Goal: Task Accomplishment & Management: Use online tool/utility

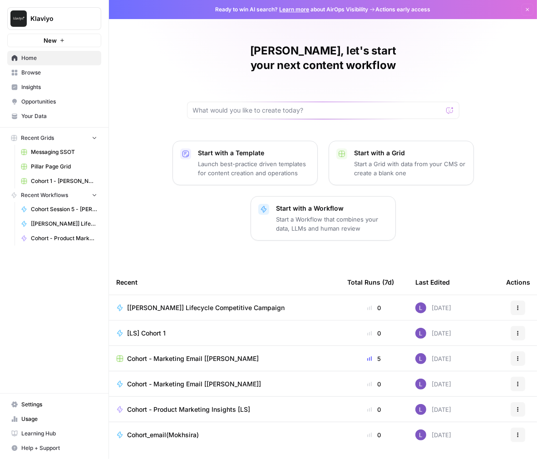
click at [51, 222] on span "[[PERSON_NAME]] Lifecycle Competitive Campaign" at bounding box center [64, 224] width 66 height 8
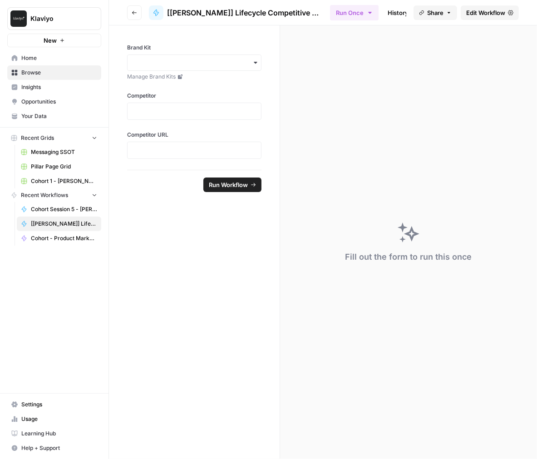
click at [134, 13] on icon "button" at bounding box center [134, 12] width 5 height 5
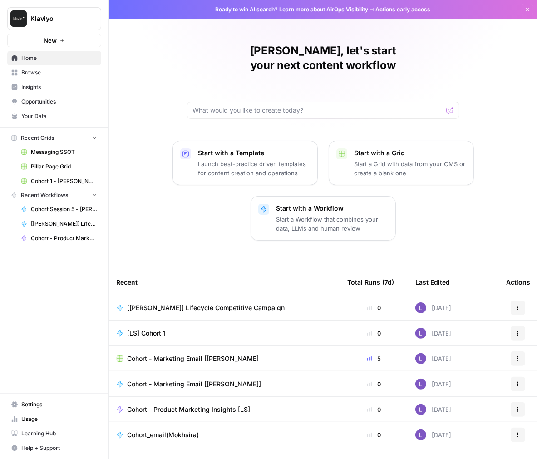
click at [171, 303] on span "[[PERSON_NAME]] Lifecycle Competitive Campaign" at bounding box center [205, 307] width 157 height 9
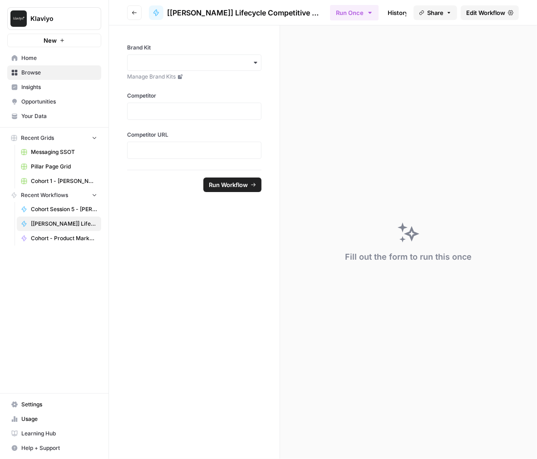
click at [480, 16] on span "Edit Workflow" at bounding box center [485, 12] width 39 height 9
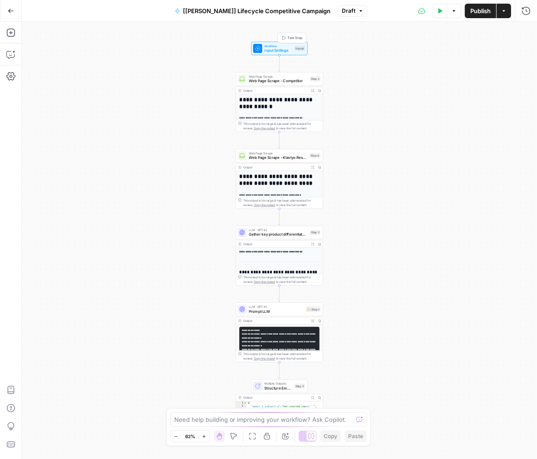
click at [278, 50] on span "Input Settings" at bounding box center [279, 50] width 28 height 5
click at [522, 33] on button "Close" at bounding box center [526, 33] width 12 height 12
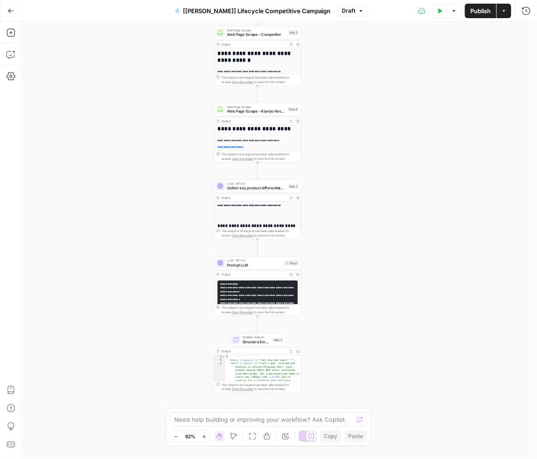
drag, startPoint x: 263, startPoint y: 216, endPoint x: 239, endPoint y: 167, distance: 54.2
click at [239, 167] on div "**********" at bounding box center [279, 240] width 515 height 437
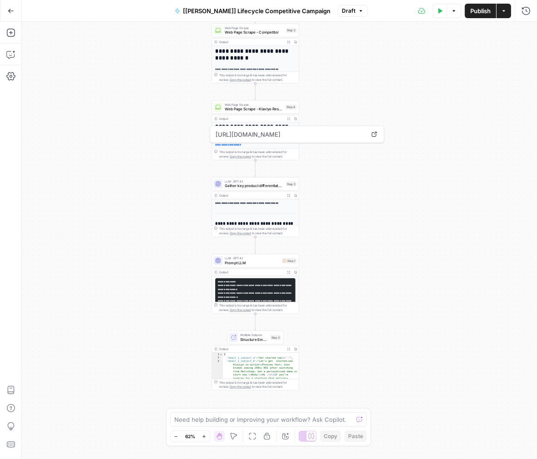
click at [230, 257] on span "LLM · GPT-4.1" at bounding box center [252, 258] width 55 height 5
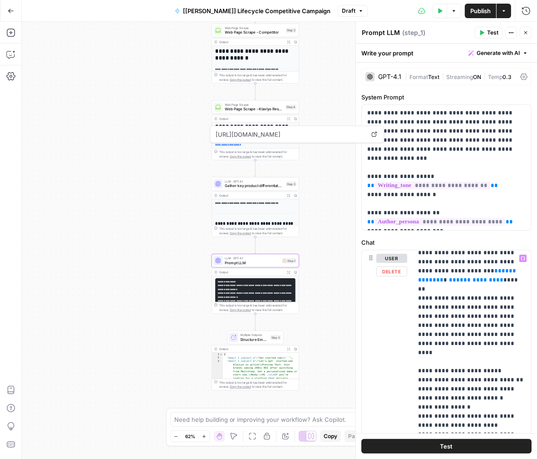
scroll to position [445, 2]
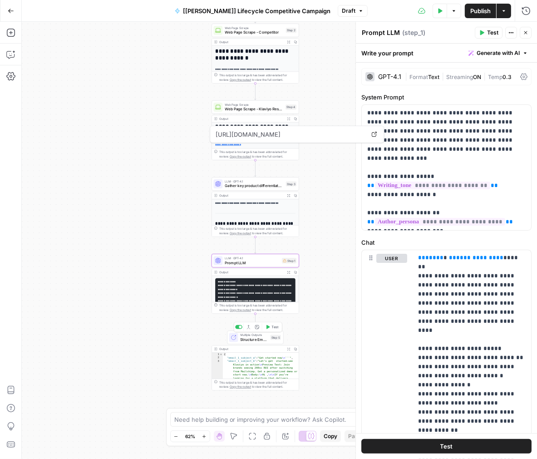
click at [247, 342] on span "Structure Email Sequence Output" at bounding box center [255, 338] width 28 height 5
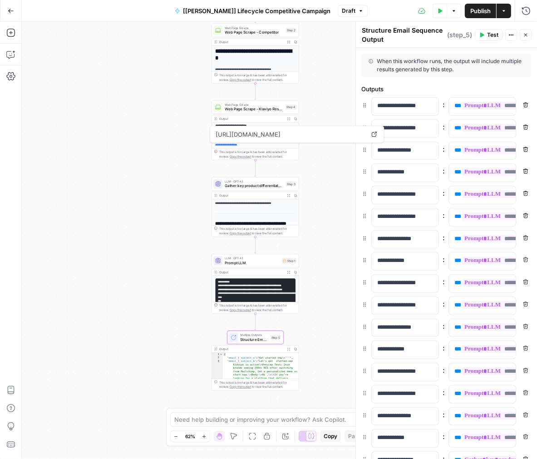
click at [526, 35] on icon "button" at bounding box center [525, 35] width 3 height 3
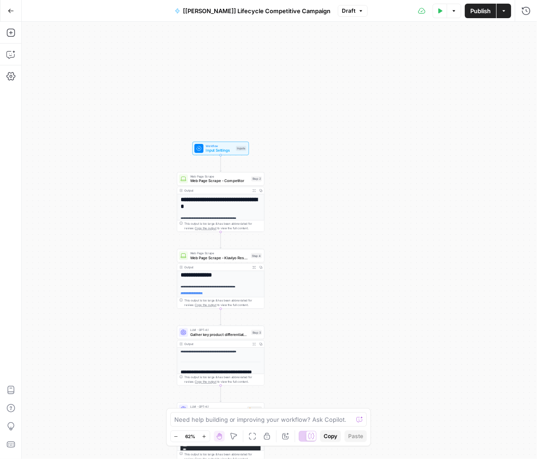
drag, startPoint x: 316, startPoint y: 80, endPoint x: 286, endPoint y: 212, distance: 135.4
click at [286, 212] on div "**********" at bounding box center [279, 240] width 515 height 437
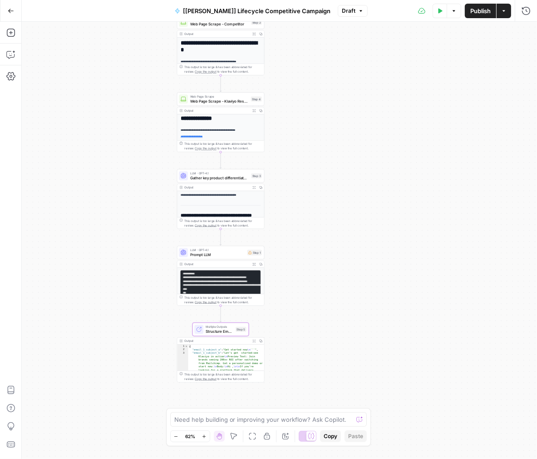
drag, startPoint x: 271, startPoint y: 325, endPoint x: 271, endPoint y: 165, distance: 159.8
click at [271, 165] on div "**********" at bounding box center [279, 240] width 515 height 437
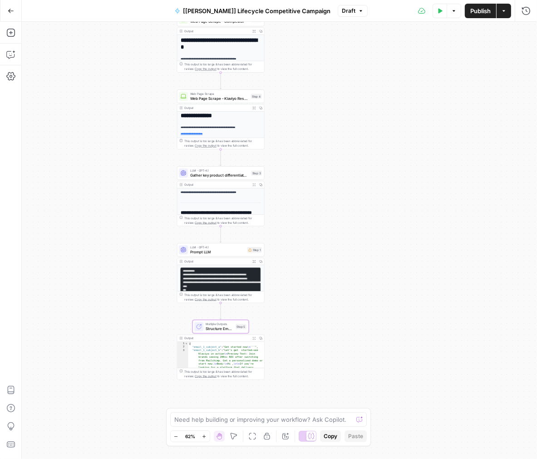
click at [215, 254] on span "Prompt LLM" at bounding box center [217, 251] width 55 height 5
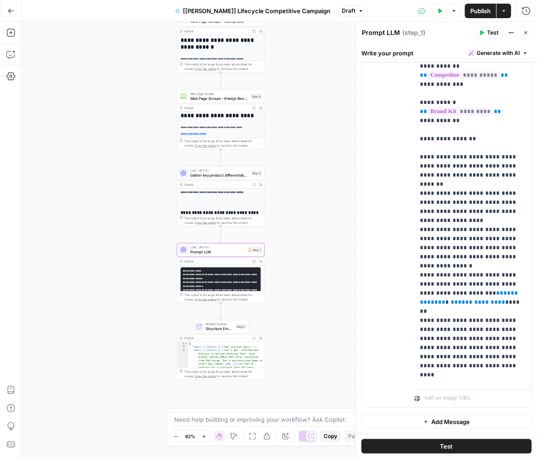
scroll to position [235, 0]
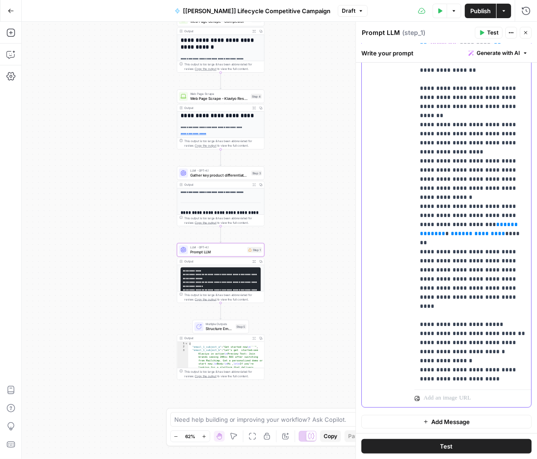
click at [471, 270] on p "**********" at bounding box center [473, 188] width 106 height 808
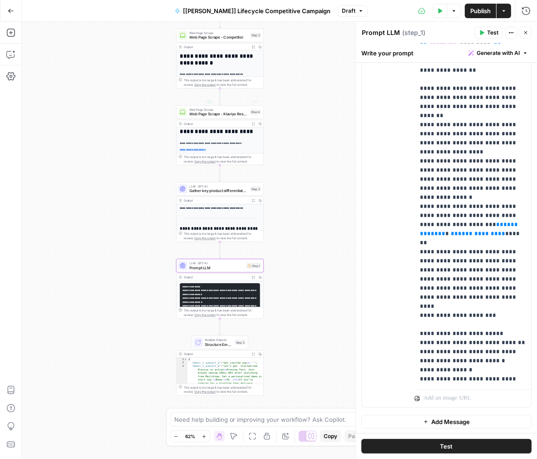
click at [226, 136] on div "**********" at bounding box center [220, 191] width 87 height 145
click at [226, 117] on div "Web Page Scrape Web Page Scrape - Klaviyo Resources Step 4 Copy step Delete ste…" at bounding box center [220, 112] width 88 height 14
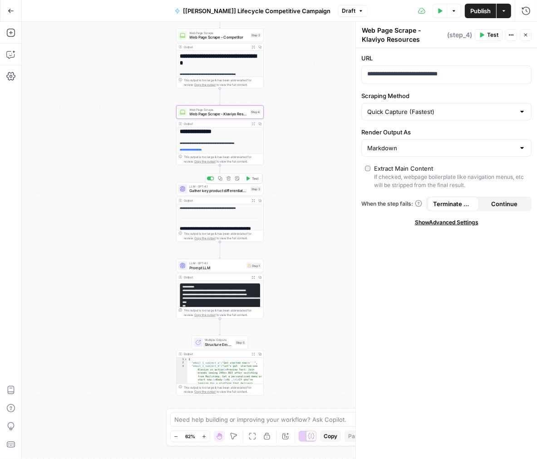
click at [209, 191] on span "Gather key product differentiators" at bounding box center [218, 190] width 59 height 5
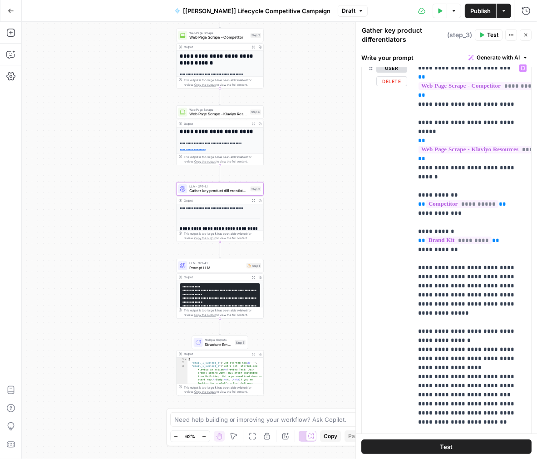
scroll to position [0, 0]
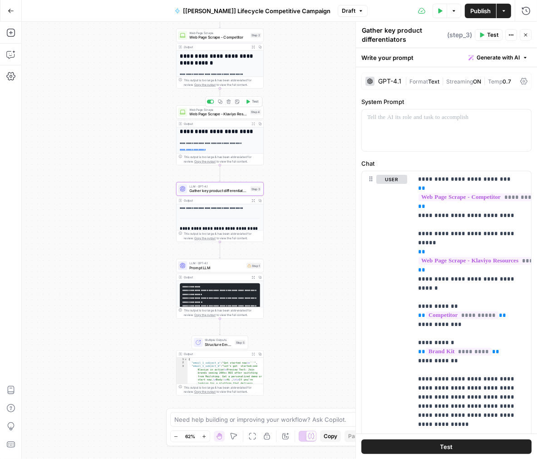
click at [234, 112] on span "Web Page Scrape - Klaviyo Resources" at bounding box center [218, 113] width 59 height 5
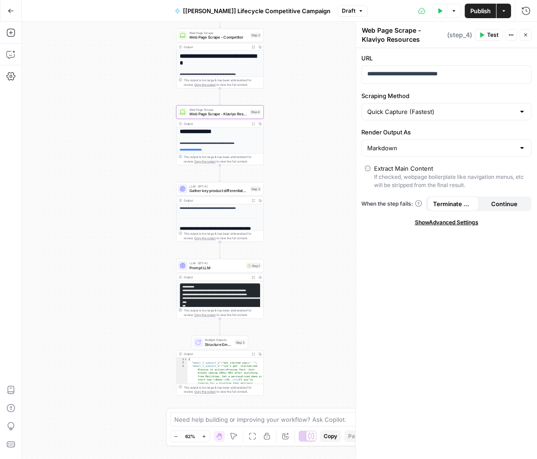
click at [230, 189] on span "Gather key product differentiators" at bounding box center [218, 190] width 59 height 5
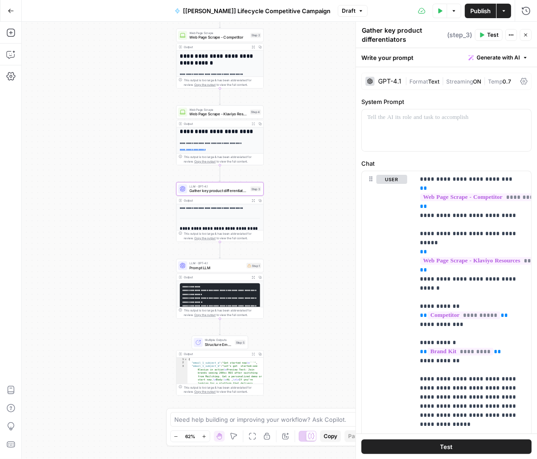
click at [405, 34] on textarea "Gather key product differentiators" at bounding box center [403, 35] width 83 height 18
drag, startPoint x: 408, startPoint y: 42, endPoint x: 349, endPoint y: 21, distance: 61.6
click at [349, 21] on body "**********" at bounding box center [268, 229] width 537 height 459
type textarea "Gather testimonials and key selling points from case studies"
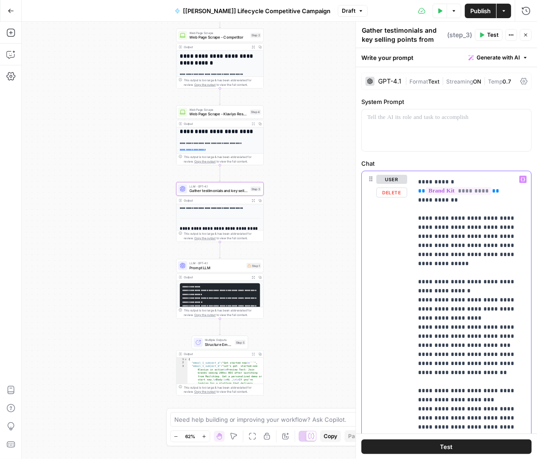
scroll to position [162, 2]
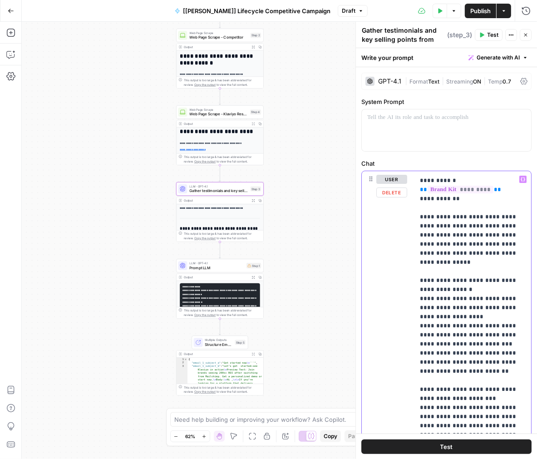
drag, startPoint x: 494, startPoint y: 256, endPoint x: 416, endPoint y: 216, distance: 87.5
click at [416, 216] on div "**********" at bounding box center [472, 356] width 117 height 370
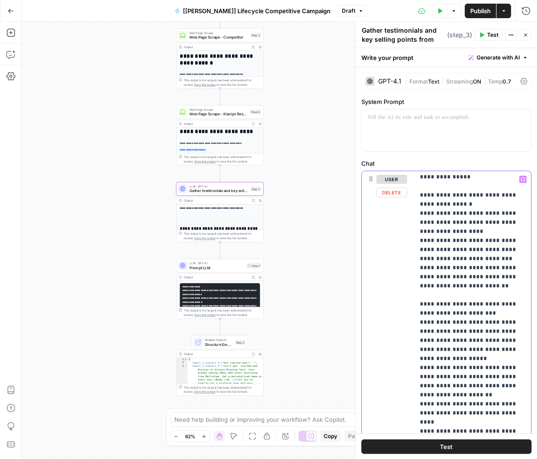
scroll to position [248, 0]
click at [468, 323] on p "**********" at bounding box center [473, 335] width 106 height 817
click at [471, 349] on p "**********" at bounding box center [473, 335] width 106 height 817
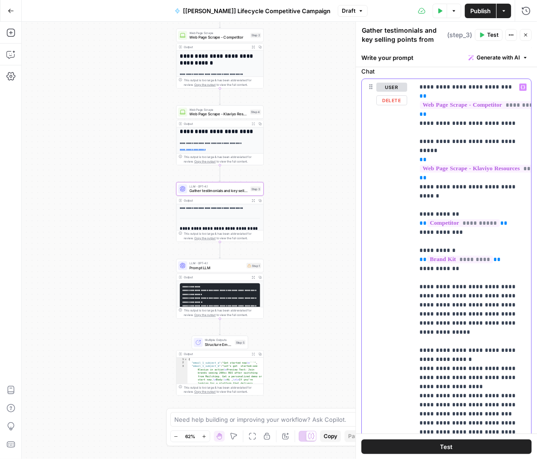
scroll to position [0, 0]
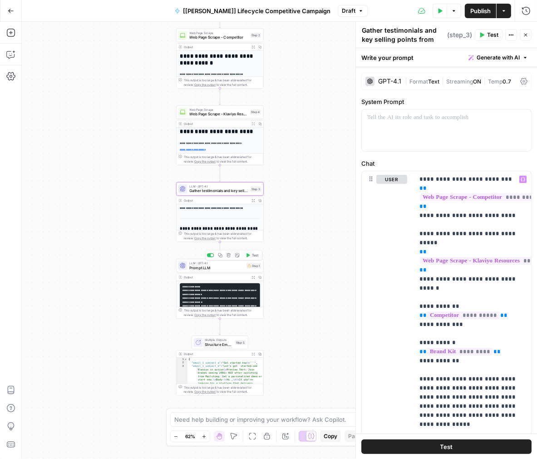
click at [221, 268] on span "Prompt LLM" at bounding box center [216, 267] width 55 height 5
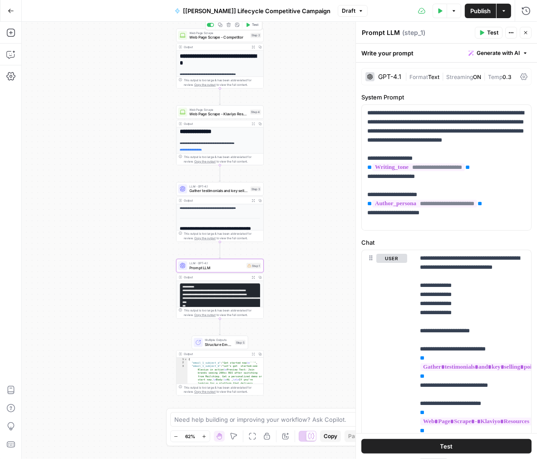
click at [226, 34] on span "Web Page Scrape" at bounding box center [218, 32] width 59 height 5
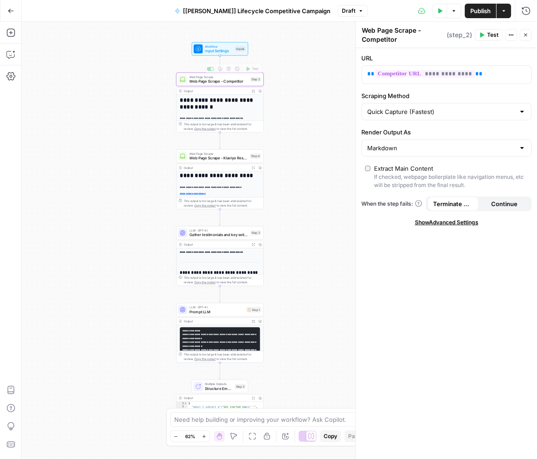
drag, startPoint x: 273, startPoint y: 34, endPoint x: 276, endPoint y: 114, distance: 79.9
click at [276, 114] on div "**********" at bounding box center [279, 240] width 515 height 437
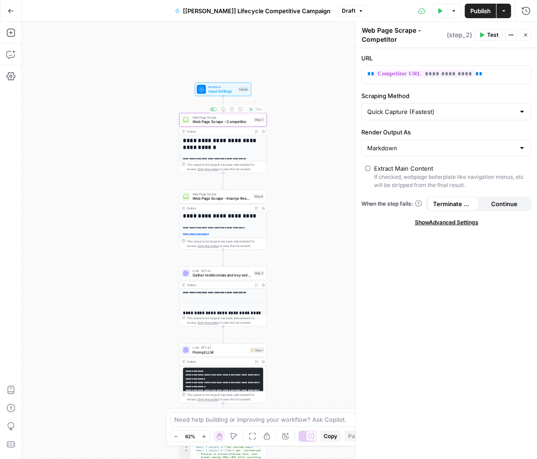
click at [219, 96] on div "**********" at bounding box center [279, 240] width 515 height 437
click at [222, 89] on span "Input Settings" at bounding box center [222, 91] width 28 height 5
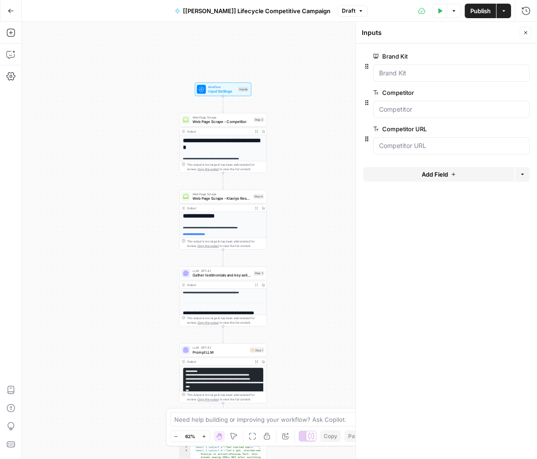
click at [389, 169] on button "Add Field" at bounding box center [438, 174] width 151 height 15
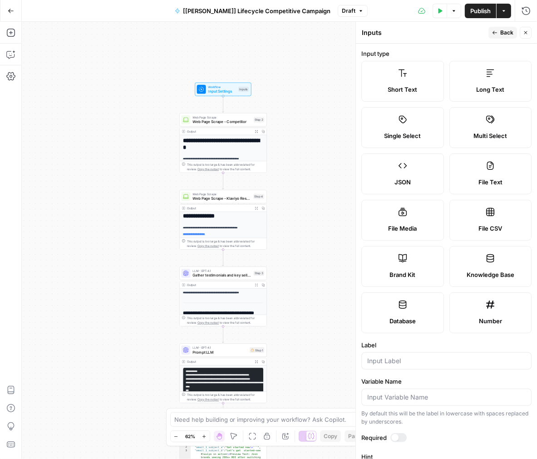
click at [485, 167] on label "File Text" at bounding box center [490, 173] width 83 height 41
type textarea "Supports .pdf, .txt, .docx, .md file types"
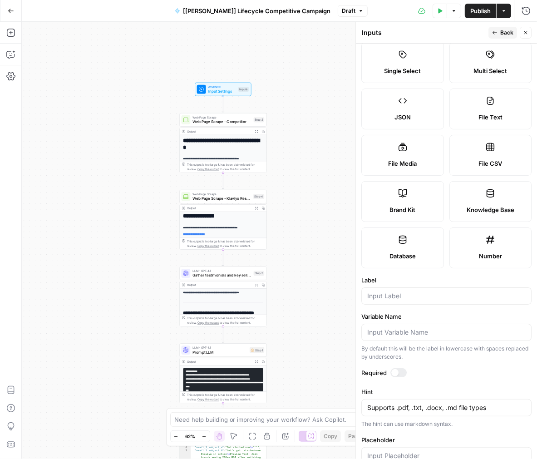
scroll to position [86, 0]
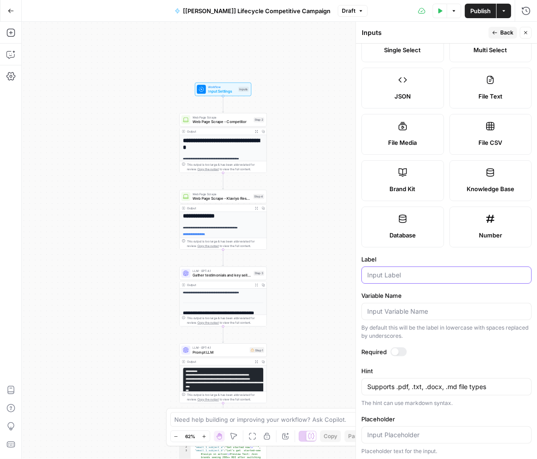
click at [391, 271] on input "Label" at bounding box center [446, 275] width 158 height 9
type input "Messaging"
click at [396, 349] on div at bounding box center [394, 351] width 7 height 7
click at [502, 33] on span "Back" at bounding box center [506, 33] width 13 height 8
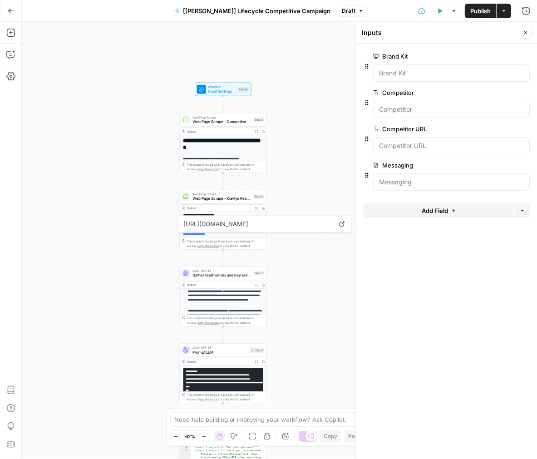
scroll to position [169, 0]
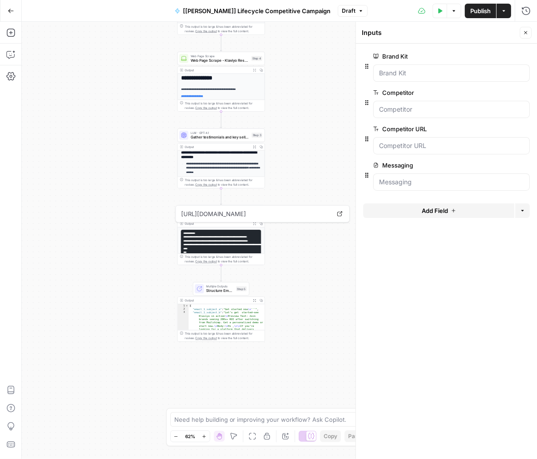
drag, startPoint x: 288, startPoint y: 313, endPoint x: 288, endPoint y: 179, distance: 133.9
click at [288, 179] on div "**********" at bounding box center [279, 240] width 515 height 437
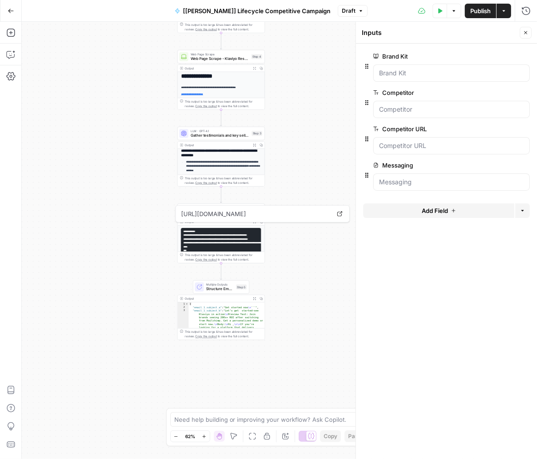
click at [208, 285] on span "Multiple Outputs" at bounding box center [220, 284] width 28 height 5
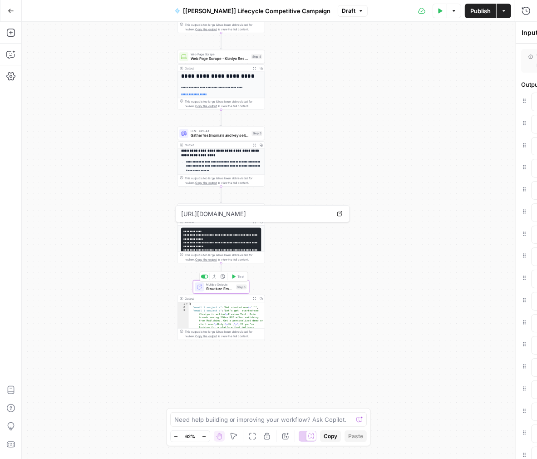
type textarea "Structure Email Sequence Output"
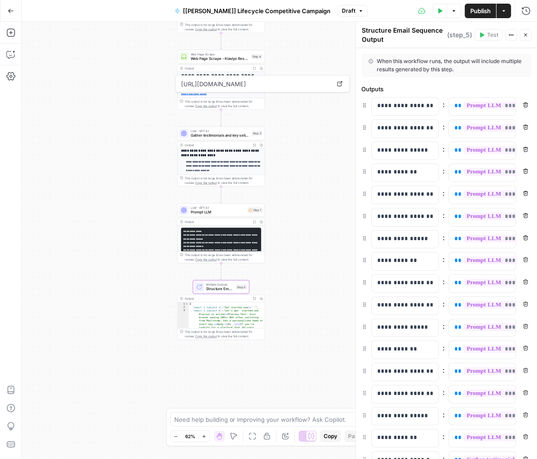
click at [210, 214] on span "Prompt LLM" at bounding box center [218, 211] width 55 height 5
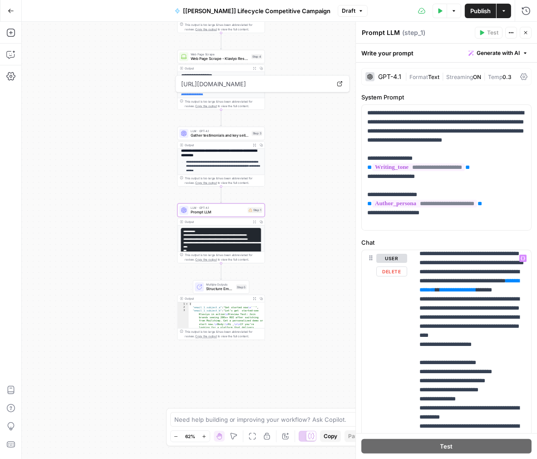
scroll to position [367, 0]
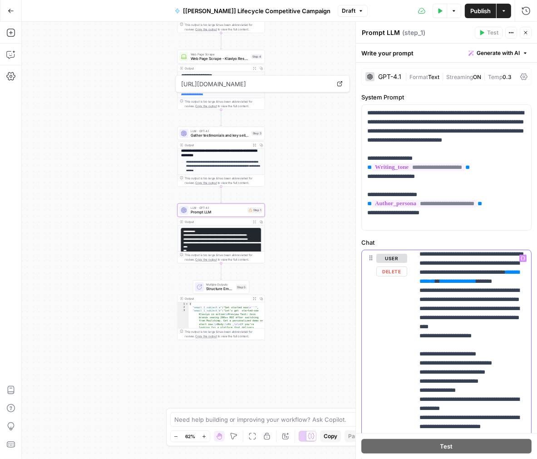
click at [486, 372] on p "**********" at bounding box center [472, 291] width 106 height 808
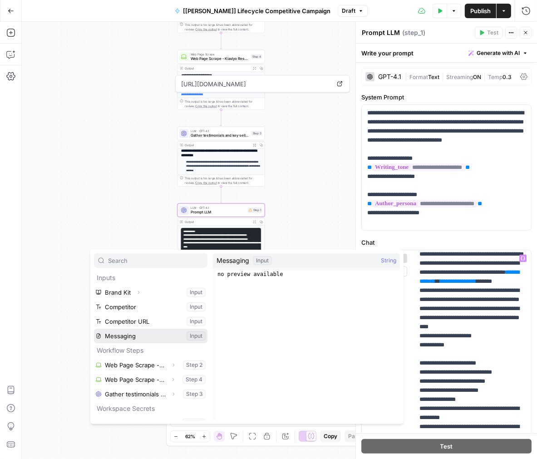
click at [118, 337] on button "Select variable Messaging" at bounding box center [150, 336] width 113 height 15
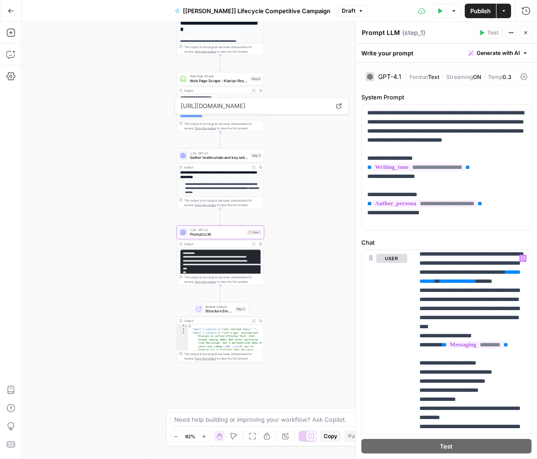
drag, startPoint x: 280, startPoint y: 47, endPoint x: 256, endPoint y: 201, distance: 155.4
click at [256, 202] on div "**********" at bounding box center [279, 240] width 515 height 437
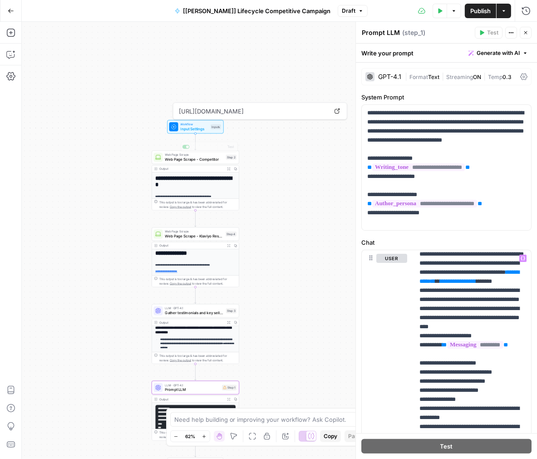
click at [209, 131] on div "Workflow Input Settings Inputs Test Step" at bounding box center [195, 127] width 52 height 10
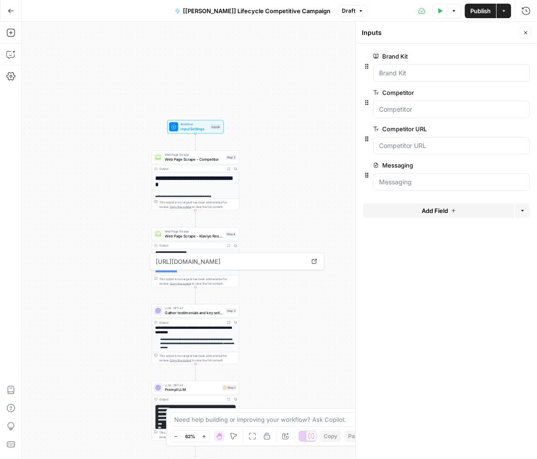
click at [443, 8] on button "Test Data" at bounding box center [440, 11] width 15 height 15
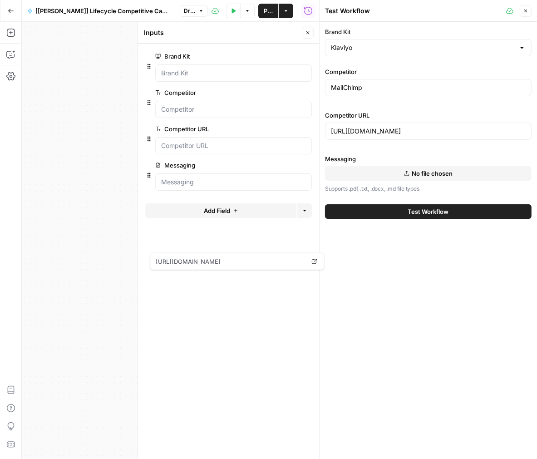
click at [402, 176] on button "No file chosen" at bounding box center [428, 173] width 207 height 15
click at [392, 215] on button "Test Workflow" at bounding box center [428, 211] width 207 height 15
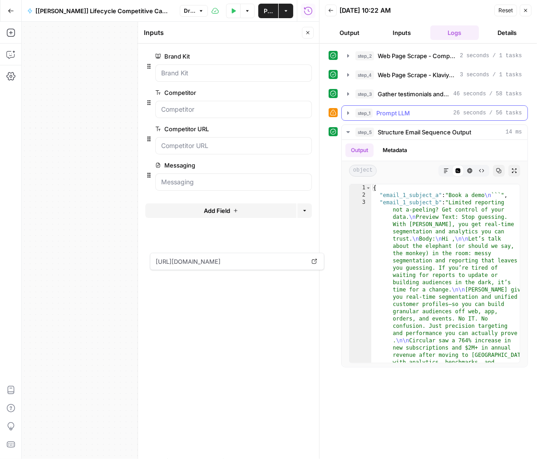
click at [346, 113] on icon "button" at bounding box center [347, 112] width 7 height 7
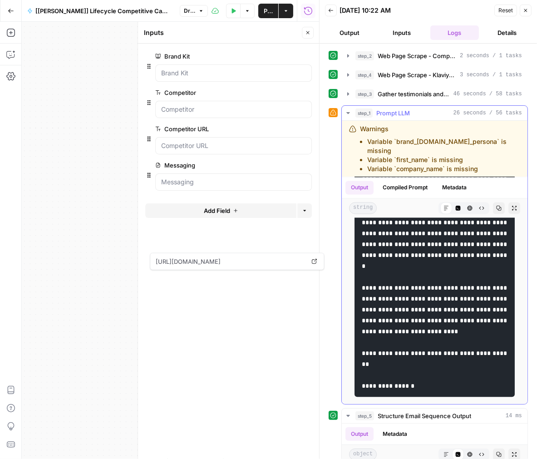
scroll to position [1721, 0]
click at [312, 37] on button "Close" at bounding box center [308, 33] width 12 height 12
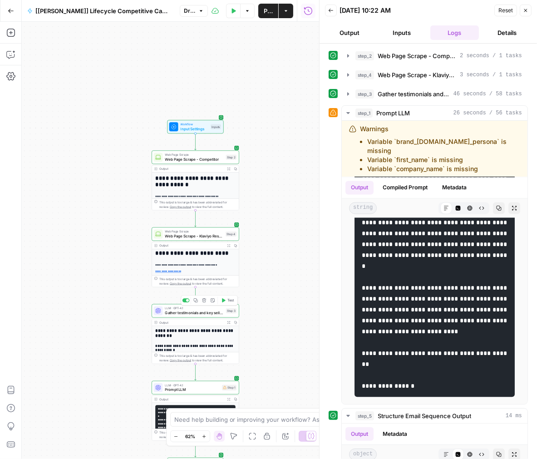
scroll to position [137, 0]
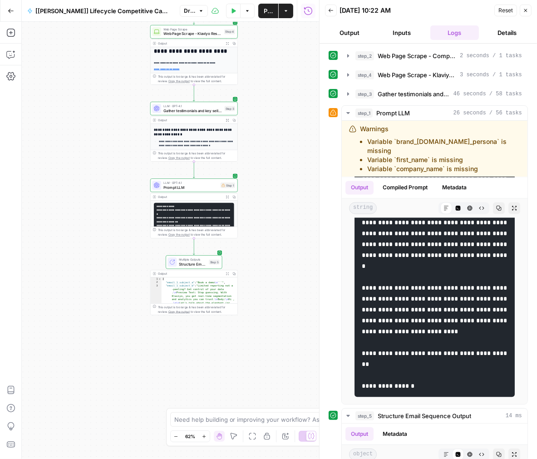
click at [195, 262] on span "Structure Email Sequence Output" at bounding box center [193, 263] width 28 height 5
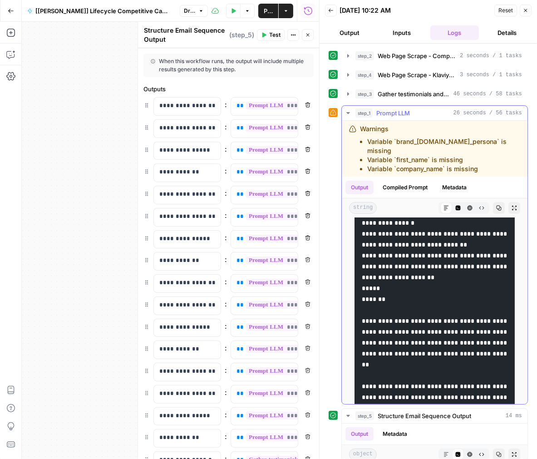
scroll to position [0, 0]
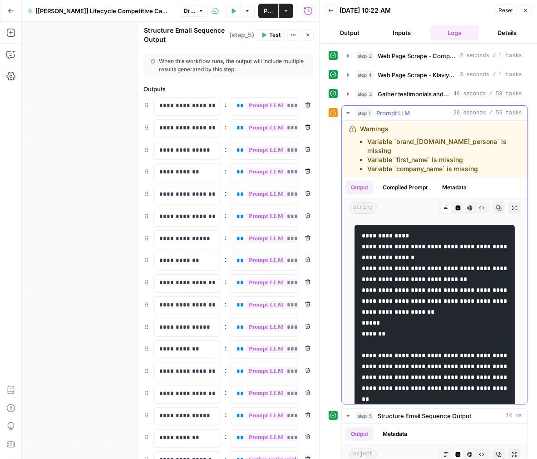
drag, startPoint x: 450, startPoint y: 247, endPoint x: 423, endPoint y: 236, distance: 28.9
click at [423, 236] on pre at bounding box center [434, 426] width 160 height 403
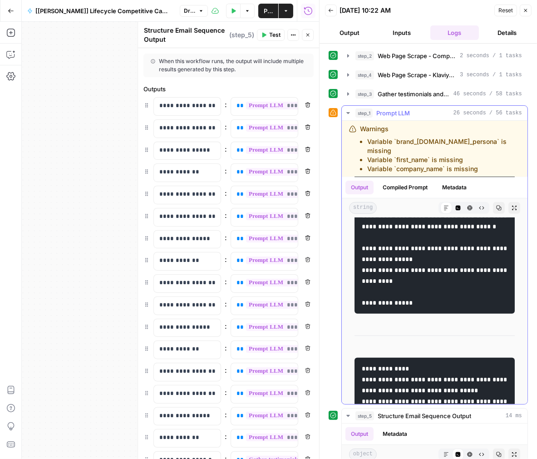
click at [370, 137] on li "Variable `brand_kit.author_persona` is missing" at bounding box center [443, 146] width 153 height 18
click at [310, 37] on icon "button" at bounding box center [307, 34] width 5 height 5
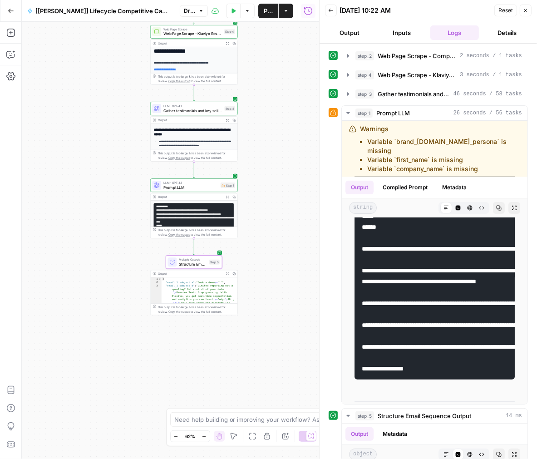
click at [190, 111] on span "Gather testimonials and key selling points from case studies" at bounding box center [192, 110] width 59 height 5
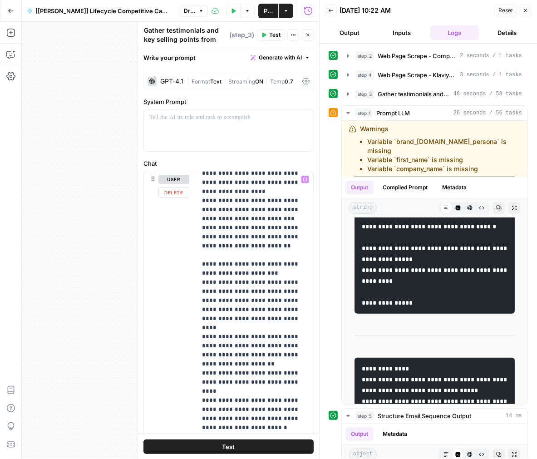
scroll to position [290, 0]
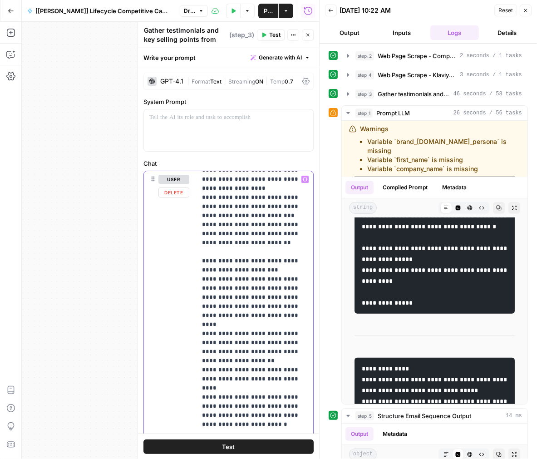
click at [274, 302] on p "**********" at bounding box center [255, 292] width 106 height 817
click at [271, 288] on p "**********" at bounding box center [255, 292] width 106 height 817
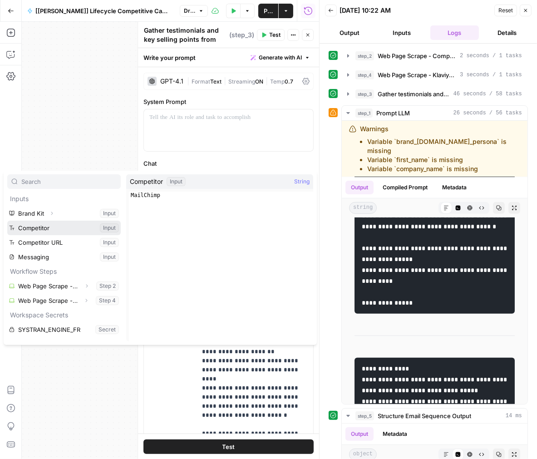
click at [59, 231] on button "Select variable Competitor" at bounding box center [63, 228] width 113 height 15
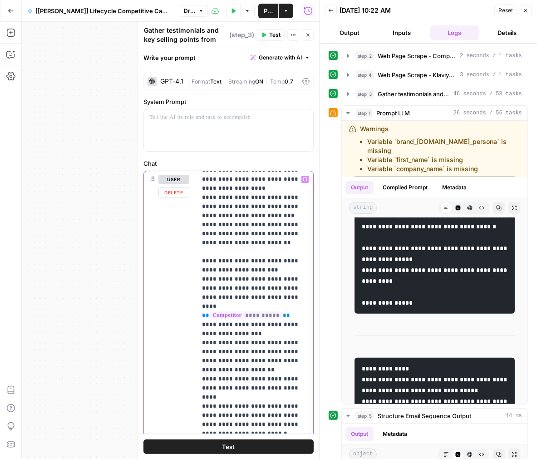
drag, startPoint x: 281, startPoint y: 313, endPoint x: 286, endPoint y: 296, distance: 17.5
click at [286, 296] on p "**********" at bounding box center [255, 297] width 106 height 826
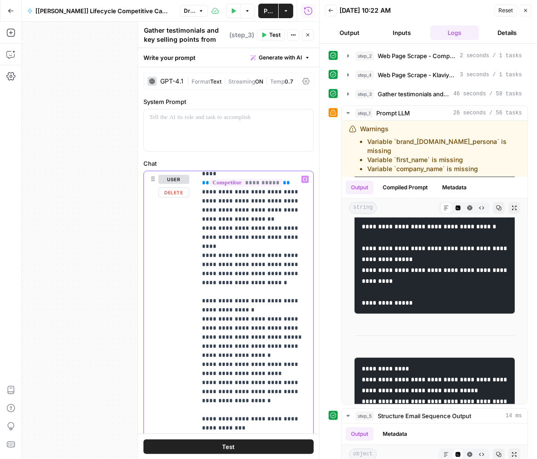
scroll to position [445, 0]
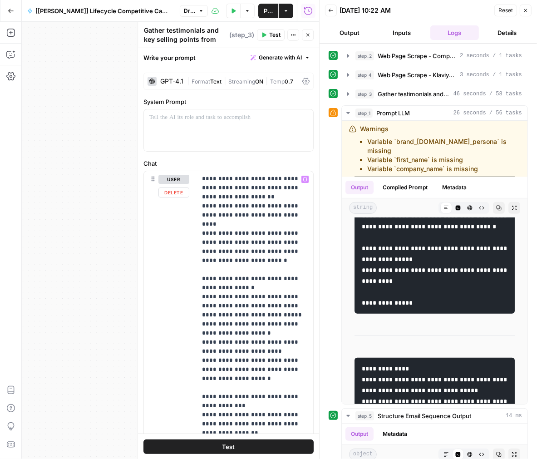
click at [253, 444] on button "Test" at bounding box center [228, 446] width 170 height 15
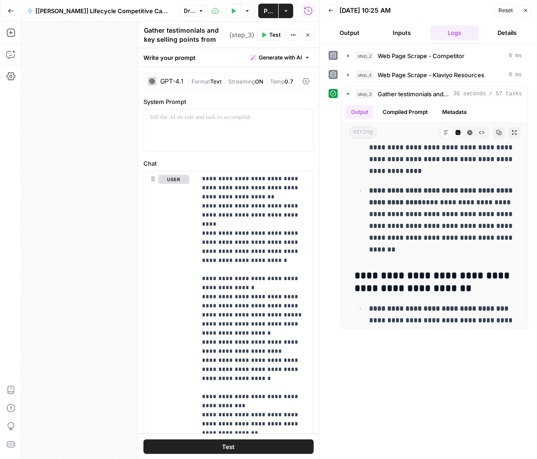
scroll to position [251, 0]
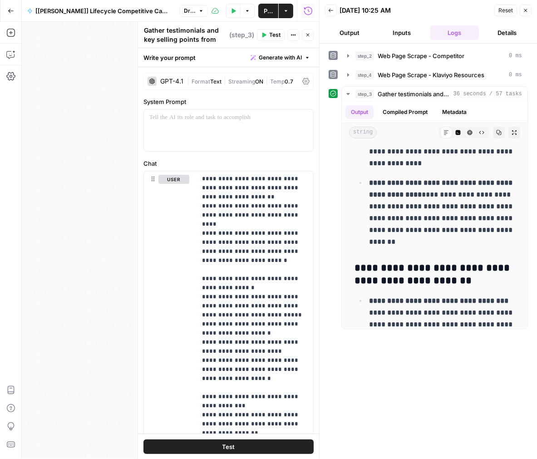
click at [308, 38] on button "Close" at bounding box center [308, 35] width 12 height 12
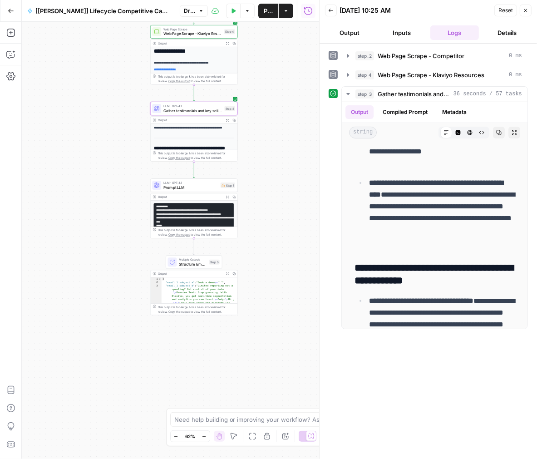
click at [201, 267] on div "Multiple Outputs Structure Email Sequence Output Step 5 Switch to single output…" at bounding box center [194, 262] width 56 height 14
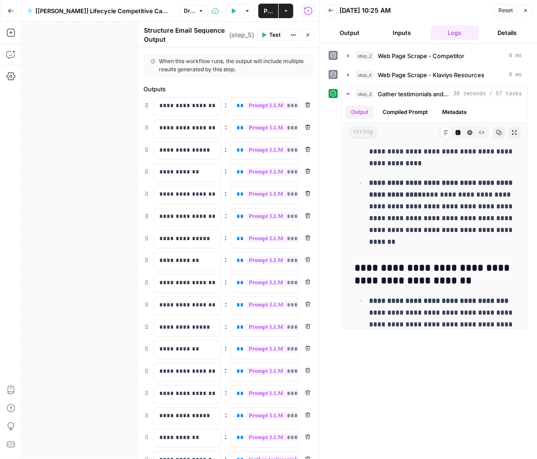
click at [310, 37] on button "Close" at bounding box center [308, 35] width 12 height 12
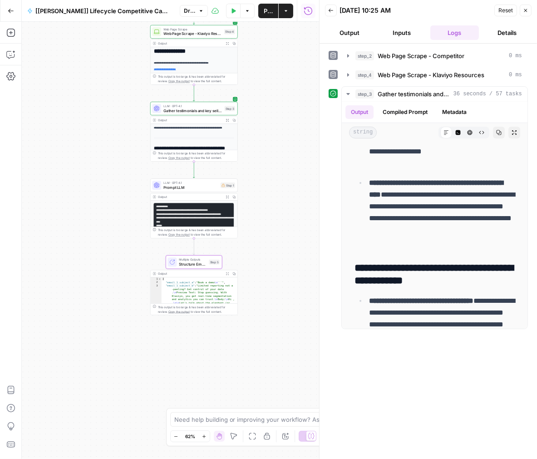
click at [187, 187] on span "Prompt LLM" at bounding box center [190, 186] width 55 height 5
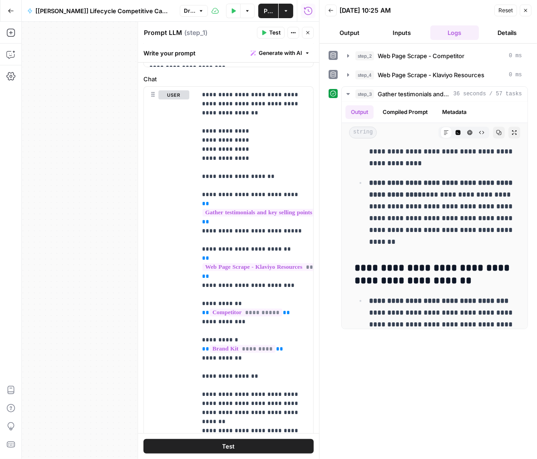
scroll to position [234, 0]
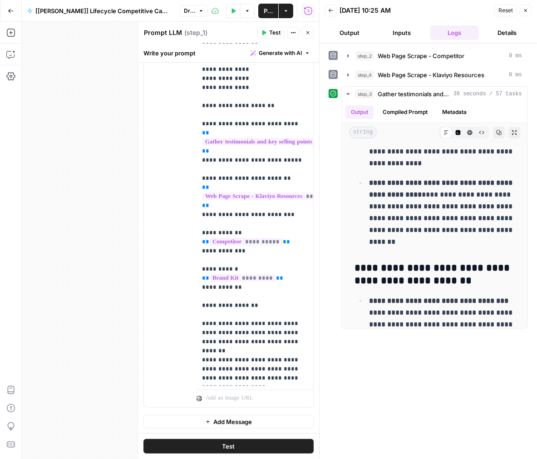
click at [353, 37] on button "Output" at bounding box center [349, 32] width 49 height 15
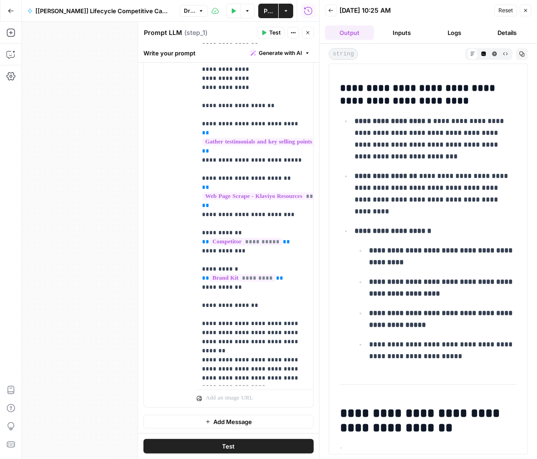
scroll to position [1469, 0]
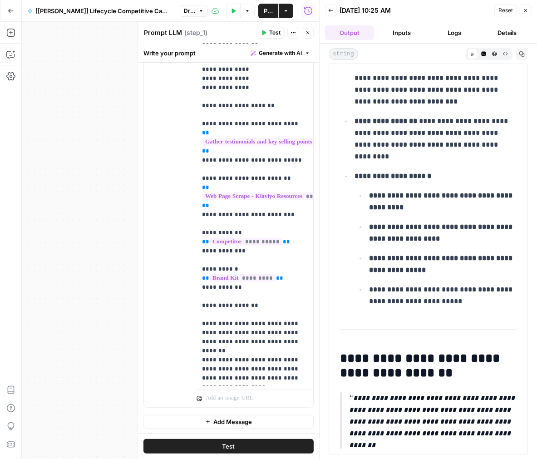
click at [523, 9] on icon "button" at bounding box center [525, 10] width 5 height 5
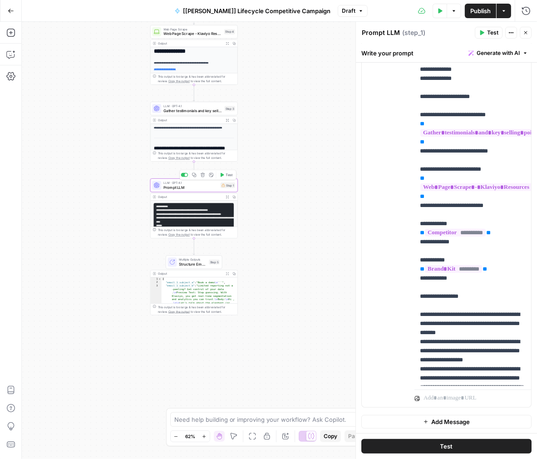
click at [203, 187] on span "Prompt LLM" at bounding box center [190, 186] width 55 height 5
click at [487, 30] on span "Test" at bounding box center [492, 33] width 11 height 8
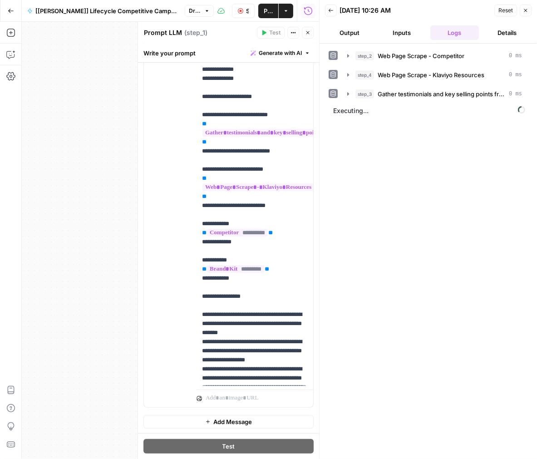
click at [345, 33] on button "Output" at bounding box center [349, 32] width 49 height 15
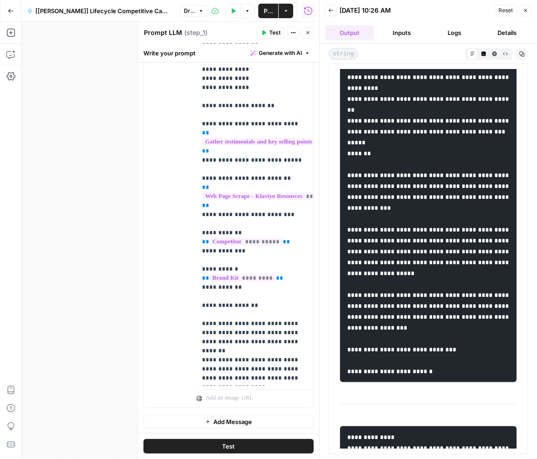
scroll to position [501, 0]
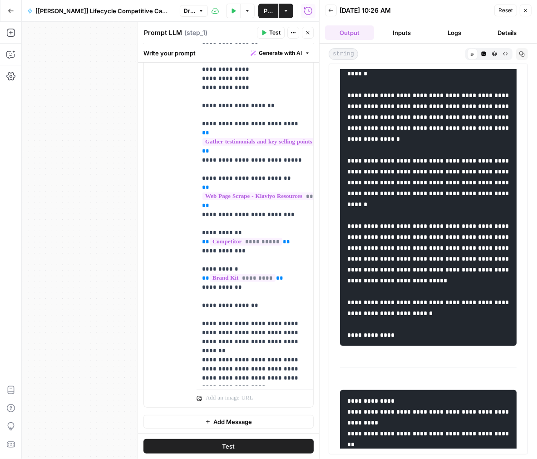
click at [335, 7] on button "Back" at bounding box center [331, 11] width 12 height 12
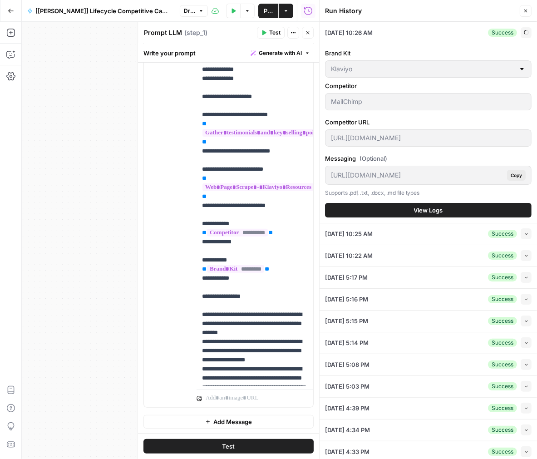
click at [312, 29] on button "Close" at bounding box center [308, 33] width 12 height 12
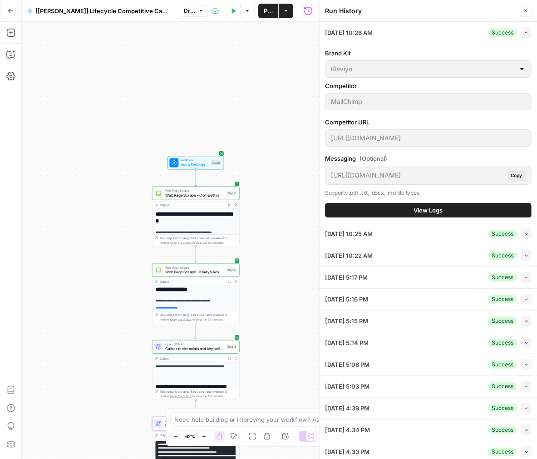
click at [205, 163] on span "Input Settings" at bounding box center [195, 164] width 28 height 5
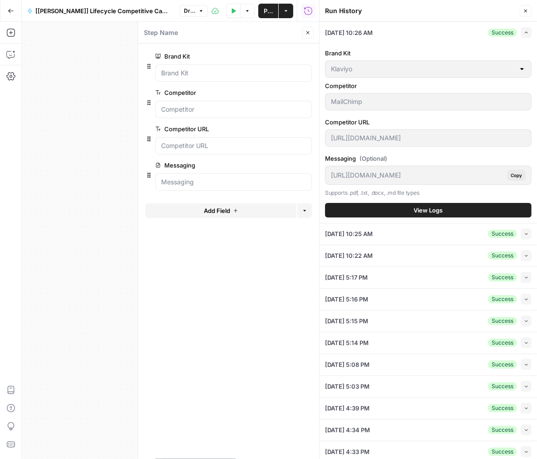
click at [200, 207] on button "Add Field" at bounding box center [220, 210] width 151 height 15
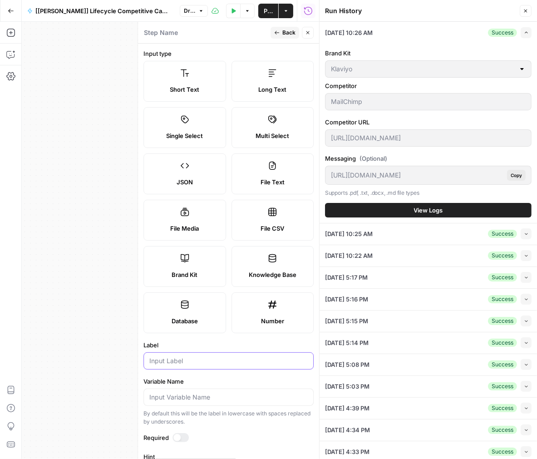
click at [185, 360] on input "Label" at bounding box center [228, 360] width 158 height 9
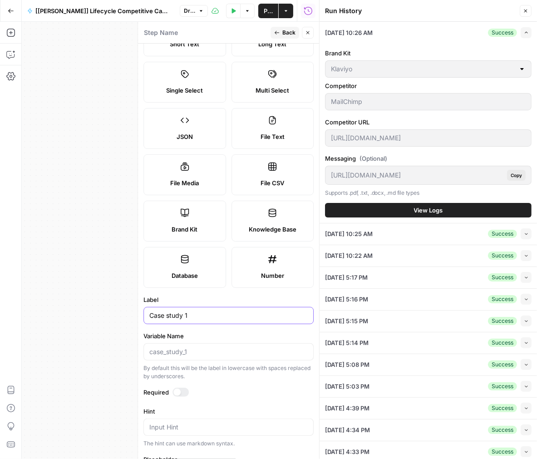
scroll to position [71, 0]
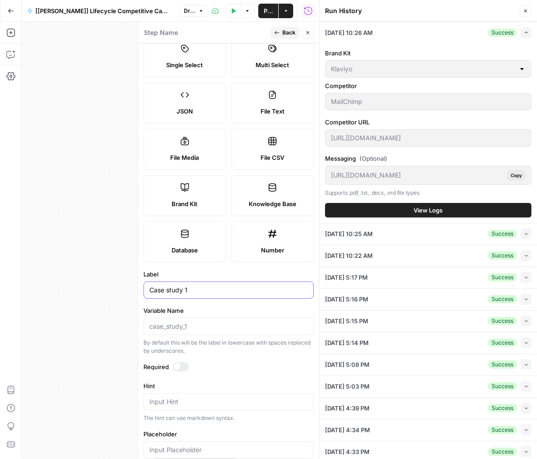
type input "Case study 1"
click at [176, 363] on div at bounding box center [176, 366] width 7 height 7
click at [275, 32] on icon "button" at bounding box center [276, 32] width 5 height 5
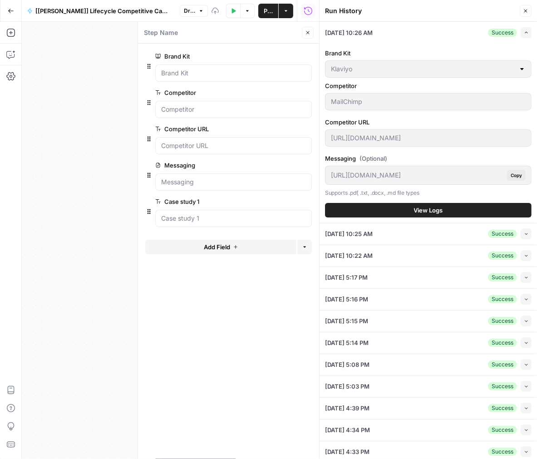
click at [194, 243] on button "Add Field" at bounding box center [220, 247] width 151 height 15
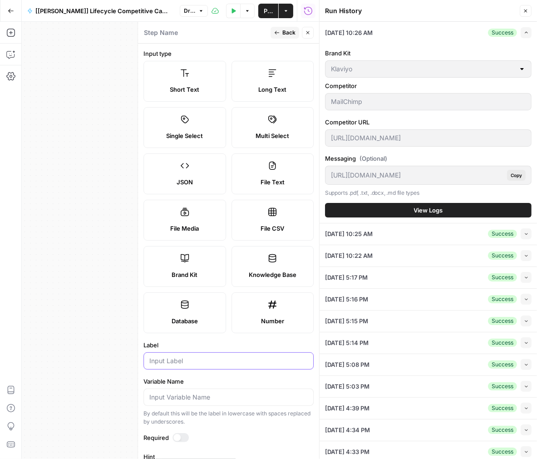
click at [171, 359] on input "Label" at bounding box center [228, 360] width 158 height 9
type input "Case study 2"
click at [180, 433] on div at bounding box center [180, 437] width 16 height 9
click at [279, 36] on button "Back" at bounding box center [285, 33] width 29 height 12
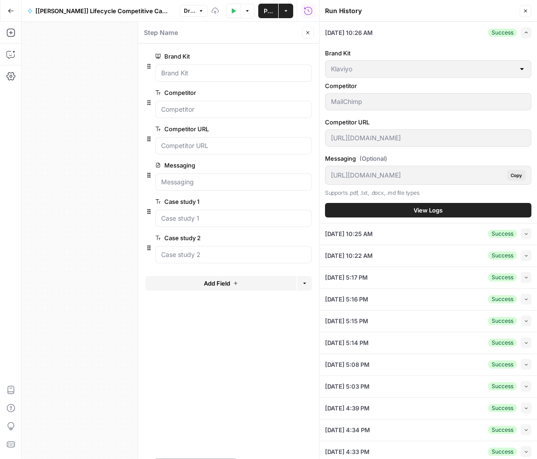
click at [190, 276] on button "Add Field" at bounding box center [220, 283] width 151 height 15
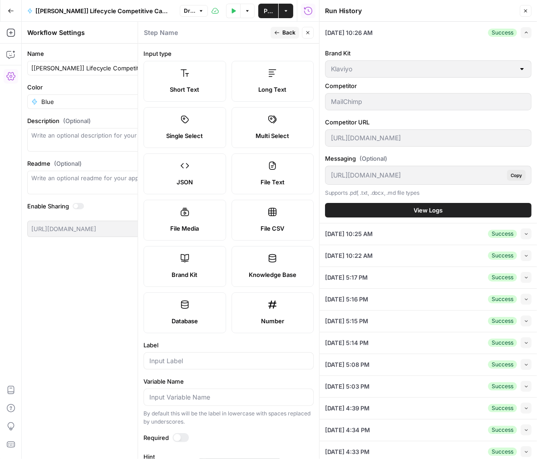
click at [184, 365] on div at bounding box center [228, 360] width 170 height 17
type input "Case study 3"
click at [180, 431] on form "Input type Short Text Long Text Single Select Multi Select JSON File Text File …" at bounding box center [228, 251] width 181 height 415
click at [179, 433] on div at bounding box center [180, 437] width 16 height 9
click at [289, 38] on button "Back" at bounding box center [285, 33] width 29 height 12
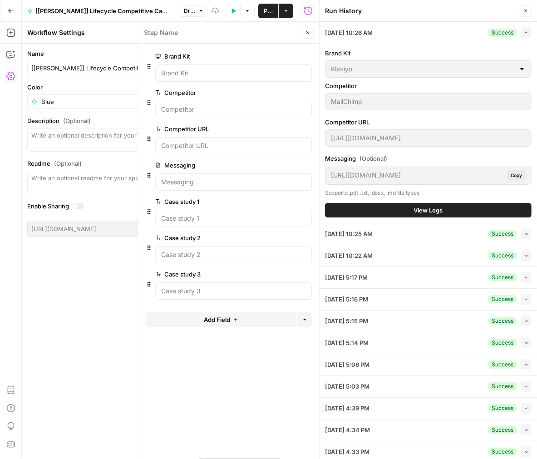
click at [532, 9] on header "Run History Close" at bounding box center [428, 11] width 217 height 22
click at [526, 10] on icon "button" at bounding box center [525, 10] width 5 height 5
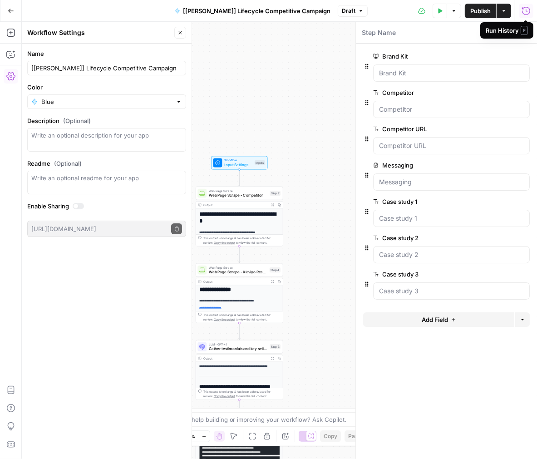
click at [183, 31] on button "Close" at bounding box center [180, 33] width 12 height 12
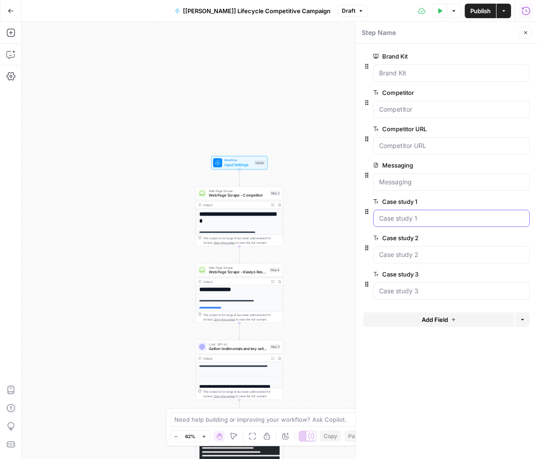
click at [421, 220] on 1 "Case study 1" at bounding box center [451, 218] width 145 height 9
click at [488, 200] on span "edit field" at bounding box center [496, 201] width 20 height 7
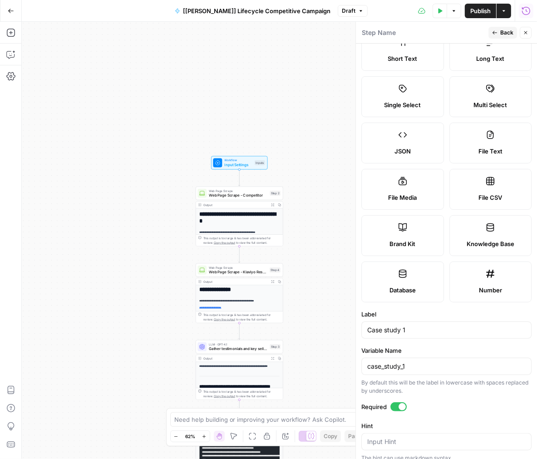
scroll to position [41, 0]
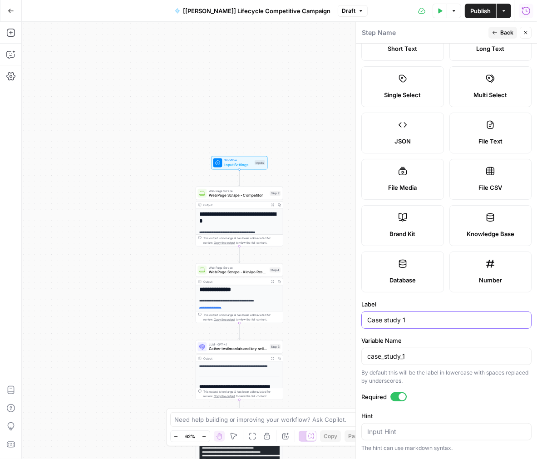
click at [437, 321] on input "Case study 1" at bounding box center [446, 319] width 158 height 9
drag, startPoint x: 423, startPoint y: 321, endPoint x: 358, endPoint y: 320, distance: 64.9
click at [358, 320] on div "Step Name Back Close Input type Short Text Long Text Single Select Multi Select…" at bounding box center [446, 240] width 182 height 437
type input "Case study URL 1"
click at [402, 358] on input "case_study_1" at bounding box center [446, 356] width 158 height 9
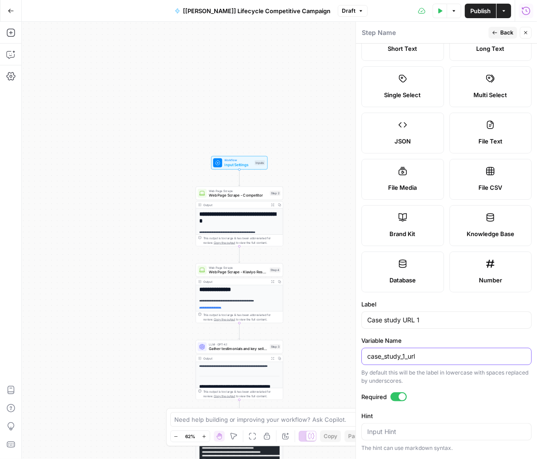
scroll to position [25, 0]
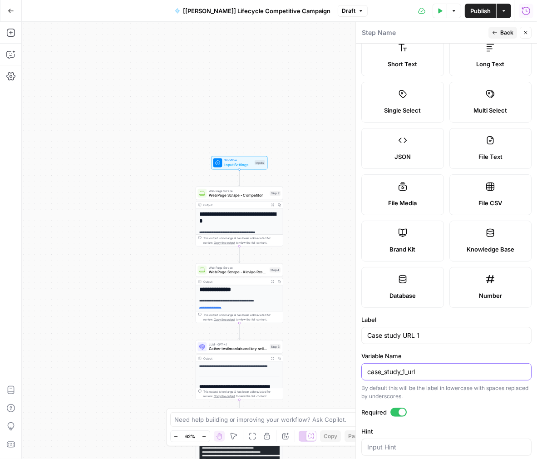
type input "case_study_1_url"
click at [495, 33] on icon "button" at bounding box center [494, 33] width 5 height 4
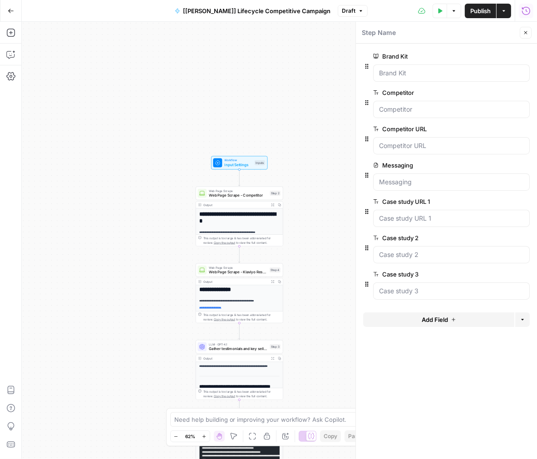
click at [428, 235] on label "Case study 2" at bounding box center [425, 237] width 105 height 9
click at [428, 250] on 2 "Case study 2" at bounding box center [451, 254] width 145 height 9
click at [487, 236] on span "edit field" at bounding box center [496, 237] width 20 height 7
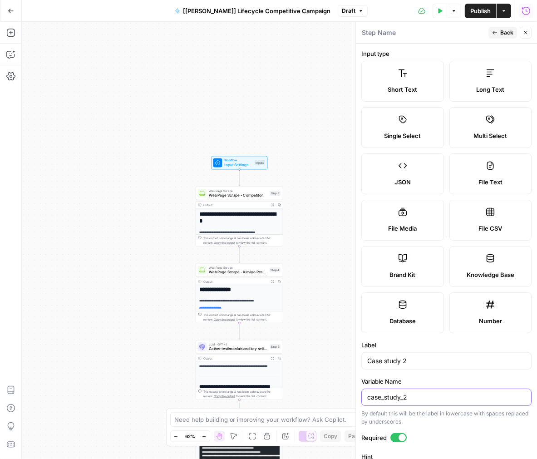
drag, startPoint x: 410, startPoint y: 396, endPoint x: 340, endPoint y: 396, distance: 70.4
click at [340, 396] on body "**********" at bounding box center [268, 229] width 537 height 459
paste input "case_study_1_url"
drag, startPoint x: 406, startPoint y: 395, endPoint x: 345, endPoint y: 392, distance: 60.5
click at [345, 392] on body "**********" at bounding box center [268, 229] width 537 height 459
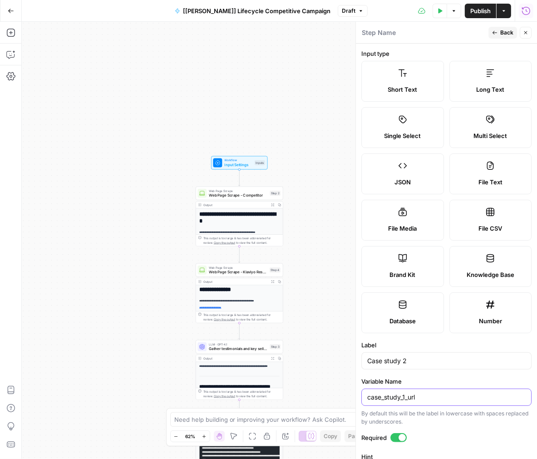
click at [404, 395] on input "case_study_1_url" at bounding box center [446, 397] width 158 height 9
type input "case_study_2_url"
click at [417, 363] on input "Case study 2" at bounding box center [446, 360] width 158 height 9
type input "Case study 2 URL"
click at [493, 27] on button "Back" at bounding box center [502, 33] width 29 height 12
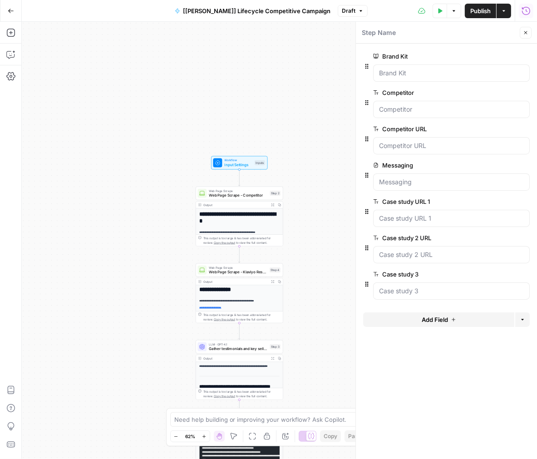
click at [498, 272] on span "edit field" at bounding box center [496, 274] width 20 height 7
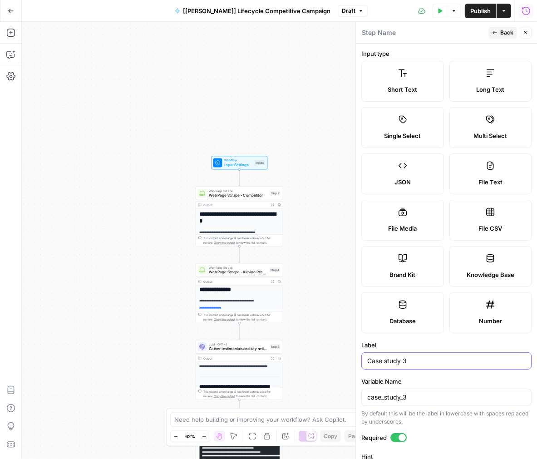
drag, startPoint x: 418, startPoint y: 360, endPoint x: 354, endPoint y: 360, distance: 64.5
click at [355, 360] on div "Step Name Back Close Input type Short Text Long Text Single Select Multi Select…" at bounding box center [446, 240] width 182 height 437
paste input "case_study_1_url"
drag, startPoint x: 418, startPoint y: 360, endPoint x: 359, endPoint y: 360, distance: 59.0
click at [360, 360] on div "Step Name Back Close Input type Short Text Long Text Single Select Multi Select…" at bounding box center [446, 240] width 182 height 437
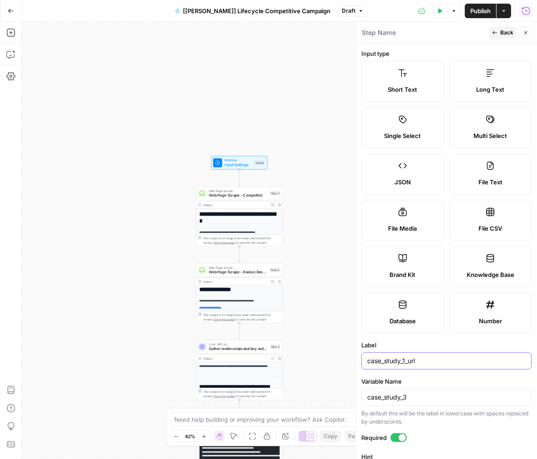
paste input "text"
type input "case_study_1_url"
drag, startPoint x: 380, startPoint y: 394, endPoint x: 355, endPoint y: 391, distance: 25.1
click at [355, 391] on div "Step Name Back Close Input type Short Text Long Text Single Select Multi Select…" at bounding box center [446, 240] width 182 height 437
paste input "1_url"
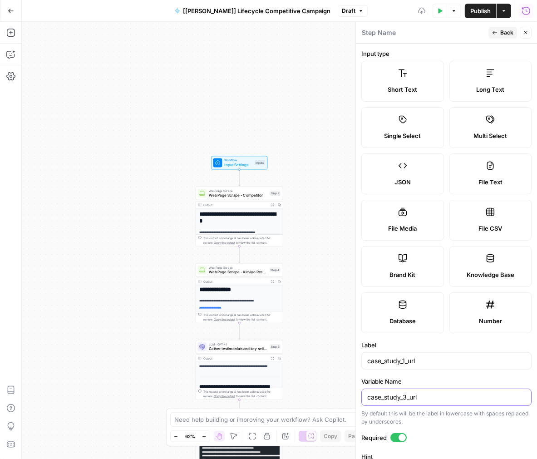
type input "case_study_3_url"
drag, startPoint x: 418, startPoint y: 365, endPoint x: 364, endPoint y: 365, distance: 53.6
click at [364, 365] on div "case_study_1_url" at bounding box center [446, 360] width 170 height 17
type input "Case study 3 URL"
click at [496, 32] on icon "button" at bounding box center [494, 32] width 5 height 5
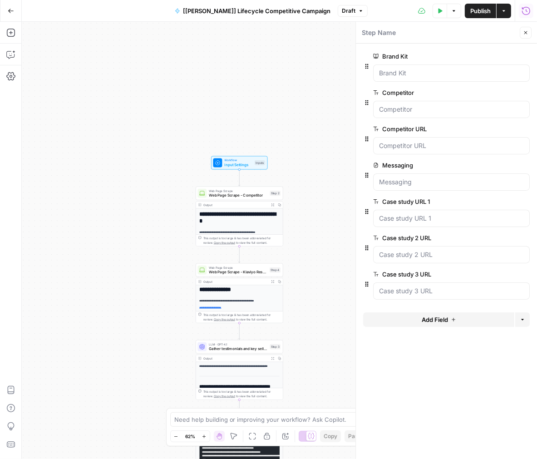
click at [440, 9] on icon "button" at bounding box center [439, 10] width 5 height 5
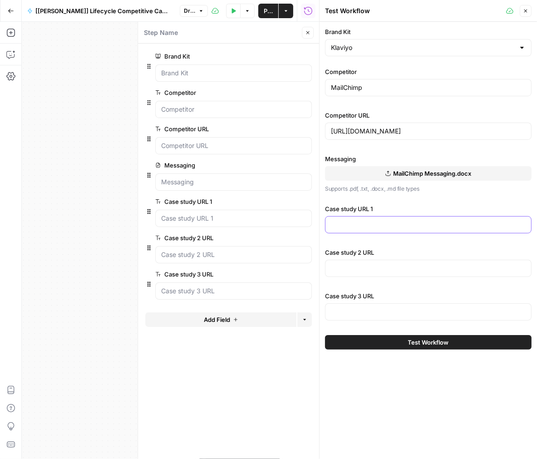
click at [336, 225] on input "Case study URL 1" at bounding box center [428, 224] width 195 height 9
paste input "James Wellbeloved optimises email campaign click rates with multivariate testing"
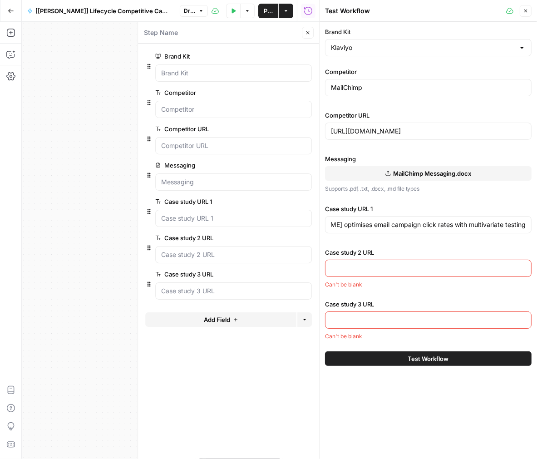
scroll to position [0, 0]
click at [432, 225] on input "James Wellbeloved optimises email campaign click rates with multivariate testing" at bounding box center [428, 224] width 195 height 9
paste input "https://www.klaviyo.com/uk/customers/case-studies/james-wellbeloved-ab-"
type input "[URL][DOMAIN_NAME]"
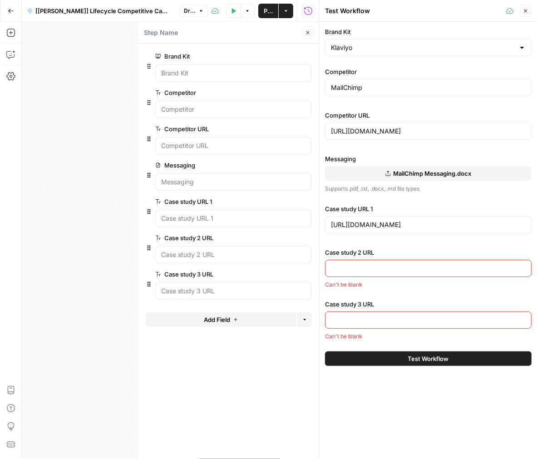
scroll to position [0, 0]
click at [347, 269] on input "Case study 2 URL" at bounding box center [428, 268] width 195 height 9
paste input "[URL][DOMAIN_NAME]"
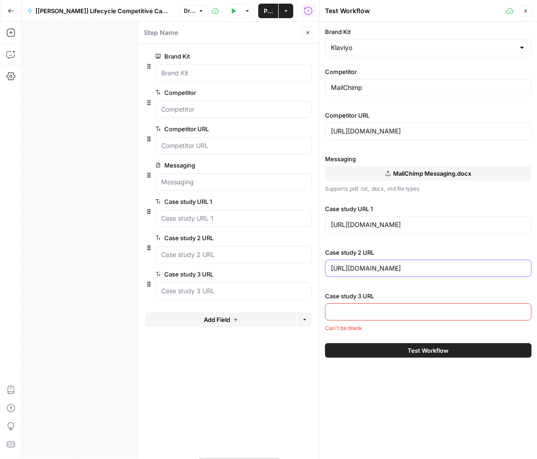
type input "[URL][DOMAIN_NAME]"
click at [348, 313] on input "Case study 3 URL" at bounding box center [428, 311] width 195 height 9
paste input "[URL][DOMAIN_NAME]"
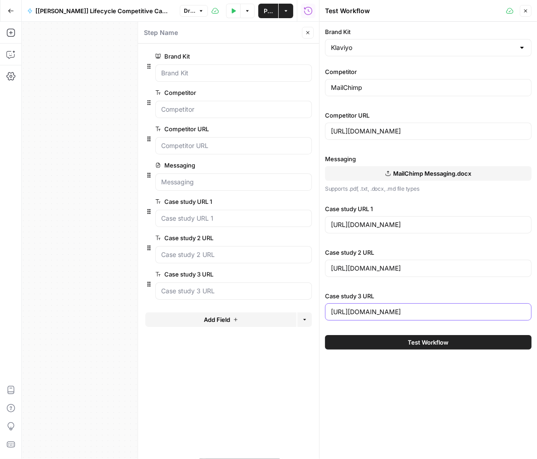
type input "[URL][DOMAIN_NAME]"
click at [526, 10] on icon "button" at bounding box center [525, 10] width 5 height 5
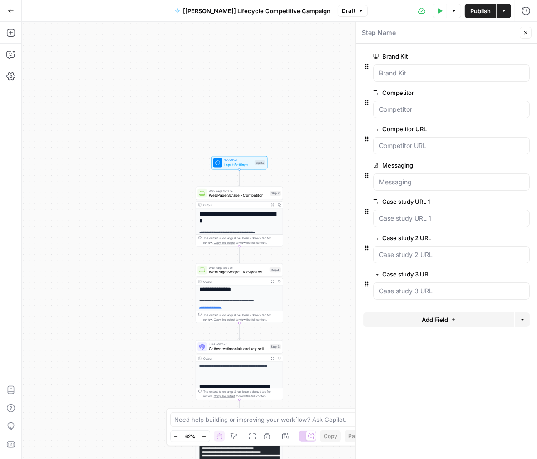
click at [229, 293] on div "**********" at bounding box center [239, 349] width 87 height 145
click at [236, 270] on span "Web Page Scrape - Klaviyo Resources" at bounding box center [238, 271] width 59 height 5
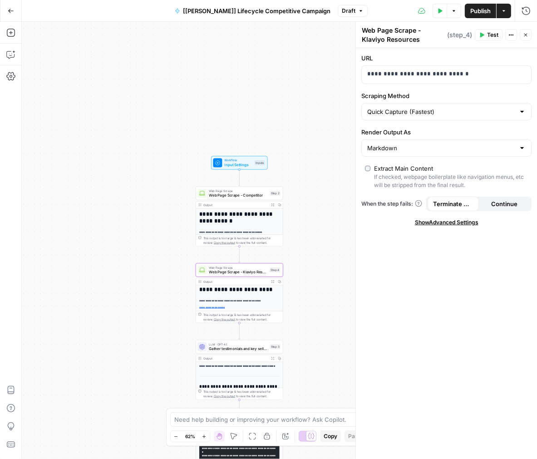
click at [245, 347] on span "Gather testimonials and key selling points from case studies" at bounding box center [238, 348] width 59 height 5
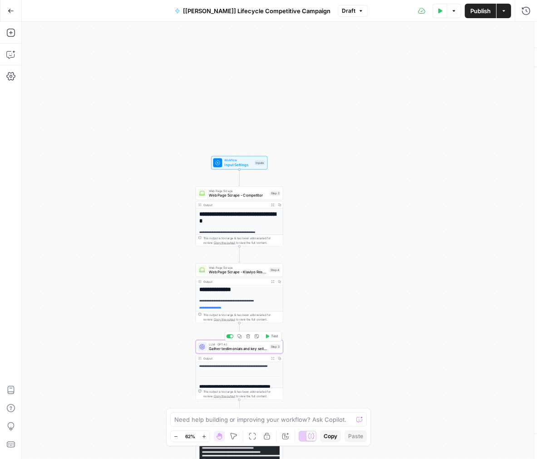
type textarea "Gather testimonials and key selling points from case studies"
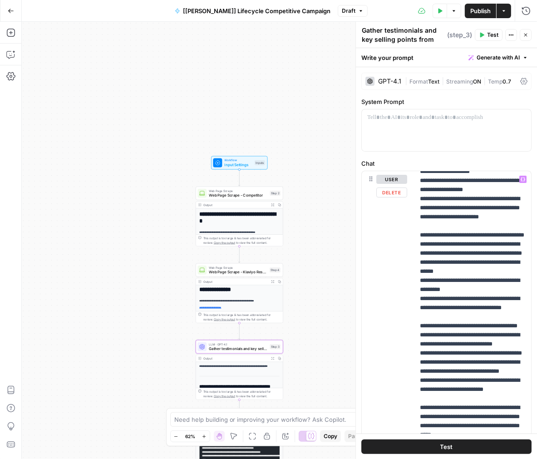
scroll to position [369, 0]
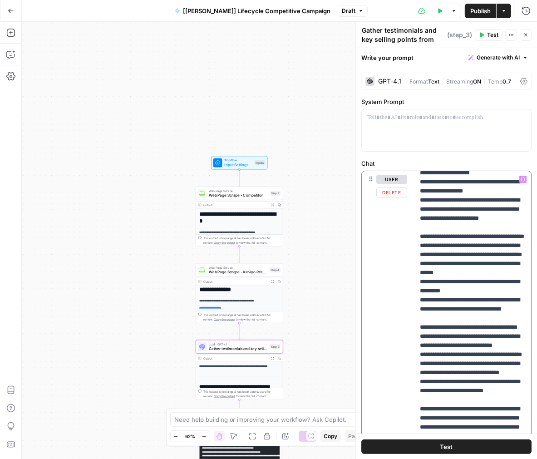
click at [503, 207] on p "**********" at bounding box center [473, 209] width 106 height 808
drag, startPoint x: 505, startPoint y: 217, endPoint x: 423, endPoint y: 192, distance: 85.7
click at [423, 192] on p "**********" at bounding box center [473, 209] width 106 height 808
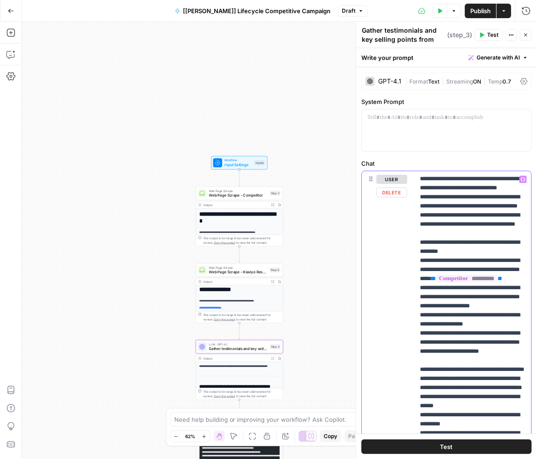
scroll to position [237, 0]
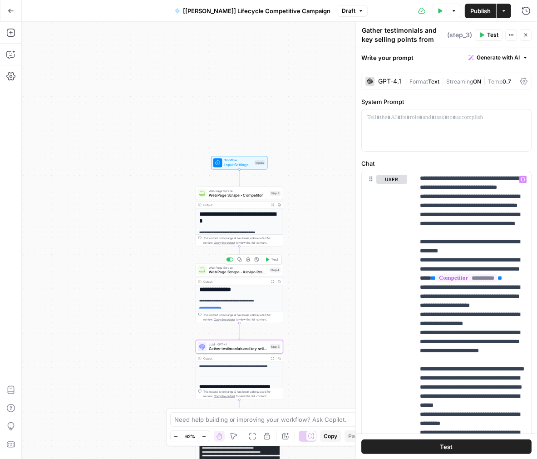
click at [251, 270] on span "Web Page Scrape - Klaviyo Resources" at bounding box center [238, 271] width 59 height 5
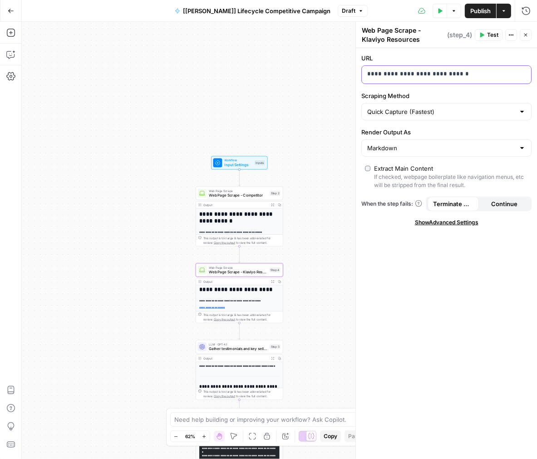
click at [423, 76] on p "**********" at bounding box center [446, 73] width 159 height 9
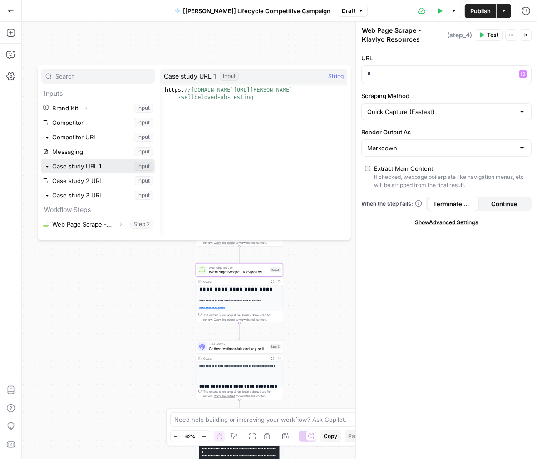
click at [74, 163] on button "Select variable Case study URL 1" at bounding box center [97, 166] width 113 height 15
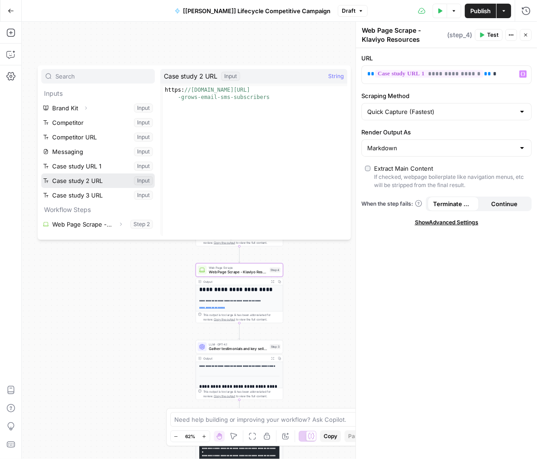
click at [89, 182] on button "Select variable Case study 2 URL" at bounding box center [97, 180] width 113 height 15
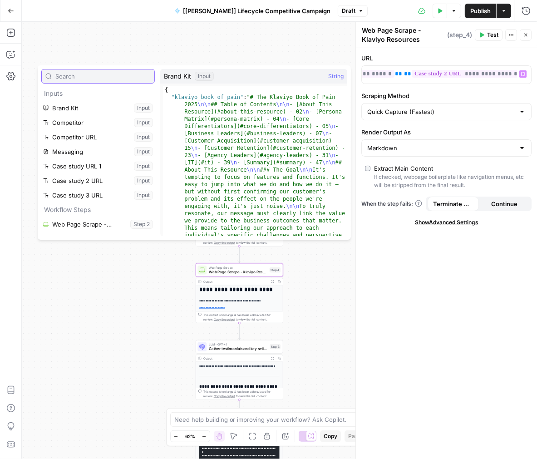
scroll to position [0, 78]
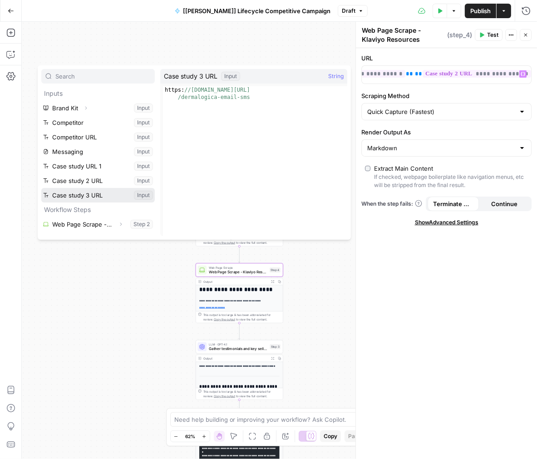
click at [92, 197] on button "Select variable Case study 3 URL" at bounding box center [97, 195] width 113 height 15
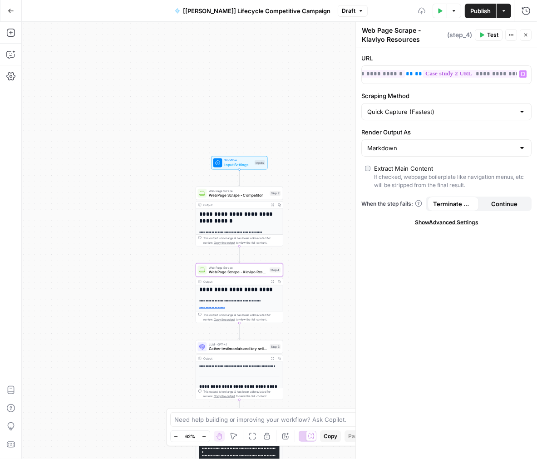
click at [389, 34] on textarea "Web Page Scrape - Klaviyo Resources" at bounding box center [403, 35] width 83 height 18
click at [417, 37] on textarea "Web Page Scrape - Klaviyo Resources" at bounding box center [403, 35] width 83 height 18
drag, startPoint x: 416, startPoint y: 39, endPoint x: 357, endPoint y: 39, distance: 59.5
click at [357, 39] on div "**********" at bounding box center [446, 240] width 182 height 437
type textarea "Web Page Scrape - Klaviyo Case Studies"
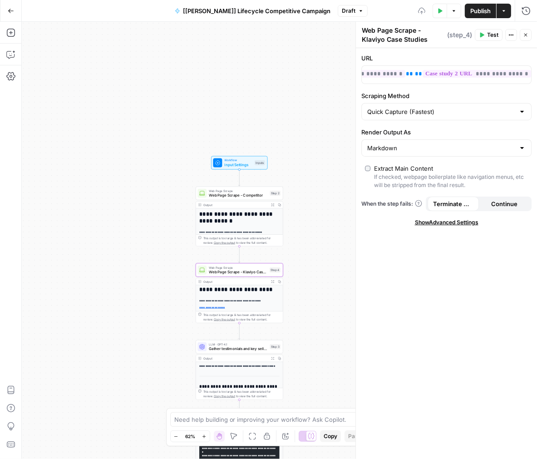
click at [231, 346] on span "Gather testimonials and key selling points from case studies" at bounding box center [238, 348] width 59 height 5
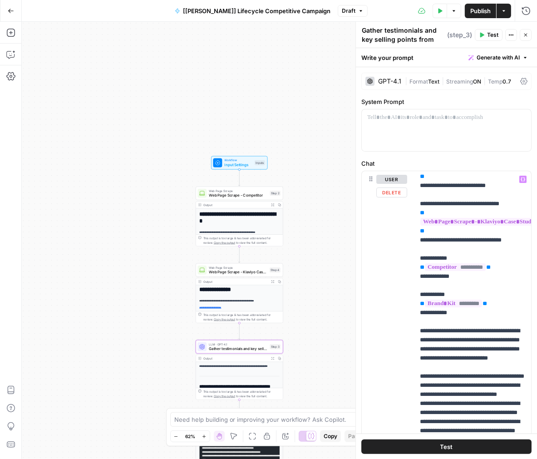
scroll to position [30, 0]
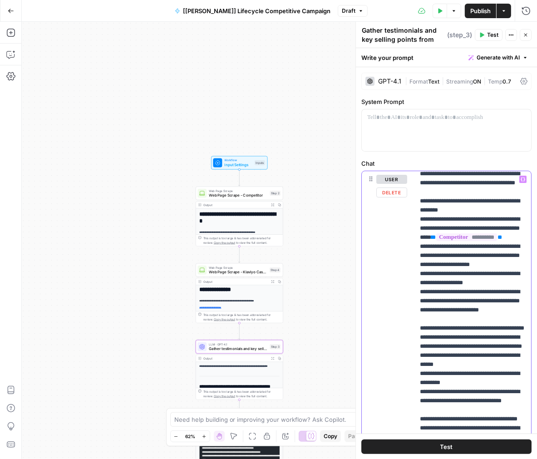
scroll to position [380, 0]
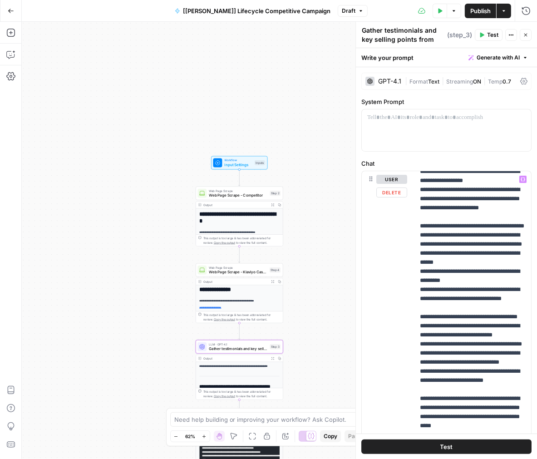
click at [444, 446] on span "Test" at bounding box center [446, 446] width 13 height 9
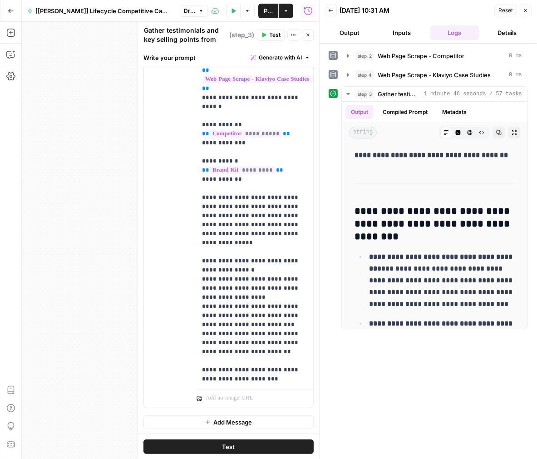
scroll to position [28, 0]
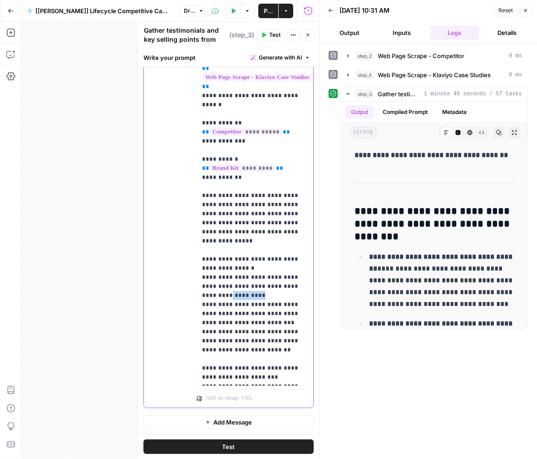
drag, startPoint x: 244, startPoint y: 285, endPoint x: 212, endPoint y: 286, distance: 31.8
click at [212, 286] on p "**********" at bounding box center [255, 395] width 106 height 808
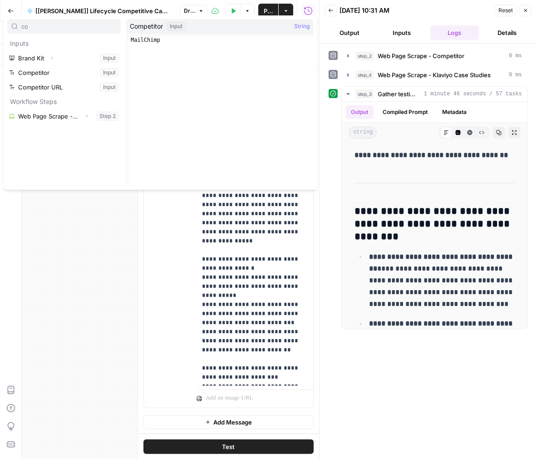
type input "co"
click at [62, 74] on button "Select variable Competitor" at bounding box center [63, 72] width 113 height 15
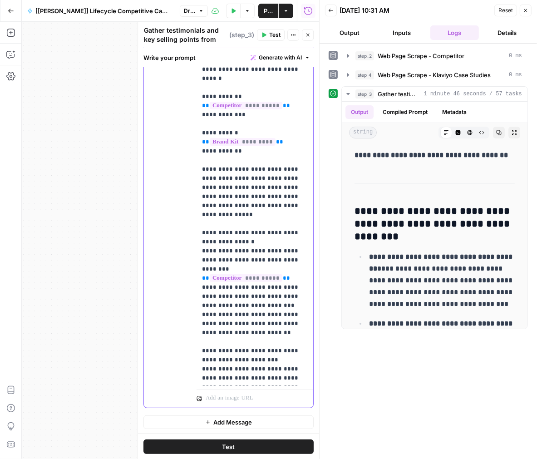
scroll to position [59, 0]
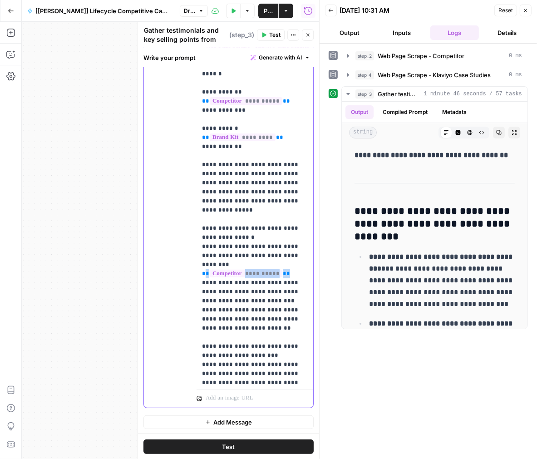
drag, startPoint x: 295, startPoint y: 254, endPoint x: 213, endPoint y: 254, distance: 82.2
click at [213, 254] on p "**********" at bounding box center [255, 365] width 106 height 808
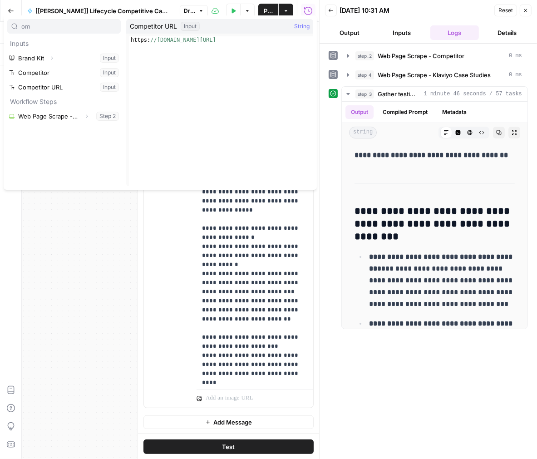
type input "om"
click at [78, 88] on button "Select variable Competitor URL" at bounding box center [63, 87] width 113 height 15
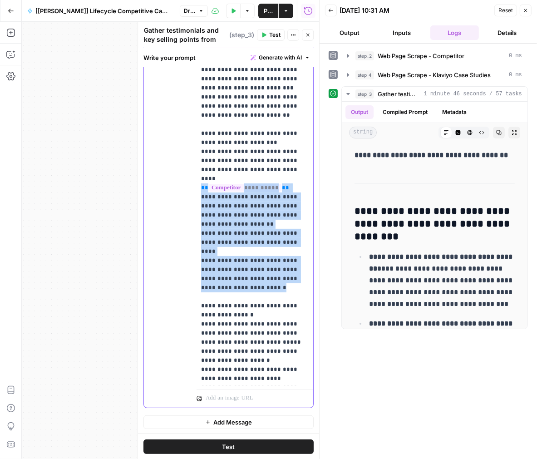
scroll to position [290, 0]
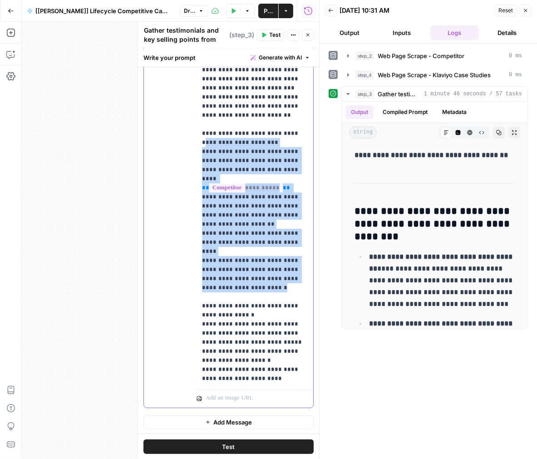
drag, startPoint x: 286, startPoint y: 254, endPoint x: 197, endPoint y: 121, distance: 159.7
click at [197, 122] on div "**********" at bounding box center [255, 201] width 117 height 370
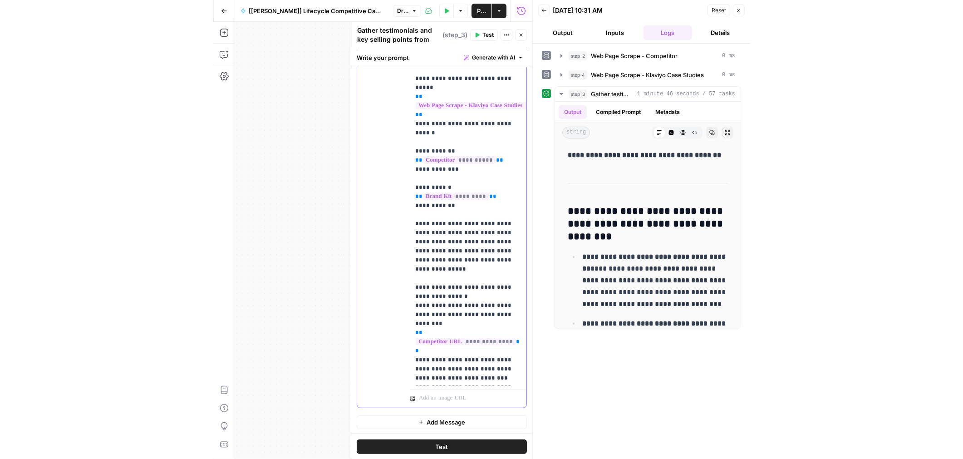
scroll to position [0, 0]
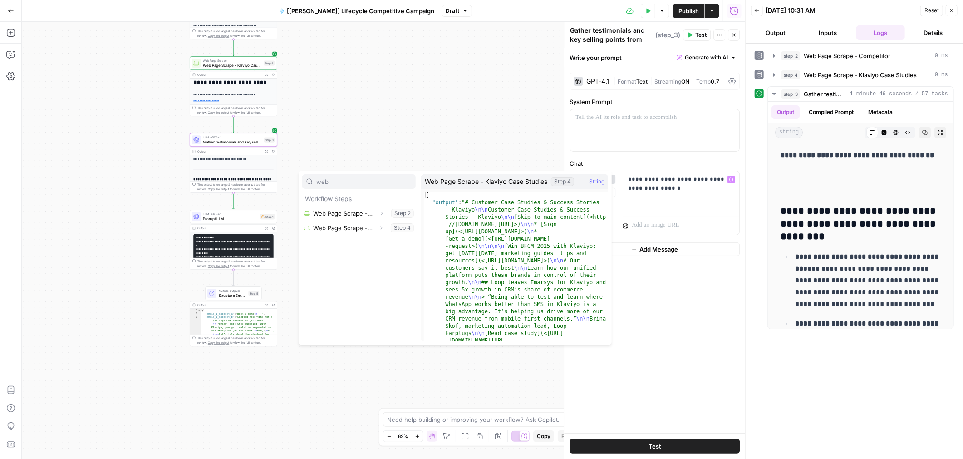
type input "web"
click at [329, 223] on button "Select variable Web Page Scrape - Klaviyo Case Studies" at bounding box center [358, 228] width 113 height 15
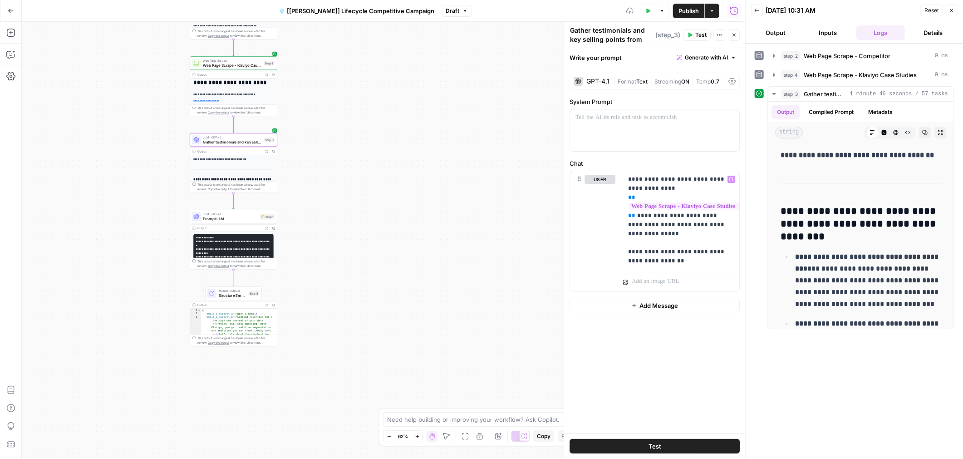
click at [536, 439] on button "Test" at bounding box center [655, 446] width 170 height 15
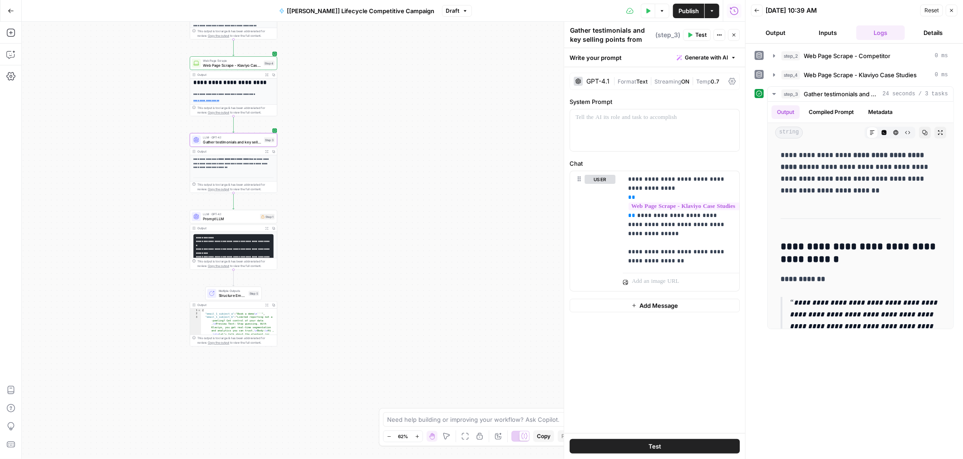
click at [237, 73] on div "Output" at bounding box center [229, 75] width 64 height 5
click at [234, 64] on span "Web Page Scrape - Klaviyo Case Studies" at bounding box center [232, 64] width 59 height 5
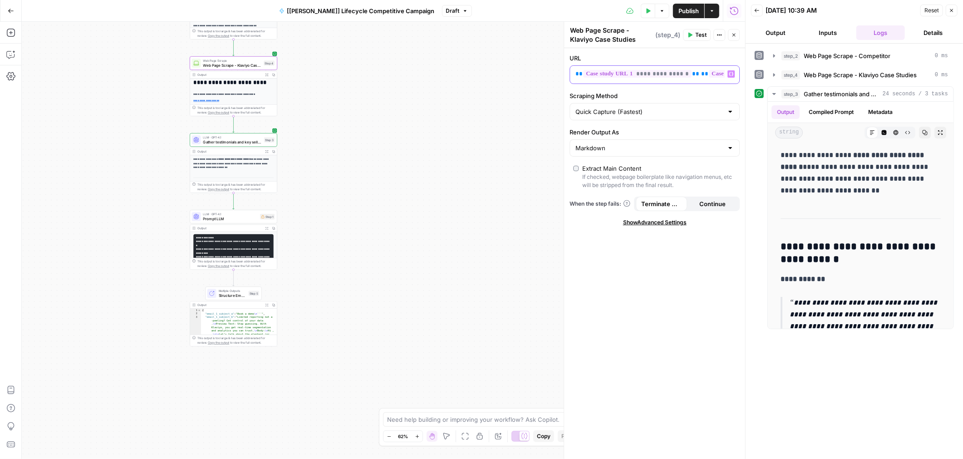
click at [536, 75] on span "**" at bounding box center [704, 74] width 7 height 6
click at [536, 39] on textarea "Web Page Scrape - Klaviyo Case Studies" at bounding box center [611, 35] width 83 height 18
drag, startPoint x: 694, startPoint y: 73, endPoint x: 754, endPoint y: 73, distance: 59.9
click at [536, 73] on body "**********" at bounding box center [481, 229] width 963 height 459
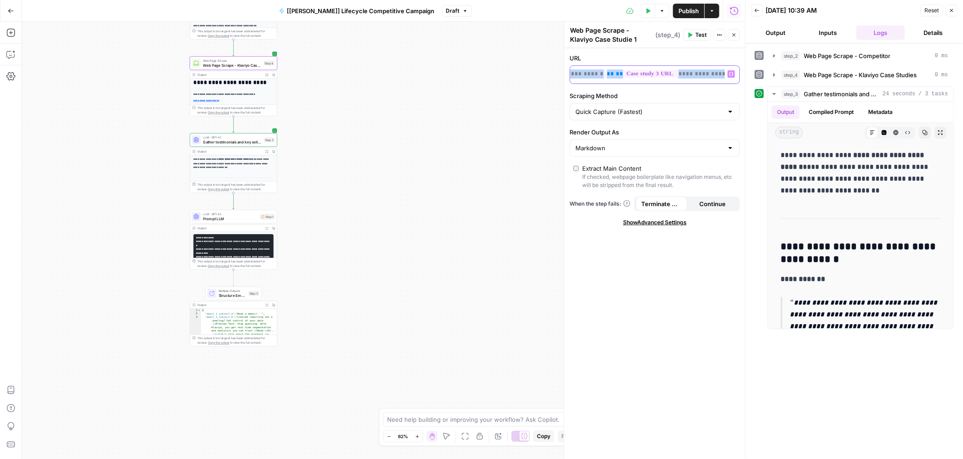
scroll to position [0, 0]
click at [536, 39] on textarea "Web Page Scrape - Klaviyo Case Studie 1" at bounding box center [611, 35] width 83 height 18
type textarea "Web Page Scrape - Klaviyo Case Study 1"
click at [359, 78] on div "**********" at bounding box center [383, 240] width 723 height 437
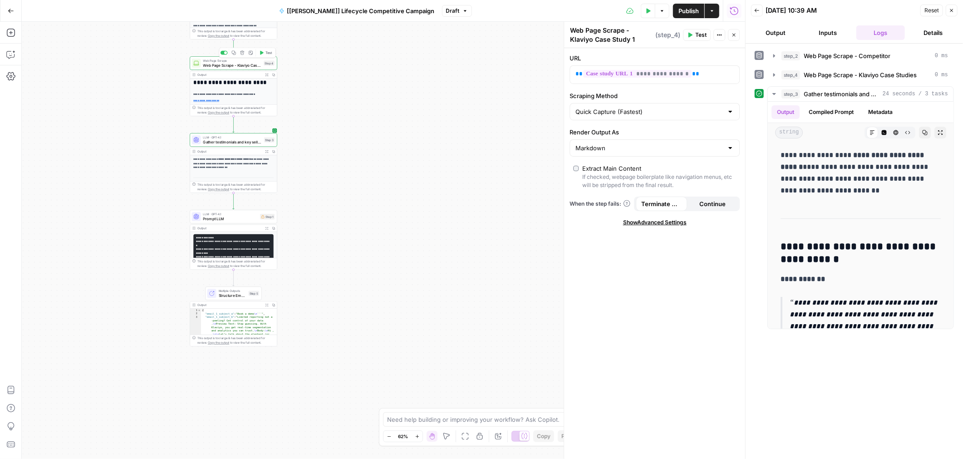
click at [234, 53] on icon "button" at bounding box center [234, 53] width 4 height 4
click at [233, 123] on icon "Edge from step_4 to step_3" at bounding box center [234, 124] width 2 height 16
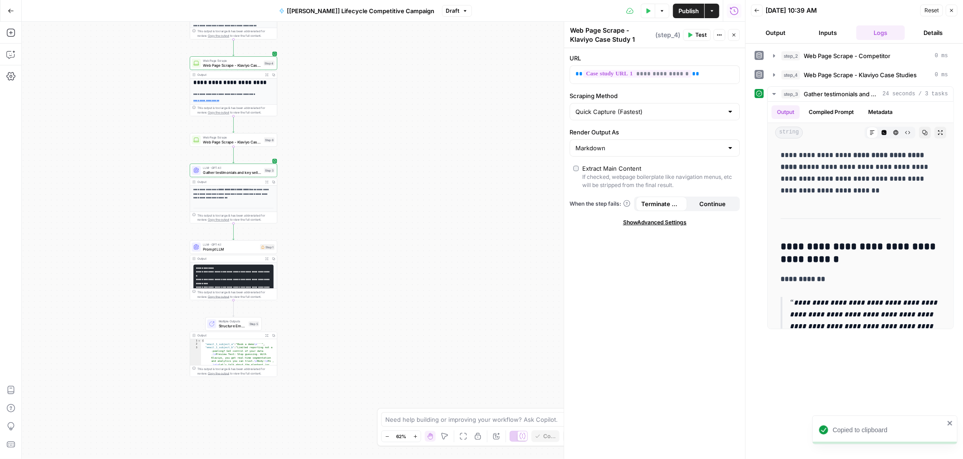
click at [244, 139] on span "Web Page Scrape - Klaviyo Case Study 1" at bounding box center [232, 141] width 59 height 5
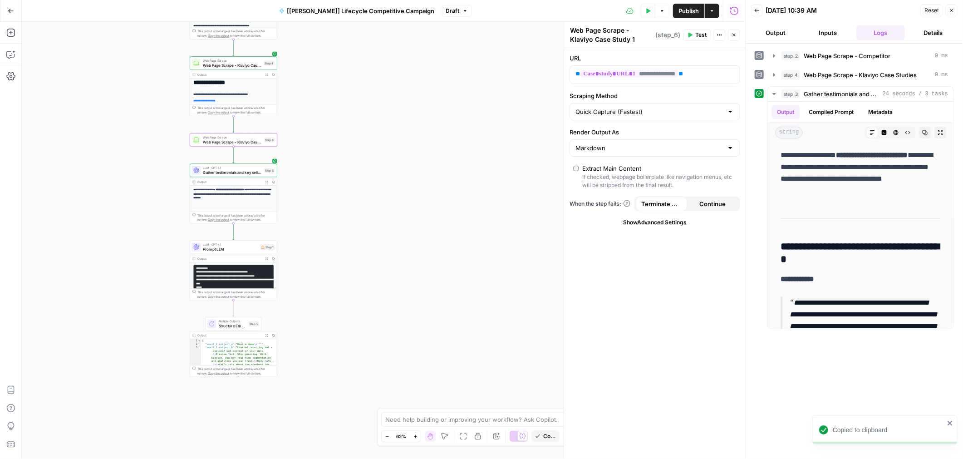
click at [536, 39] on textarea "Web Page Scrape - Klaviyo Case Study 1" at bounding box center [611, 35] width 83 height 18
type textarea "Web Page Scrape - Klaviyo Case Study 2"
click at [536, 73] on p "**********" at bounding box center [648, 73] width 144 height 9
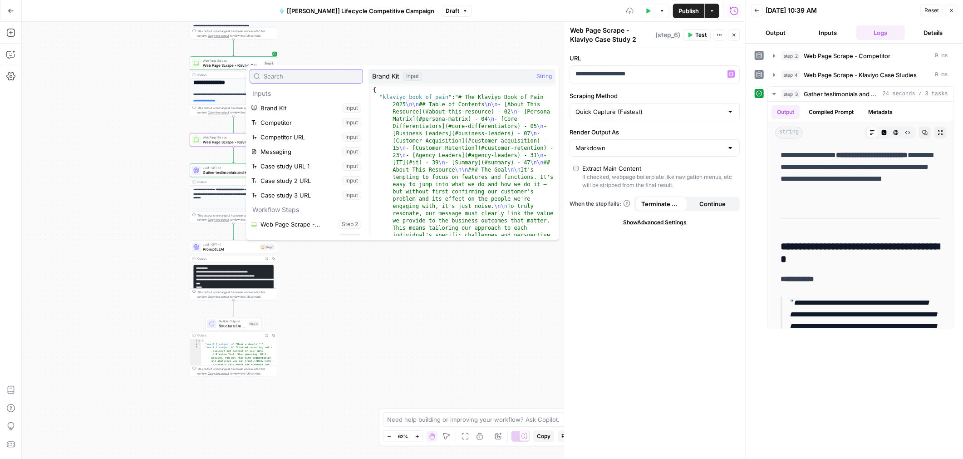
type input "s"
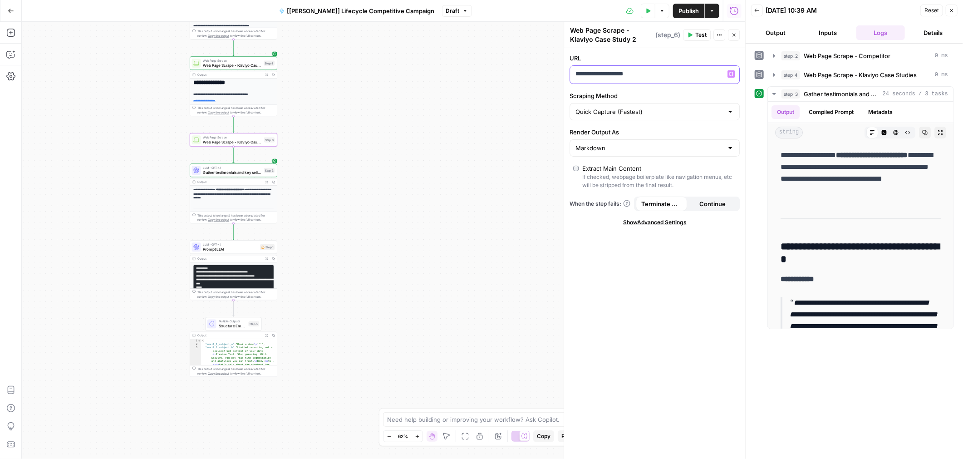
click at [536, 71] on p "**********" at bounding box center [648, 73] width 144 height 9
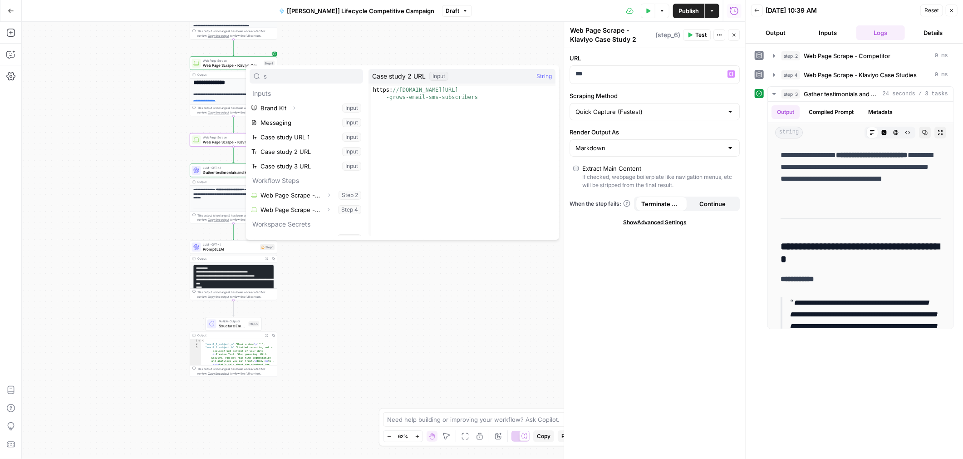
type input "s"
click at [309, 151] on button "Select variable Case study 2 URL" at bounding box center [306, 151] width 113 height 15
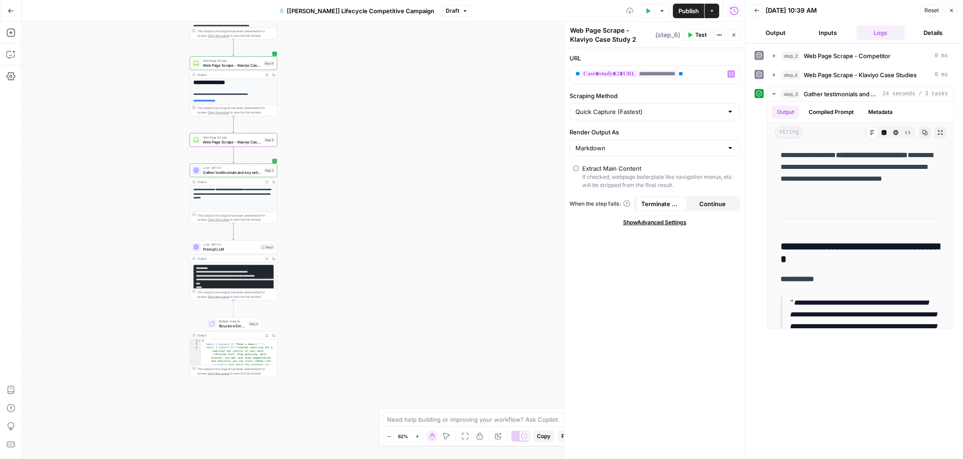
click at [458, 158] on div "**********" at bounding box center [383, 240] width 723 height 437
click at [241, 94] on p "**********" at bounding box center [233, 94] width 80 height 4
click at [247, 137] on span "Web Page Scrape" at bounding box center [232, 137] width 59 height 5
click at [233, 129] on icon "button" at bounding box center [233, 129] width 5 height 5
click at [233, 157] on icon "Edge from step_6 to step_3" at bounding box center [234, 155] width 2 height 16
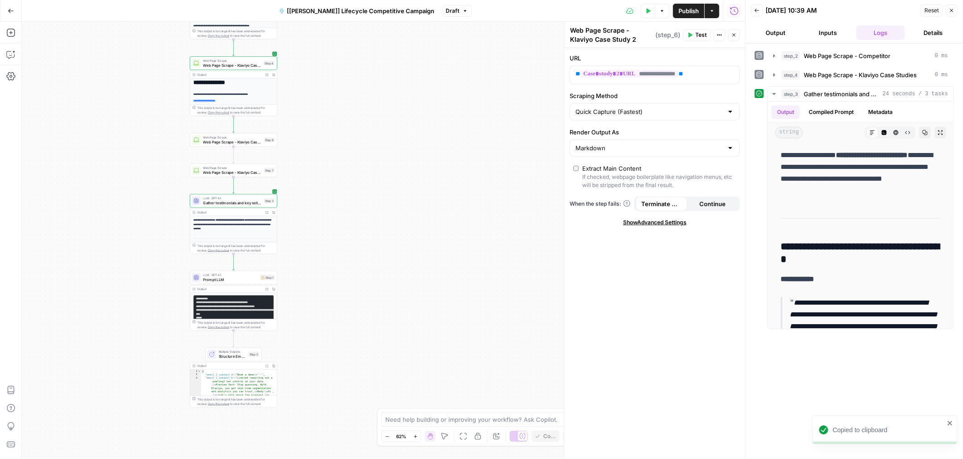
click at [245, 171] on span "Web Page Scrape - Klaviyo Case Study 2" at bounding box center [232, 171] width 59 height 5
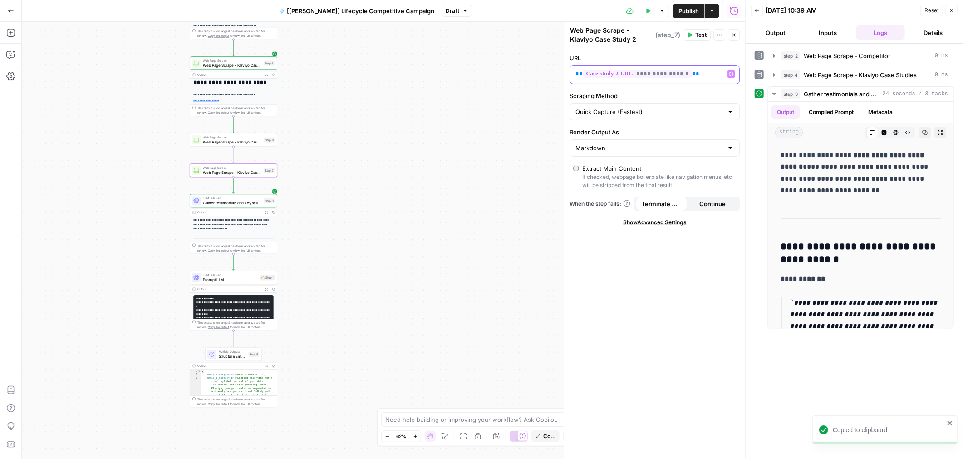
click at [536, 71] on p "**********" at bounding box center [648, 73] width 144 height 9
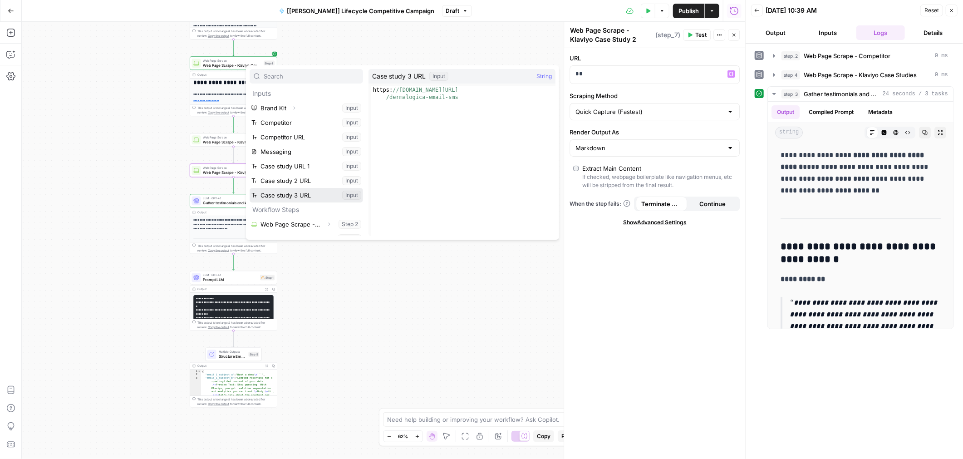
click at [300, 192] on button "Select variable Case study 3 URL" at bounding box center [306, 195] width 113 height 15
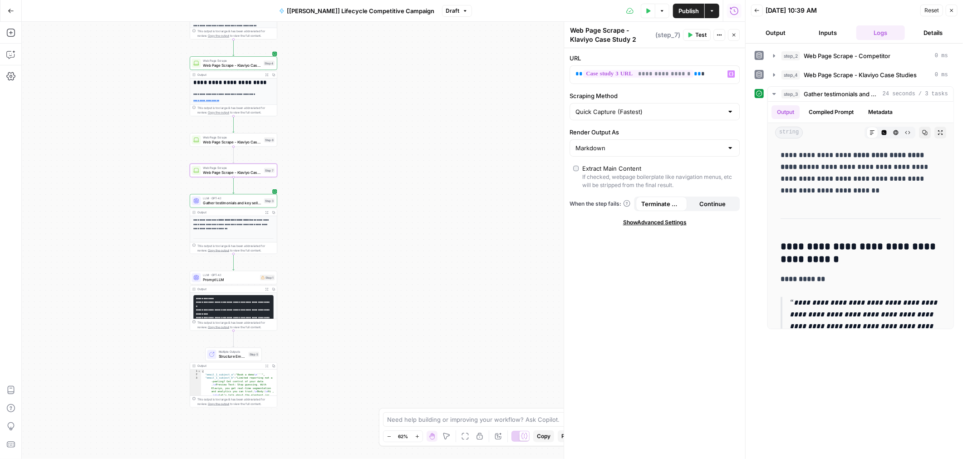
click at [233, 205] on span "Gather testimonials and key selling points from case studies" at bounding box center [232, 202] width 59 height 5
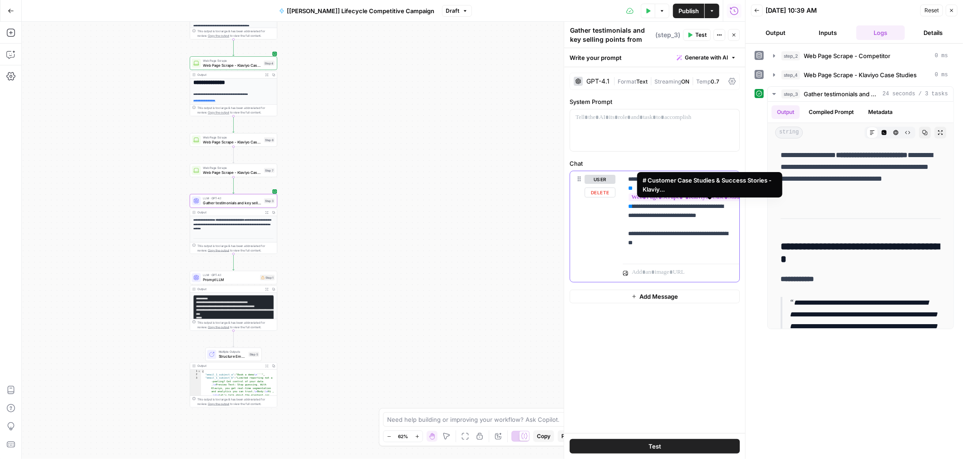
drag, startPoint x: 635, startPoint y: 216, endPoint x: 628, endPoint y: 197, distance: 20.7
click at [536, 197] on p "**********" at bounding box center [681, 216] width 106 height 82
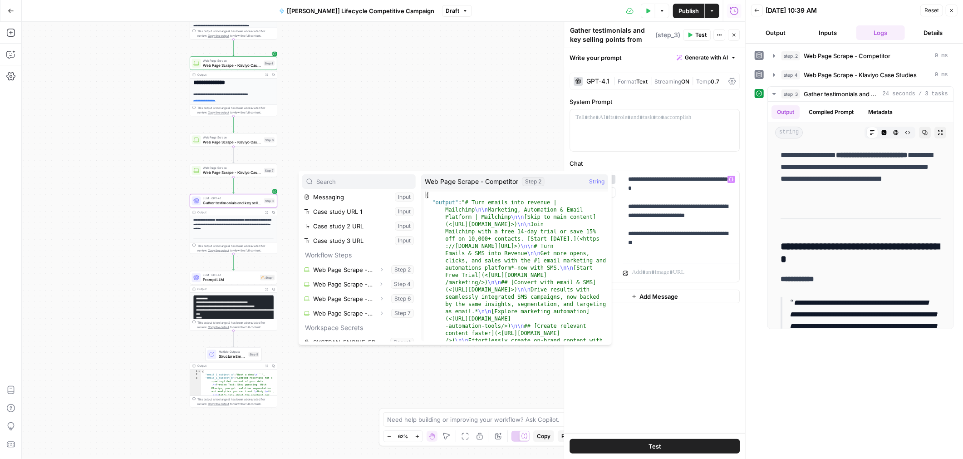
scroll to position [62, 0]
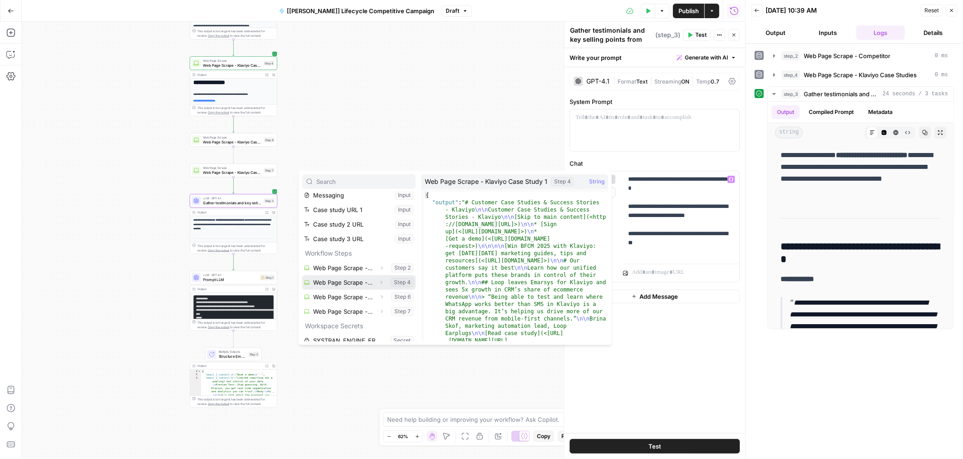
click at [368, 285] on button "Select variable Web Page Scrape - Klaviyo Case Study 1" at bounding box center [358, 282] width 113 height 15
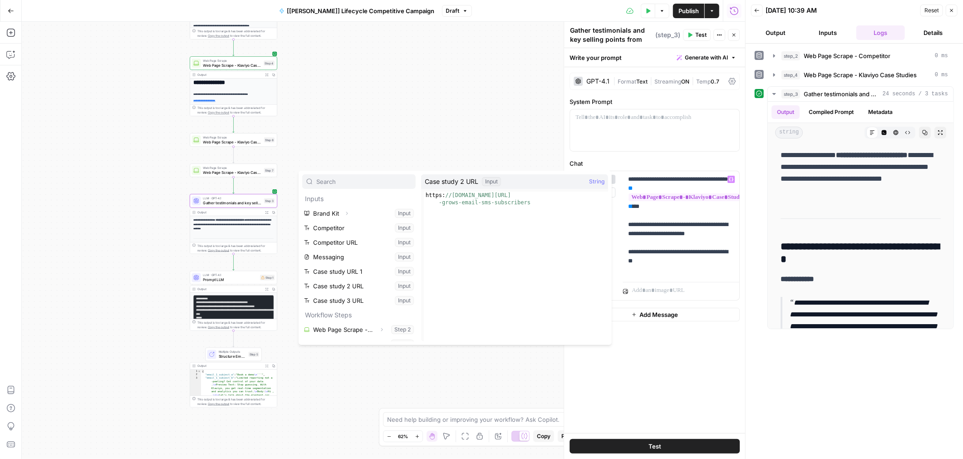
scroll to position [68, 0]
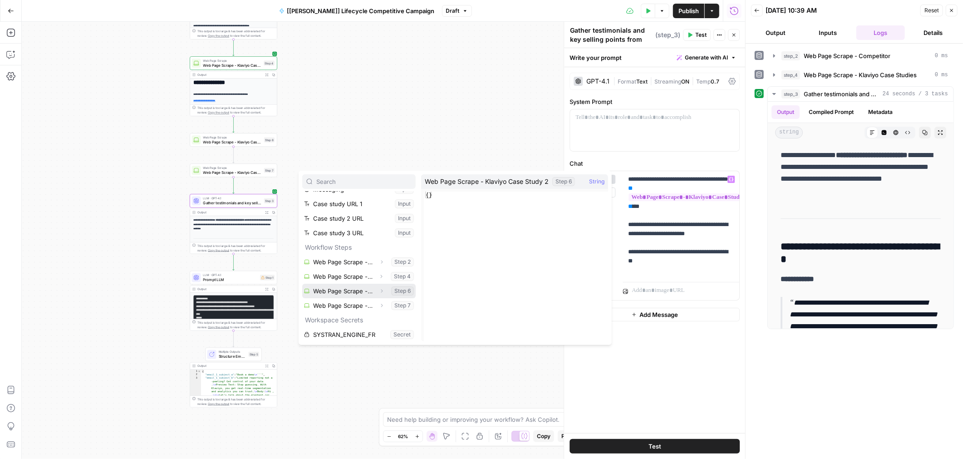
click at [369, 290] on button "Select variable Web Page Scrape - Klaviyo Case Study 2" at bounding box center [358, 291] width 113 height 15
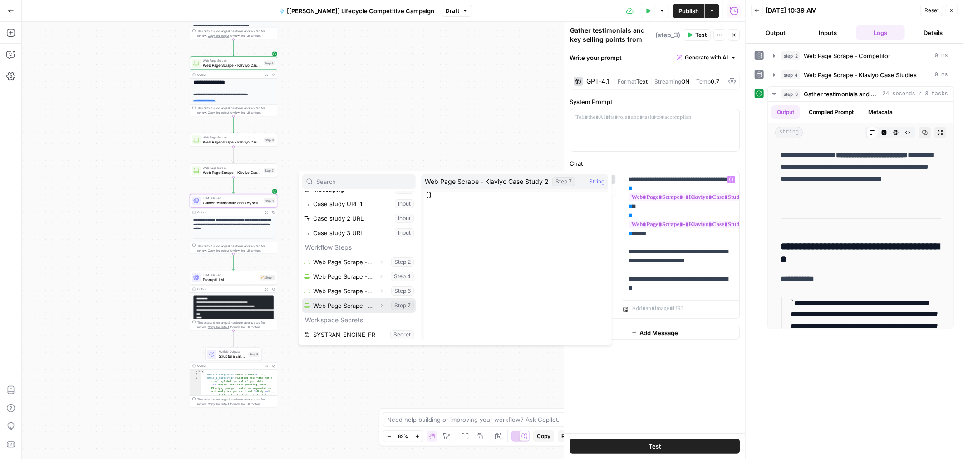
click at [367, 300] on button "Select variable Web Page Scrape - Klaviyo Case Study 2" at bounding box center [358, 305] width 113 height 15
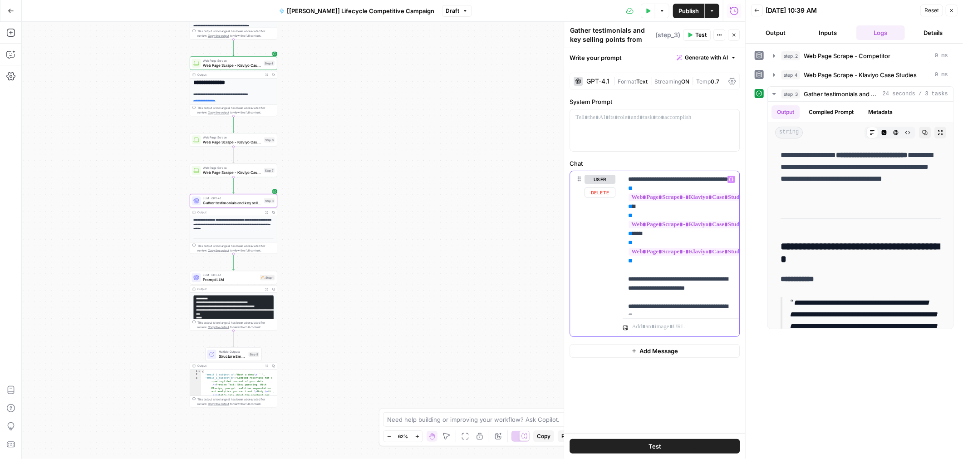
click at [536, 294] on p "**********" at bounding box center [681, 243] width 106 height 136
click at [536, 307] on p "**********" at bounding box center [681, 243] width 106 height 136
click at [536, 270] on p "**********" at bounding box center [681, 243] width 106 height 136
click at [15, 54] on icon "button" at bounding box center [10, 54] width 9 height 9
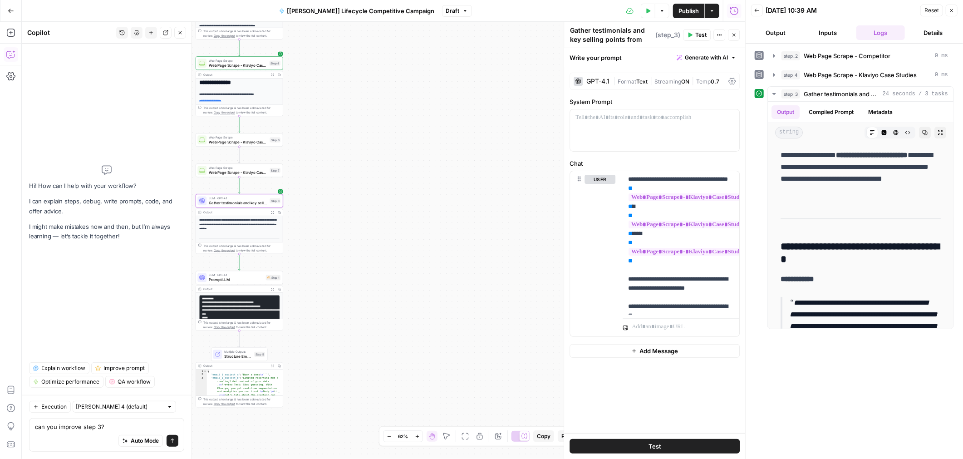
type textarea "can you improve step 3?"
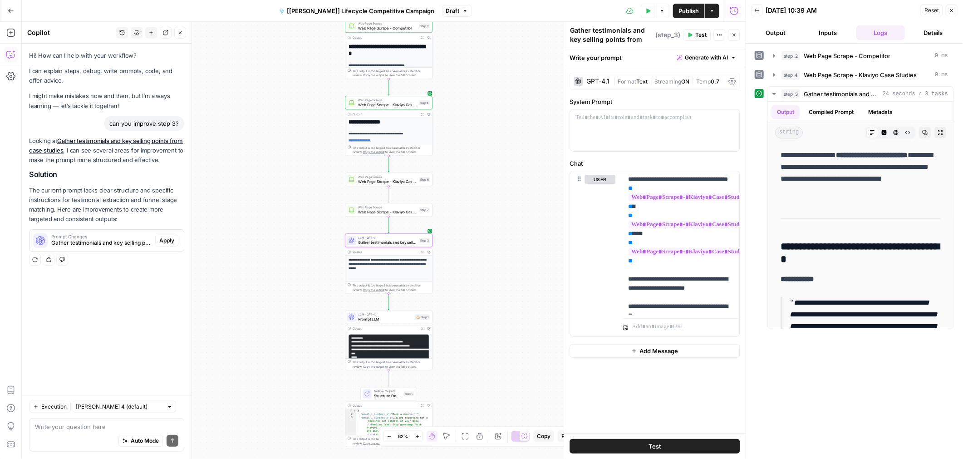
click at [163, 245] on span "Apply" at bounding box center [166, 240] width 15 height 8
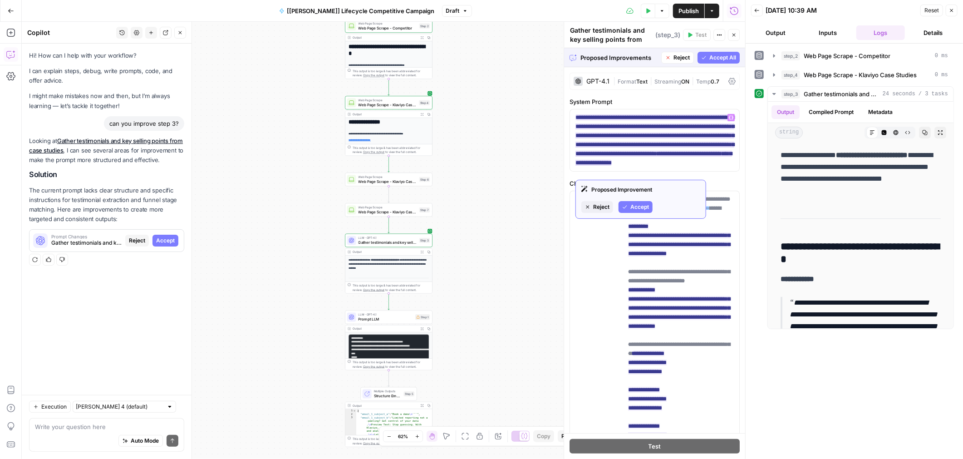
click at [536, 206] on span "Accept" at bounding box center [639, 207] width 19 height 8
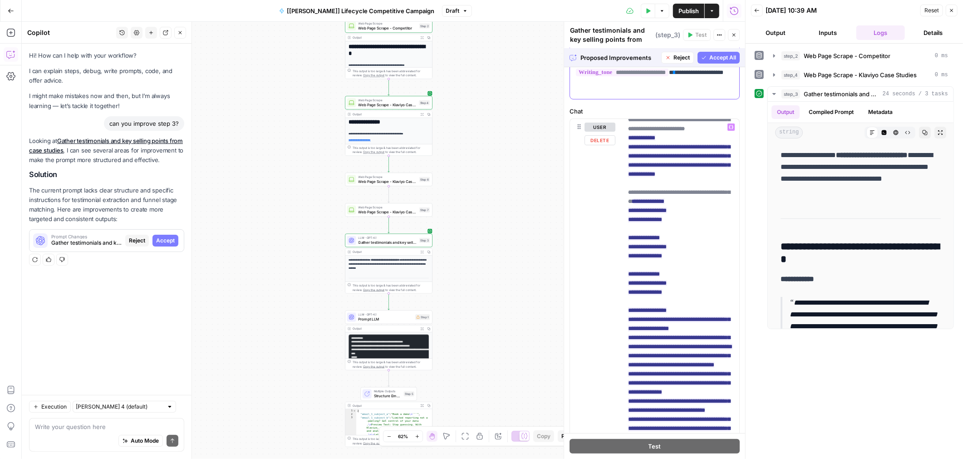
scroll to position [29, 0]
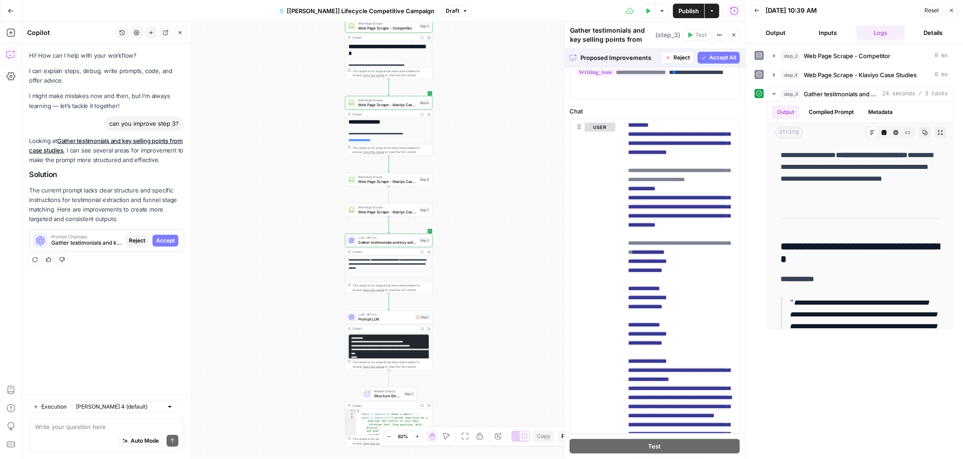
click at [536, 54] on span "Accept All" at bounding box center [722, 58] width 27 height 8
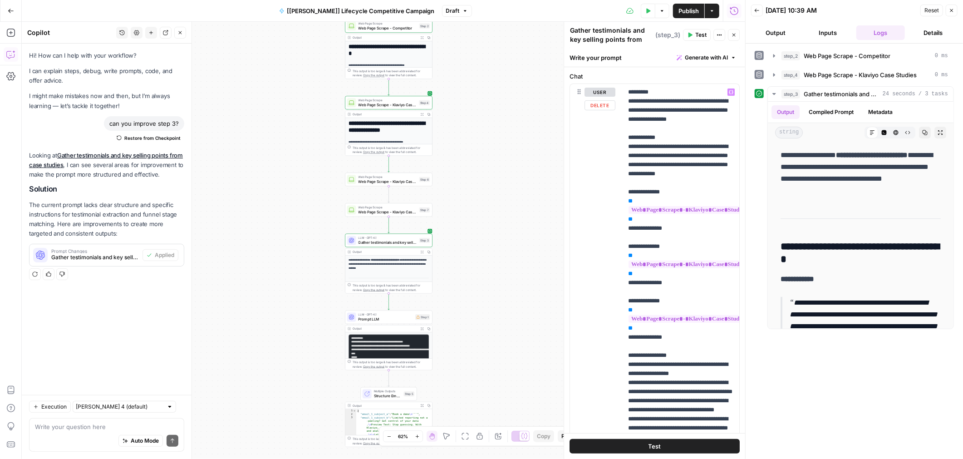
scroll to position [124, 0]
click at [536, 181] on p "**********" at bounding box center [681, 357] width 106 height 536
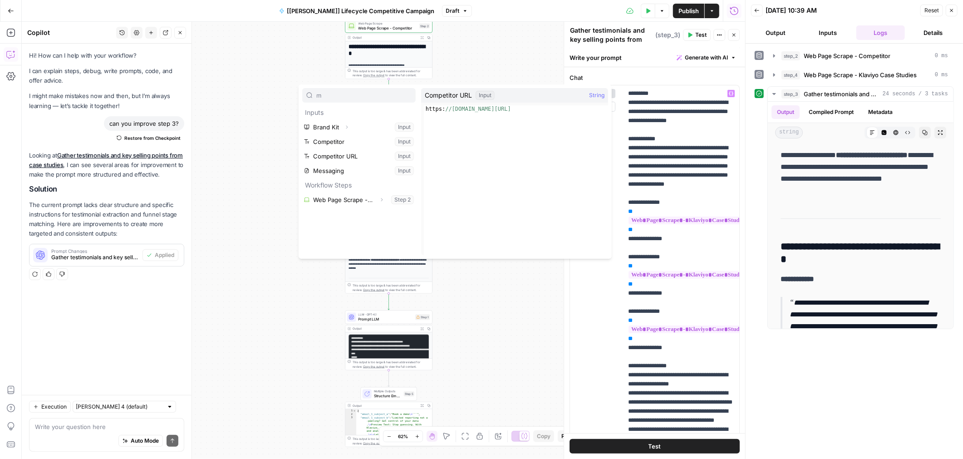
type input "m"
click at [346, 157] on button "Select variable Competitor URL" at bounding box center [358, 156] width 113 height 15
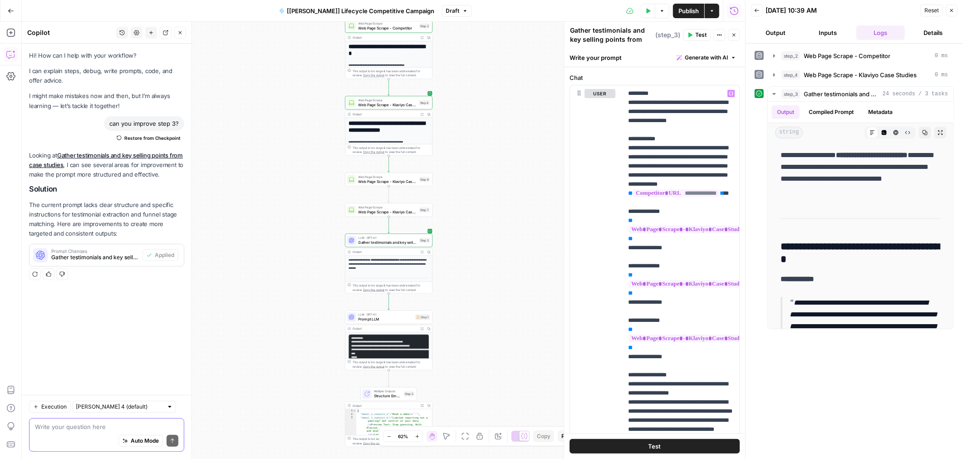
click at [72, 430] on textarea at bounding box center [106, 426] width 143 height 9
type textarea "can you improve my full workflow?"
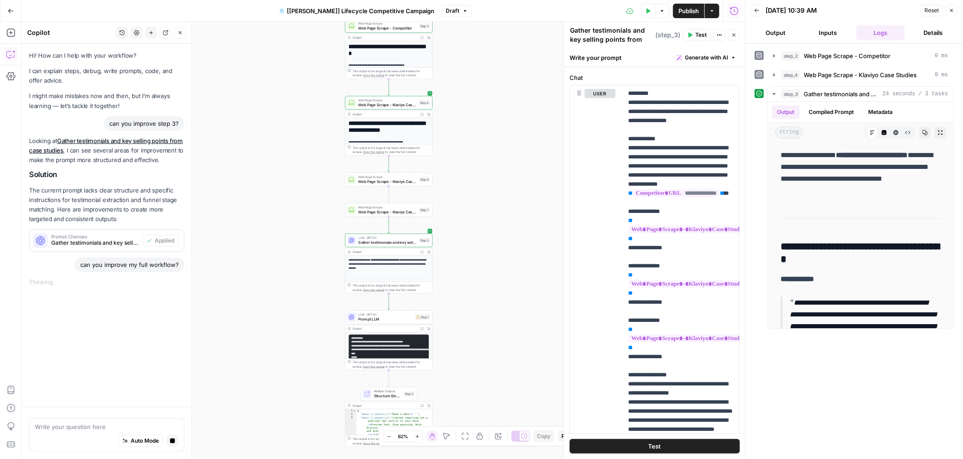
click at [536, 35] on icon "button" at bounding box center [733, 34] width 5 height 5
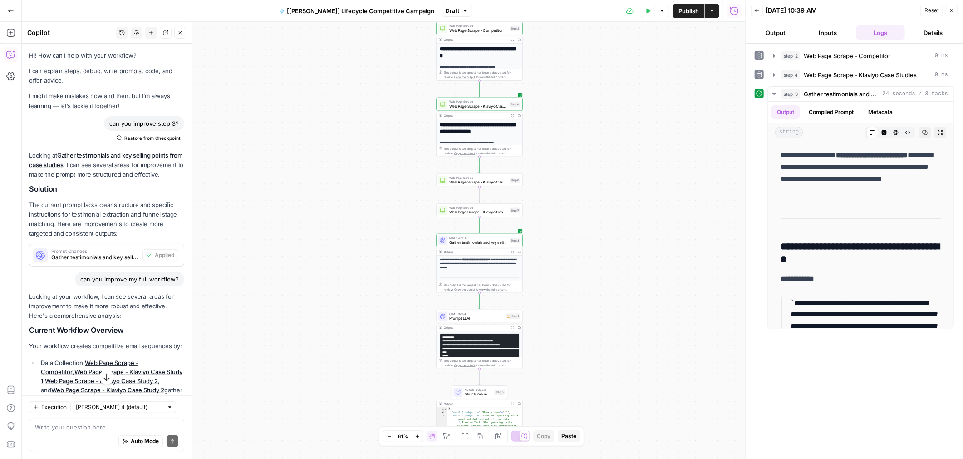
scroll to position [98, 0]
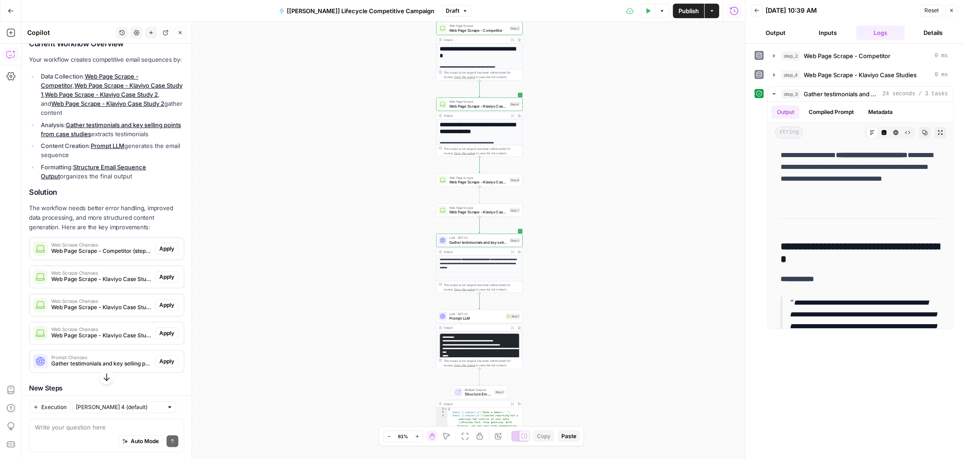
scroll to position [294, 0]
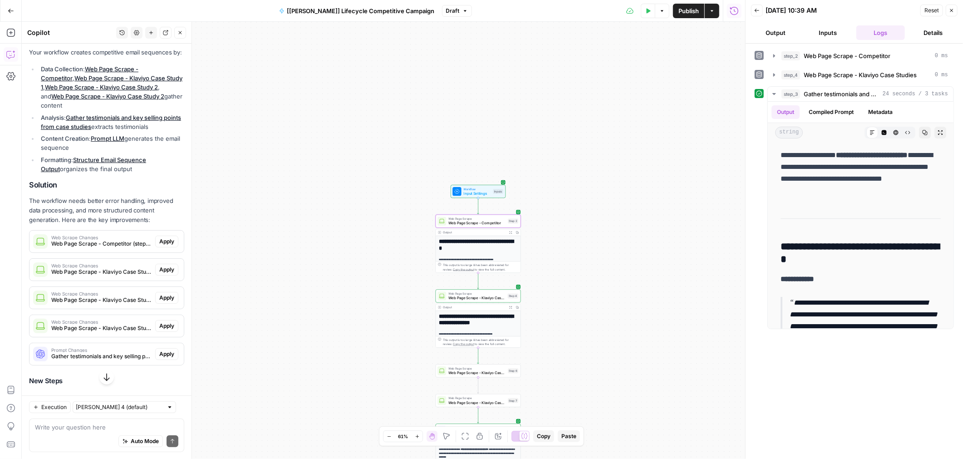
click at [165, 246] on span "Apply" at bounding box center [166, 241] width 15 height 8
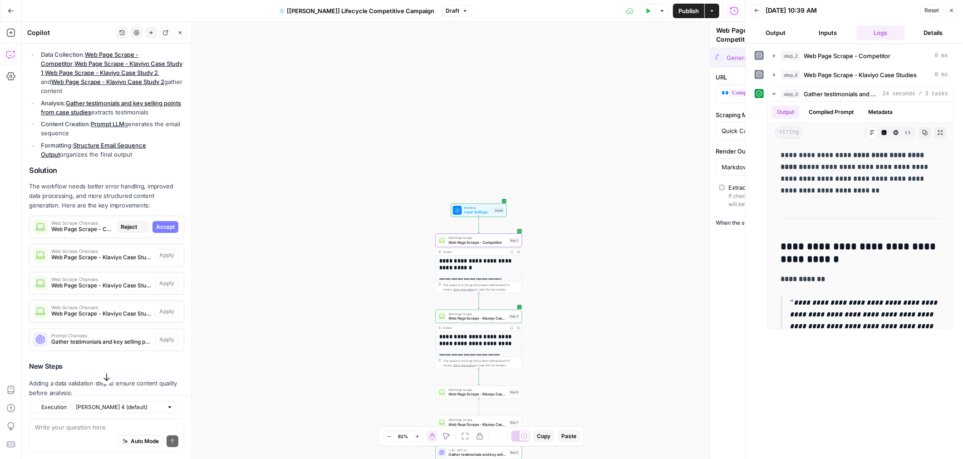
scroll to position [279, 0]
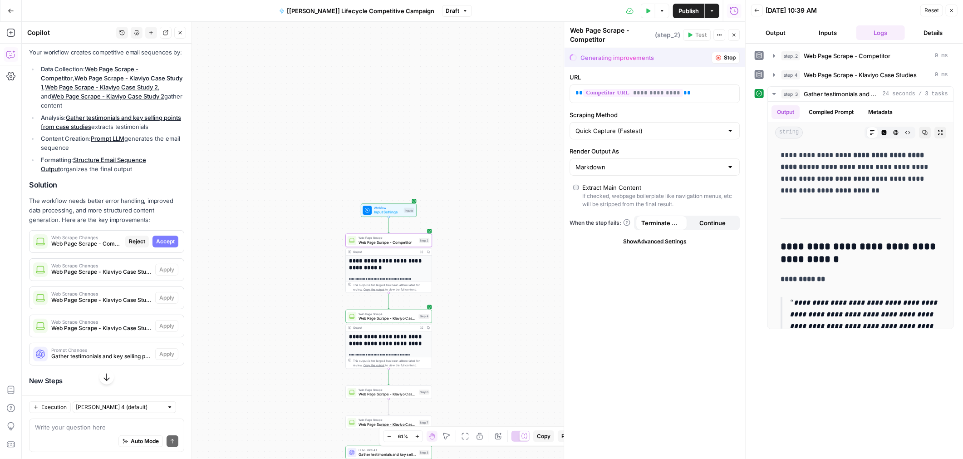
click at [111, 248] on span "Web Page Scrape - Competitor (step_2)" at bounding box center [86, 244] width 70 height 8
click at [162, 246] on span "Accept" at bounding box center [165, 241] width 19 height 8
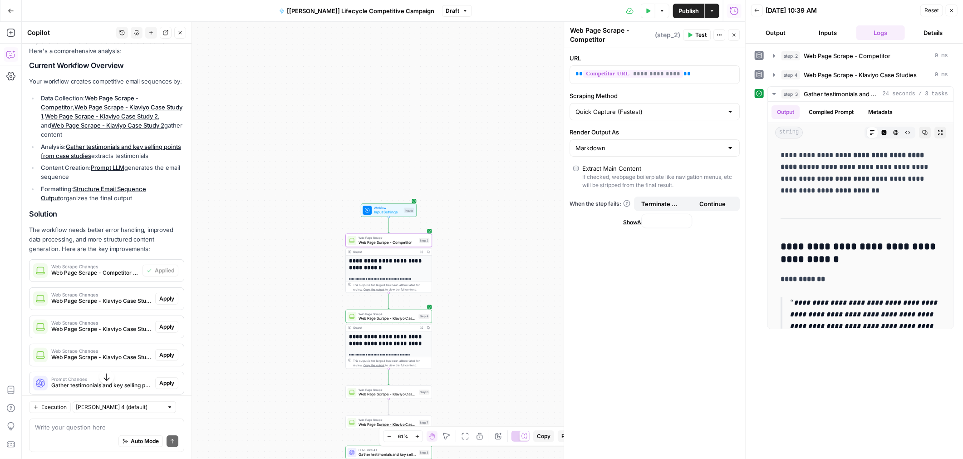
scroll to position [308, 0]
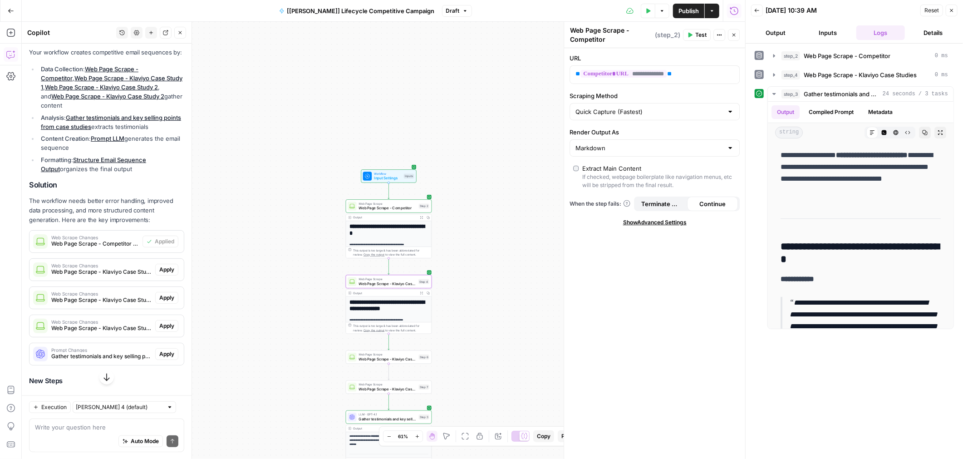
click at [132, 268] on span "Web Scrape Changes" at bounding box center [101, 265] width 100 height 5
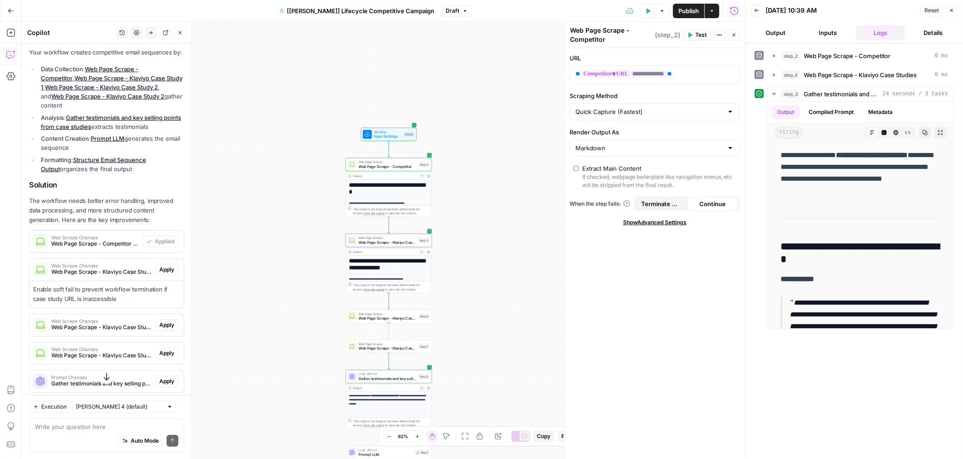
click at [168, 274] on span "Apply" at bounding box center [166, 270] width 15 height 8
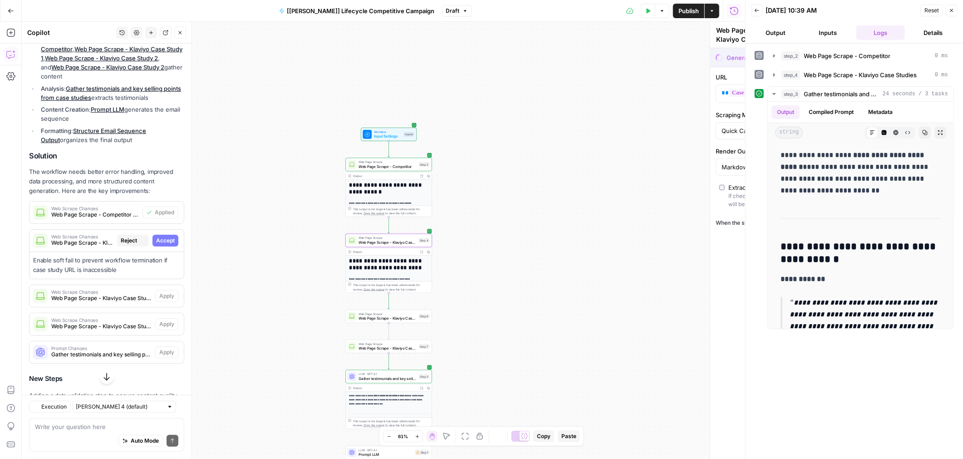
scroll to position [279, 0]
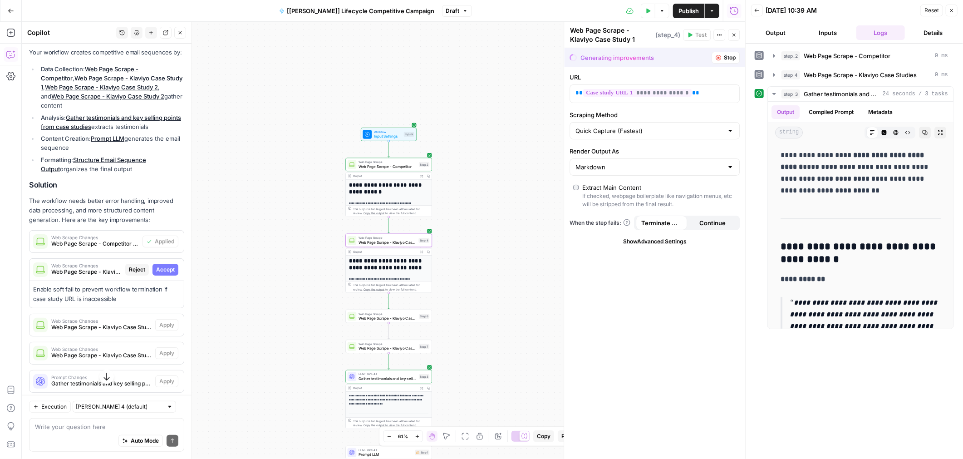
click at [165, 274] on span "Accept" at bounding box center [165, 270] width 19 height 8
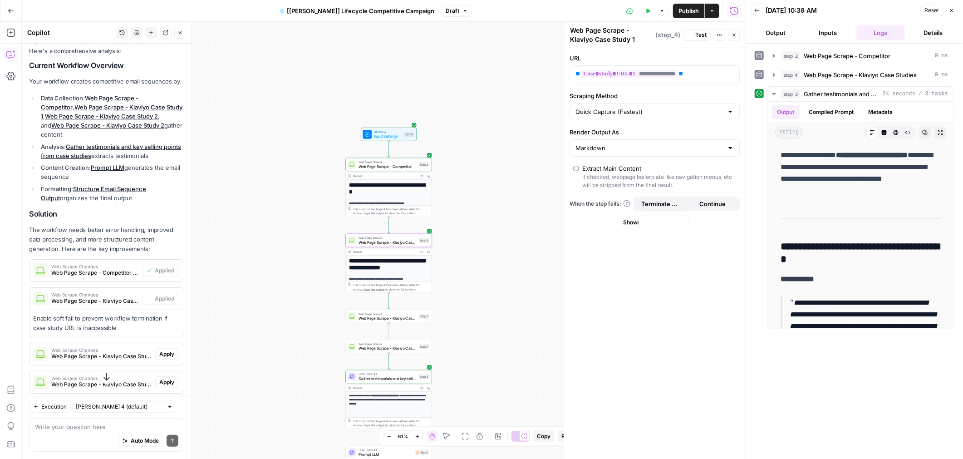
scroll to position [308, 0]
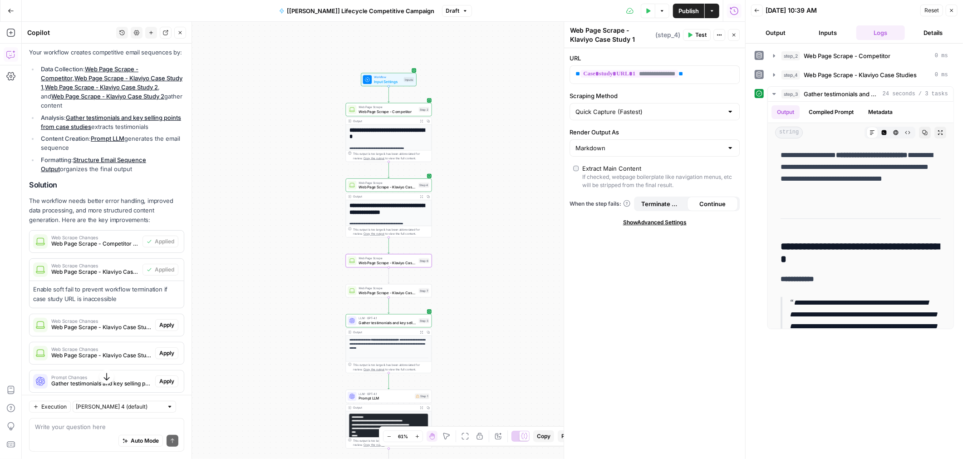
click at [127, 323] on span "Web Scrape Changes" at bounding box center [101, 321] width 100 height 5
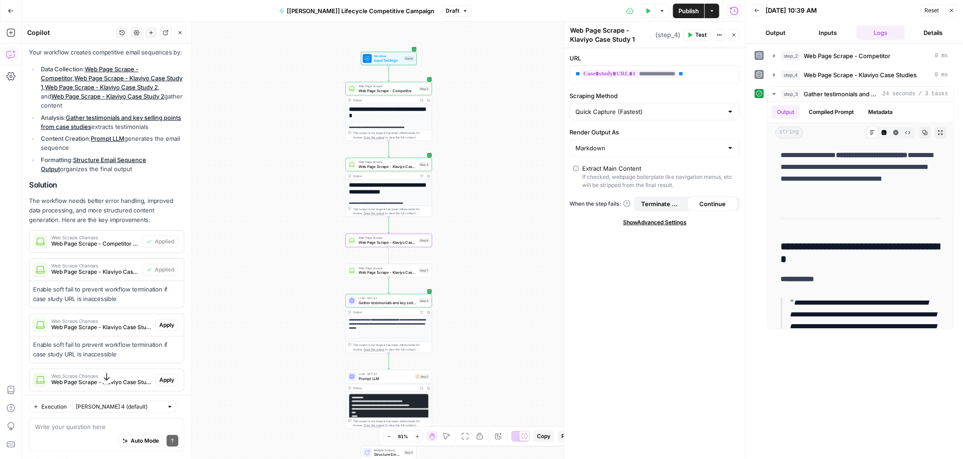
click at [157, 331] on button "Apply" at bounding box center [166, 325] width 23 height 12
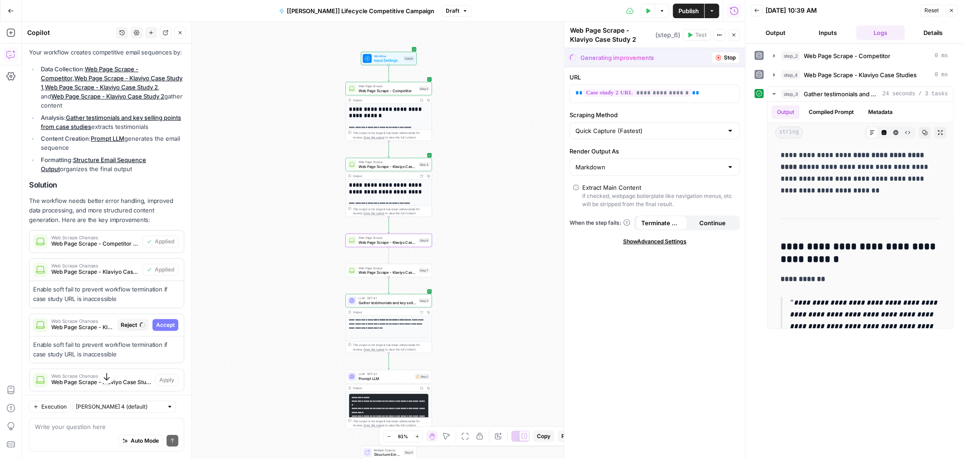
click at [162, 329] on span "Accept" at bounding box center [165, 325] width 19 height 8
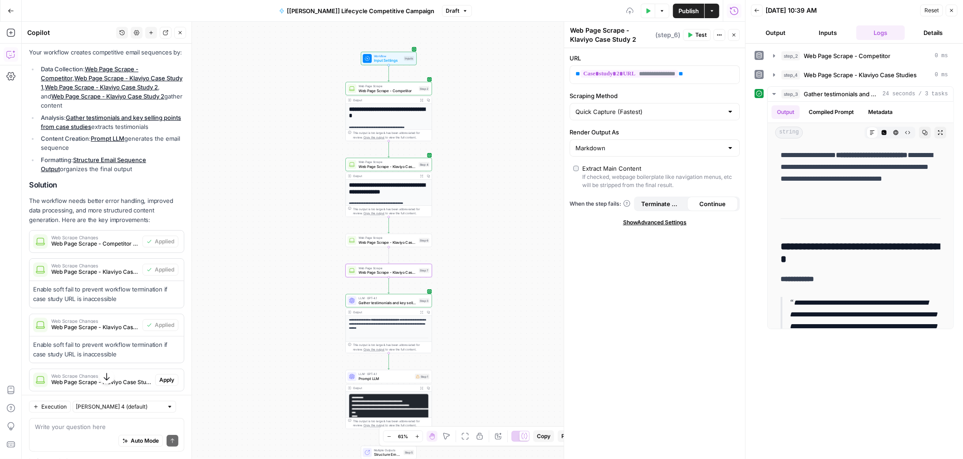
click at [132, 378] on span "Web Scrape Changes" at bounding box center [101, 376] width 100 height 5
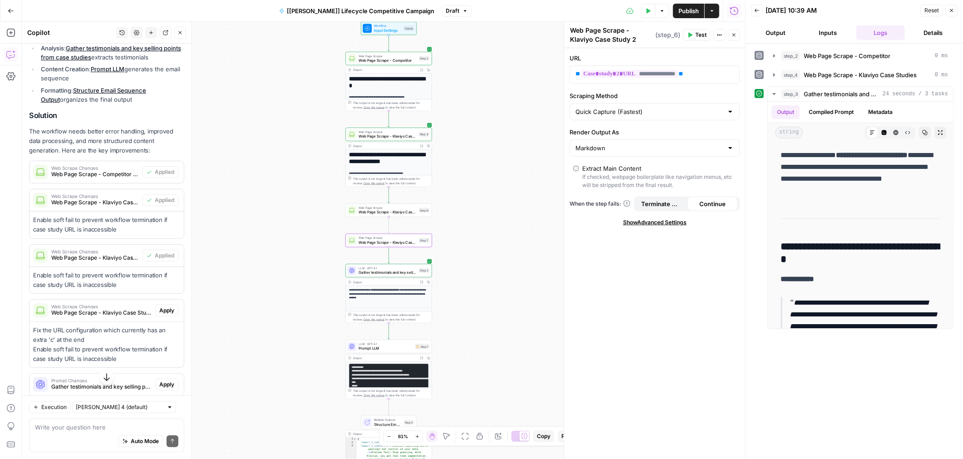
click at [163, 316] on button "Apply" at bounding box center [166, 311] width 23 height 12
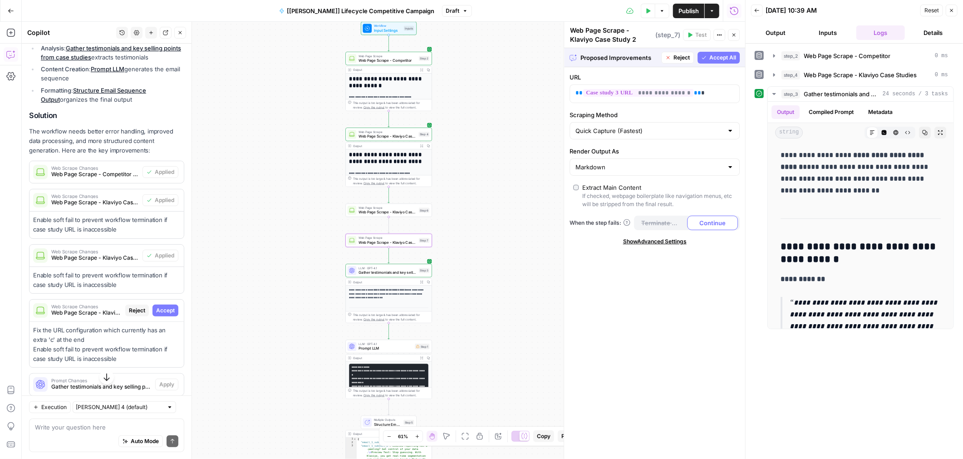
click at [164, 315] on span "Accept" at bounding box center [165, 310] width 19 height 8
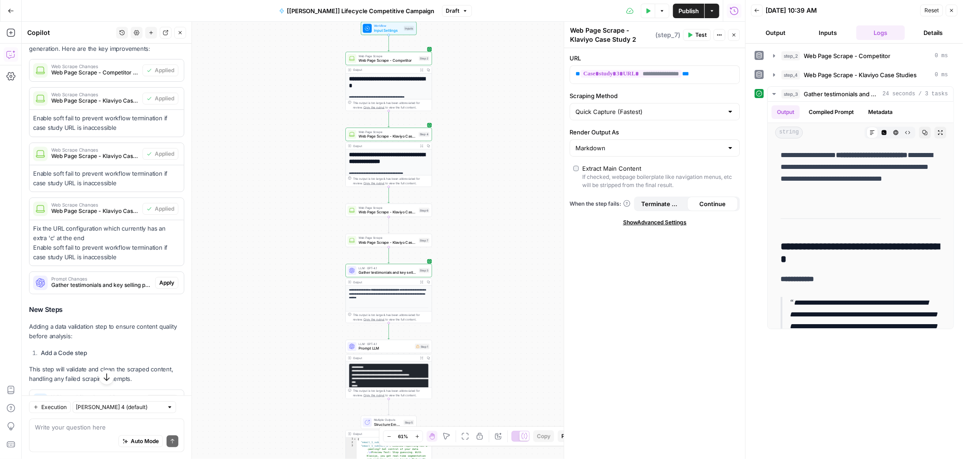
scroll to position [482, 0]
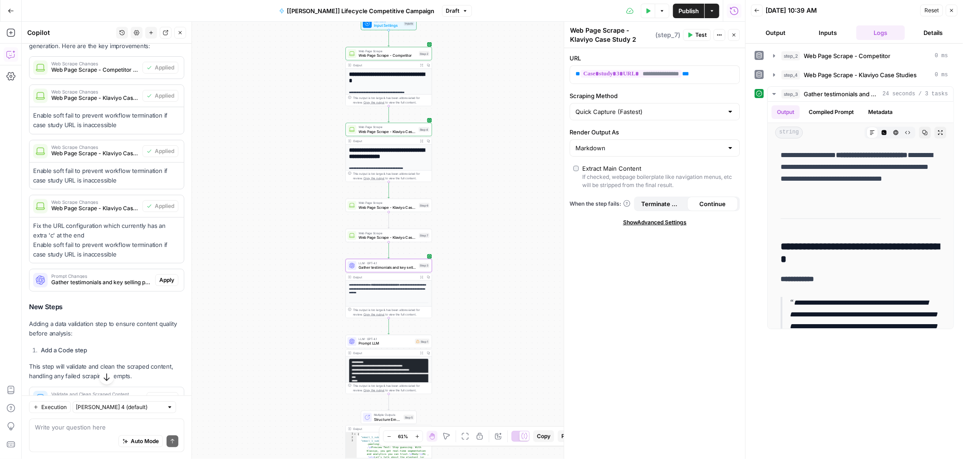
click at [128, 286] on span "Gather testimonials and key selling points from case studies (step_3)" at bounding box center [101, 282] width 100 height 8
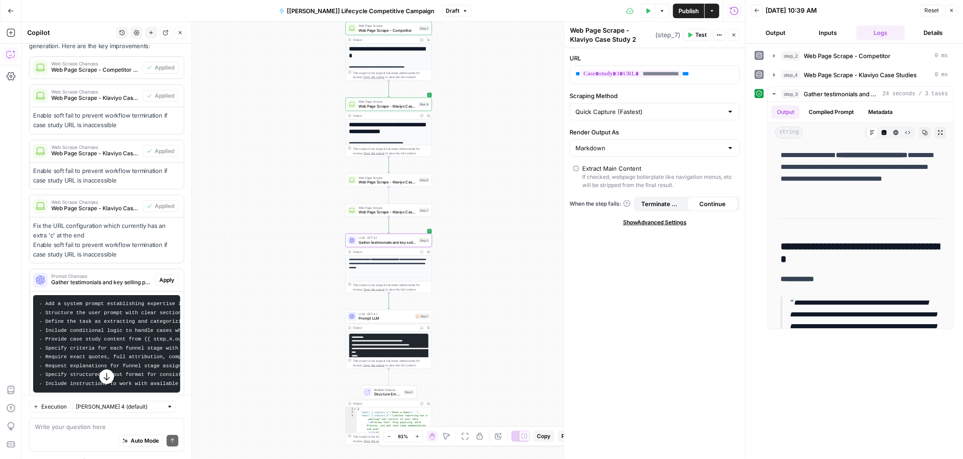
click at [162, 286] on button "Apply" at bounding box center [166, 280] width 23 height 12
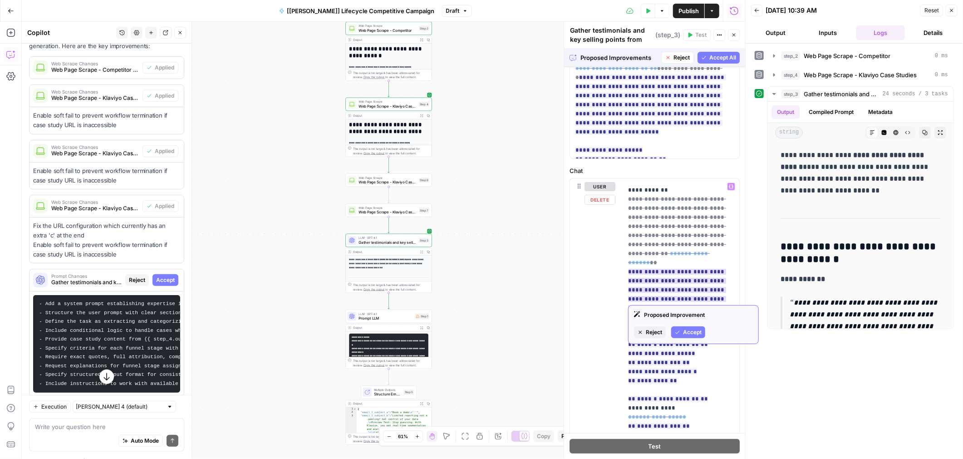
scroll to position [52, 0]
click at [703, 271] on ins "**********" at bounding box center [677, 297] width 98 height 60
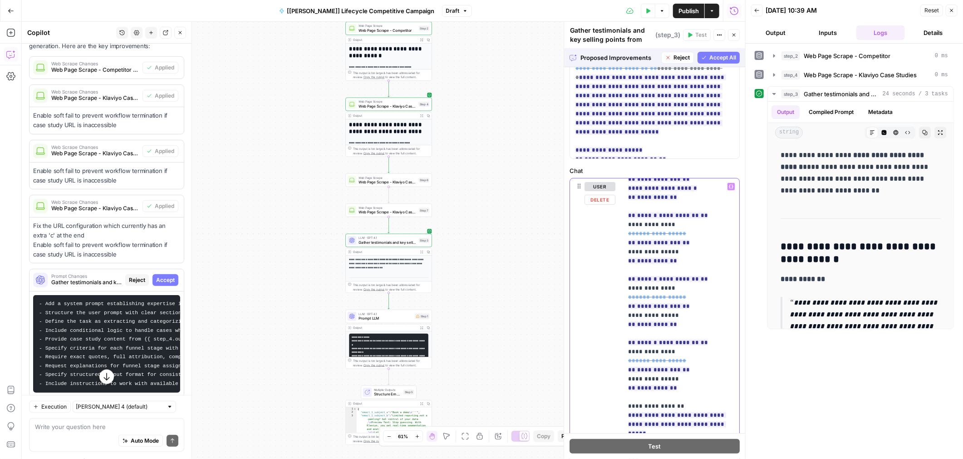
scroll to position [354, 0]
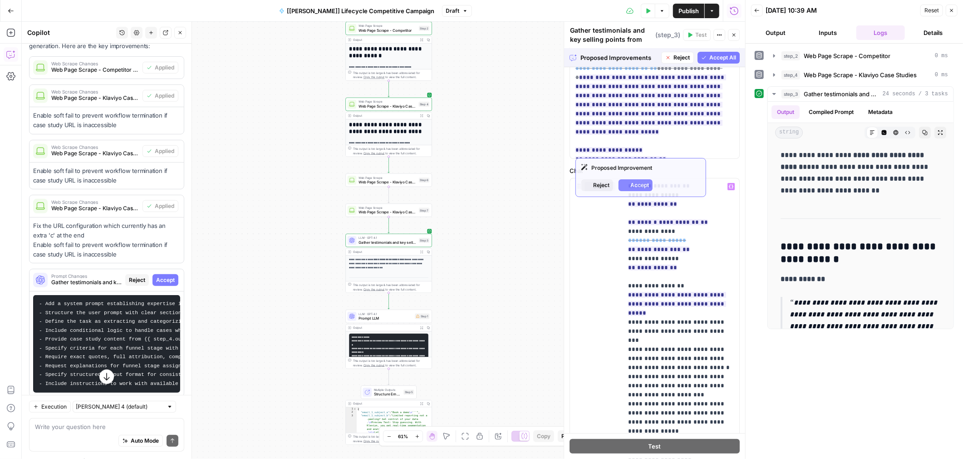
click at [716, 56] on span "Accept All" at bounding box center [722, 58] width 27 height 8
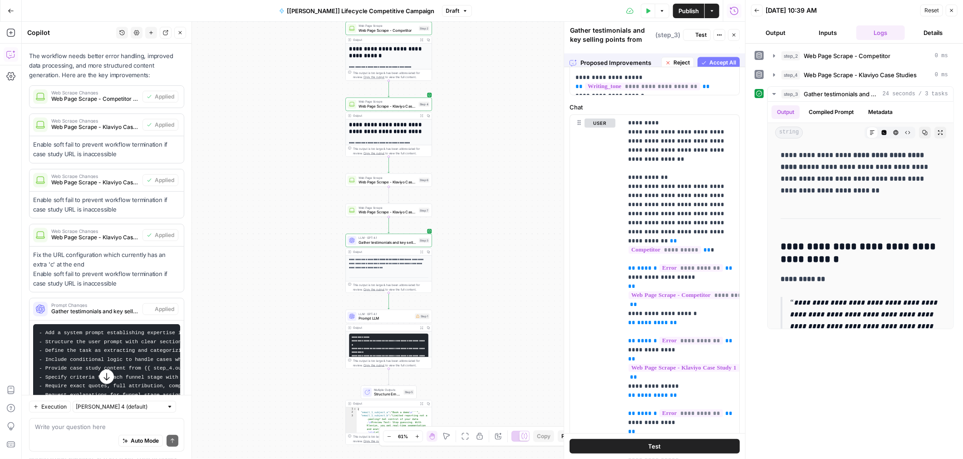
scroll to position [0, 0]
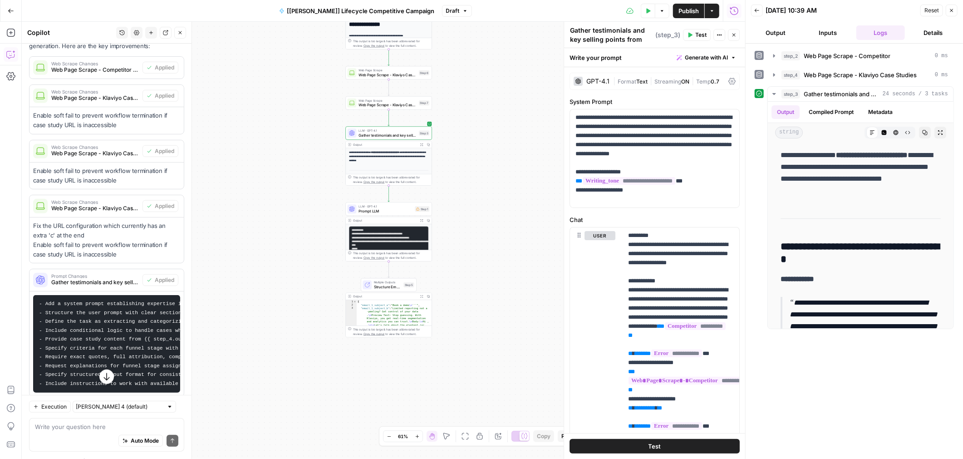
click at [390, 284] on span "Structure Email Sequence Output" at bounding box center [387, 286] width 27 height 5
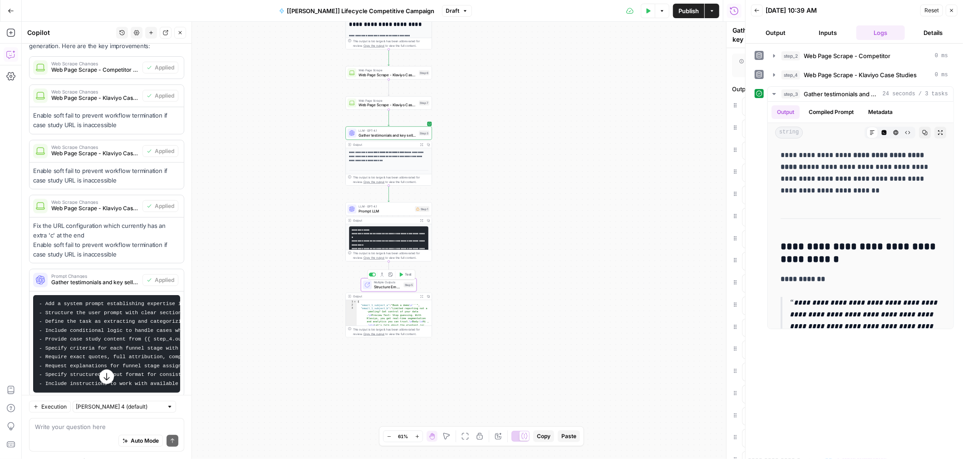
type textarea "Structure Email Sequence Output"
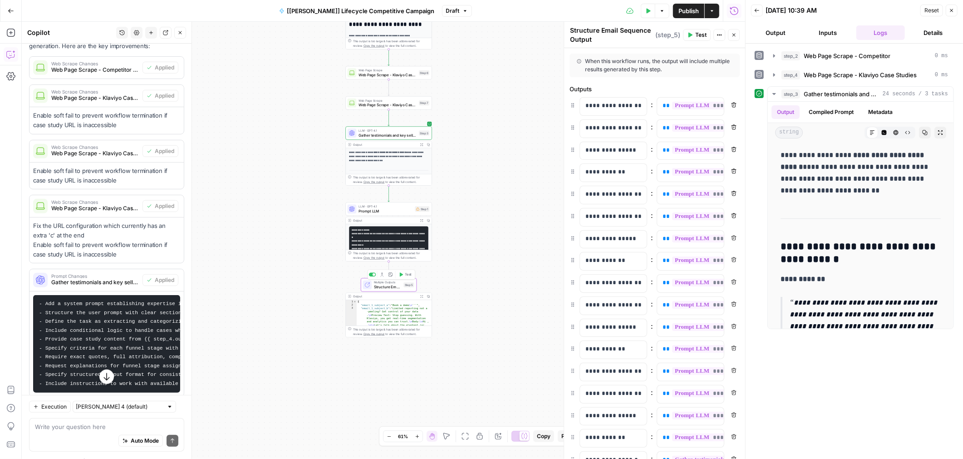
click at [390, 208] on span "Prompt LLM" at bounding box center [386, 210] width 54 height 5
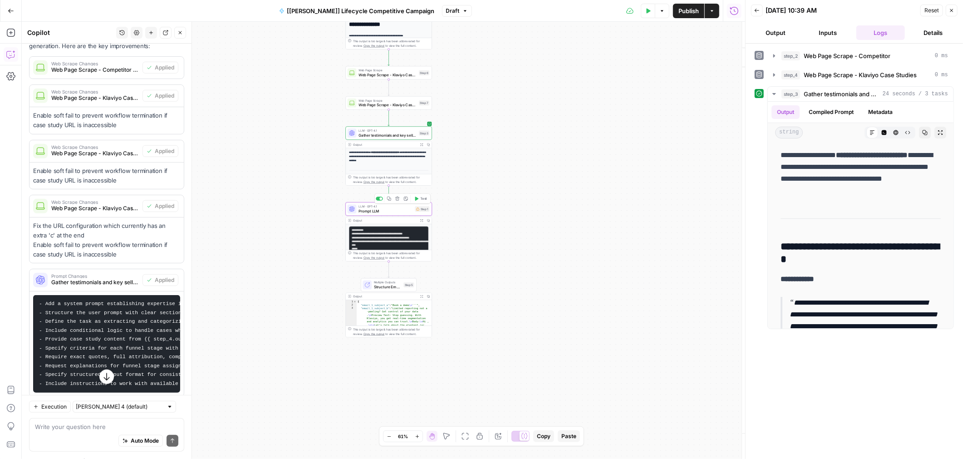
type textarea "Prompt LLM"
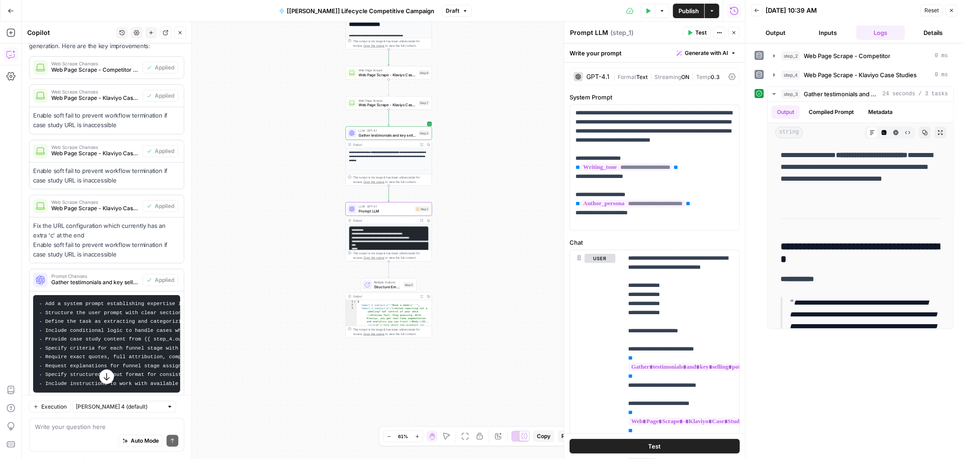
click at [649, 10] on icon "button" at bounding box center [649, 10] width 4 height 5
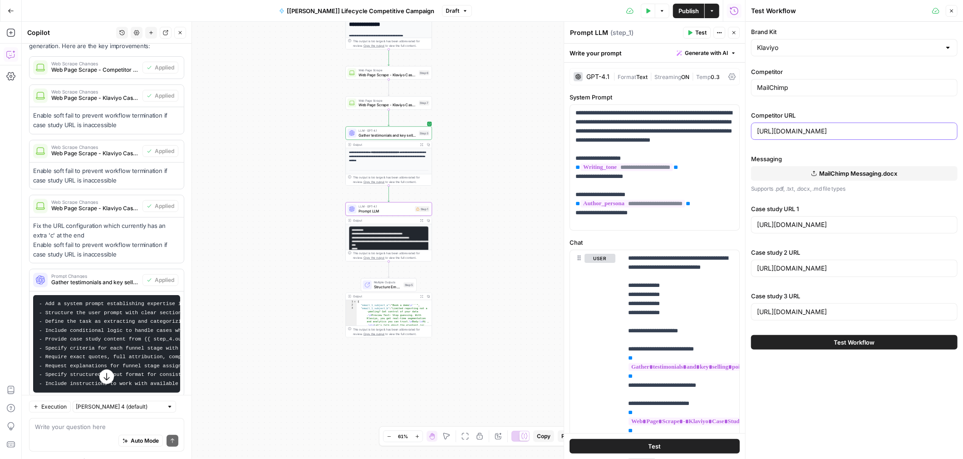
drag, startPoint x: 868, startPoint y: 130, endPoint x: 747, endPoint y: 130, distance: 121.2
click at [747, 130] on div "Test Workflow Close Brand Kit Klaviyo Competitor MailChimp Competitor URL https…" at bounding box center [854, 229] width 218 height 459
click at [779, 338] on button "Test Workflow" at bounding box center [854, 342] width 207 height 15
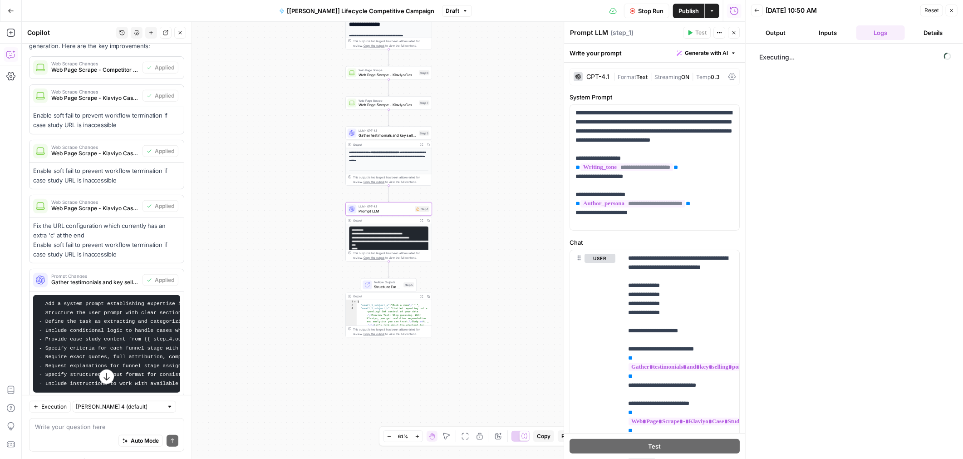
click at [780, 37] on button "Output" at bounding box center [775, 32] width 49 height 15
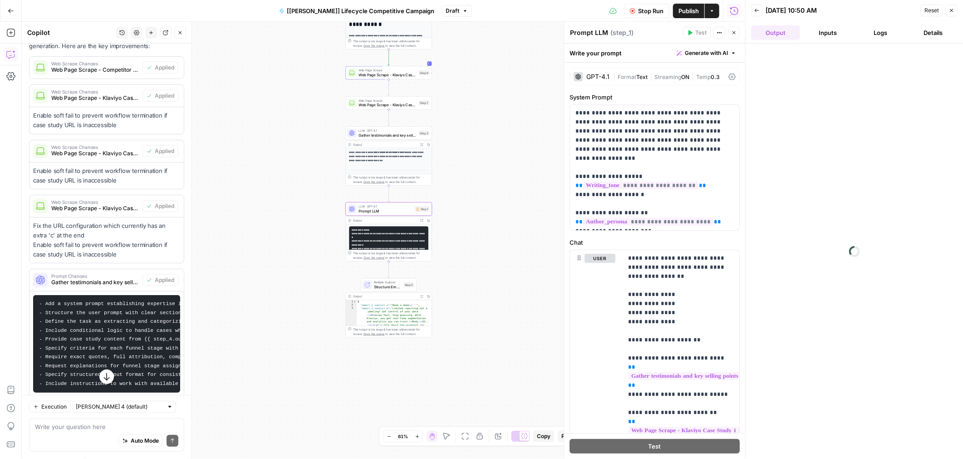
click at [387, 135] on span "Gather testimonials and key selling points from case studies" at bounding box center [388, 134] width 58 height 5
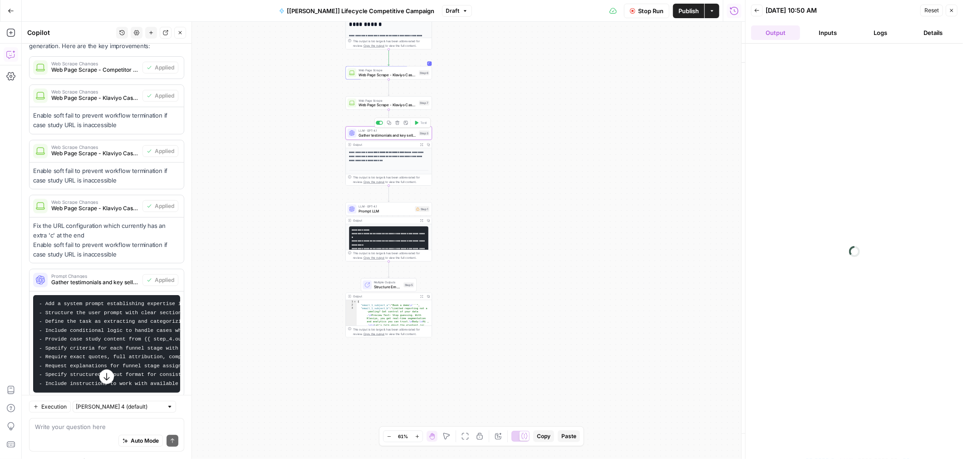
type textarea "Gather testimonials and key selling points from case studies"
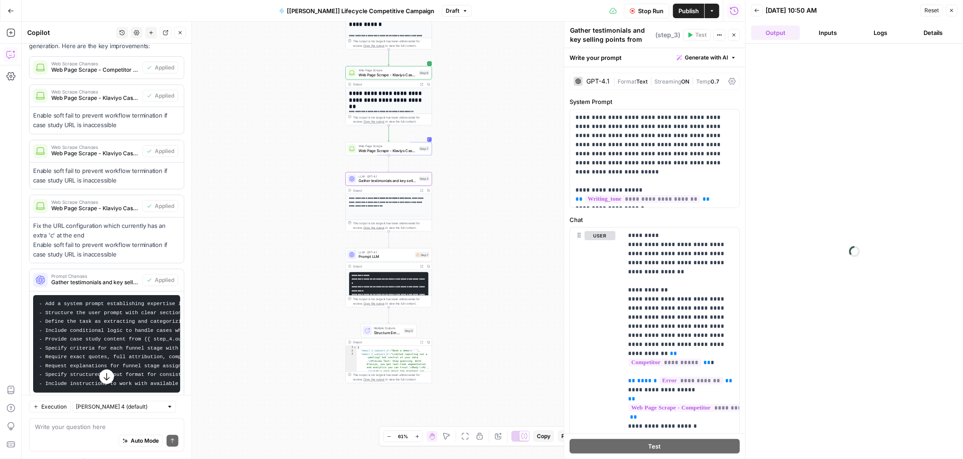
click at [384, 257] on span "Prompt LLM" at bounding box center [386, 256] width 54 height 5
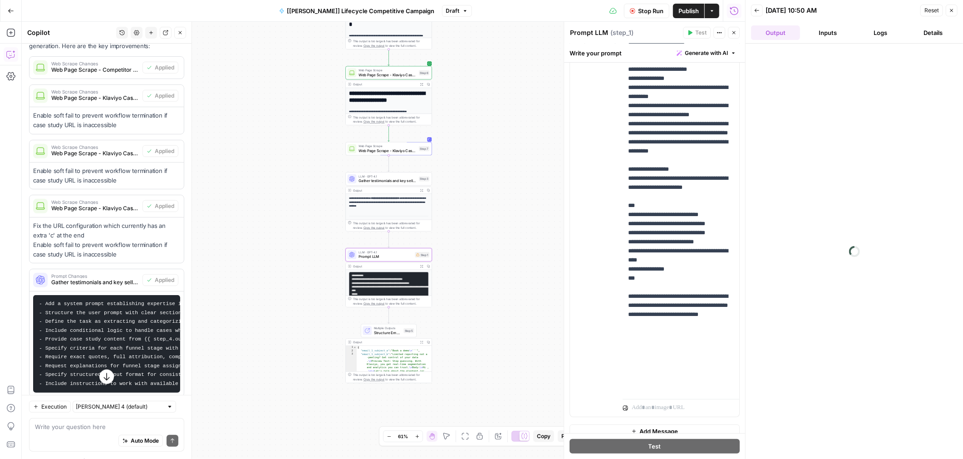
scroll to position [230, 0]
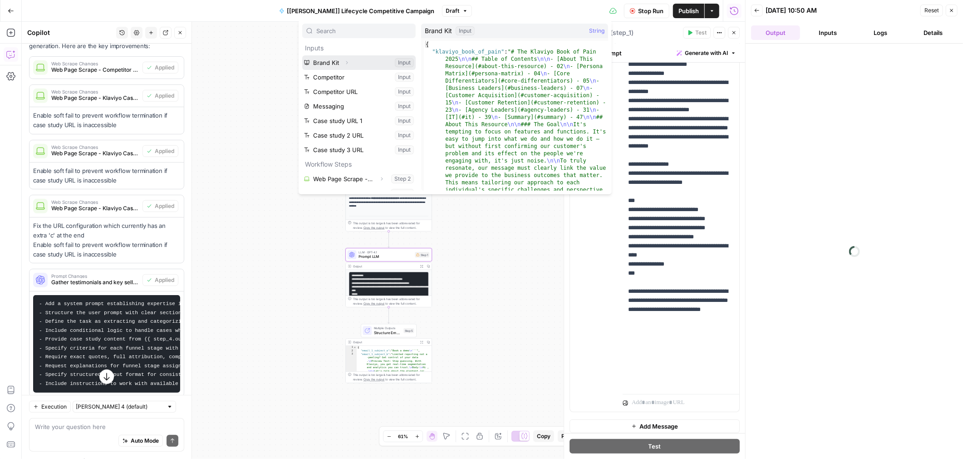
click at [331, 63] on button "Select variable Brand Kit" at bounding box center [358, 62] width 113 height 15
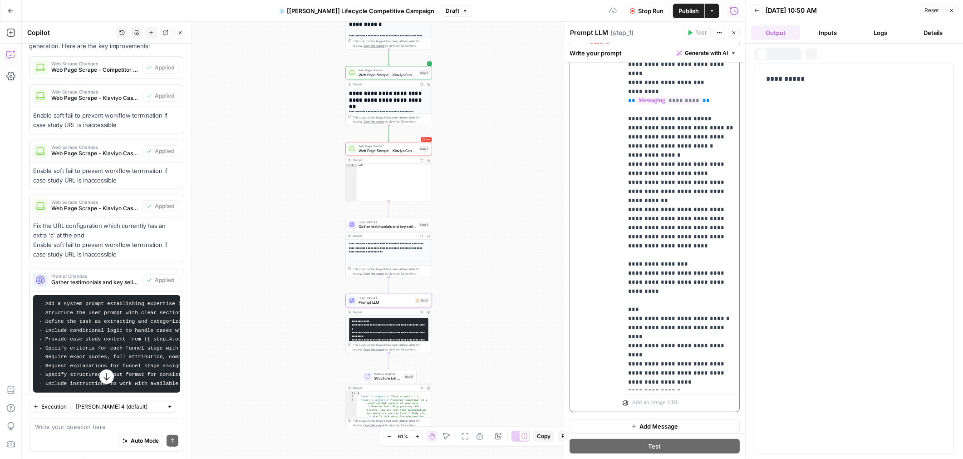
scroll to position [482, 0]
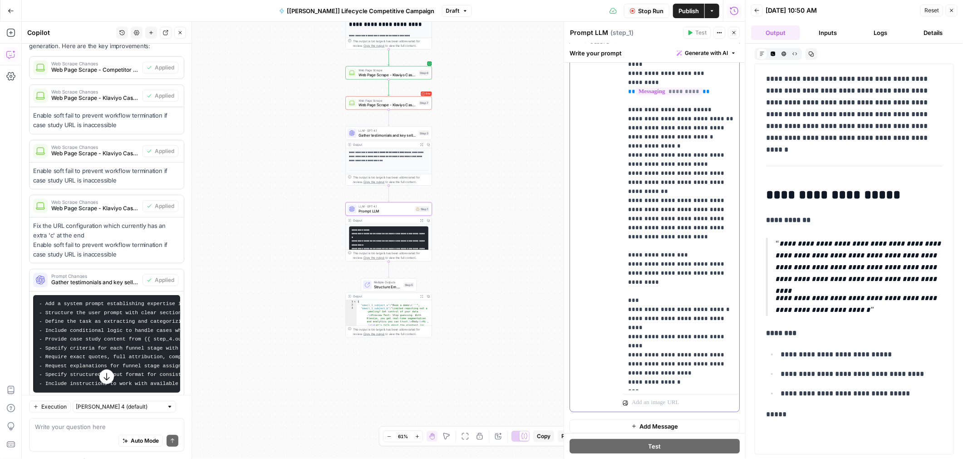
drag, startPoint x: 701, startPoint y: 354, endPoint x: 659, endPoint y: 359, distance: 42.2
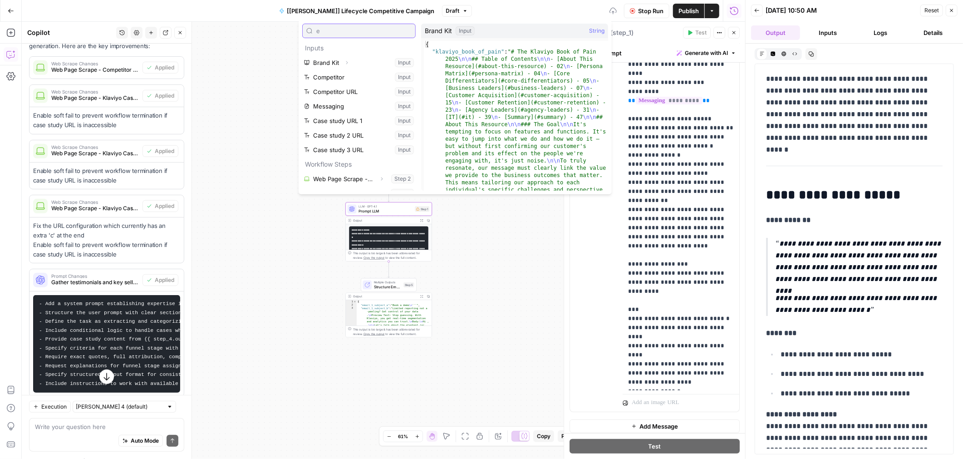
type input "e"
click at [371, 113] on button "Select variable Case study URL 1" at bounding box center [358, 120] width 113 height 15
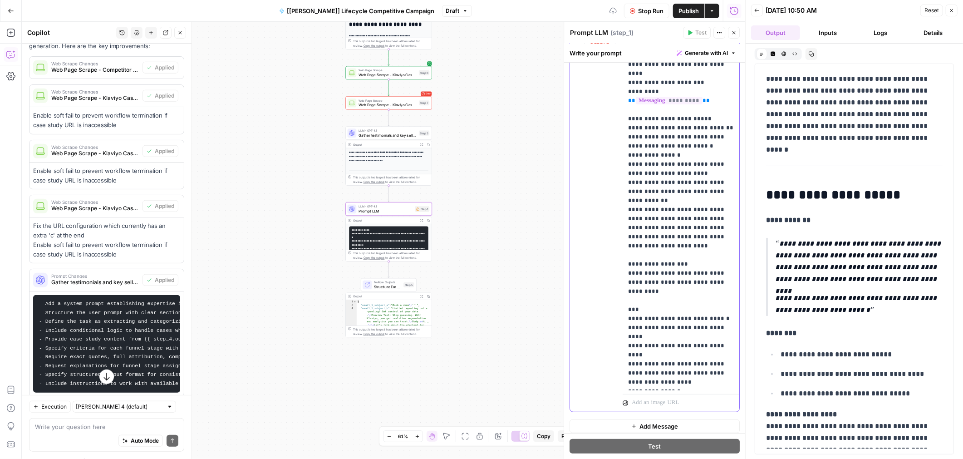
scroll to position [482, 0]
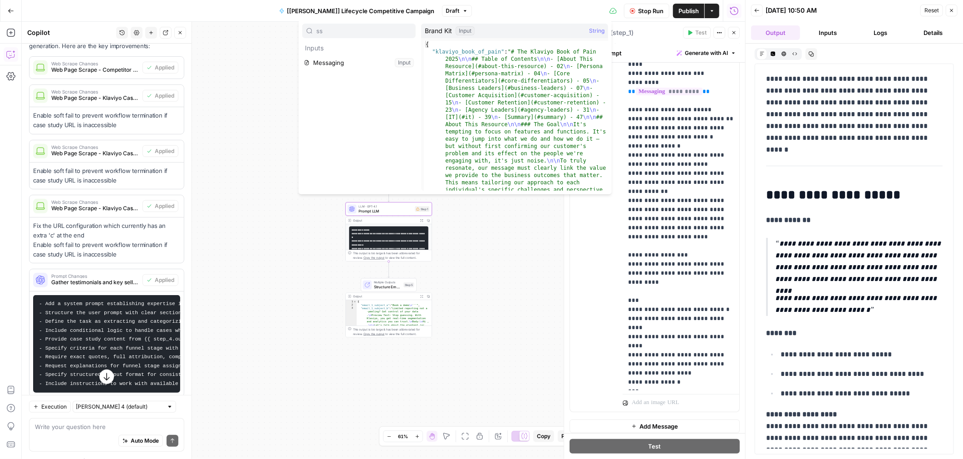
type input "ss"
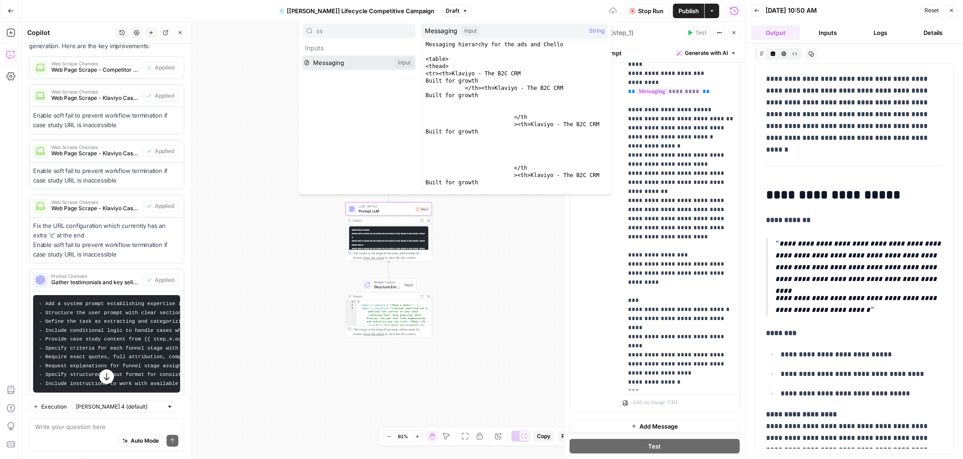
click at [357, 59] on button "Select variable Messaging" at bounding box center [358, 62] width 113 height 15
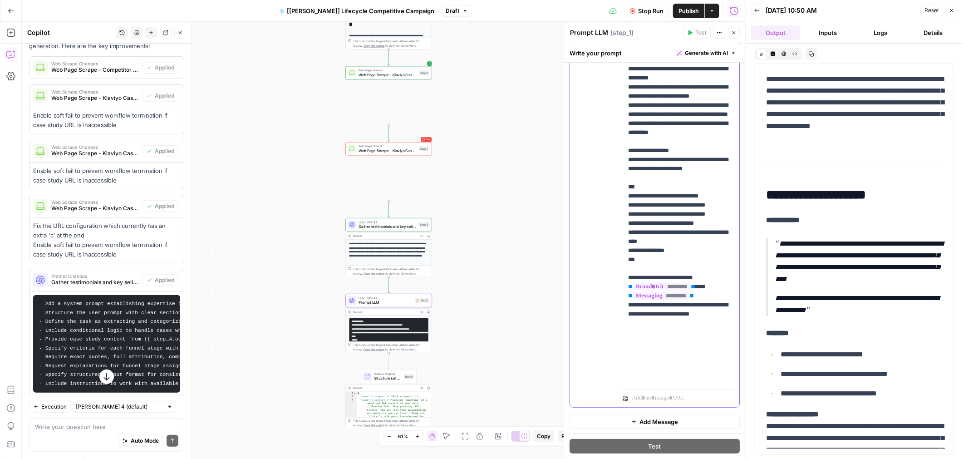
scroll to position [472, 0]
click at [954, 9] on icon "button" at bounding box center [951, 10] width 5 height 5
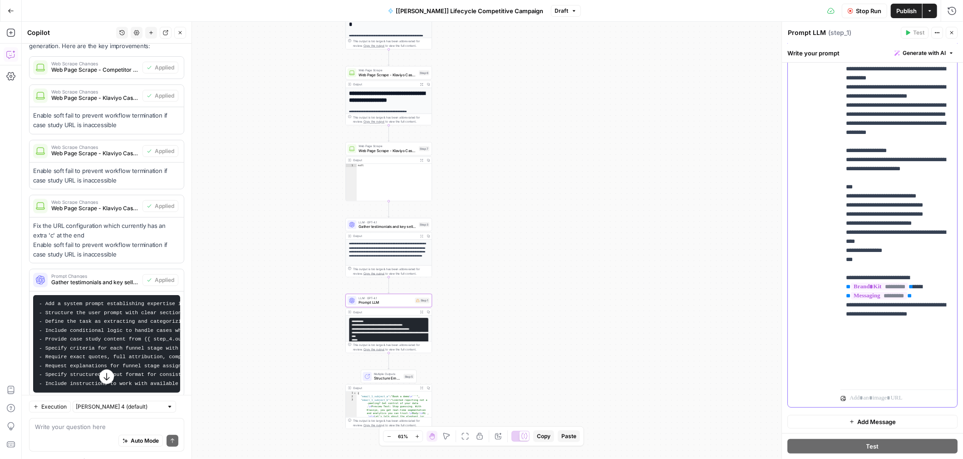
click at [844, 10] on button "Stop Run" at bounding box center [864, 11] width 45 height 15
click at [915, 33] on span "Test" at bounding box center [918, 33] width 11 height 8
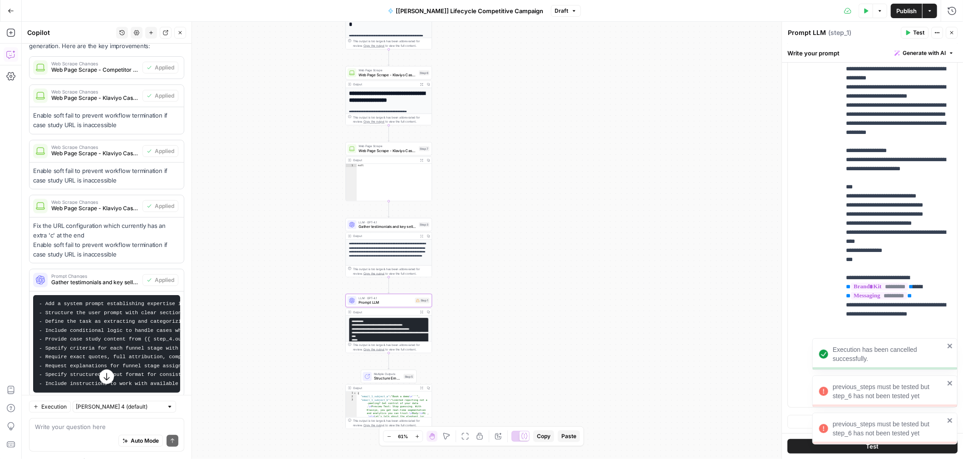
click at [953, 419] on icon "close" at bounding box center [950, 420] width 6 height 7
click at [952, 387] on div "previous_steps must be tested but step_6 has not been tested yet" at bounding box center [884, 391] width 145 height 32
click at [951, 418] on icon "close" at bounding box center [950, 420] width 6 height 7
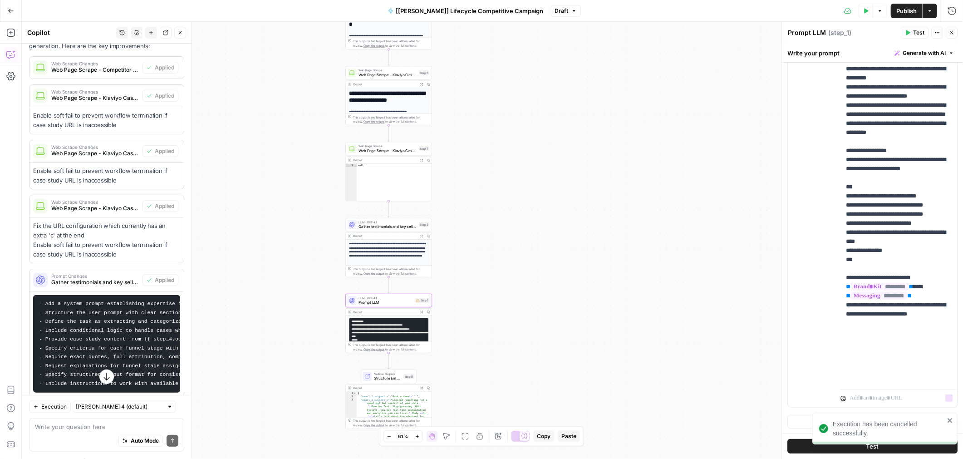
click at [950, 418] on icon "close" at bounding box center [950, 420] width 6 height 7
click at [913, 34] on button "Test" at bounding box center [915, 33] width 28 height 12
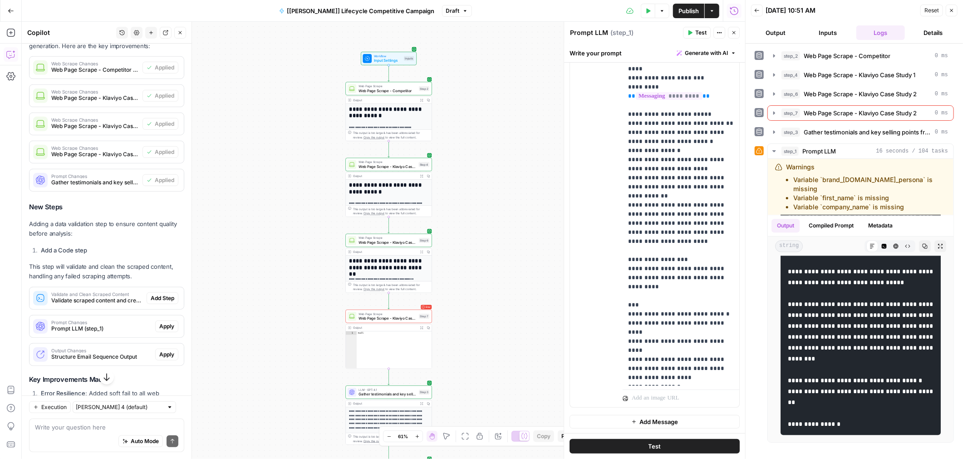
scroll to position [482, 0]
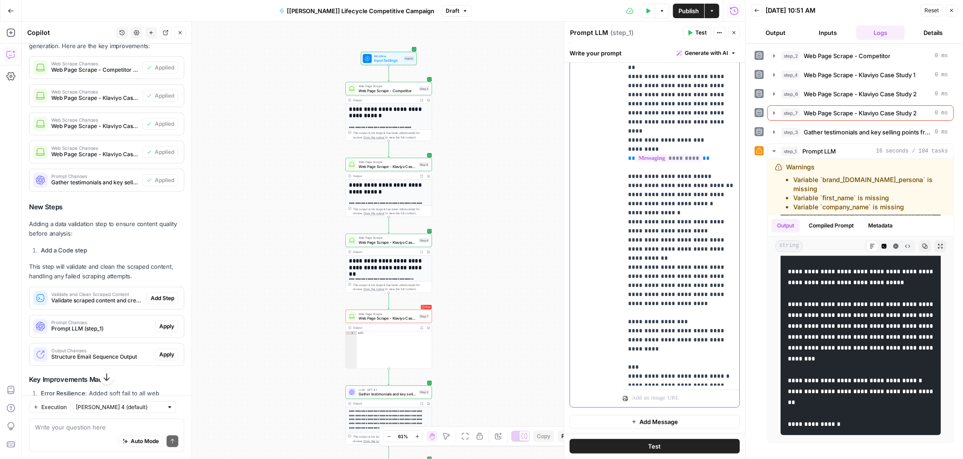
scroll to position [409, 0]
click at [689, 267] on p "**********" at bounding box center [681, 33] width 106 height 844
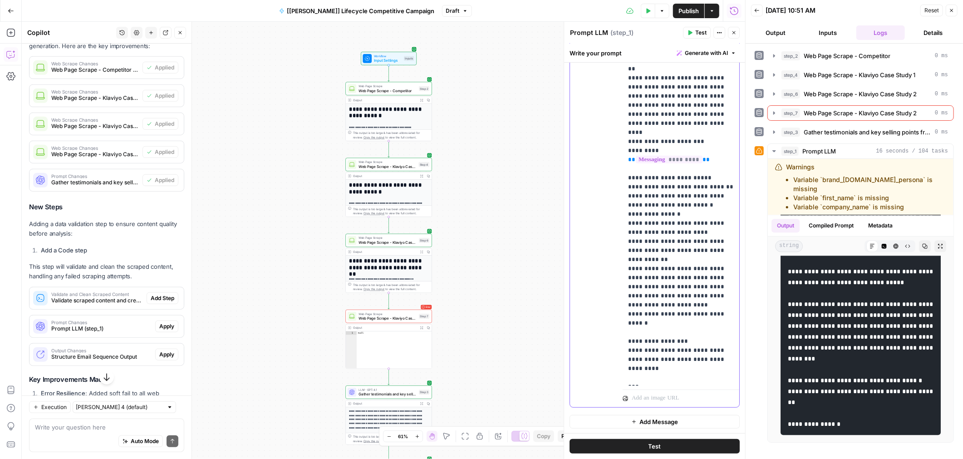
drag, startPoint x: 675, startPoint y: 275, endPoint x: 633, endPoint y: 276, distance: 42.7
click at [633, 276] on p "**********" at bounding box center [681, 37] width 106 height 853
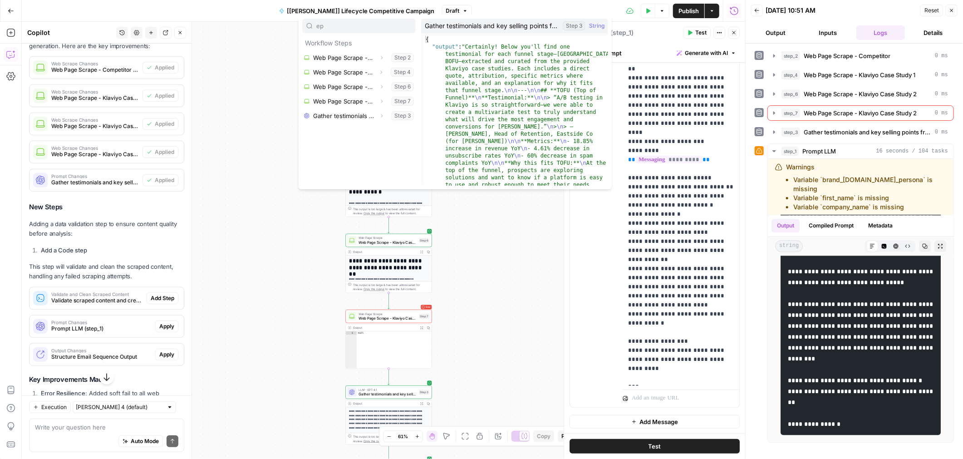
type input "ep"
click at [359, 113] on button "Select variable Gather testimonials and key selling points from case studies" at bounding box center [358, 115] width 113 height 15
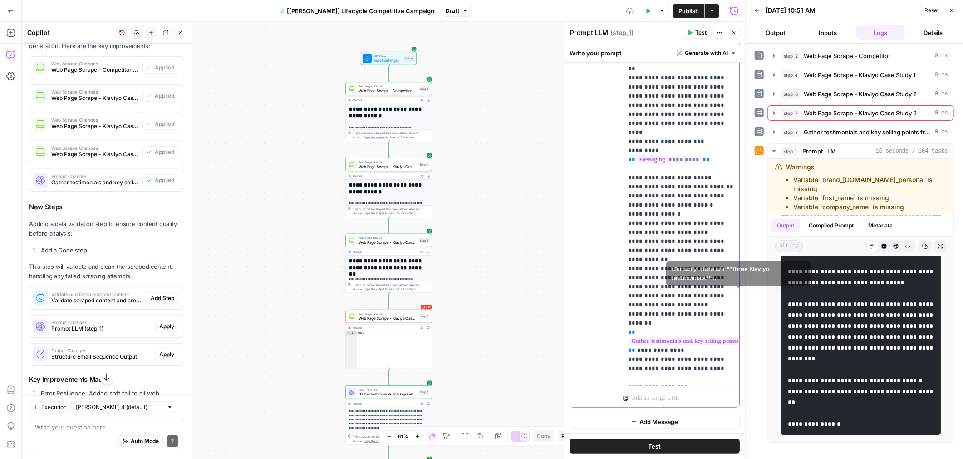
click at [692, 300] on p "**********" at bounding box center [681, 60] width 106 height 899
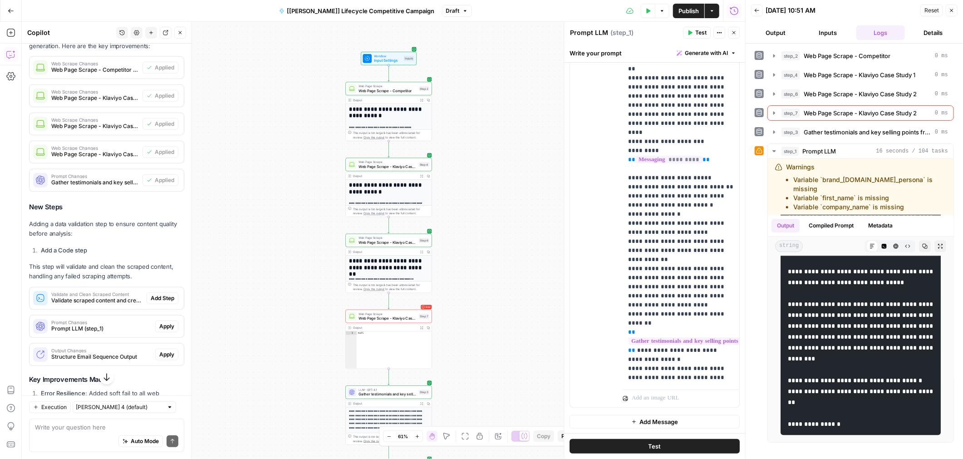
click at [699, 33] on span "Test" at bounding box center [700, 33] width 11 height 8
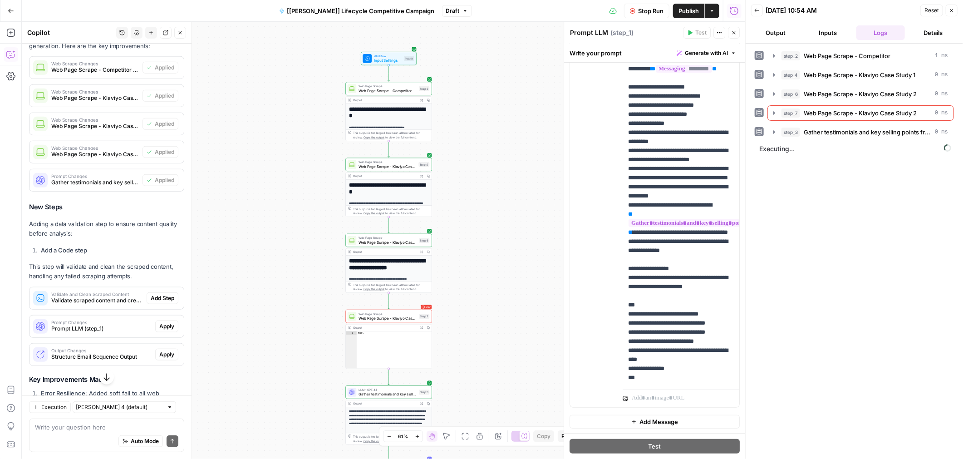
click at [784, 191] on div "step_2 Web Page Scrape - Competitor 1 ms step_4 Web Page Scrape - Klaviyo Case …" at bounding box center [854, 251] width 199 height 406
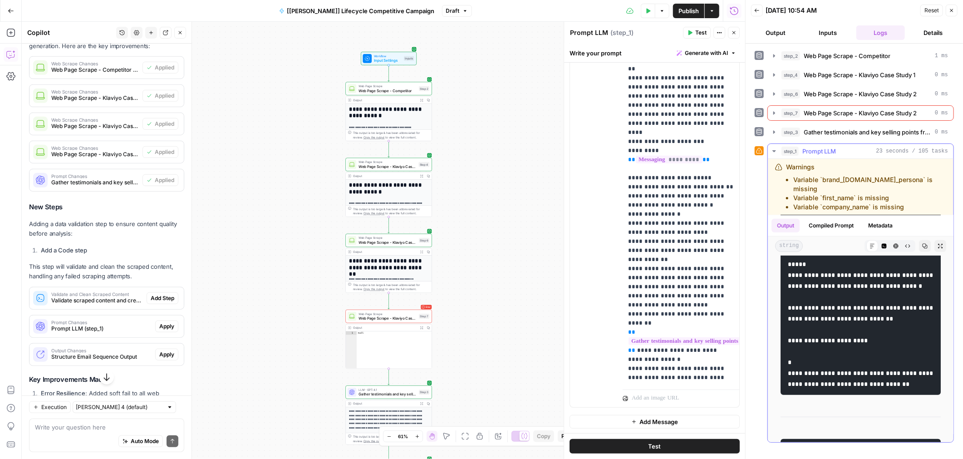
scroll to position [381, 0]
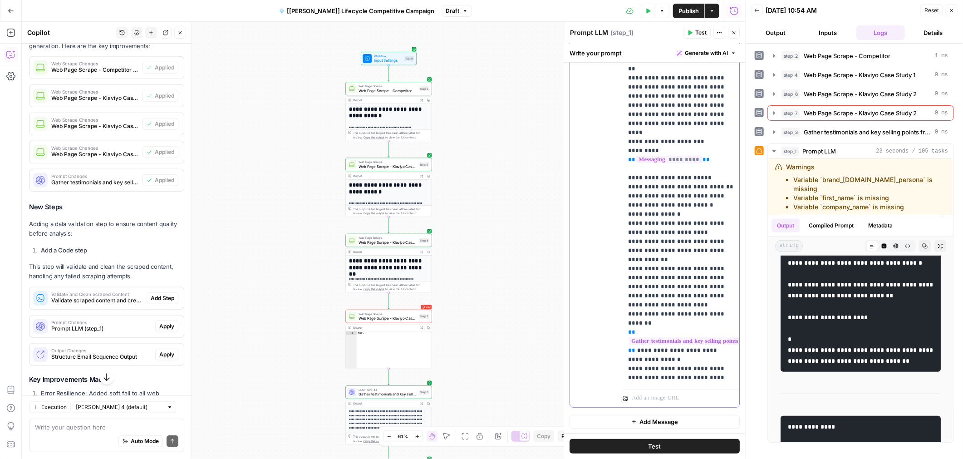
drag, startPoint x: 685, startPoint y: 167, endPoint x: 676, endPoint y: 167, distance: 9.5
click at [676, 167] on p "**********" at bounding box center [681, 65] width 106 height 908
click at [699, 33] on span "Test" at bounding box center [700, 33] width 11 height 8
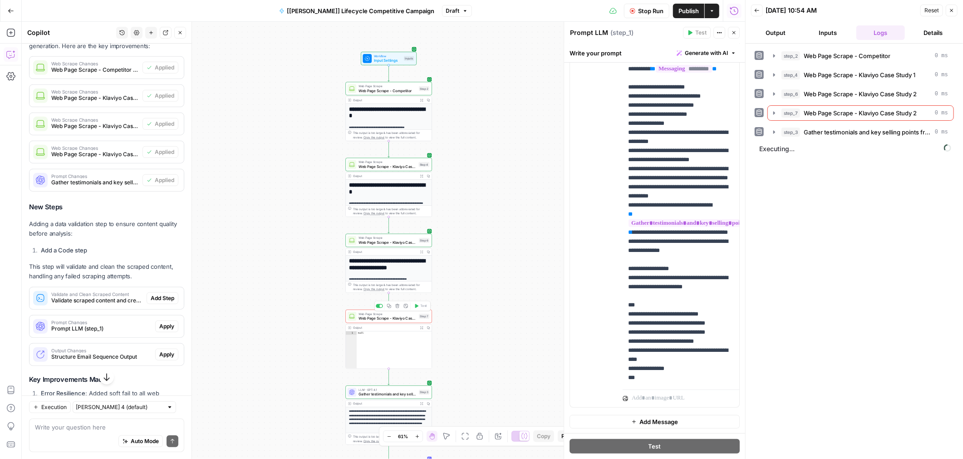
click at [391, 320] on span "Web Page Scrape - Klaviyo Case Study 2" at bounding box center [388, 317] width 58 height 5
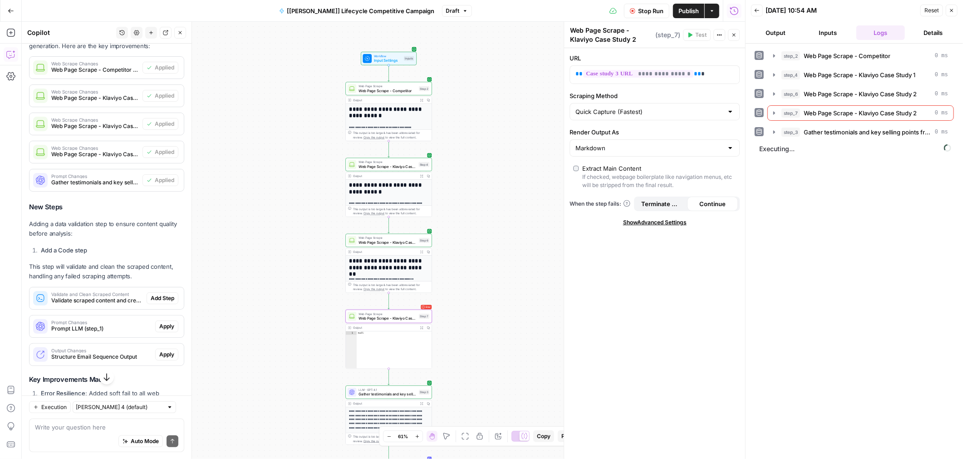
click at [178, 34] on icon "button" at bounding box center [179, 32] width 5 height 5
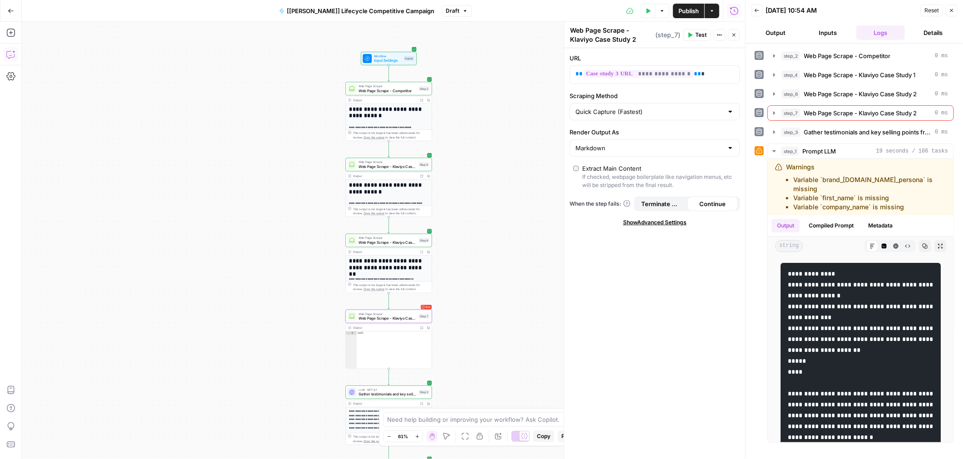
click at [8, 51] on icon "button" at bounding box center [10, 54] width 8 height 7
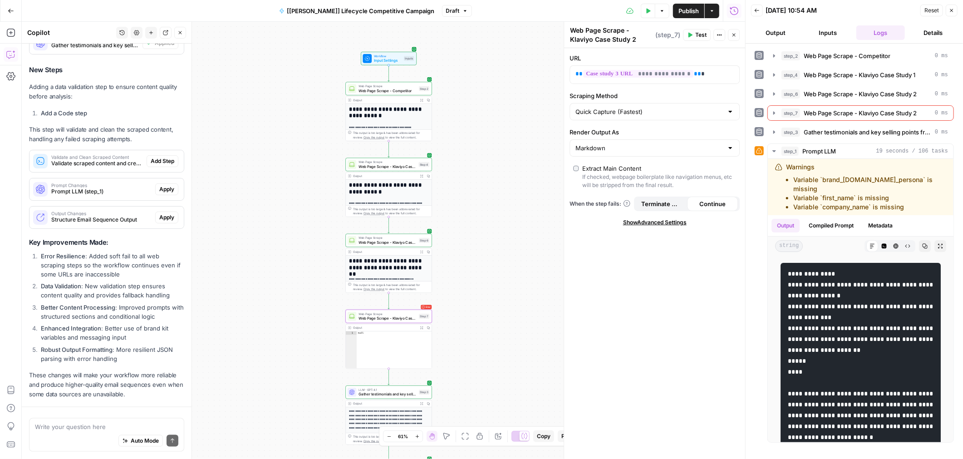
scroll to position [652, 0]
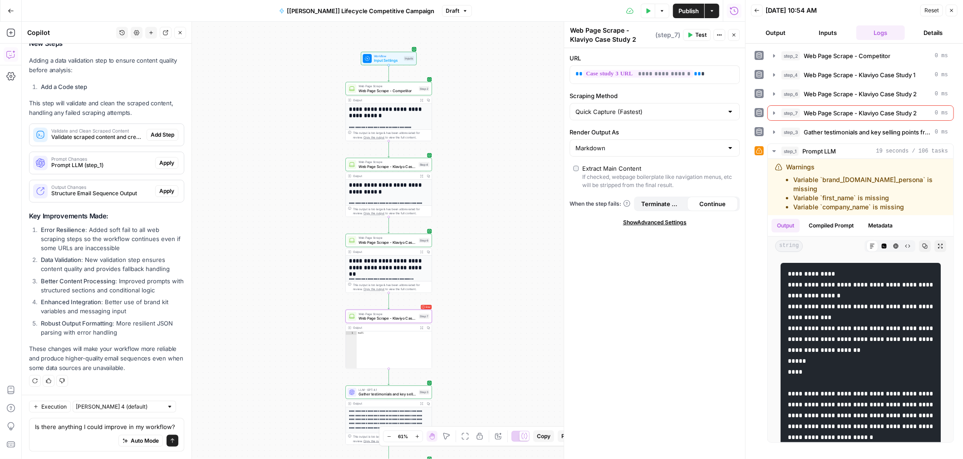
type textarea "Is there anything I could improve in my workflow?"
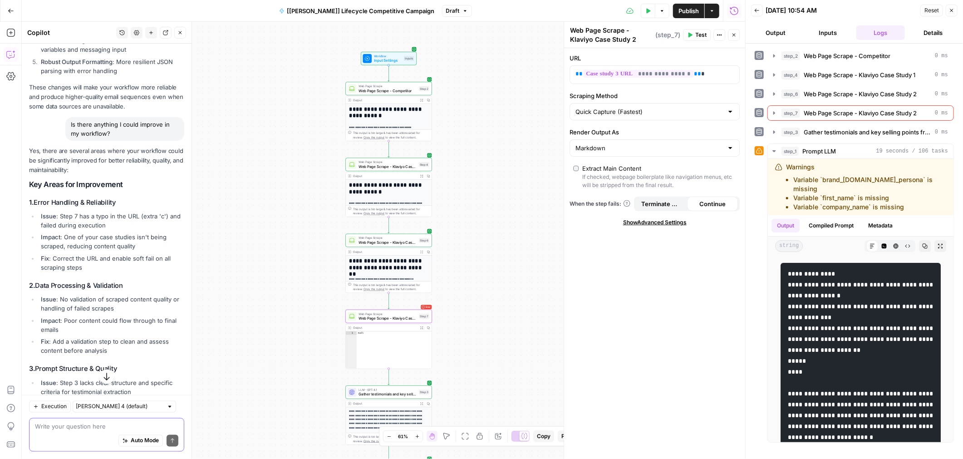
scroll to position [906, 0]
click at [388, 315] on span "Web Page Scrape - Klaviyo Case Study 2" at bounding box center [388, 317] width 58 height 5
click at [712, 74] on p "**********" at bounding box center [655, 73] width 159 height 9
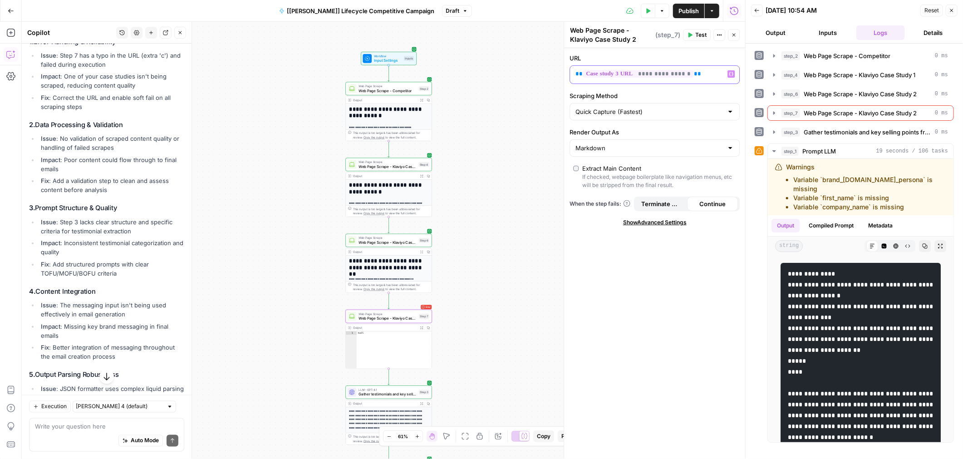
scroll to position [1083, 0]
click at [395, 391] on span "Gather testimonials and key selling points from case studies" at bounding box center [388, 393] width 58 height 5
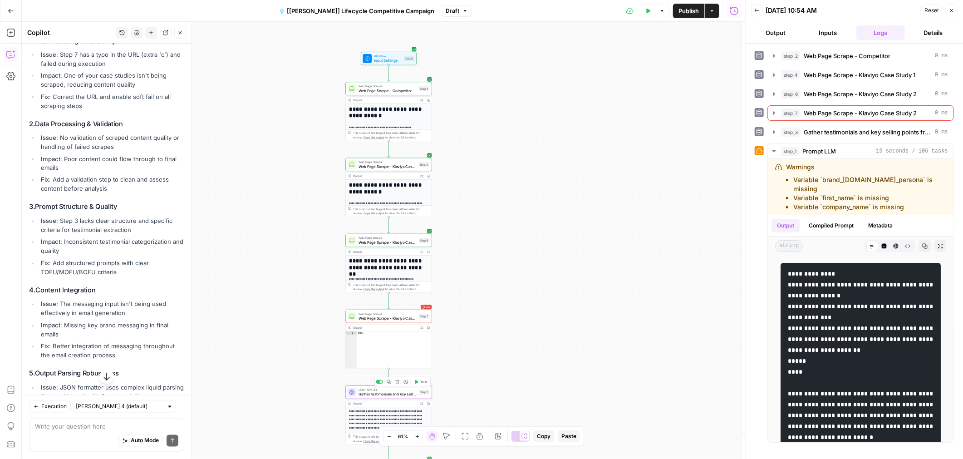
type textarea "Gather testimonials and key selling points from case studies"
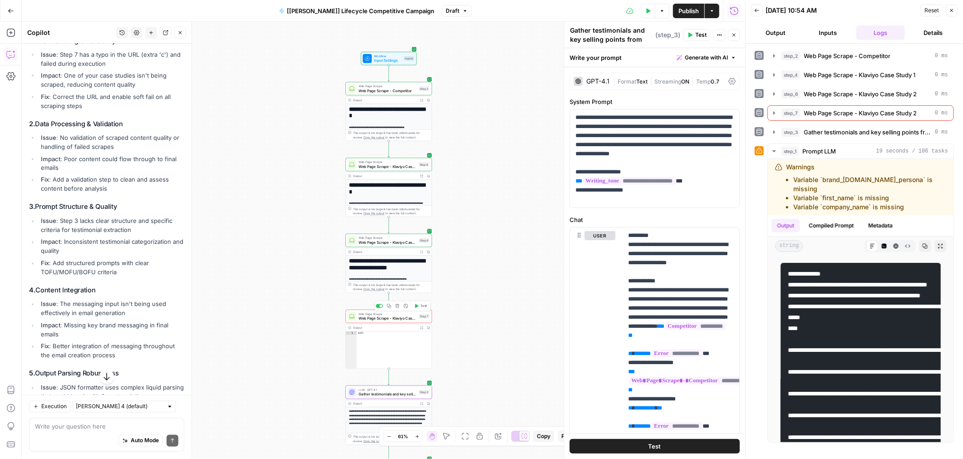
click at [409, 312] on span "Web Page Scrape" at bounding box center [388, 313] width 58 height 5
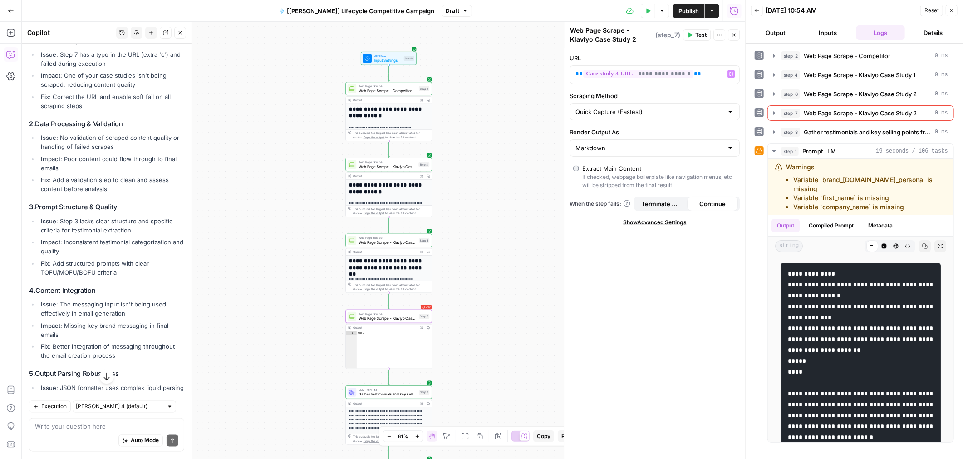
click at [732, 31] on button "Close" at bounding box center [734, 35] width 12 height 12
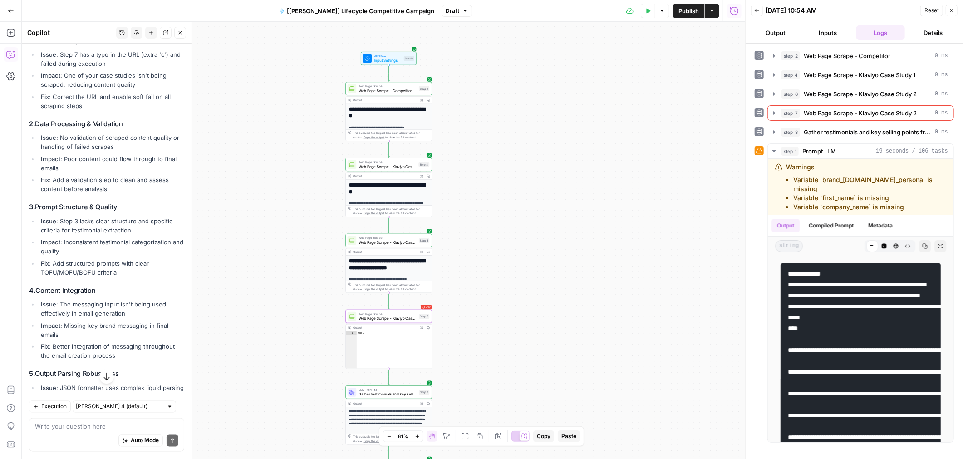
click at [386, 392] on span "Gather testimonials and key selling points from case studies" at bounding box center [388, 393] width 58 height 5
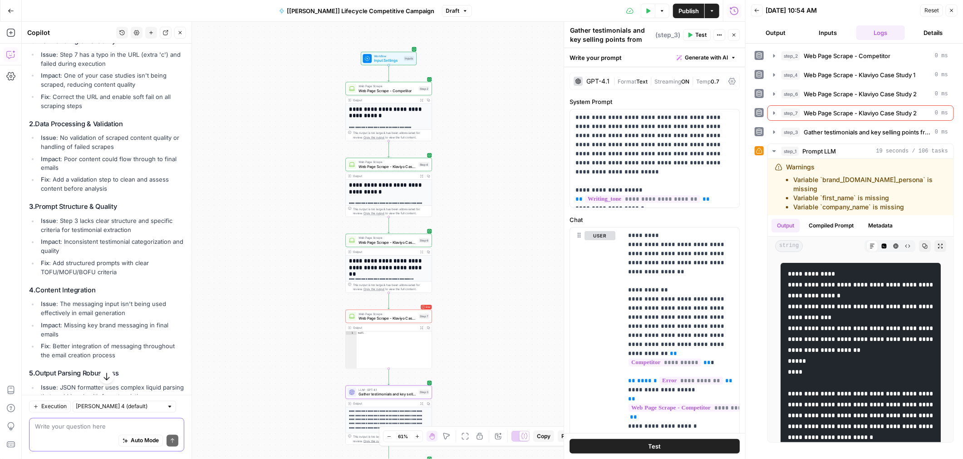
click at [70, 428] on textarea at bounding box center [106, 426] width 143 height 9
type textarea "can you help me fix?"
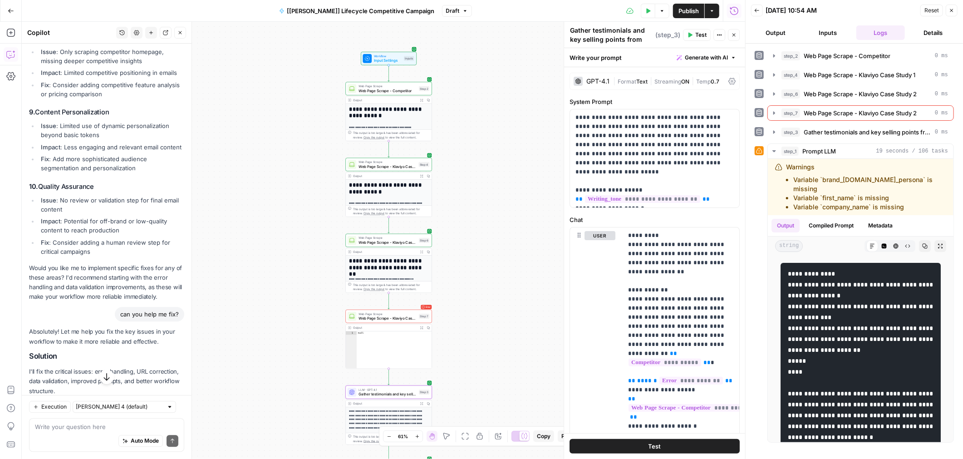
scroll to position [1918, 0]
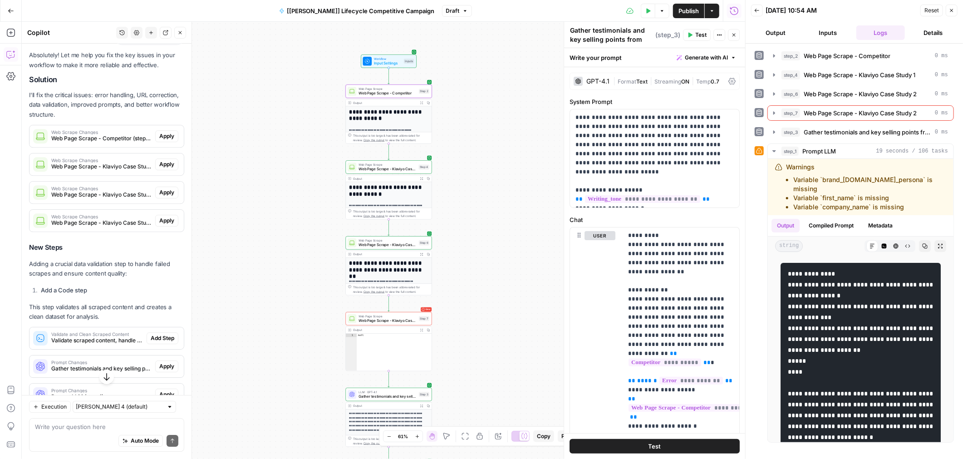
click at [169, 140] on span "Apply" at bounding box center [166, 136] width 15 height 8
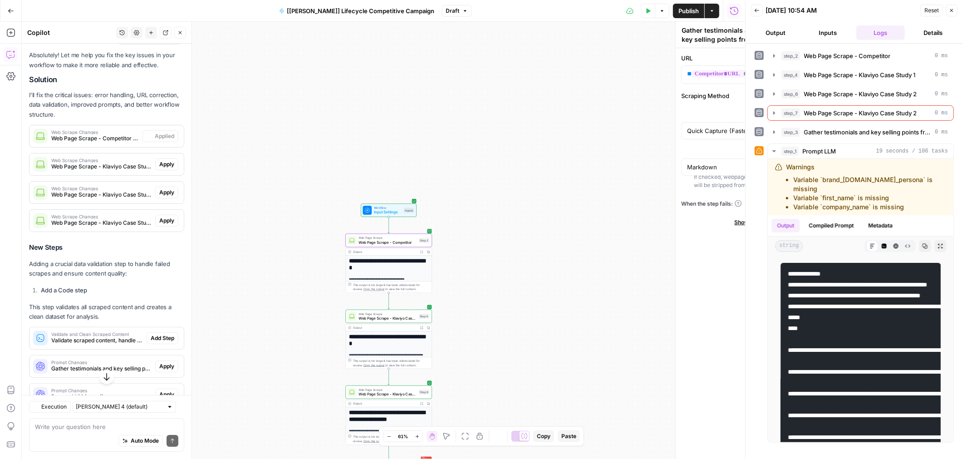
type textarea "Web Page Scrape - Competitor"
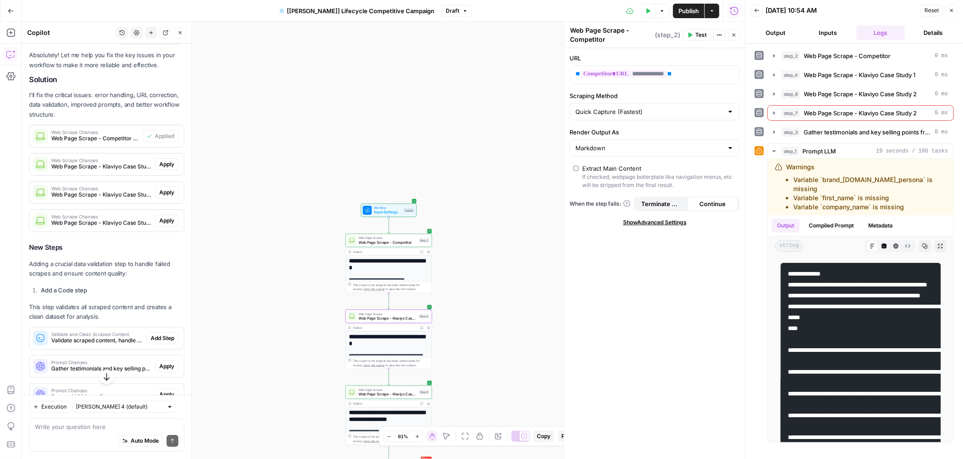
click at [166, 168] on span "Apply" at bounding box center [166, 164] width 15 height 8
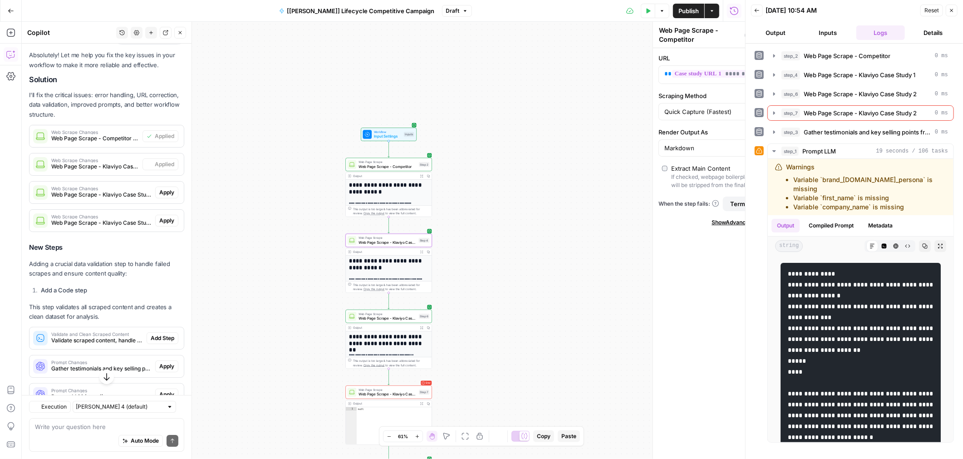
type textarea "Web Page Scrape - Klaviyo Case Study 1"
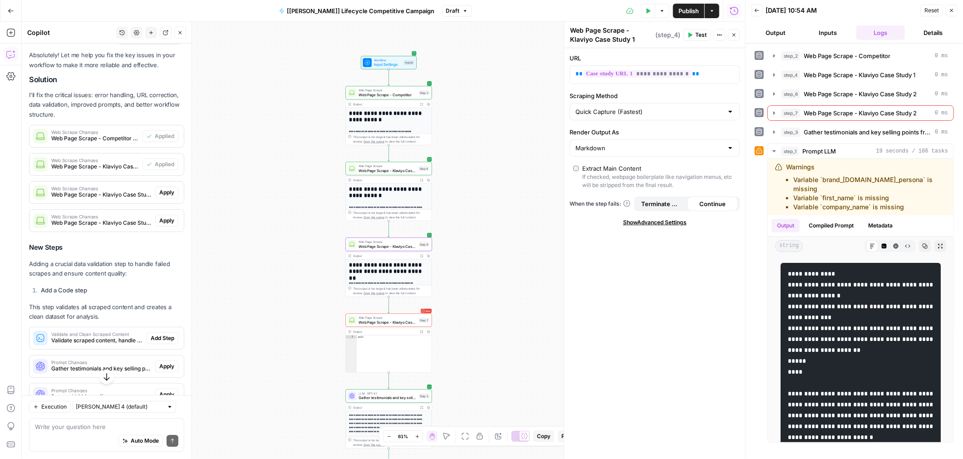
click at [163, 196] on span "Apply" at bounding box center [166, 192] width 15 height 8
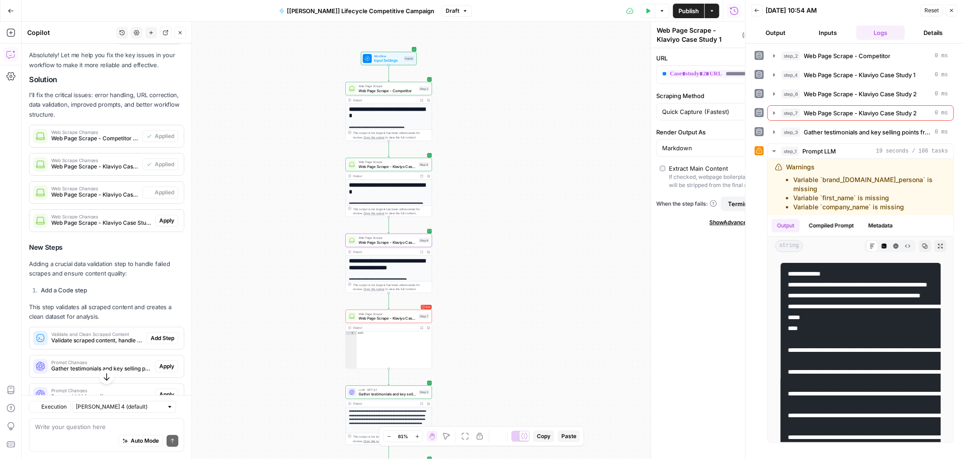
type textarea "Web Page Scrape - Klaviyo Case Study 2"
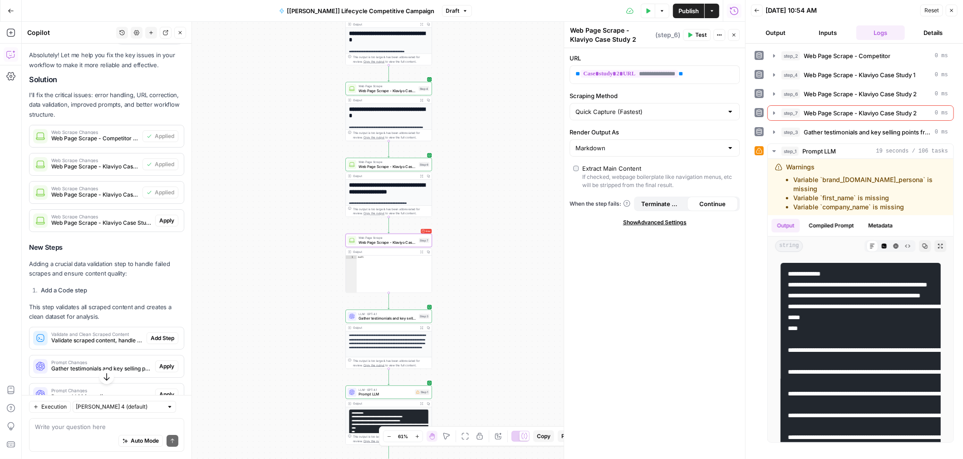
click at [162, 225] on span "Apply" at bounding box center [166, 220] width 15 height 8
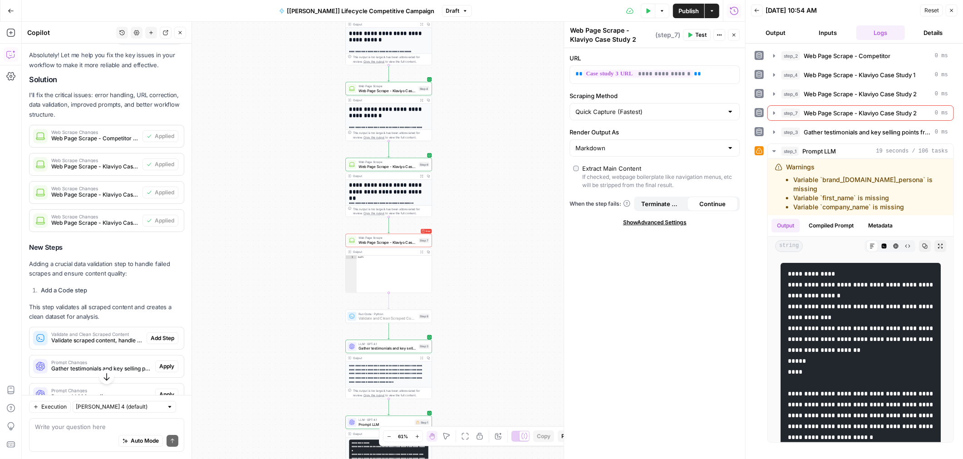
click at [161, 342] on span "Add Step" at bounding box center [163, 338] width 24 height 8
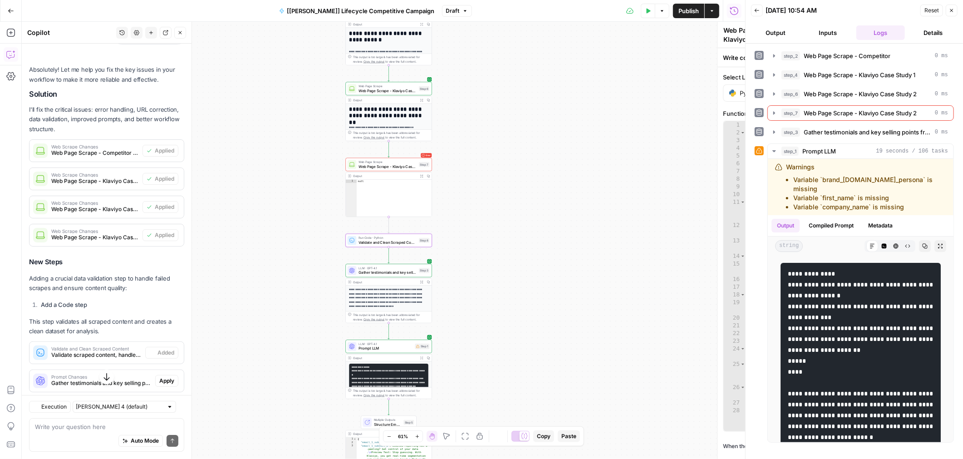
type textarea "Validate and Clean Scraped Content"
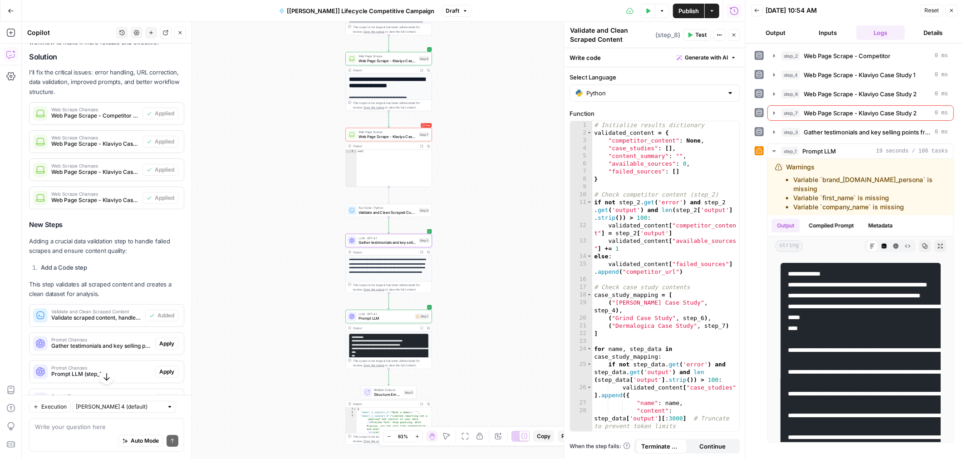
click at [165, 348] on span "Apply" at bounding box center [166, 343] width 15 height 8
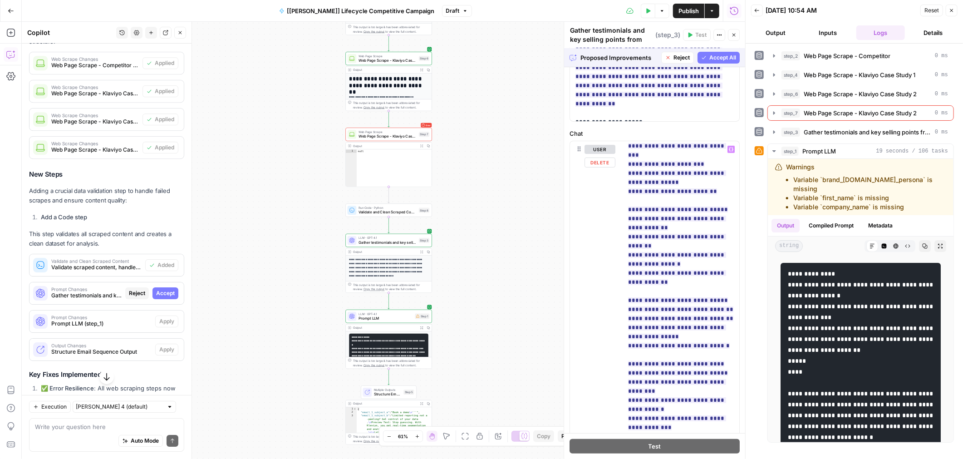
scroll to position [1035, 0]
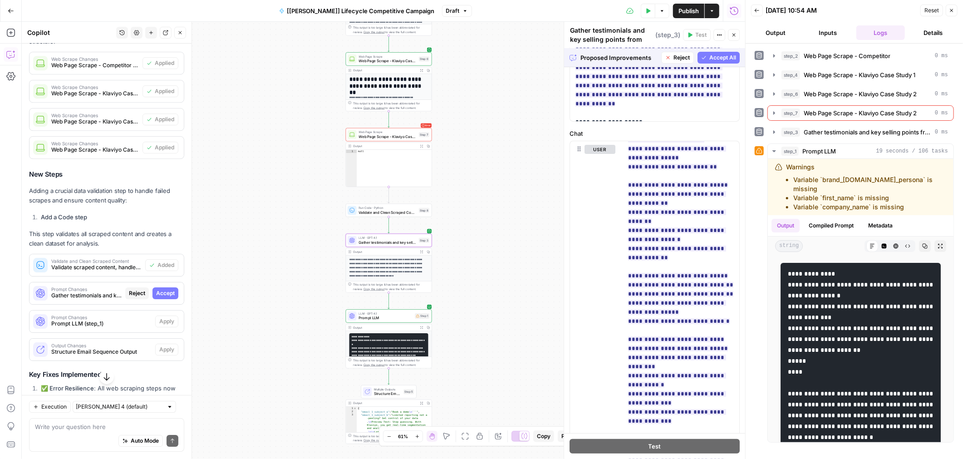
click at [162, 297] on span "Accept" at bounding box center [165, 293] width 19 height 8
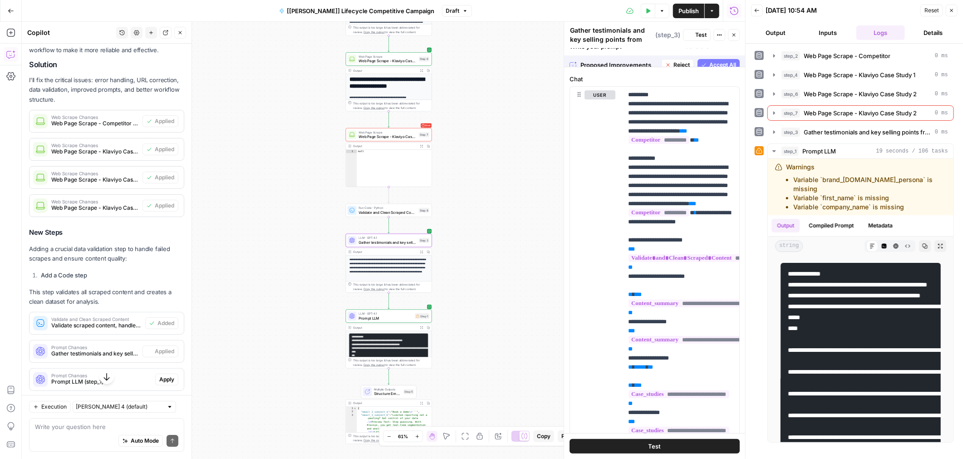
scroll to position [0, 0]
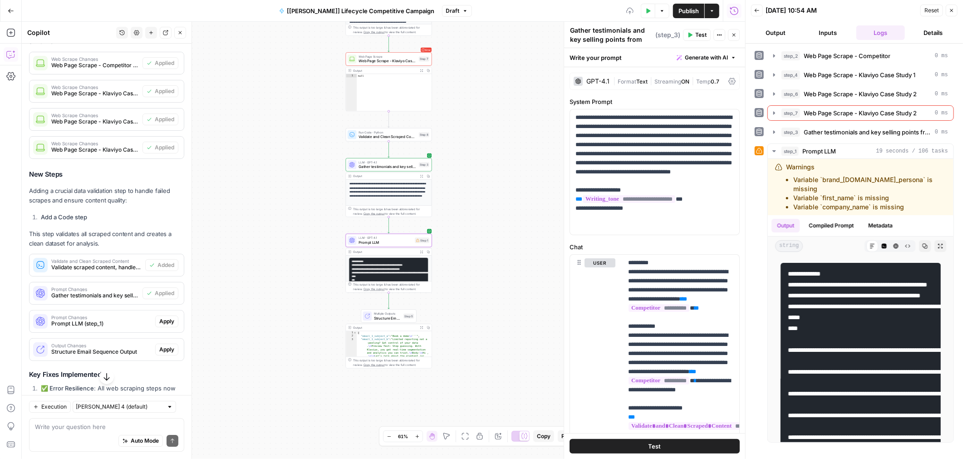
click at [165, 325] on span "Apply" at bounding box center [166, 321] width 15 height 8
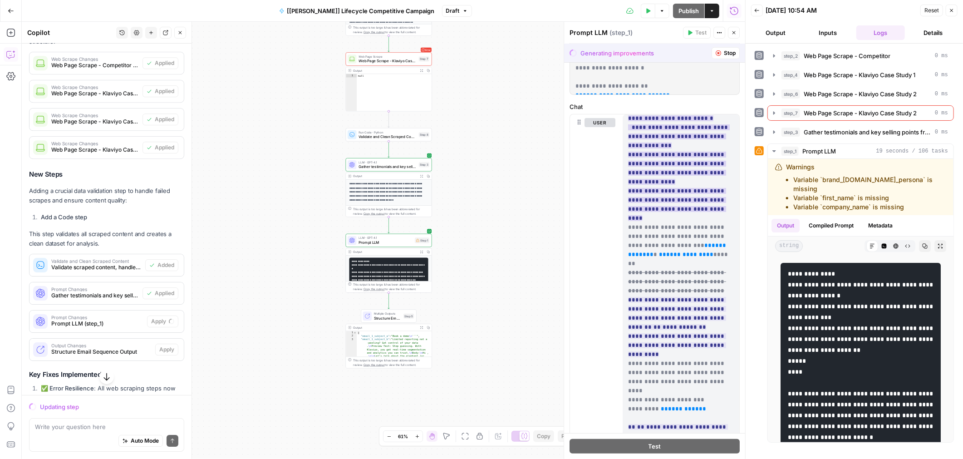
scroll to position [845, 0]
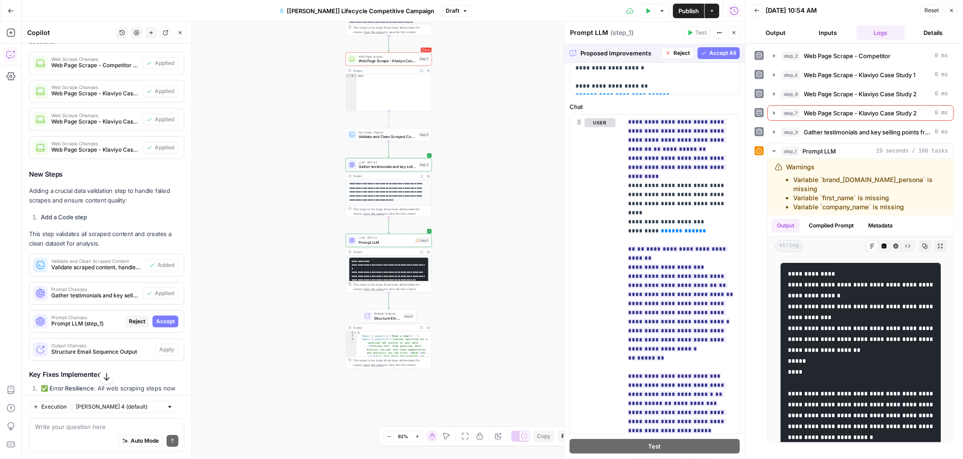
click at [718, 55] on span "Accept All" at bounding box center [722, 53] width 27 height 8
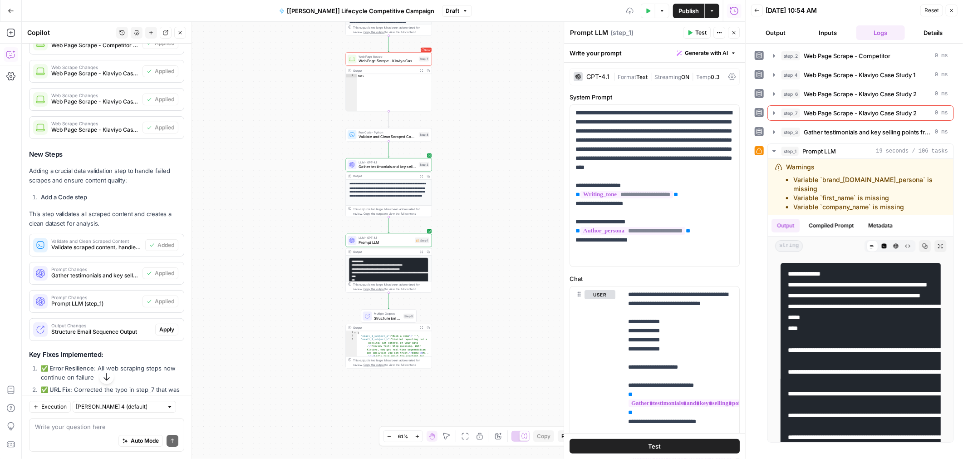
scroll to position [2032, 0]
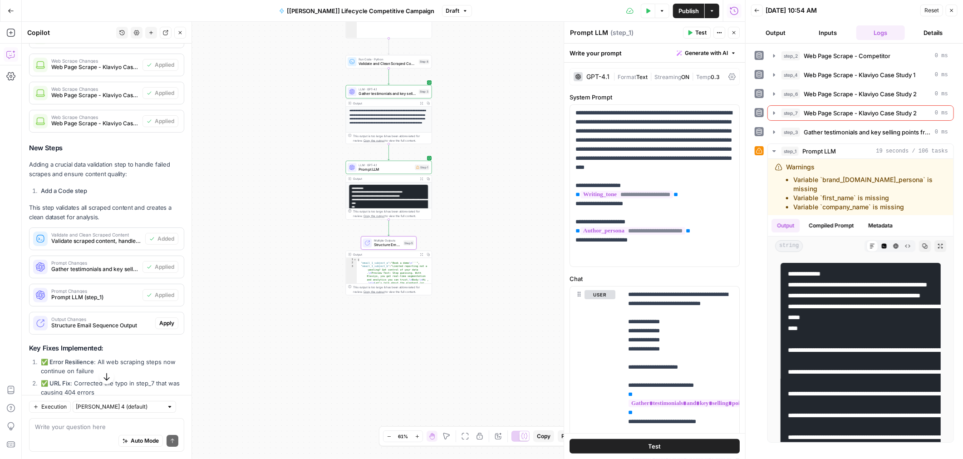
click at [162, 327] on span "Apply" at bounding box center [166, 323] width 15 height 8
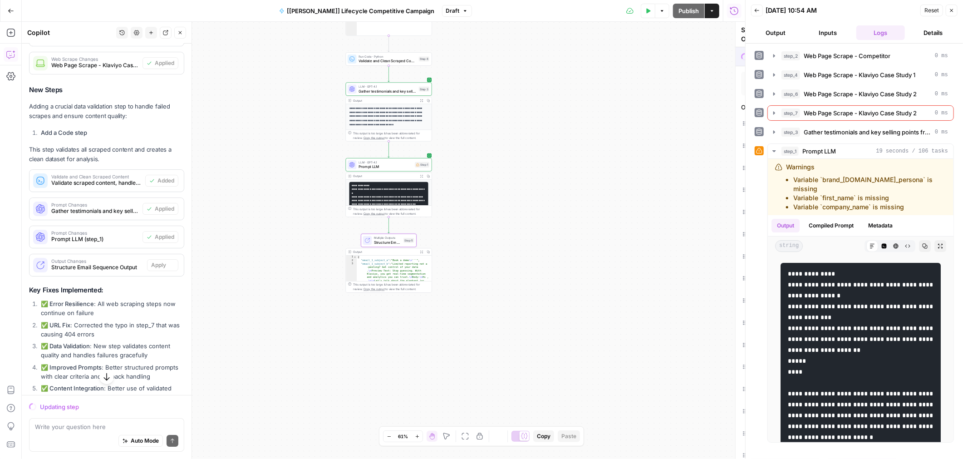
scroll to position [1973, 0]
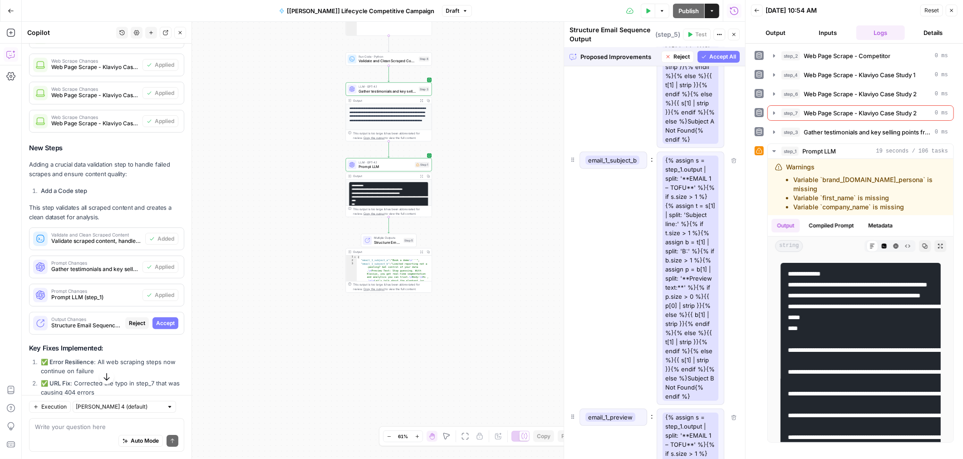
scroll to position [267, 0]
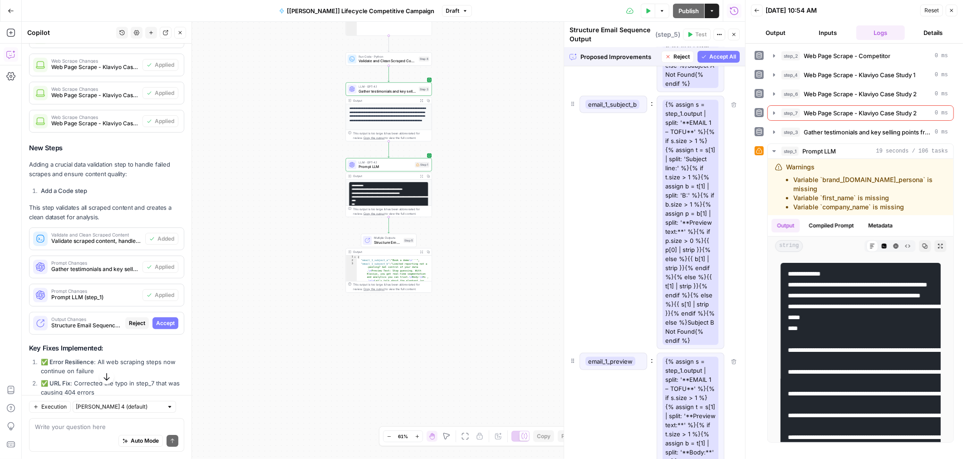
click at [388, 163] on span "LLM · GPT-4.1" at bounding box center [386, 162] width 54 height 5
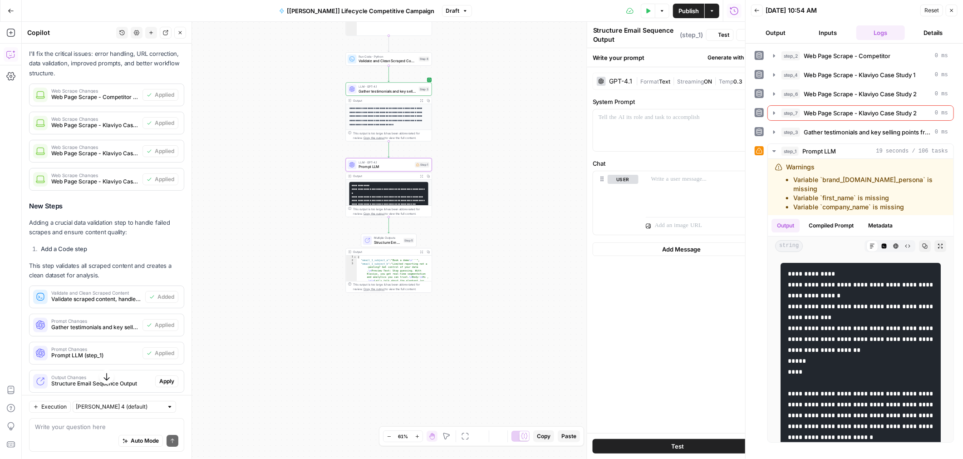
type textarea "Prompt LLM"
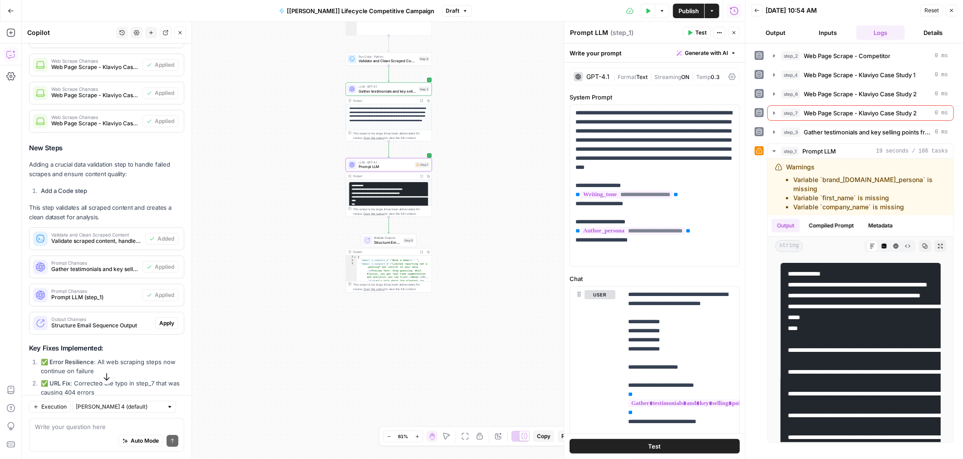
click at [694, 32] on button "Test" at bounding box center [697, 33] width 28 height 12
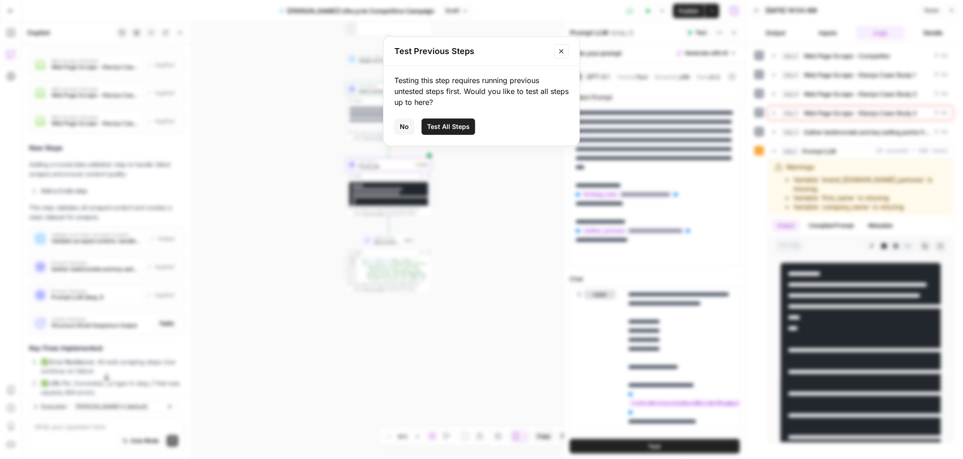
click at [448, 129] on span "Test All Steps" at bounding box center [448, 126] width 43 height 9
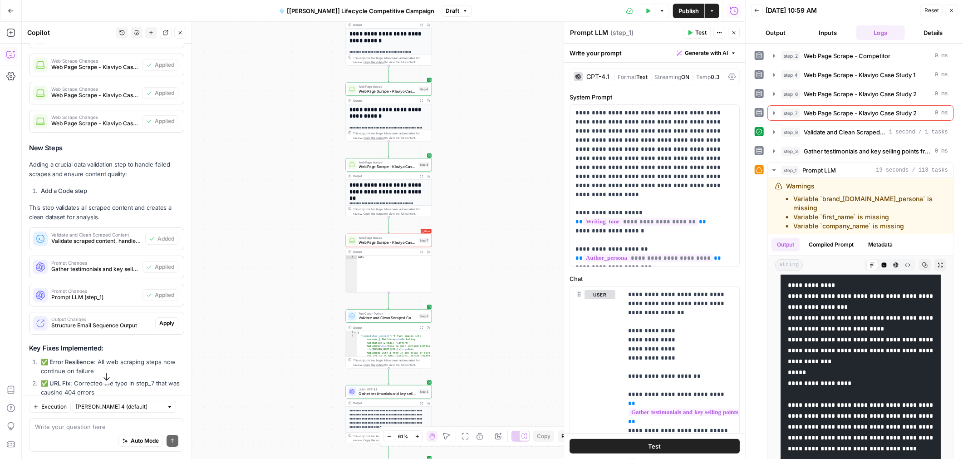
scroll to position [502, 0]
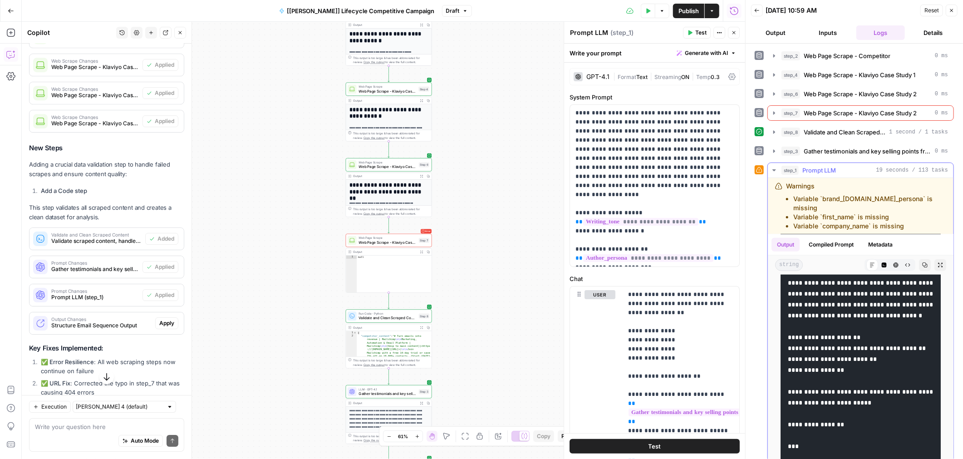
scroll to position [895, 0]
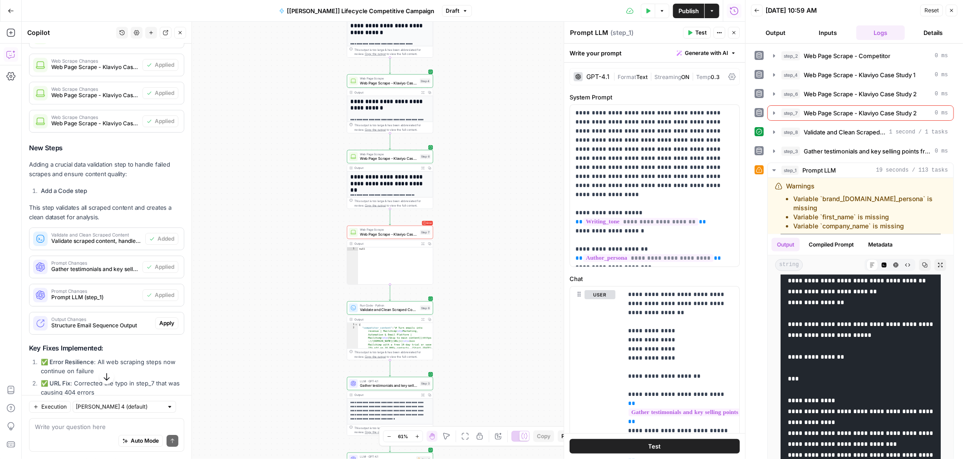
click at [442, 399] on div "**********" at bounding box center [383, 240] width 723 height 437
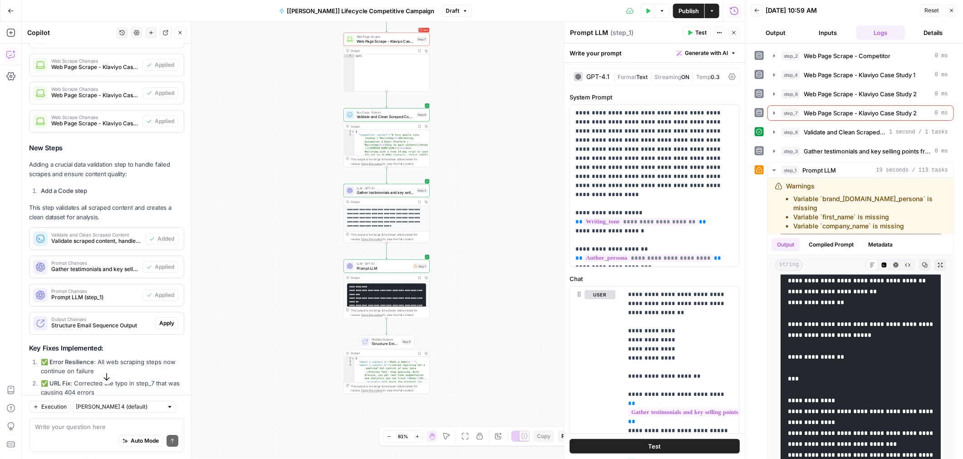
click at [382, 341] on span "Structure Email Sequence Output" at bounding box center [385, 343] width 27 height 5
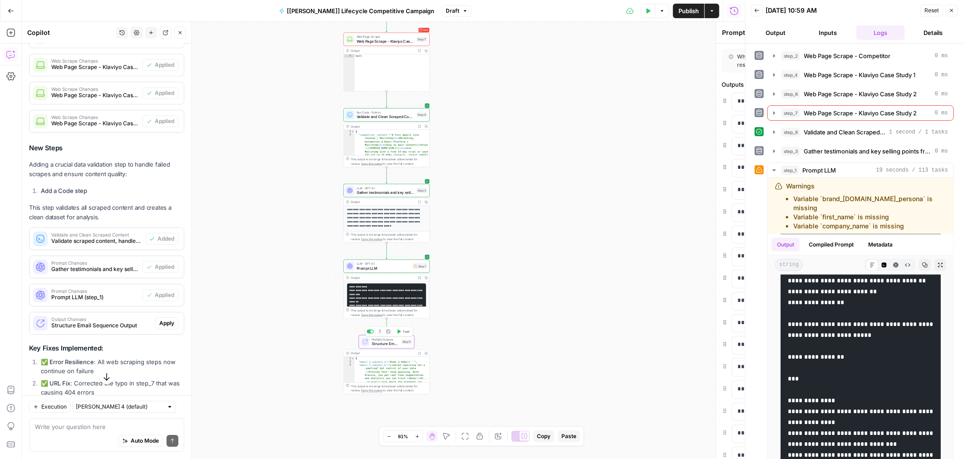
type textarea "Structure Email Sequence Output"
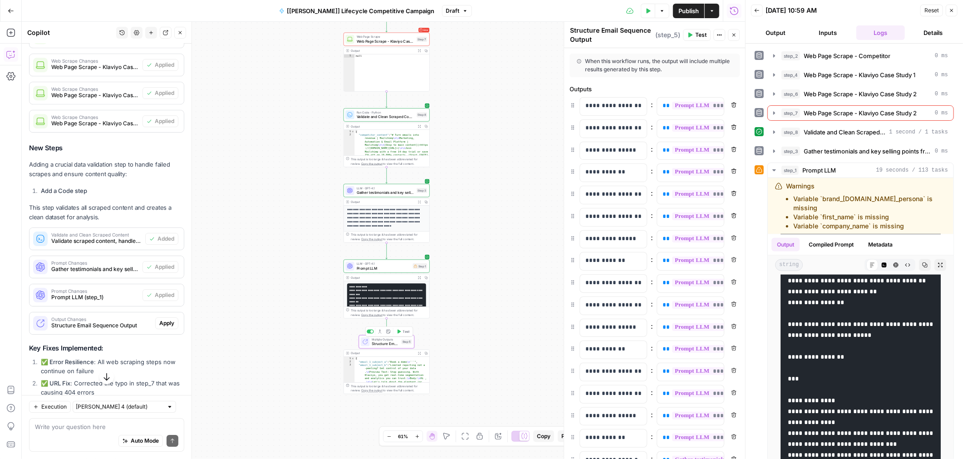
type textarea "**********"
click at [382, 373] on div "{ "email_1_subject_a" : "Book a demo \n ```" , "email_1_subject_b" : "Limited r…" at bounding box center [391, 413] width 75 height 113
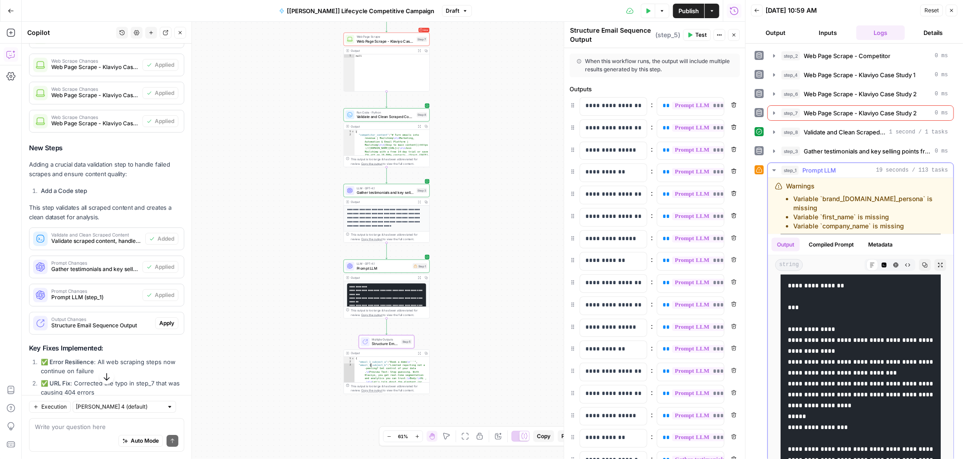
scroll to position [975, 0]
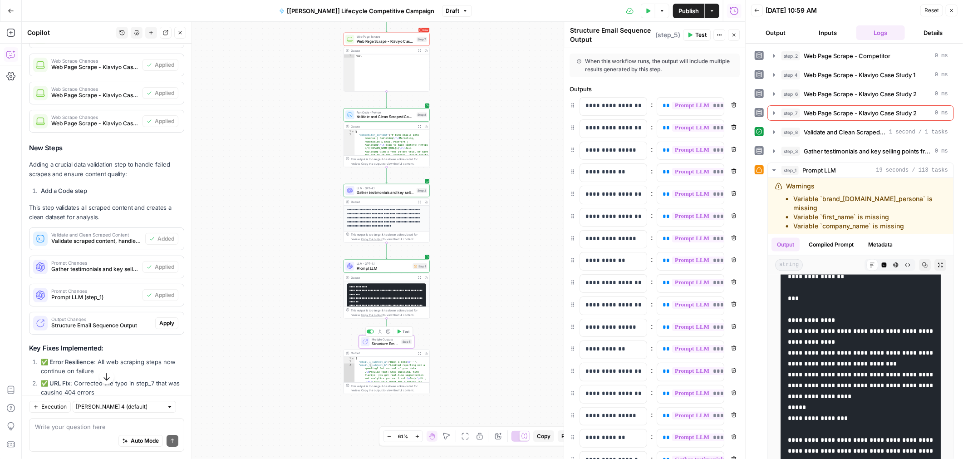
click at [391, 344] on span "Structure Email Sequence Output" at bounding box center [385, 343] width 27 height 5
click at [384, 340] on span "Structure Email Sequence Output" at bounding box center [385, 342] width 27 height 5
click at [180, 35] on button "Close" at bounding box center [180, 33] width 12 height 12
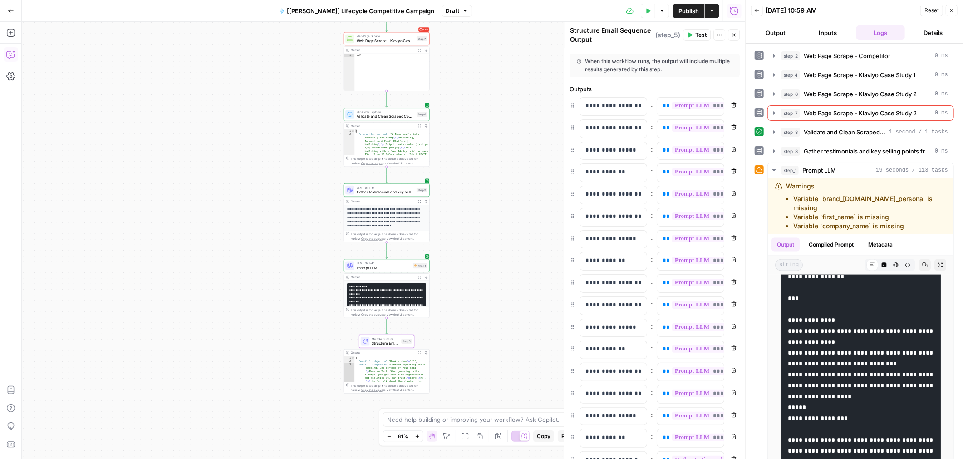
click at [8, 57] on icon "button" at bounding box center [10, 54] width 9 height 9
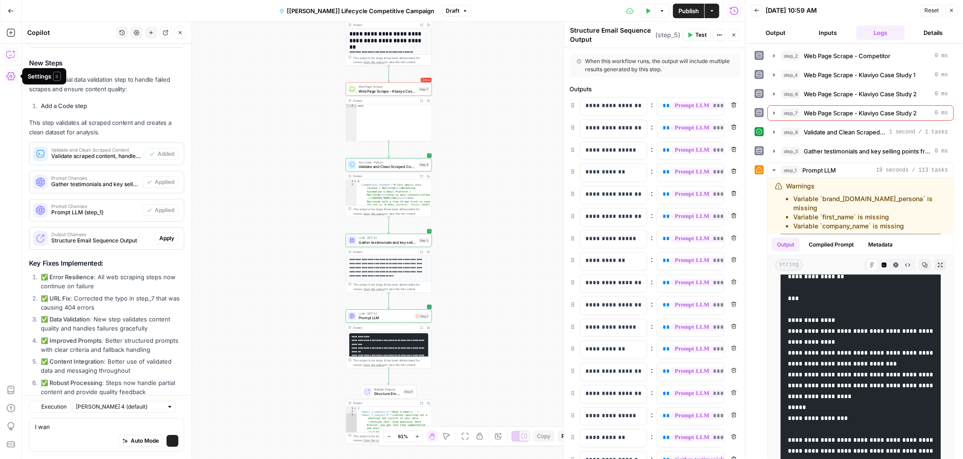
scroll to position [2200, 0]
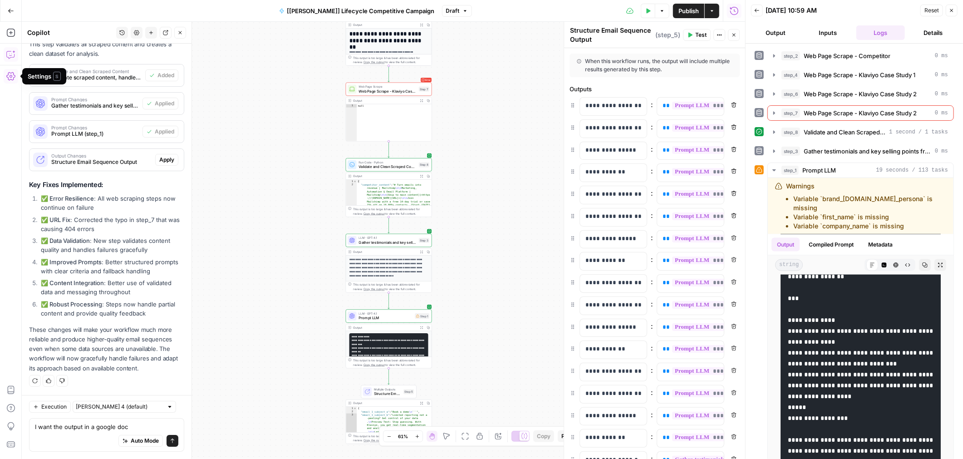
type textarea "I want the output in a google doc"
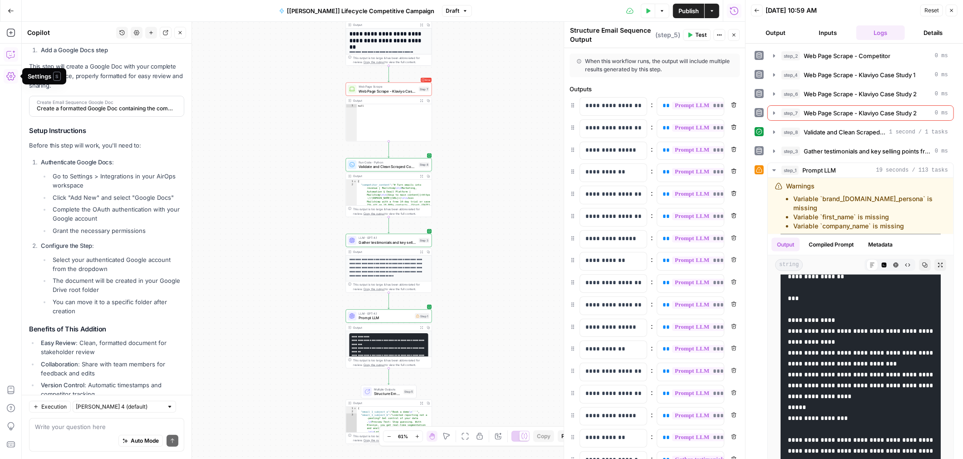
scroll to position [2591, 0]
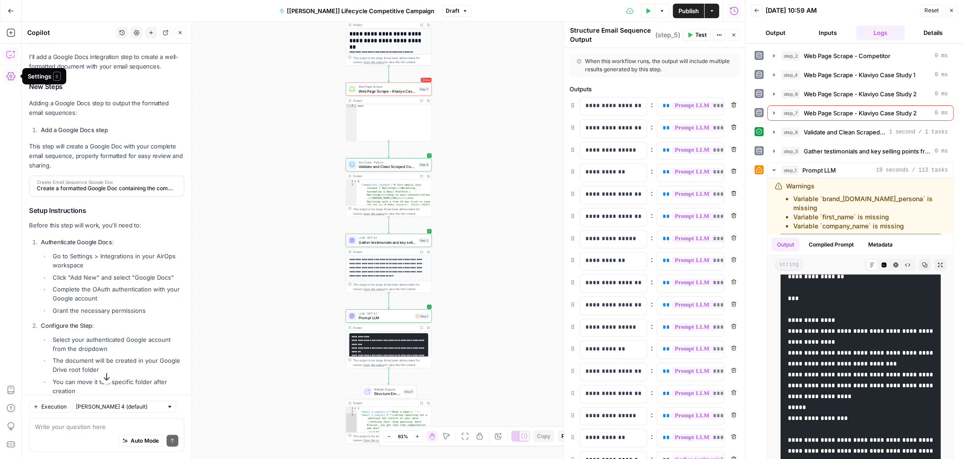
click at [113, 184] on span "Create Email Sequence Google Doc" at bounding box center [106, 182] width 138 height 5
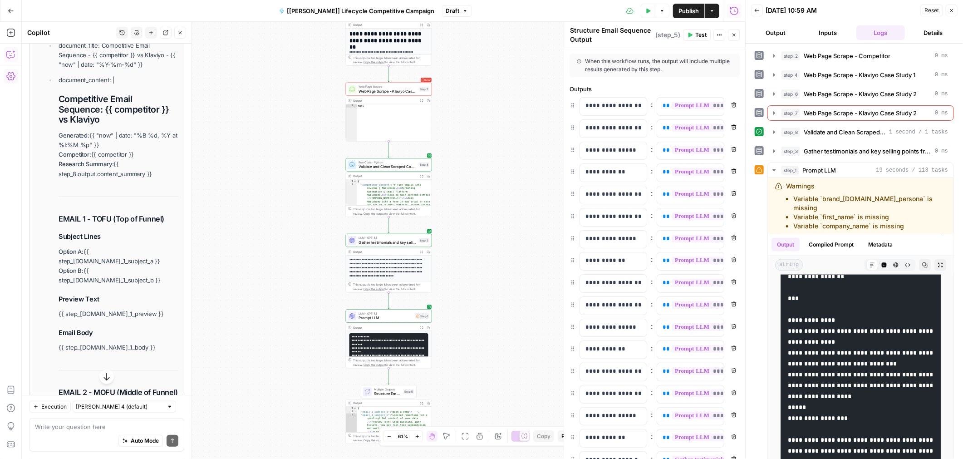
scroll to position [2881, 0]
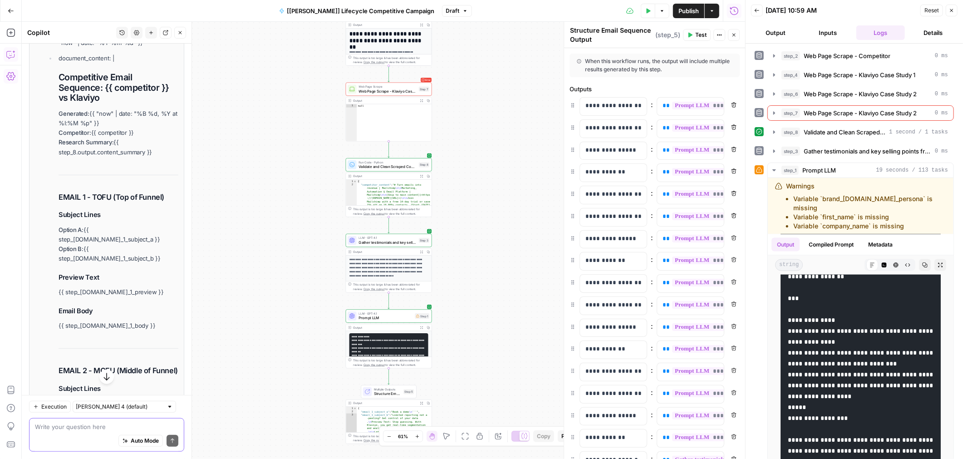
click at [76, 427] on textarea at bounding box center [106, 426] width 143 height 9
type textarea "generate a google doc with the email copy for the output of the flow, I don't n…"
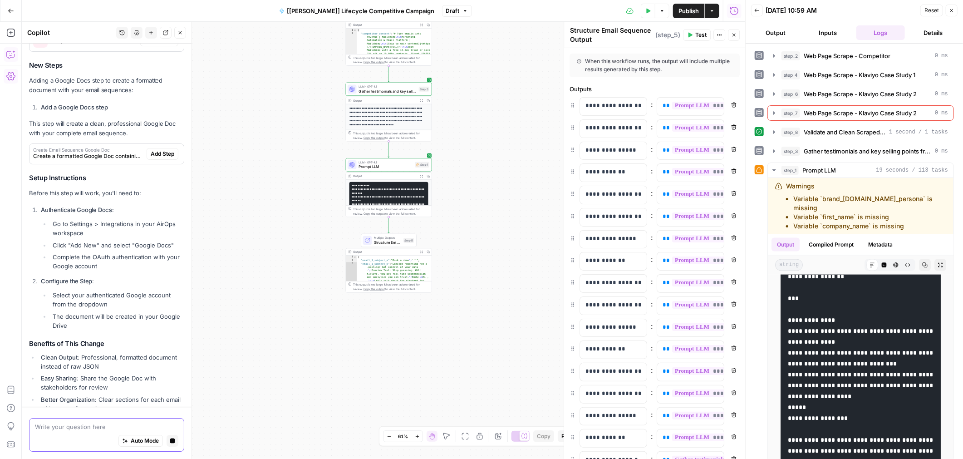
scroll to position [4502, 0]
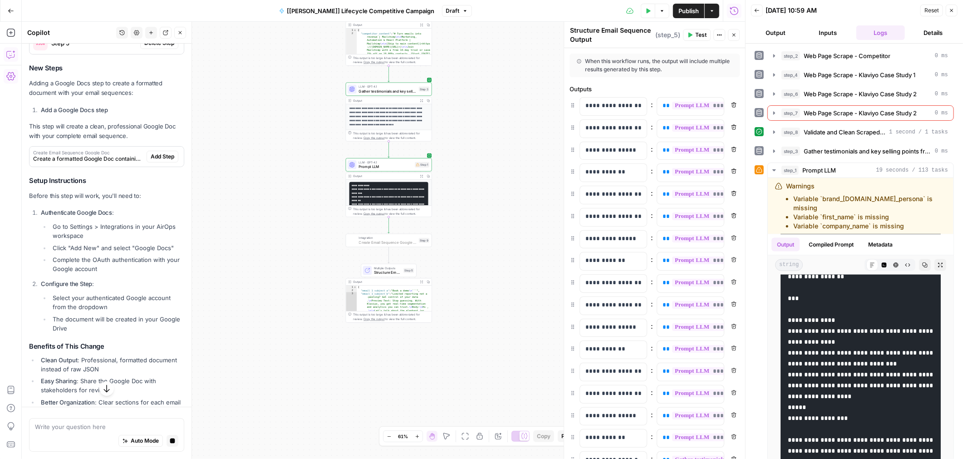
click at [167, 153] on span "Add Step" at bounding box center [163, 157] width 24 height 8
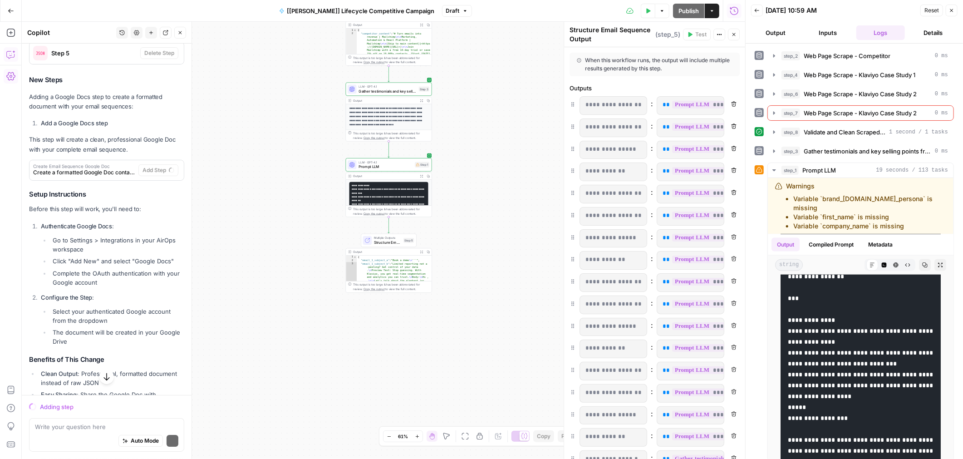
scroll to position [4515, 0]
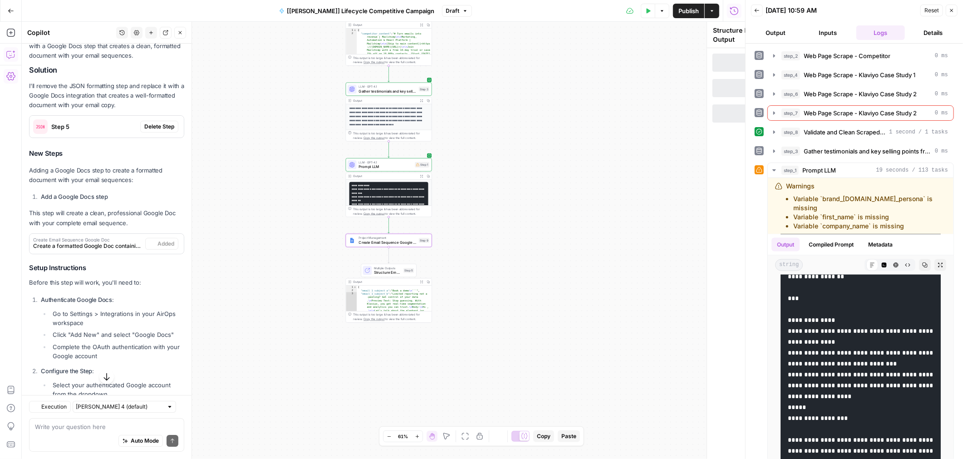
type textarea "Create Email Sequence Google Doc"
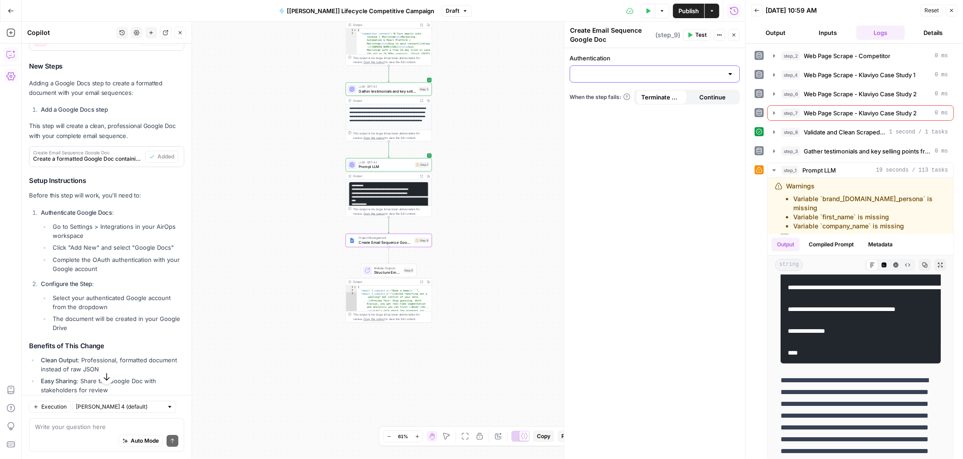
click at [674, 76] on input "Authentication" at bounding box center [650, 73] width 148 height 9
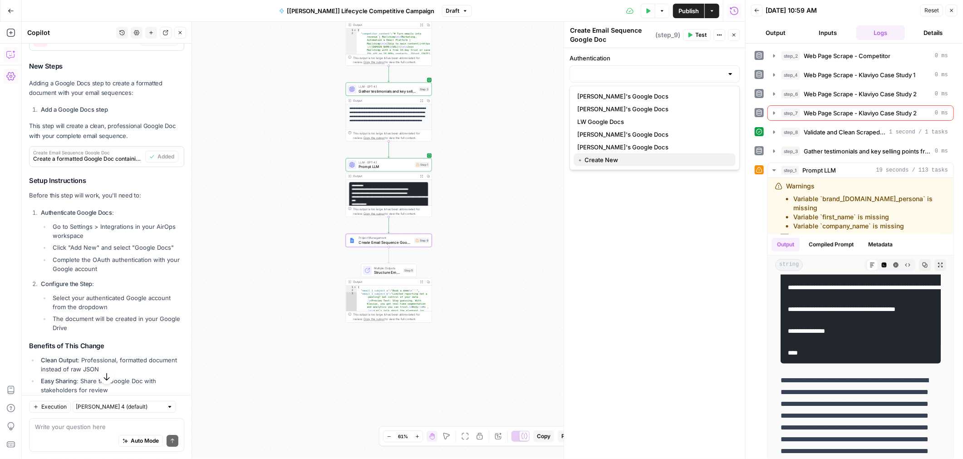
click at [600, 159] on span "﹢ Create New" at bounding box center [652, 159] width 151 height 9
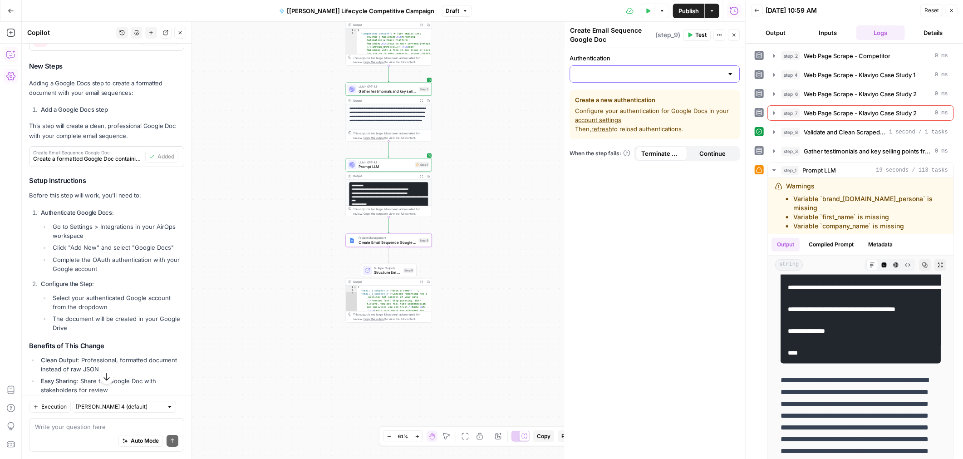
click at [612, 73] on input "Authentication" at bounding box center [650, 73] width 148 height 9
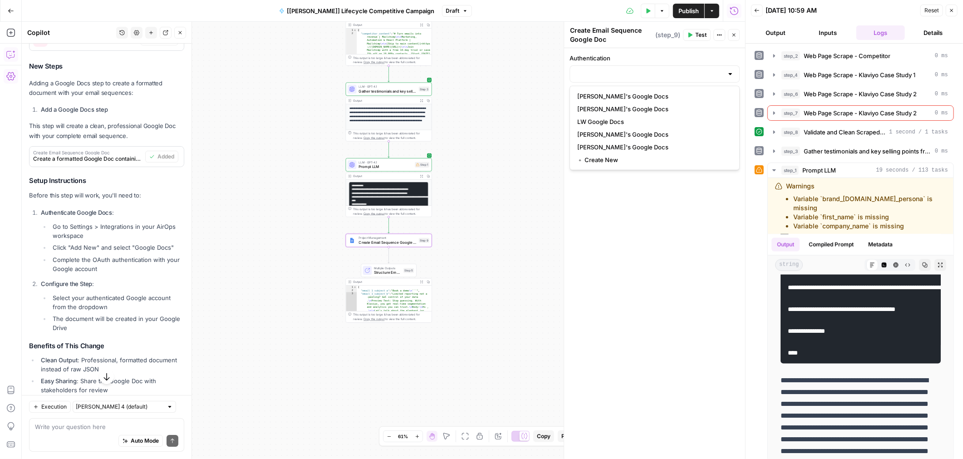
click at [607, 190] on div "Authentication Create a new authentication Configure your authentication for Go…" at bounding box center [654, 253] width 181 height 411
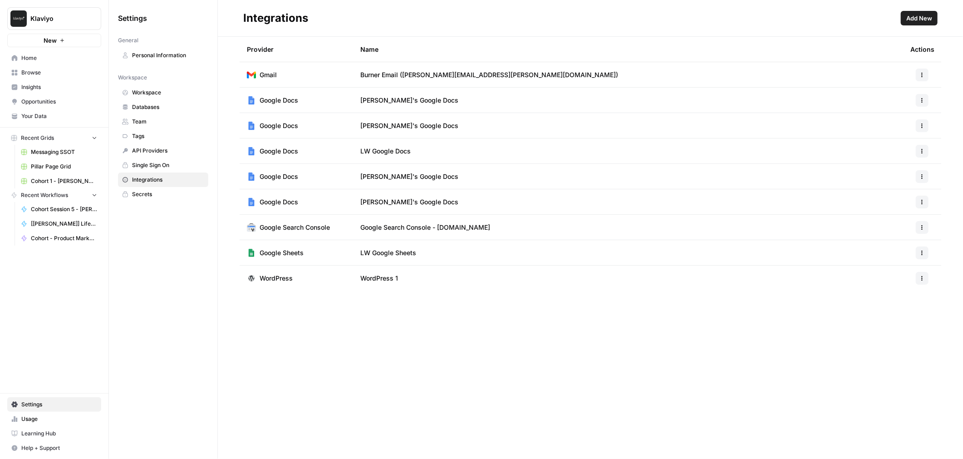
click at [933, 9] on header "Integrations Add New" at bounding box center [590, 18] width 745 height 37
click at [922, 16] on span "Add New" at bounding box center [919, 18] width 26 height 9
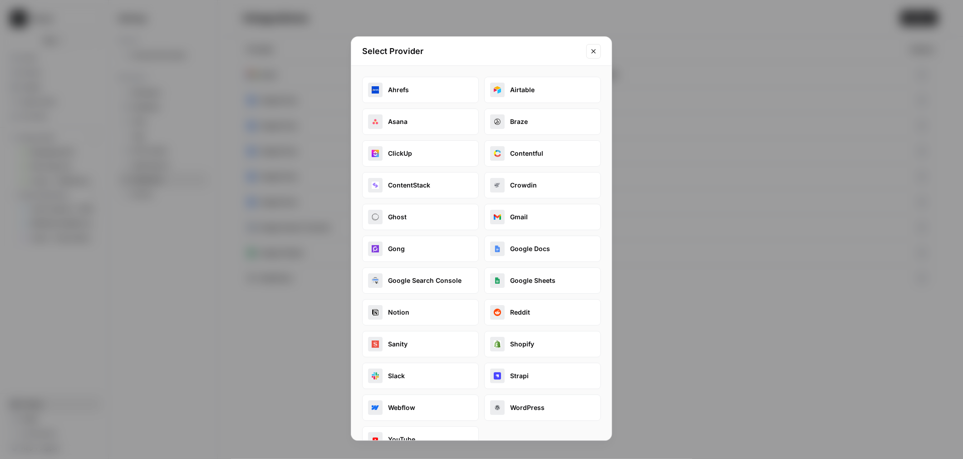
scroll to position [20, 0]
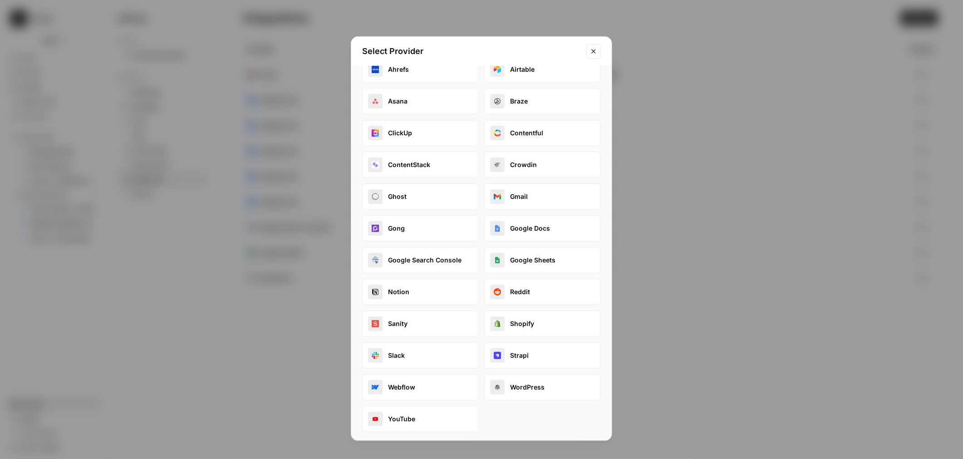
click at [511, 238] on button "Google Docs" at bounding box center [542, 228] width 117 height 26
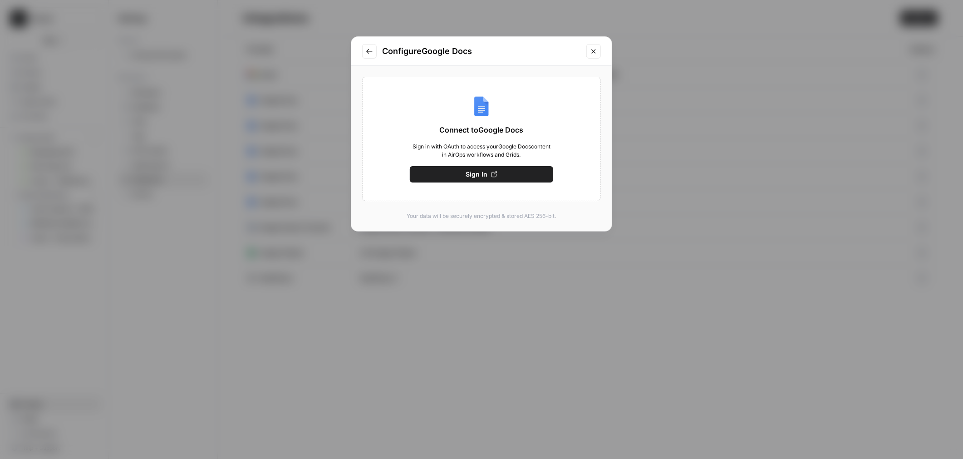
click at [471, 173] on span "Sign In" at bounding box center [477, 174] width 22 height 9
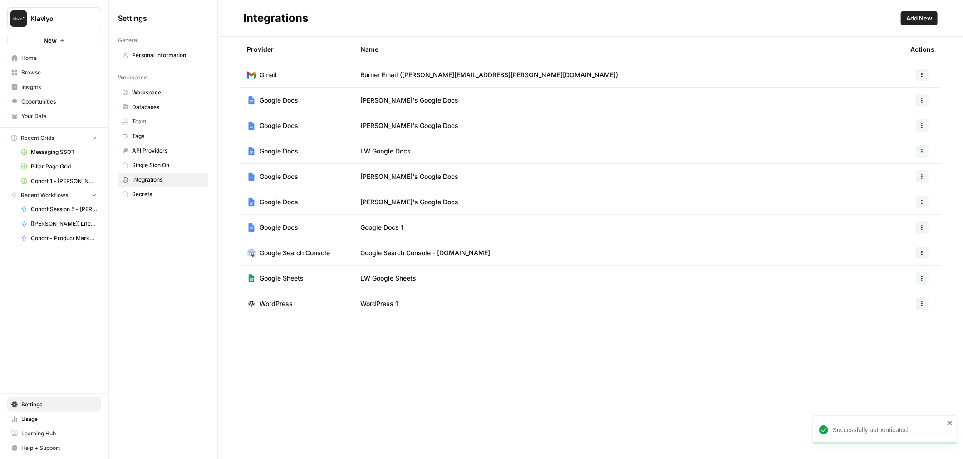
click at [432, 224] on td "Google Docs 1" at bounding box center [628, 227] width 550 height 25
click at [921, 227] on icon "button" at bounding box center [922, 227] width 5 height 5
click at [901, 245] on span "Edit" at bounding box center [902, 247] width 29 height 9
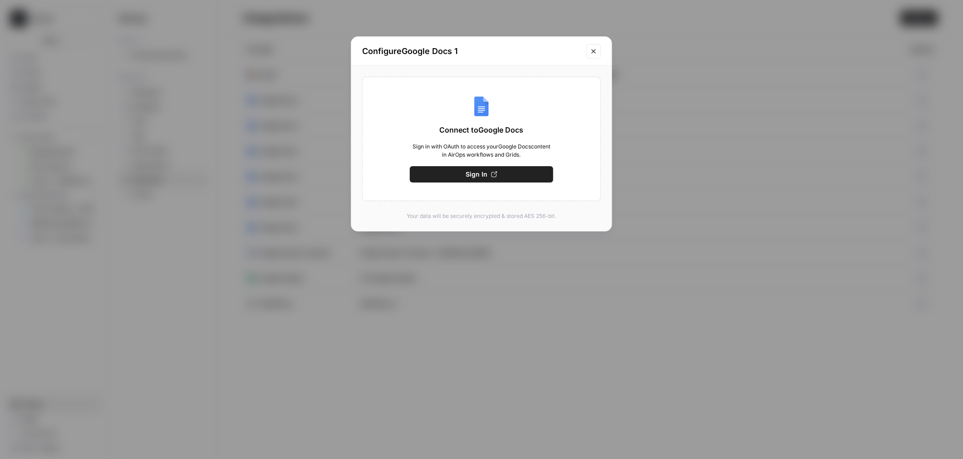
click at [596, 49] on icon "Close modal" at bounding box center [593, 51] width 7 height 7
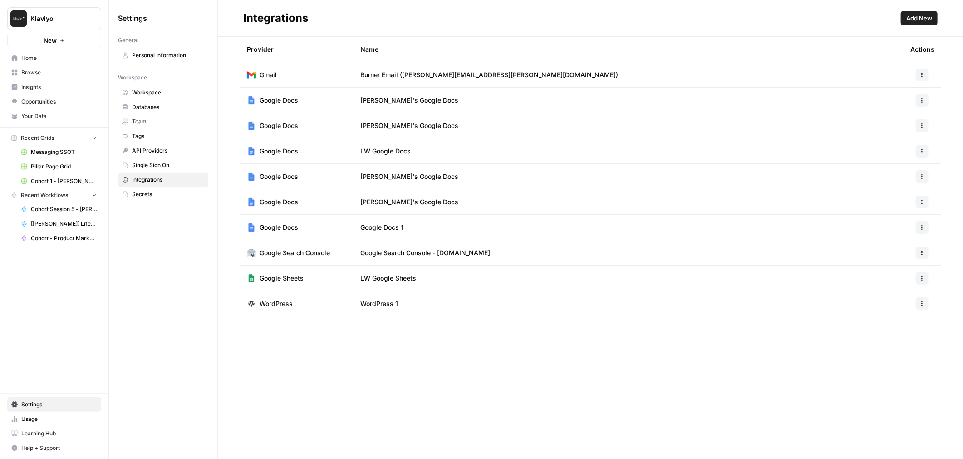
click at [397, 225] on span "Google Docs 1" at bounding box center [381, 227] width 43 height 9
click at [923, 229] on icon "button" at bounding box center [922, 227] width 5 height 5
click at [900, 260] on span "Rename" at bounding box center [902, 260] width 29 height 9
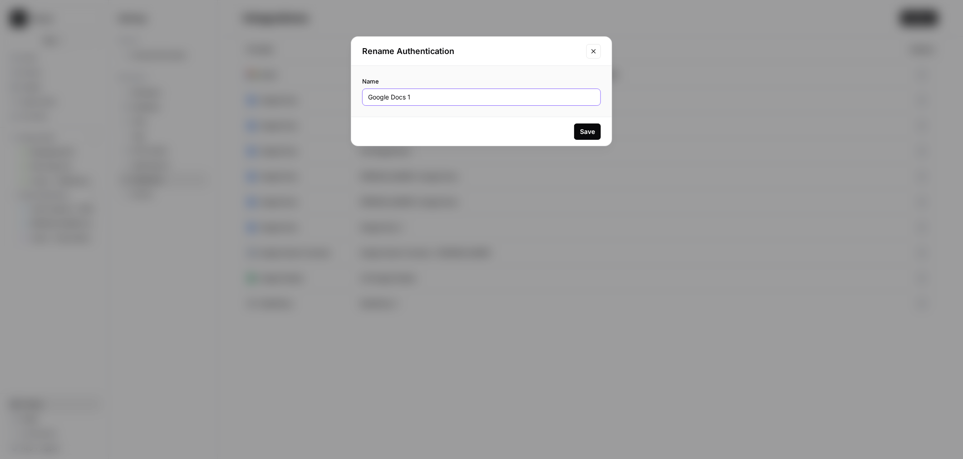
click at [444, 96] on input "Google Docs 1" at bounding box center [481, 97] width 227 height 9
type input "[PERSON_NAME]'s Google Doc"
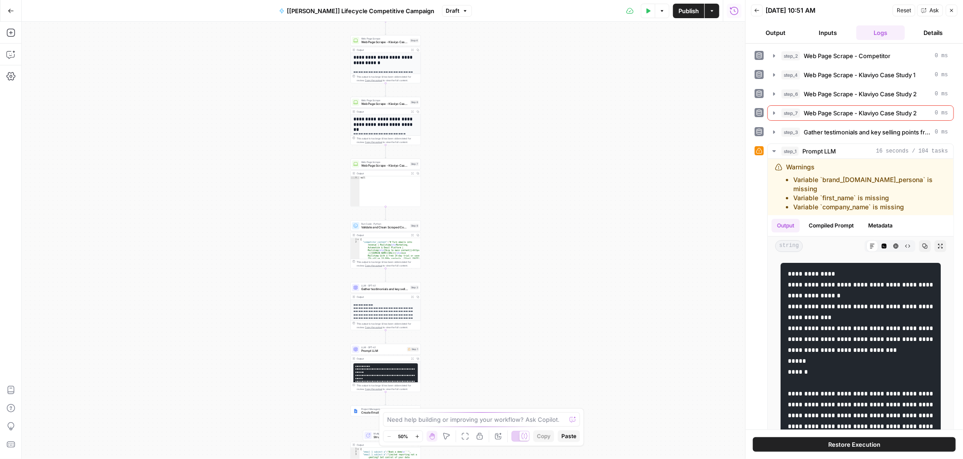
scroll to position [172, 0]
drag, startPoint x: 402, startPoint y: 364, endPoint x: 404, endPoint y: 248, distance: 116.2
click at [404, 167] on div "**********" at bounding box center [531, 58] width 362 height 219
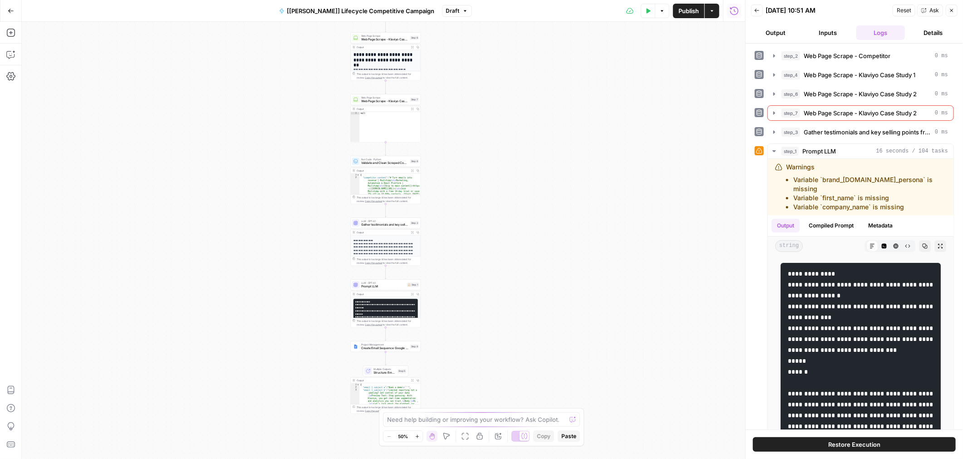
drag, startPoint x: 445, startPoint y: 315, endPoint x: 446, endPoint y: 172, distance: 142.1
click at [446, 172] on div "**********" at bounding box center [383, 240] width 723 height 437
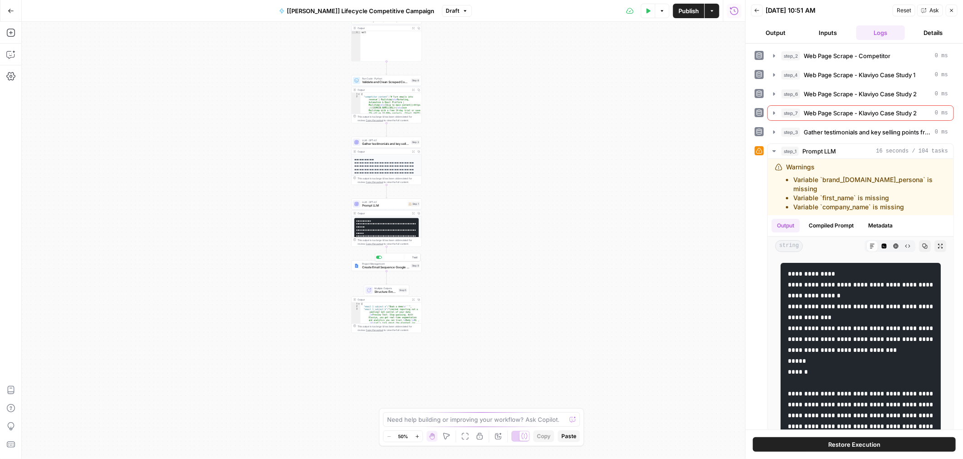
click at [384, 268] on span "Create Email Sequence Google Doc" at bounding box center [385, 267] width 47 height 5
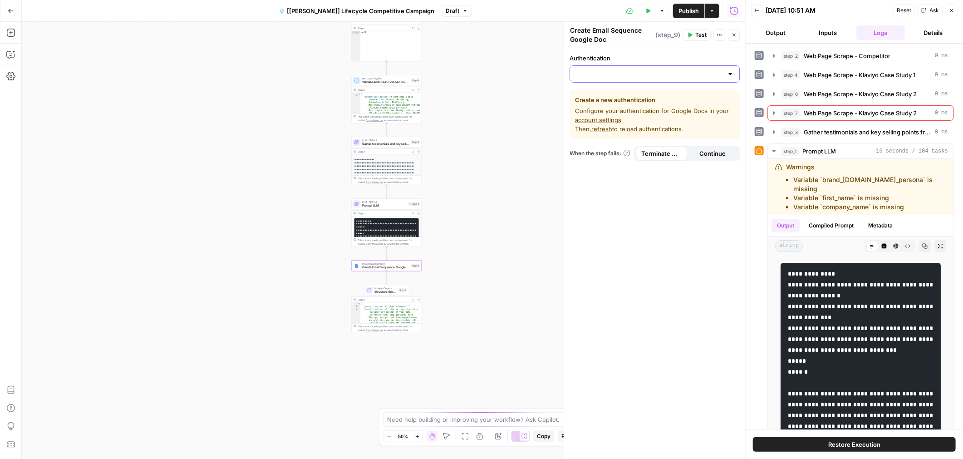
click at [620, 74] on input "Authentication" at bounding box center [650, 73] width 148 height 9
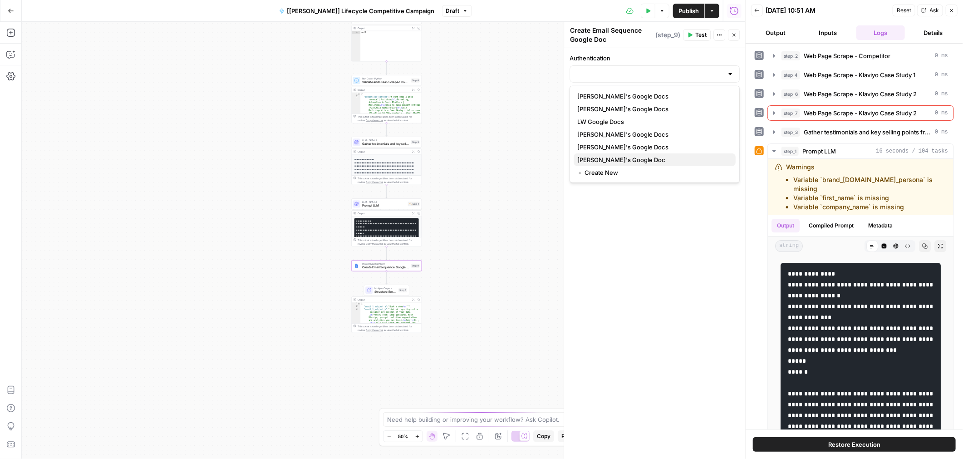
click at [605, 156] on span "[PERSON_NAME]'s Google Doc" at bounding box center [652, 159] width 151 height 9
type input "[PERSON_NAME]'s Google Doc"
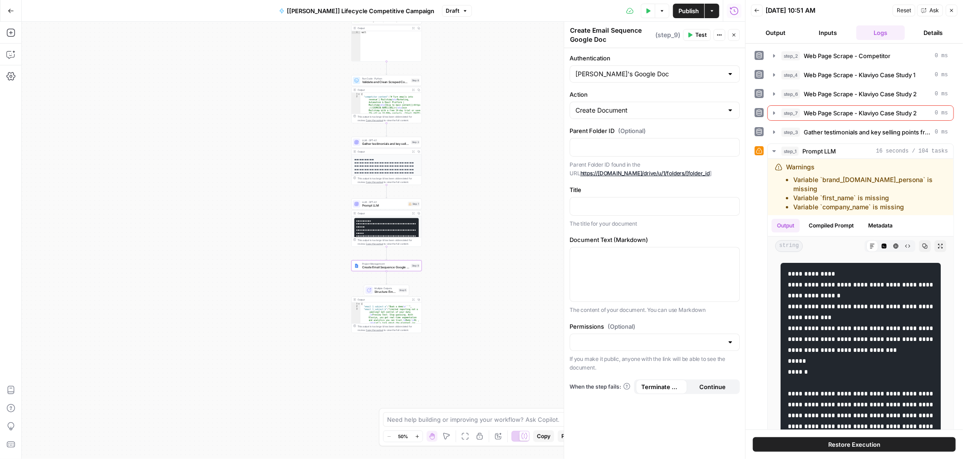
click at [641, 172] on link "https://[DOMAIN_NAME]/drive/u/1/folders/[folder_id" at bounding box center [645, 173] width 129 height 7
click at [603, 208] on p at bounding box center [655, 205] width 158 height 9
click at [612, 149] on p at bounding box center [655, 146] width 158 height 9
click at [693, 37] on button "Test" at bounding box center [697, 35] width 28 height 12
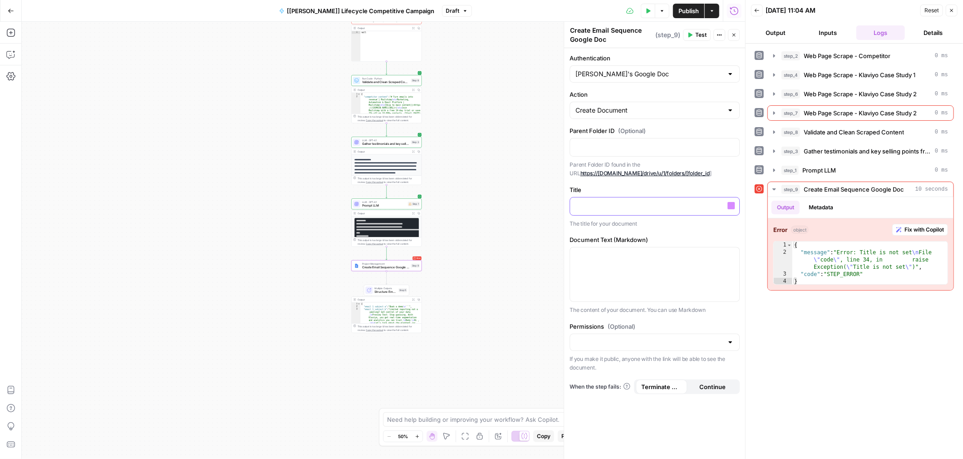
click at [668, 205] on p at bounding box center [655, 205] width 158 height 9
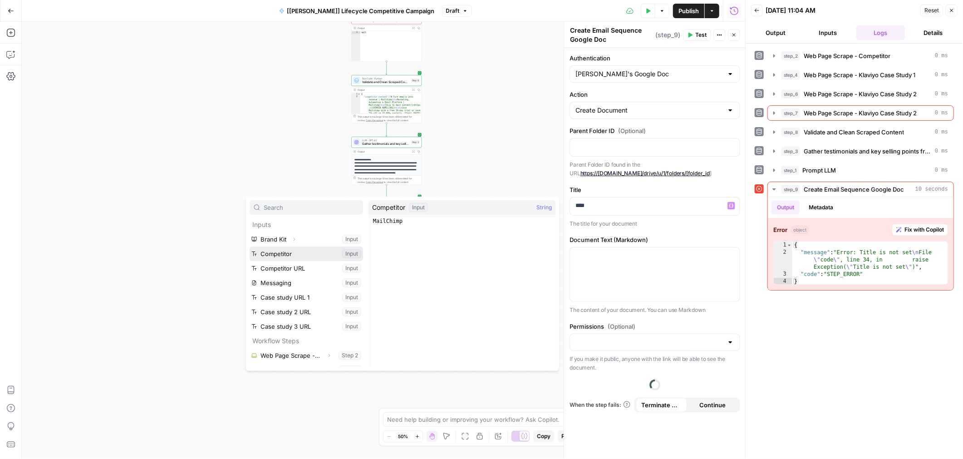
click at [310, 252] on button "Select variable Competitor" at bounding box center [306, 253] width 113 height 15
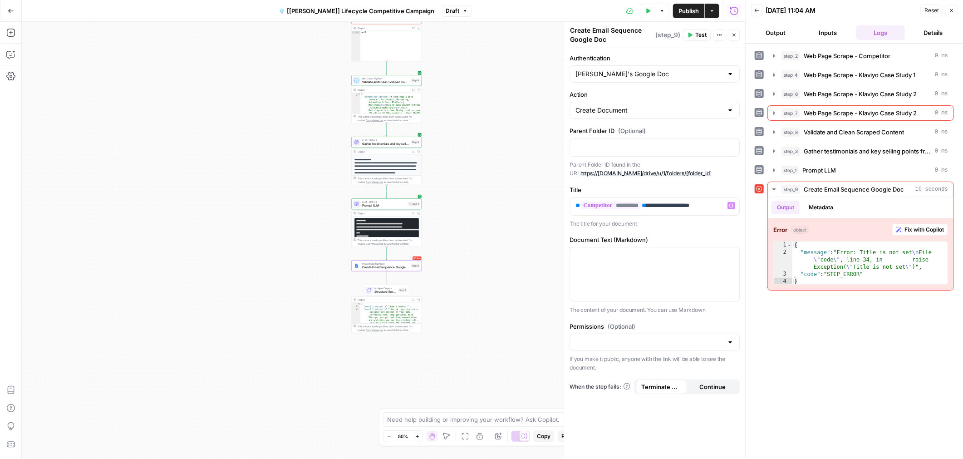
click at [733, 226] on p "The title for your document" at bounding box center [655, 223] width 170 height 9
click at [695, 39] on button "Test" at bounding box center [697, 35] width 28 height 12
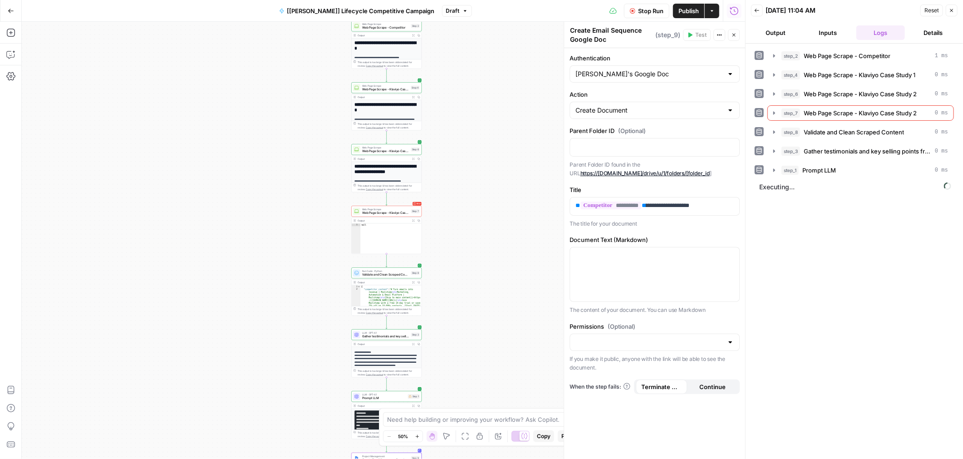
drag, startPoint x: 480, startPoint y: 144, endPoint x: 480, endPoint y: 339, distance: 194.7
click at [480, 339] on div "**********" at bounding box center [383, 240] width 723 height 437
click at [399, 212] on span "Web Page Scrape" at bounding box center [385, 212] width 47 height 4
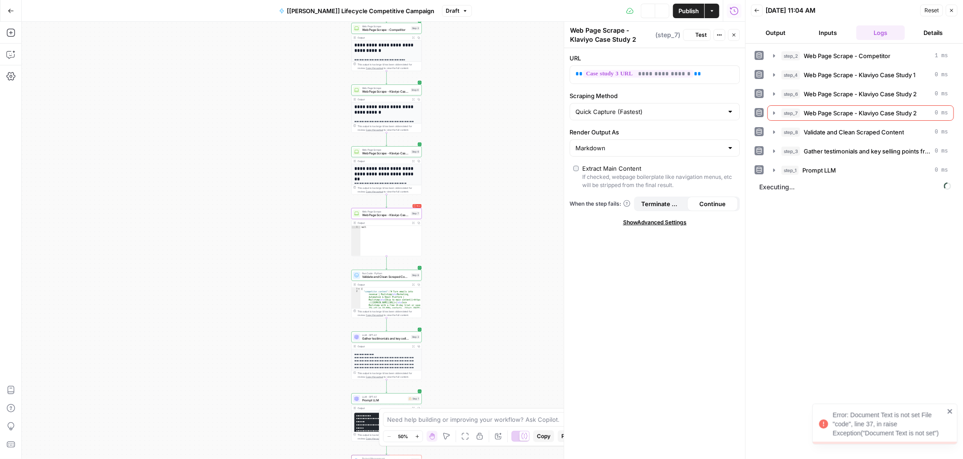
click at [620, 37] on textarea "Web Page Scrape - Klaviyo Case Study 2" at bounding box center [611, 35] width 83 height 18
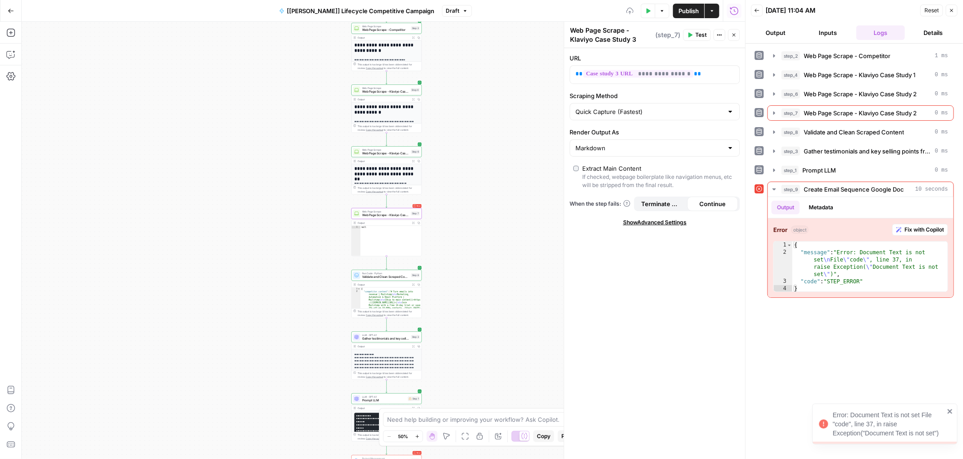
type textarea "Web Page Scrape - Klaviyo Case Study 3"
click at [683, 92] on label "Scraping Method" at bounding box center [655, 95] width 170 height 9
click at [683, 107] on input "Quick Capture (Fastest)" at bounding box center [650, 111] width 148 height 9
click at [901, 224] on button "Fix with Copilot" at bounding box center [920, 230] width 56 height 12
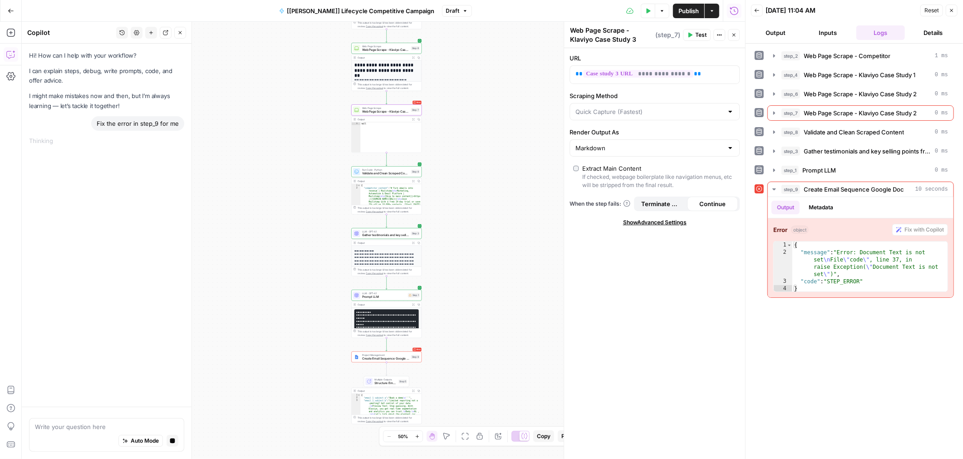
drag, startPoint x: 438, startPoint y: 360, endPoint x: 438, endPoint y: 248, distance: 112.6
click at [438, 248] on div "**********" at bounding box center [383, 240] width 723 height 437
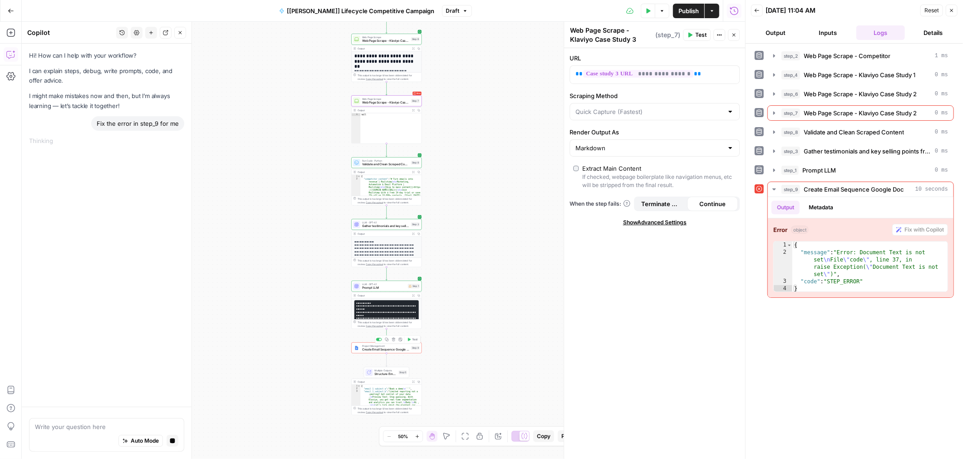
click at [390, 349] on span "Create Email Sequence Google Doc" at bounding box center [385, 349] width 47 height 5
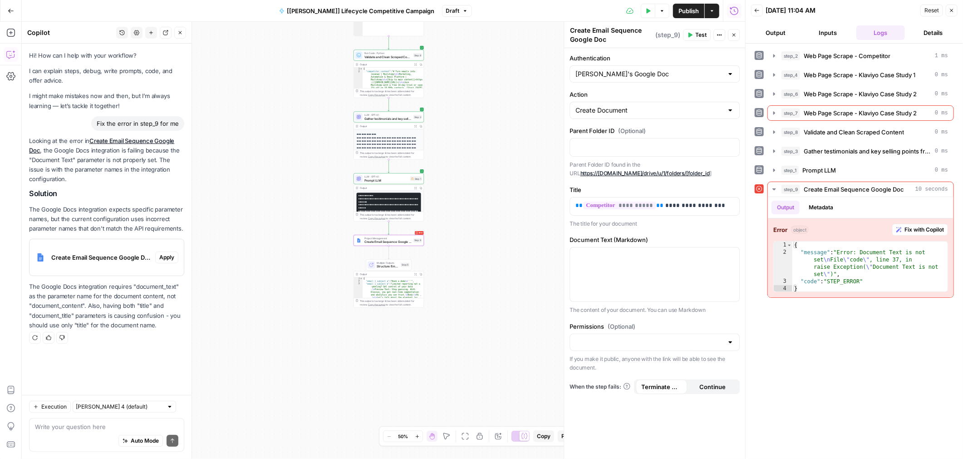
click at [163, 257] on span "Apply" at bounding box center [166, 257] width 15 height 8
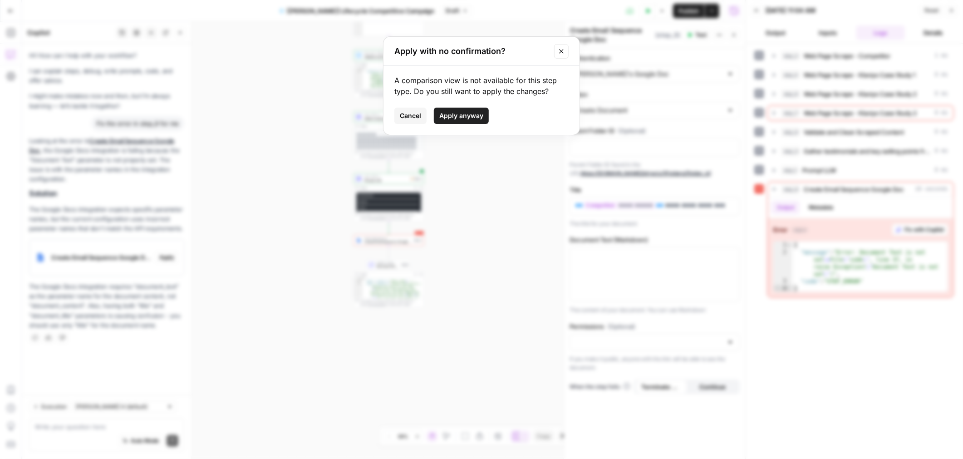
click at [563, 49] on icon "Close modal" at bounding box center [561, 51] width 7 height 7
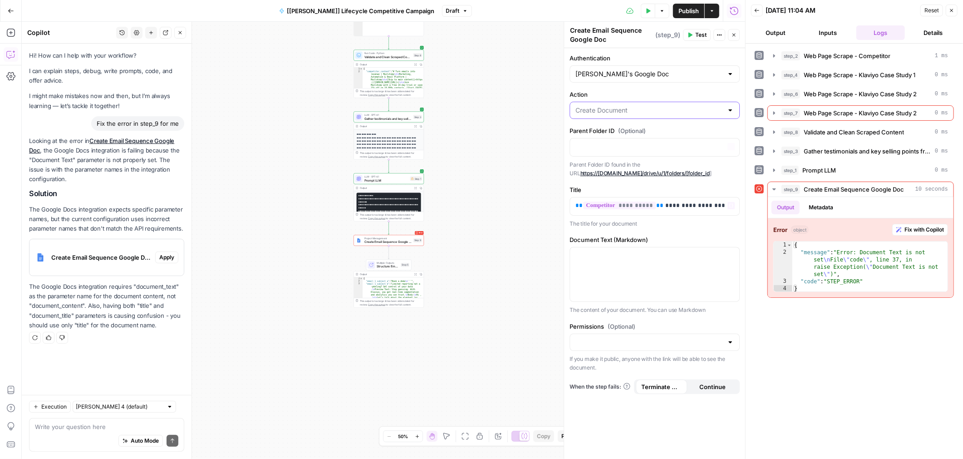
click at [642, 112] on input "Action" at bounding box center [650, 110] width 148 height 9
type input "Create Document"
click at [633, 93] on label "Action" at bounding box center [655, 94] width 170 height 9
click at [633, 106] on input "Create Document" at bounding box center [650, 110] width 148 height 9
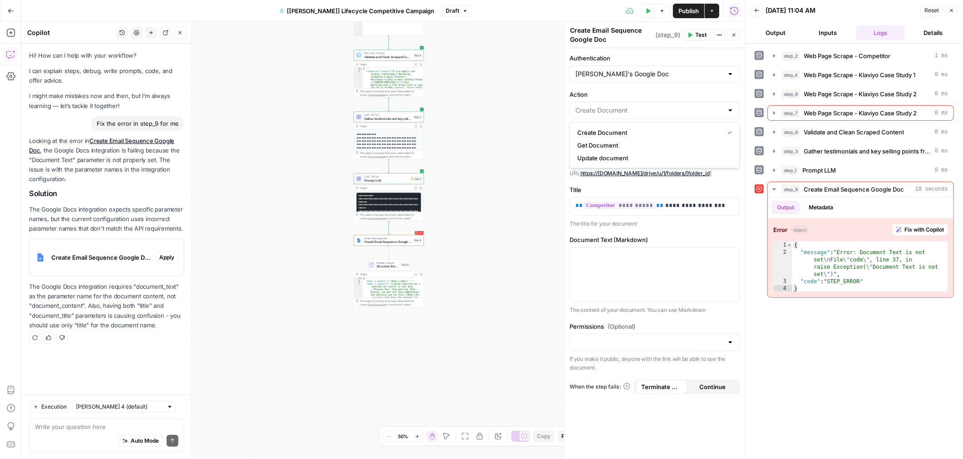
click at [607, 133] on span "Create Document" at bounding box center [648, 132] width 143 height 9
type input "Create Document"
click at [168, 260] on span "Apply" at bounding box center [166, 257] width 15 height 8
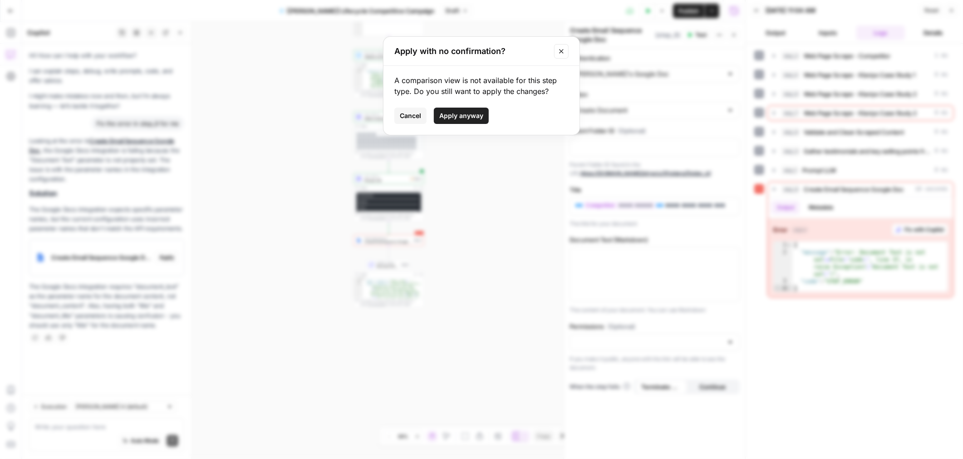
click at [464, 117] on span "Apply anyway" at bounding box center [461, 115] width 44 height 9
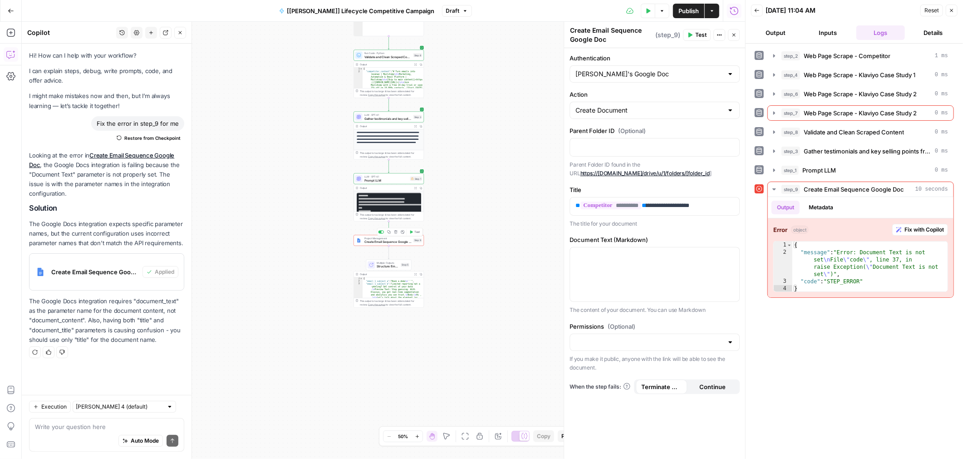
click at [401, 240] on span "Create Email Sequence Google Doc" at bounding box center [387, 242] width 47 height 5
click at [115, 430] on textarea at bounding box center [106, 426] width 143 height 9
type textarea "D"
type textarea "Fix step 9"
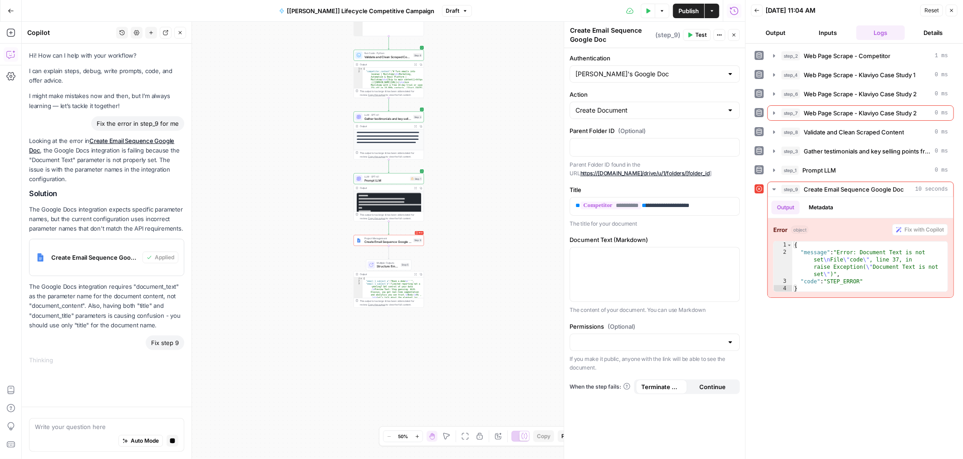
click at [101, 355] on div "Thinking ..." at bounding box center [106, 359] width 155 height 9
click at [91, 422] on div "Write your question here Auto Mode Stop generating" at bounding box center [106, 435] width 155 height 34
click at [618, 256] on p at bounding box center [655, 255] width 158 height 9
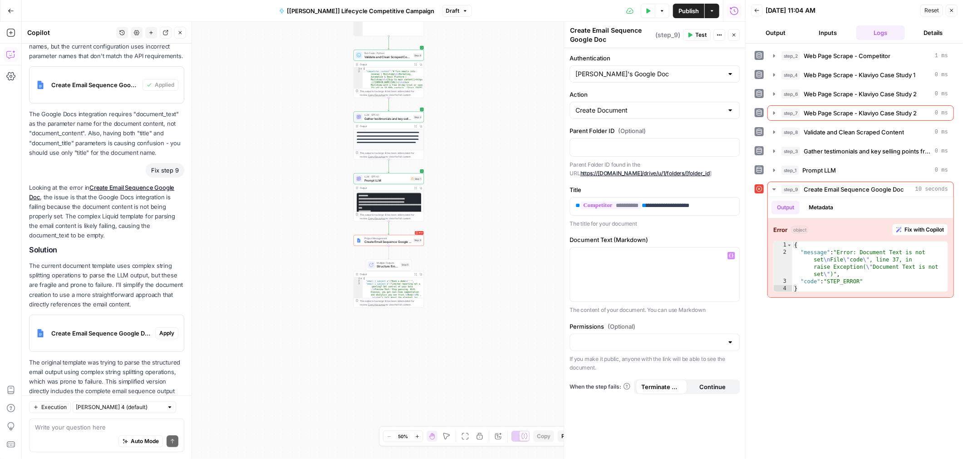
scroll to position [228, 0]
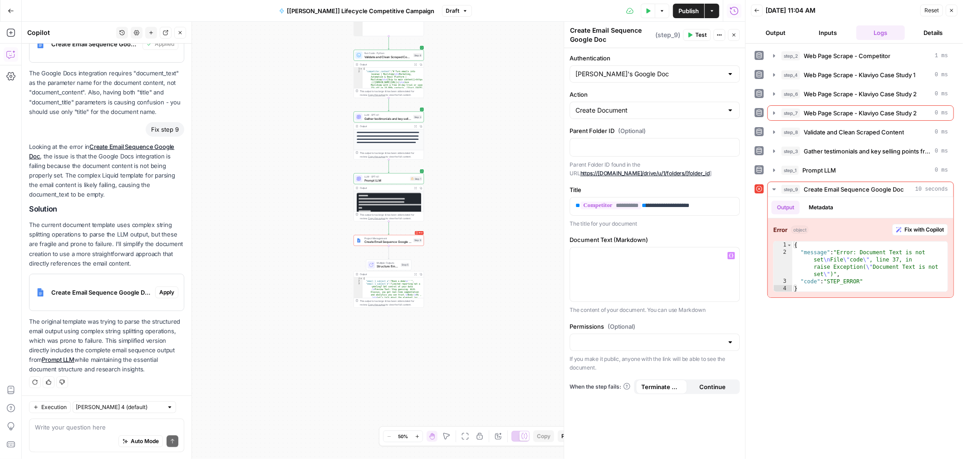
click at [167, 315] on div "Looking at the error in Create Email Sequence Google Doc , the issue is that th…" at bounding box center [106, 258] width 155 height 232
click at [167, 294] on span "Apply" at bounding box center [166, 292] width 15 height 8
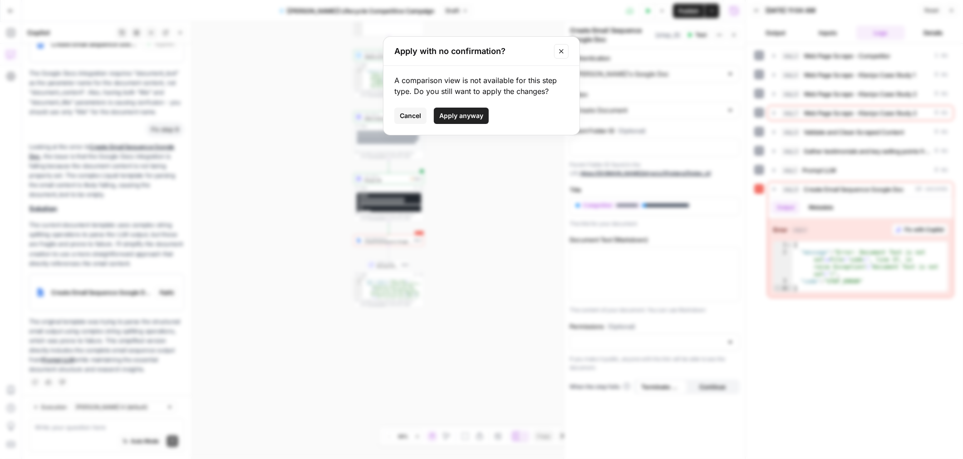
click at [418, 112] on span "Cancel" at bounding box center [410, 115] width 21 height 9
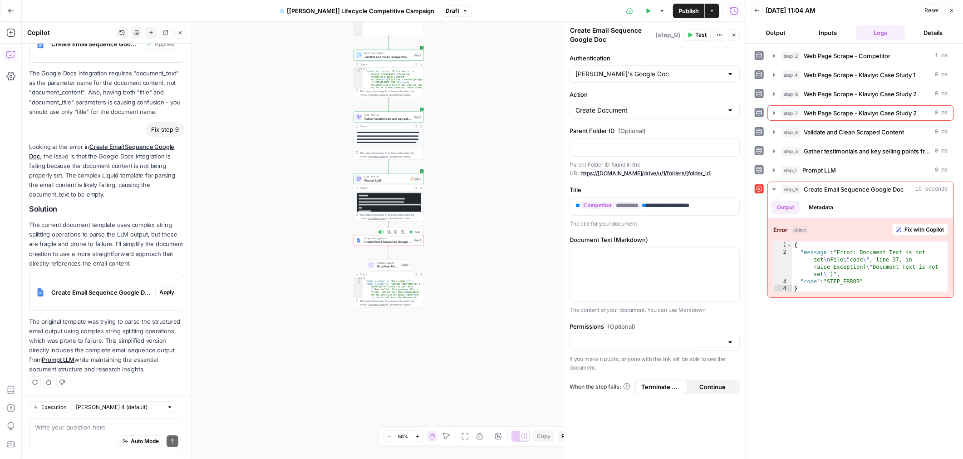
click at [397, 242] on span "Create Email Sequence Google Doc" at bounding box center [387, 242] width 47 height 5
click at [149, 360] on p "The original template was trying to parse the structured email output using com…" at bounding box center [106, 346] width 155 height 58
click at [172, 292] on span "Apply" at bounding box center [166, 292] width 15 height 8
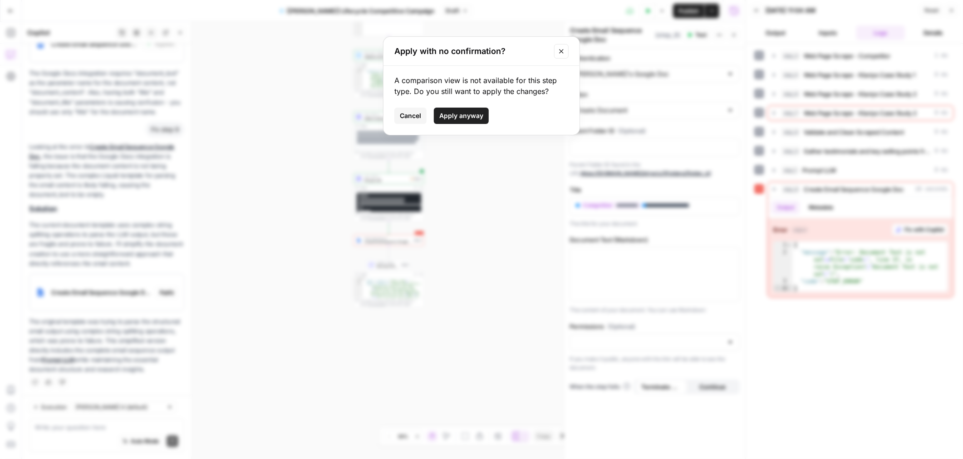
click at [461, 117] on span "Apply anyway" at bounding box center [461, 115] width 44 height 9
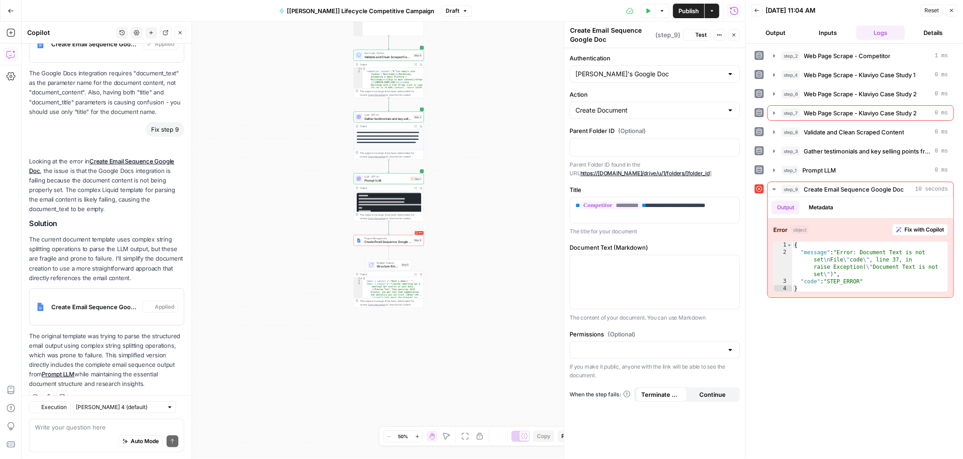
scroll to position [242, 0]
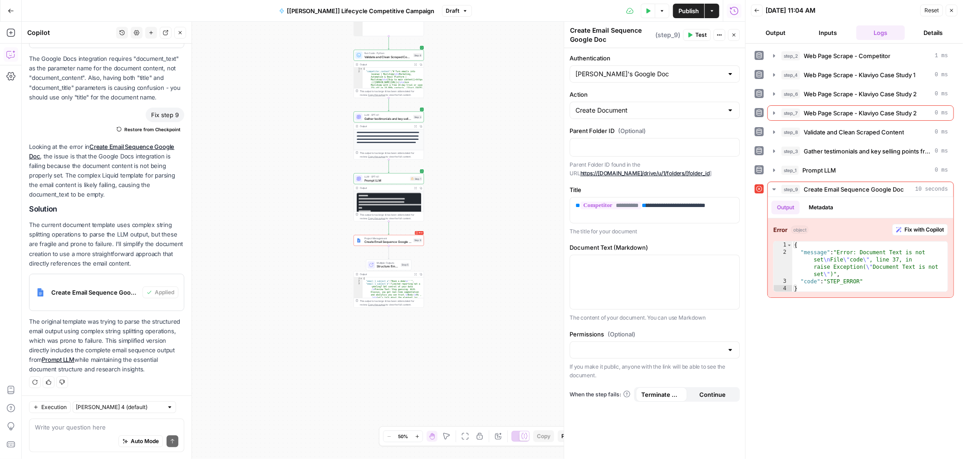
click at [697, 38] on span "Test" at bounding box center [700, 35] width 11 height 8
click at [936, 231] on span "Fix with Copilot" at bounding box center [924, 230] width 39 height 8
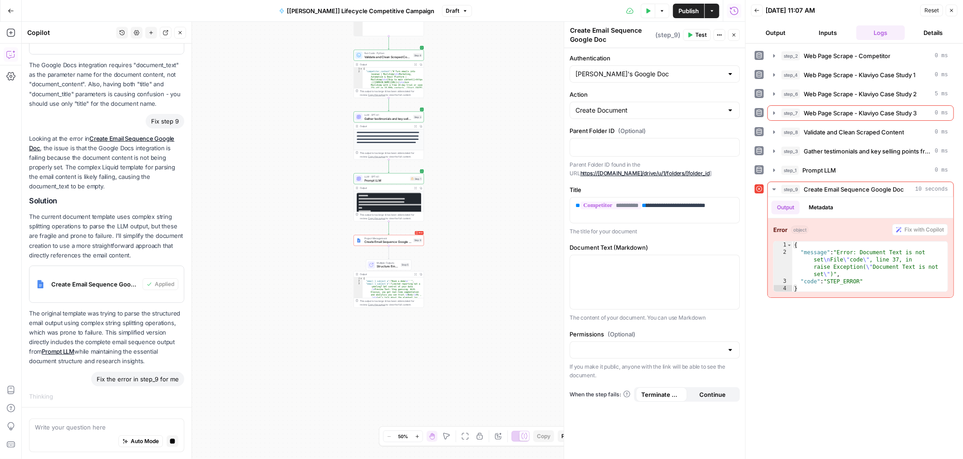
click at [124, 347] on p "The original template was trying to parse the structured email output using com…" at bounding box center [106, 338] width 155 height 58
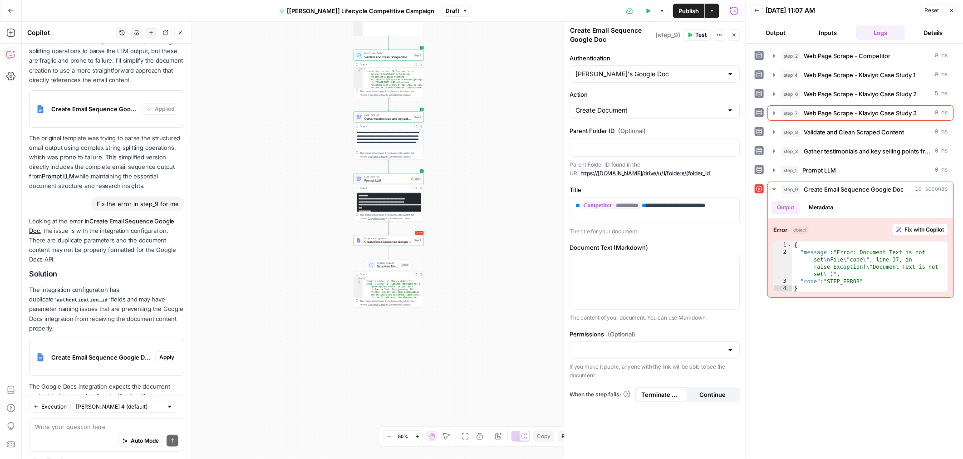
scroll to position [481, 0]
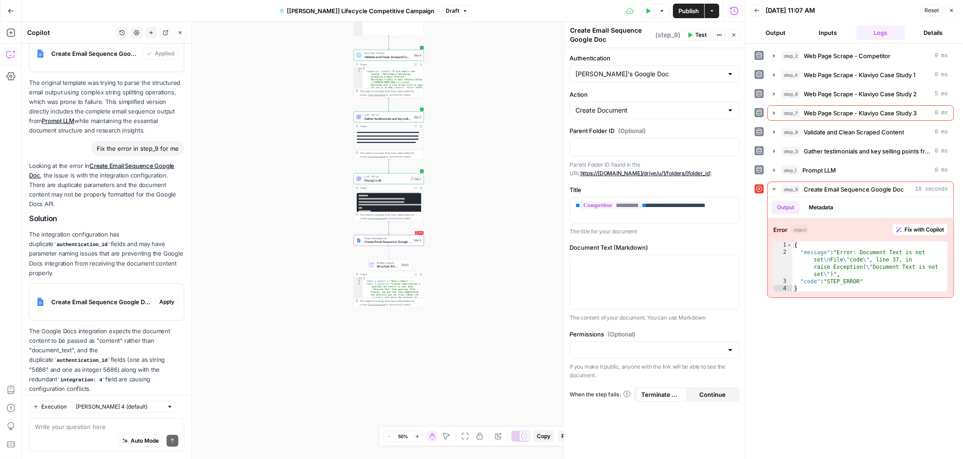
click at [167, 298] on span "Apply" at bounding box center [166, 302] width 15 height 8
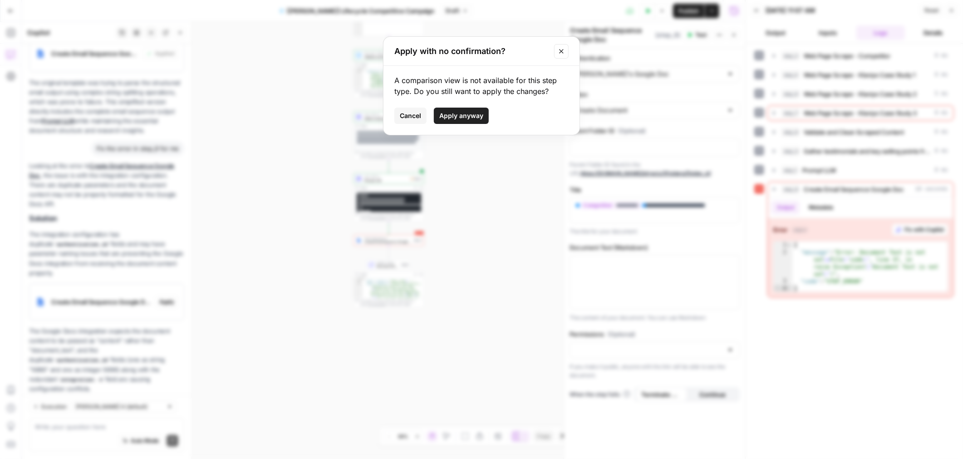
click at [412, 114] on span "Cancel" at bounding box center [410, 115] width 21 height 9
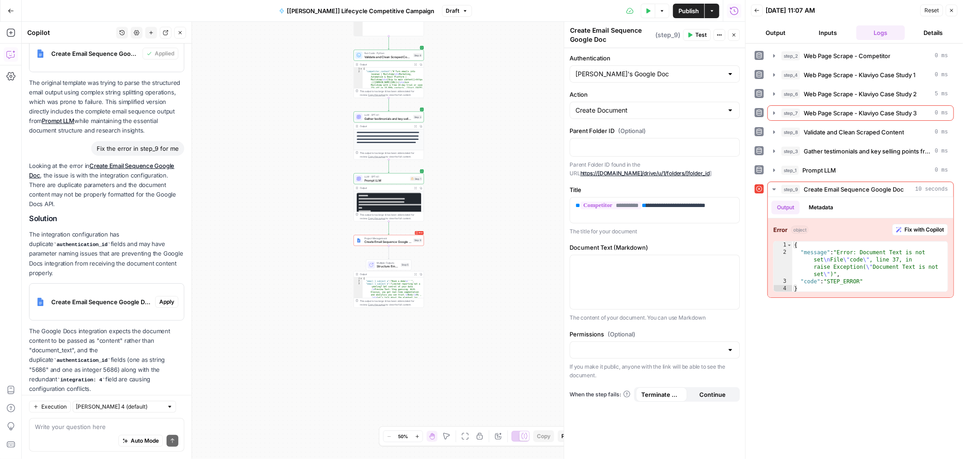
click at [732, 32] on icon "button" at bounding box center [733, 34] width 5 height 5
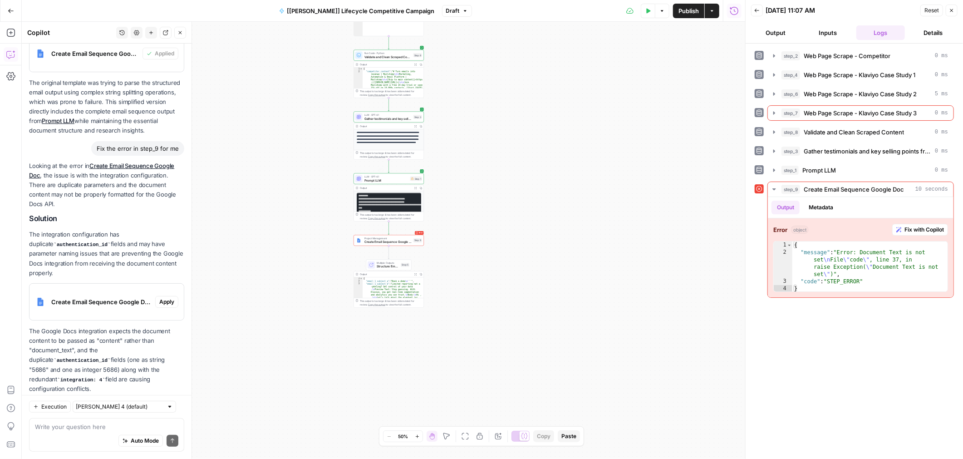
click at [389, 193] on pre "**********" at bounding box center [389, 219] width 64 height 52
click at [390, 185] on div "Output Expand Output Copy" at bounding box center [389, 188] width 70 height 6
click at [389, 178] on span "Prompt LLM" at bounding box center [386, 180] width 44 height 5
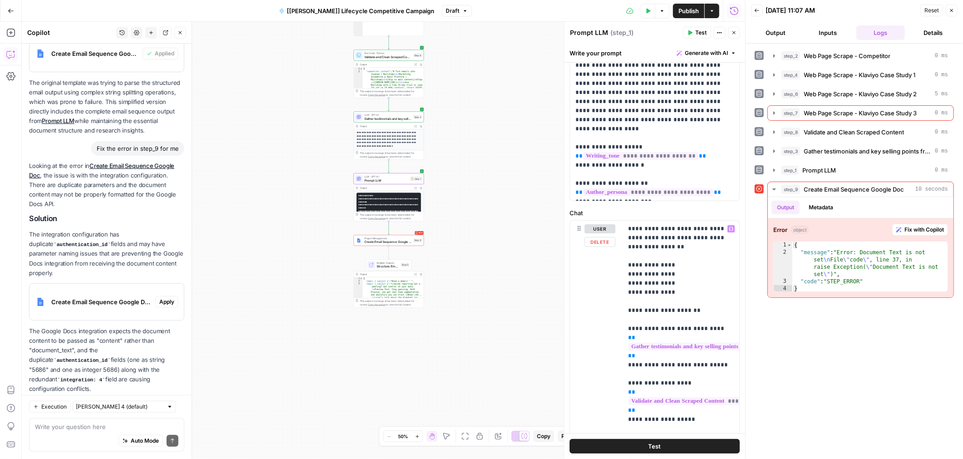
scroll to position [0, 0]
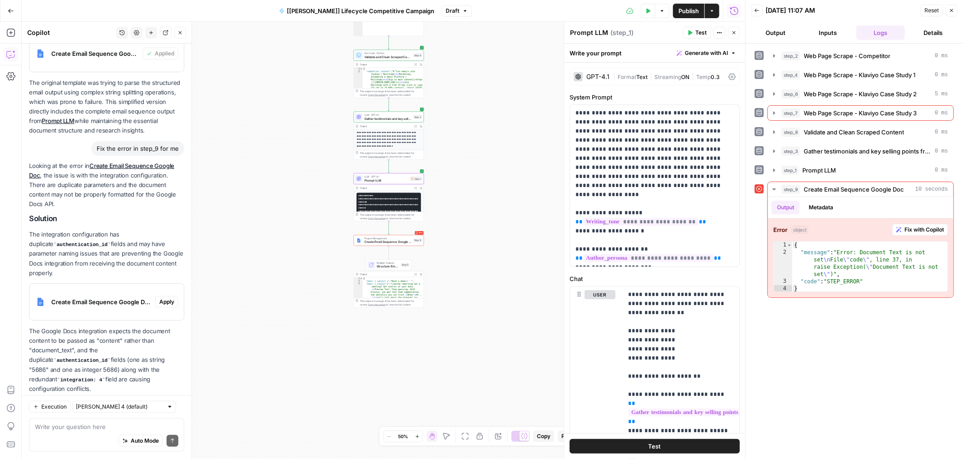
click at [694, 38] on button "Test" at bounding box center [697, 33] width 28 height 12
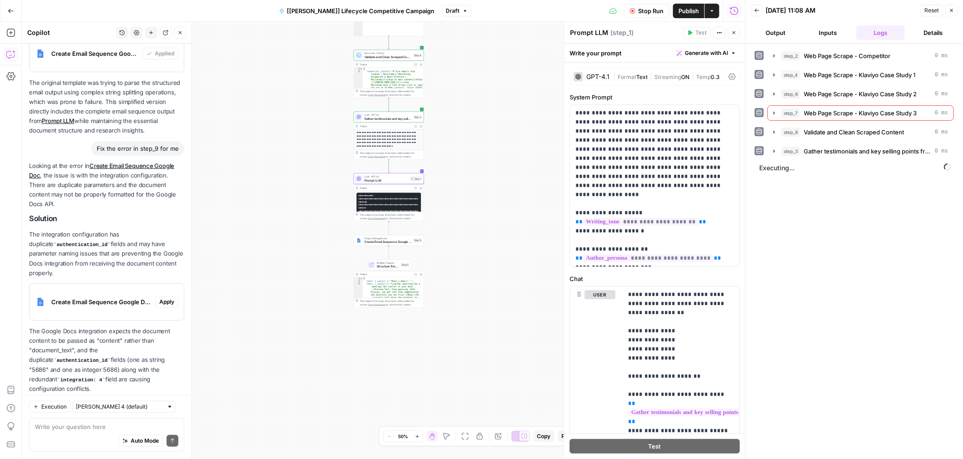
click at [775, 31] on button "Output" at bounding box center [775, 32] width 49 height 15
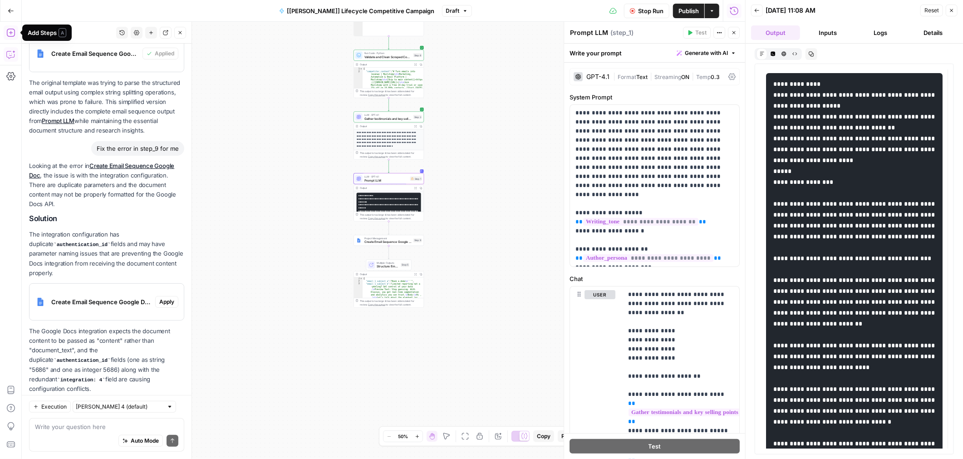
drag, startPoint x: 774, startPoint y: 82, endPoint x: 832, endPoint y: 162, distance: 98.2
drag, startPoint x: 811, startPoint y: 146, endPoint x: 850, endPoint y: 187, distance: 56.5
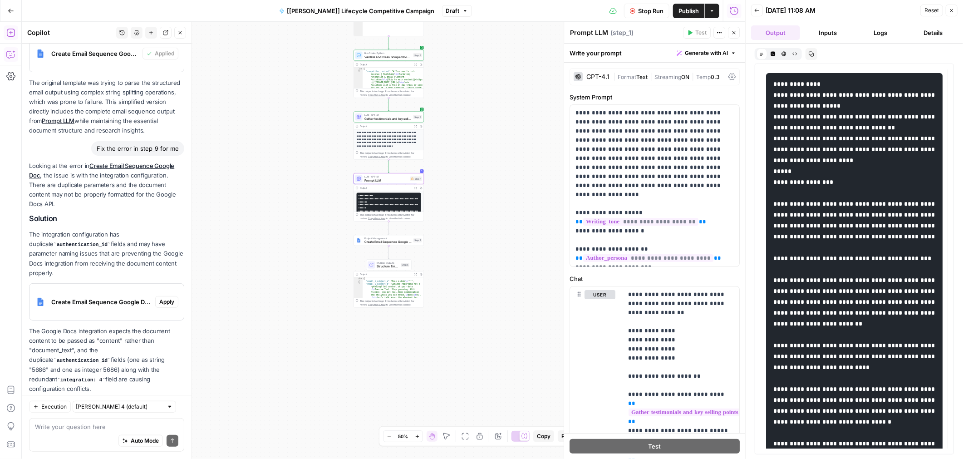
drag, startPoint x: 841, startPoint y: 203, endPoint x: 785, endPoint y: 113, distance: 105.8
click at [773, 53] on icon "button" at bounding box center [773, 53] width 5 height 5
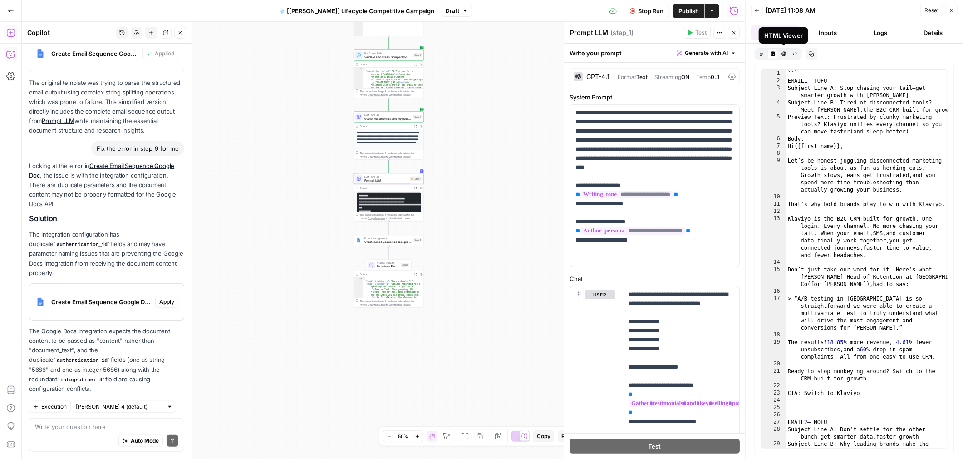
click at [784, 55] on icon "button" at bounding box center [784, 53] width 5 height 5
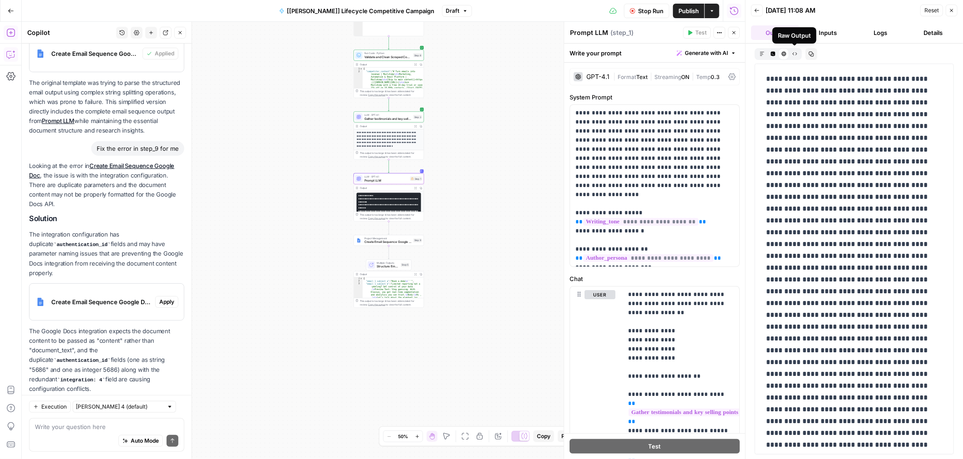
click at [795, 54] on div "Markdown Code Editor HTML Viewer Raw Output Copy" at bounding box center [854, 54] width 199 height 12
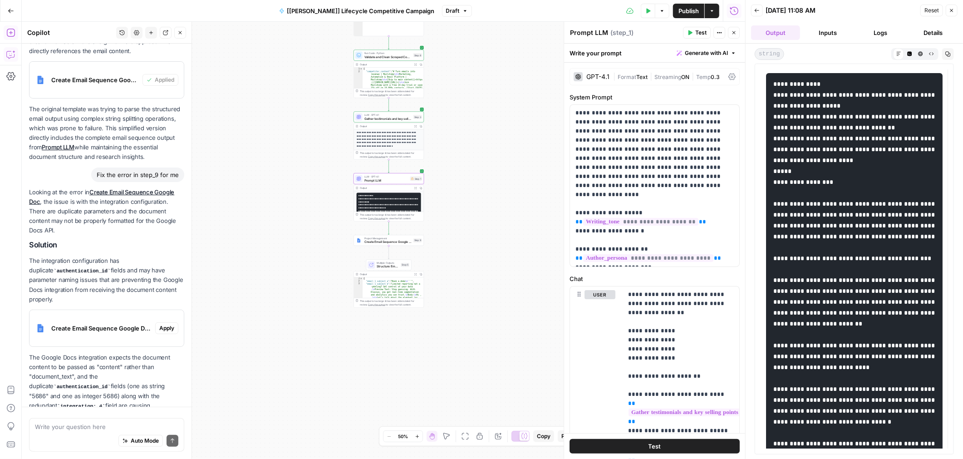
scroll to position [481, 0]
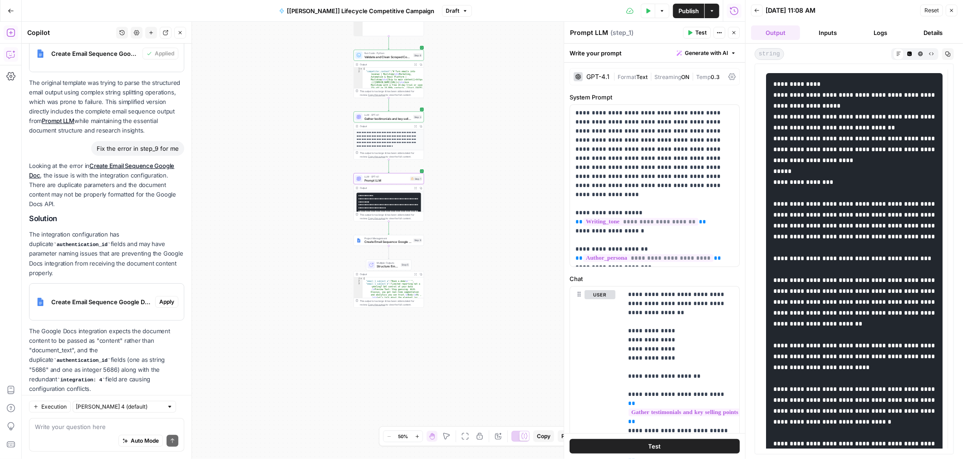
click at [774, 52] on span "string" at bounding box center [770, 54] width 30 height 12
click at [763, 11] on div "Back [DATE] 11:08 AM Reset Close" at bounding box center [854, 11] width 207 height 14
click at [759, 10] on span "Back" at bounding box center [759, 10] width 0 height 0
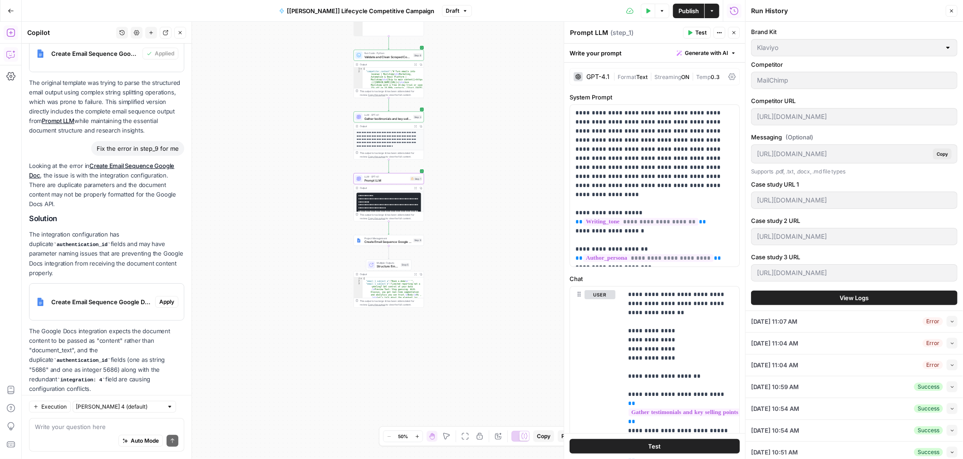
scroll to position [0, 0]
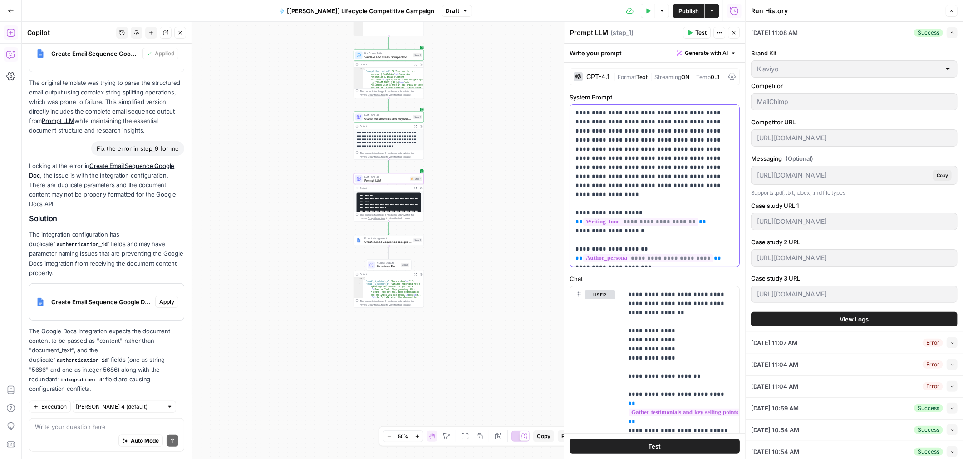
click at [666, 169] on p "**********" at bounding box center [655, 185] width 159 height 154
click at [697, 37] on button "Test" at bounding box center [697, 33] width 28 height 12
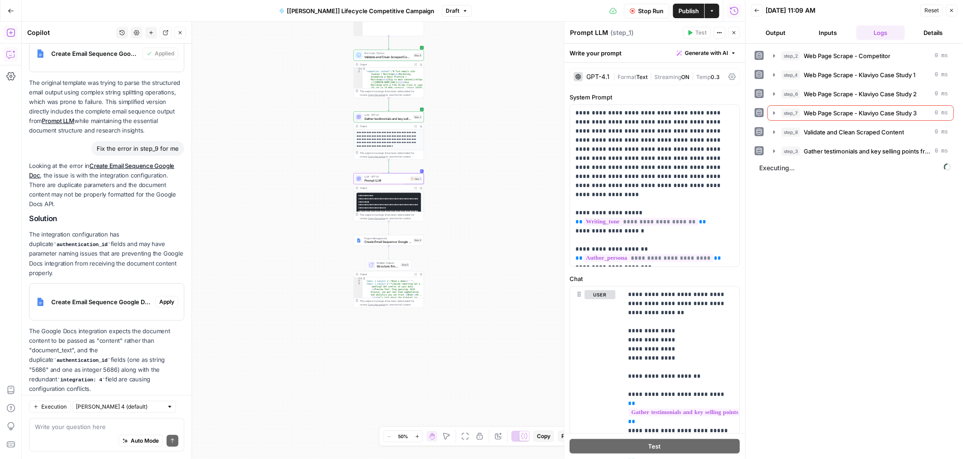
click at [788, 32] on button "Output" at bounding box center [775, 32] width 49 height 15
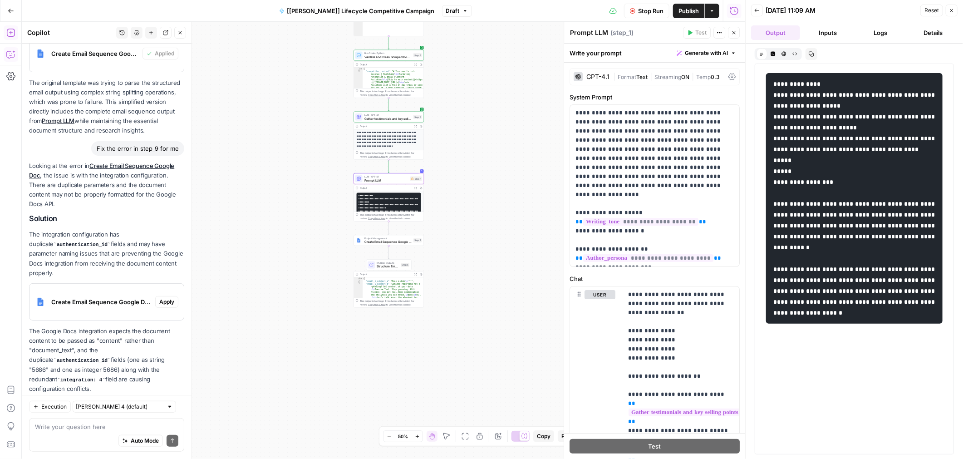
click at [810, 56] on icon "button" at bounding box center [811, 53] width 5 height 5
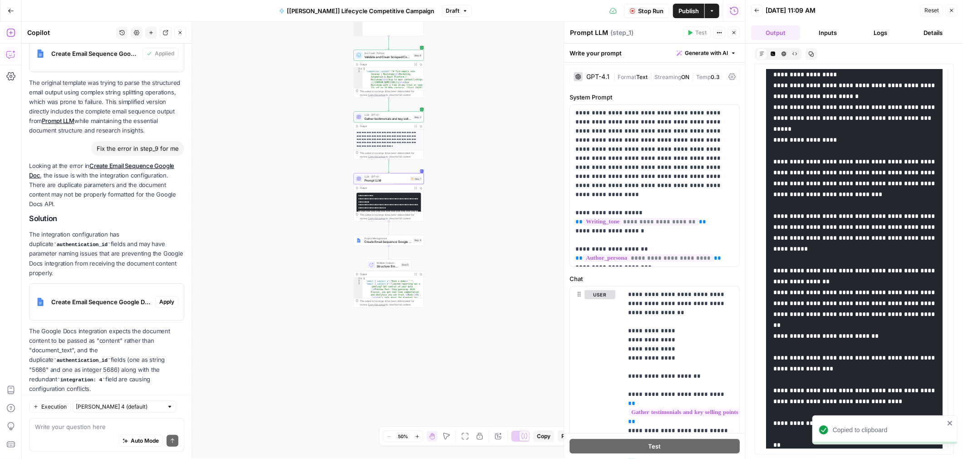
scroll to position [1540, 0]
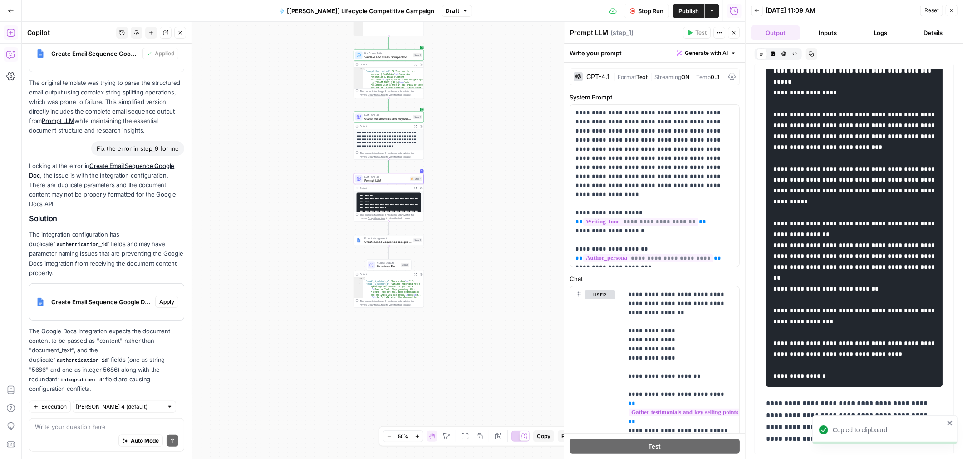
click at [811, 54] on icon "button" at bounding box center [811, 53] width 5 height 5
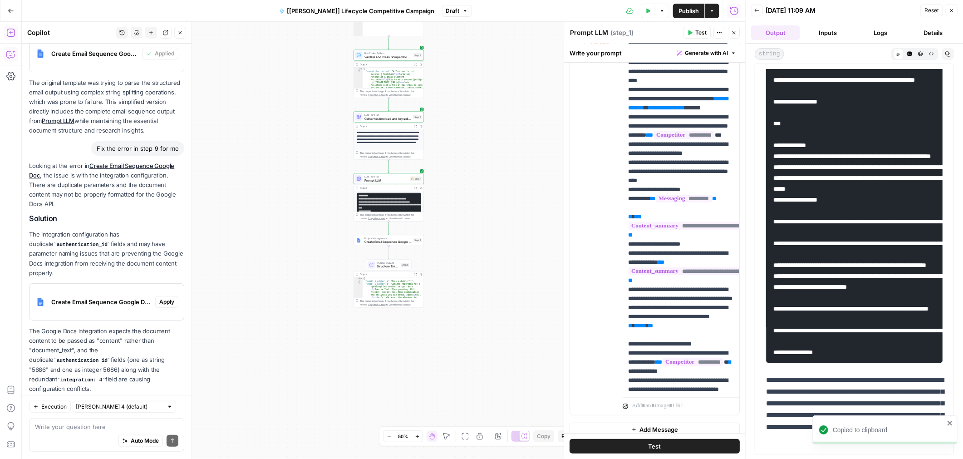
scroll to position [663, 0]
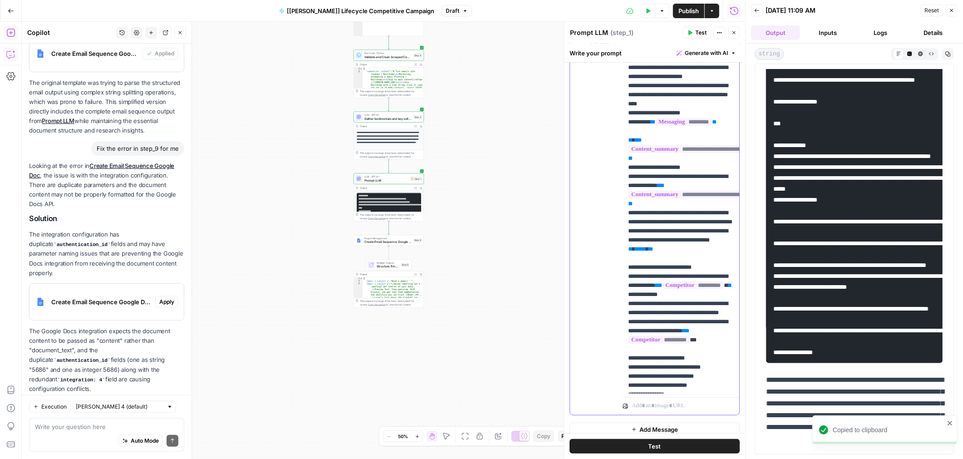
click at [698, 193] on p "**********" at bounding box center [681, 113] width 106 height 1498
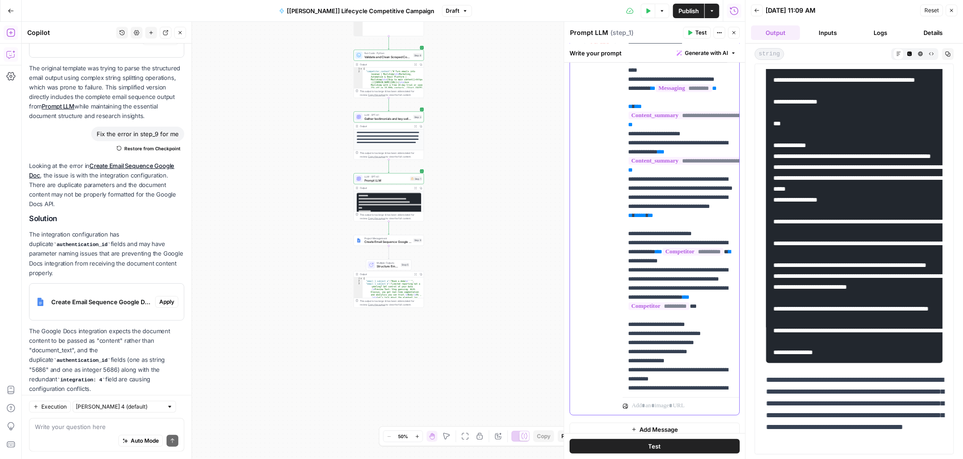
scroll to position [783, 0]
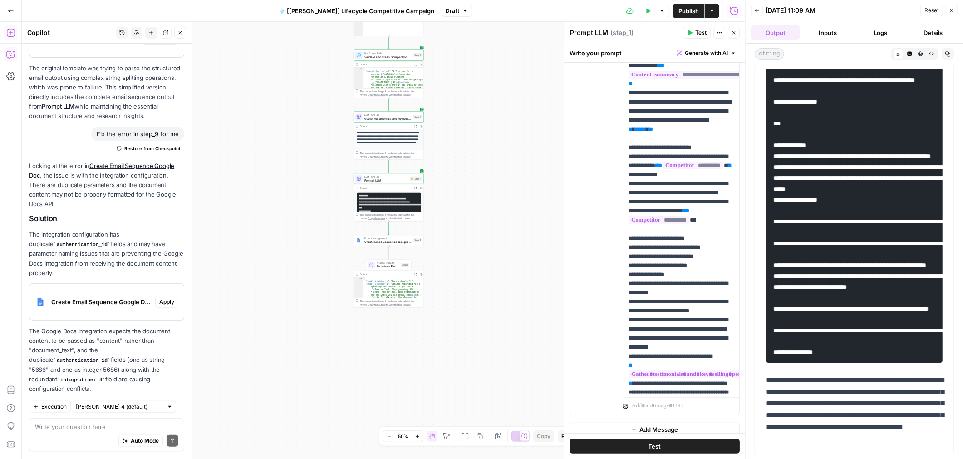
click at [701, 32] on span "Test" at bounding box center [700, 33] width 11 height 8
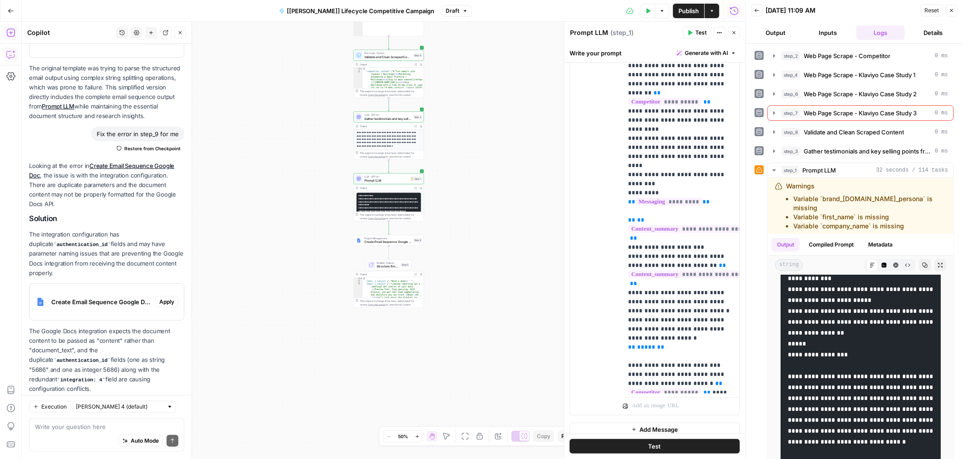
scroll to position [0, 0]
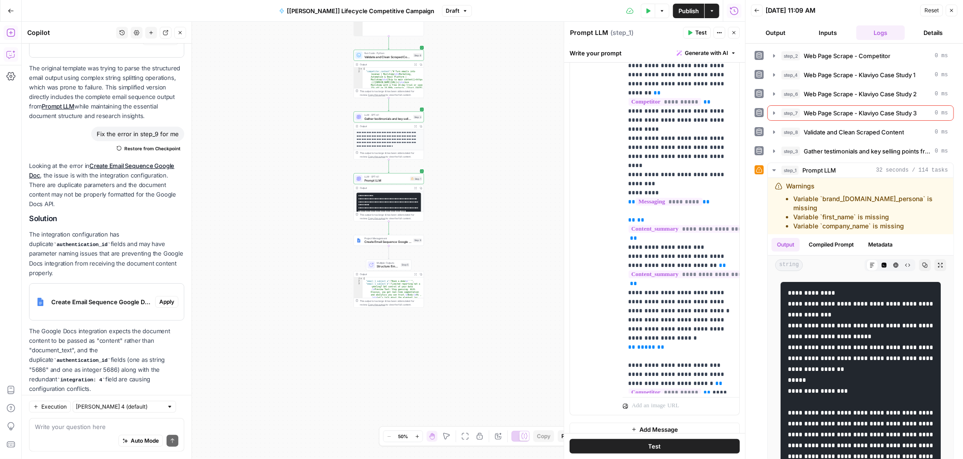
click at [776, 31] on button "Output" at bounding box center [775, 32] width 49 height 15
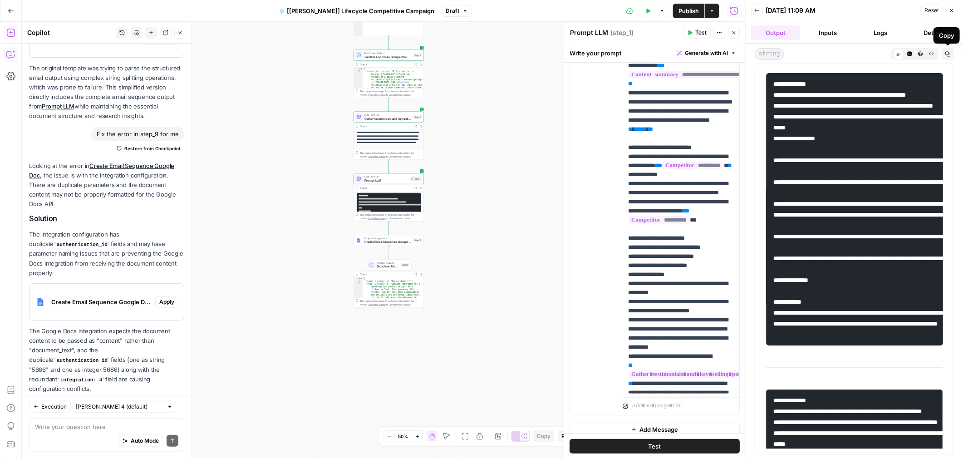
click at [945, 51] on icon "button" at bounding box center [947, 53] width 5 height 5
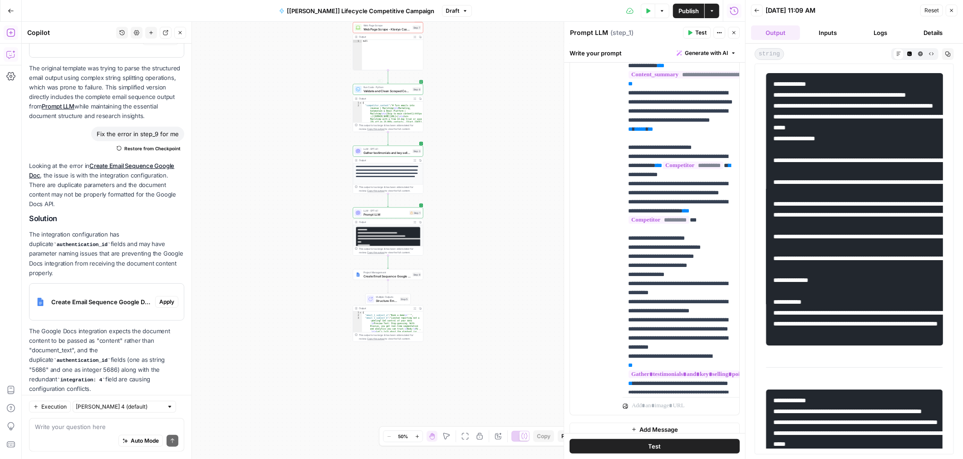
click at [386, 101] on div "Output Expand Output Copy" at bounding box center [388, 99] width 70 height 6
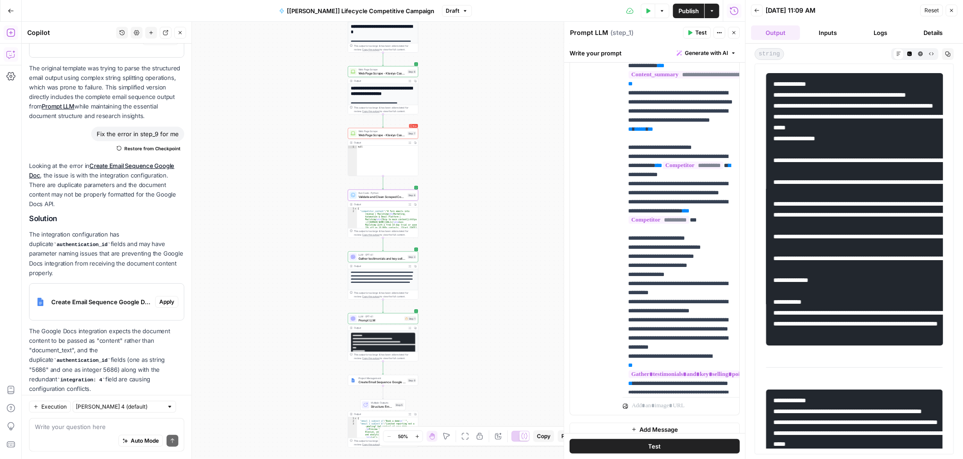
drag, startPoint x: 442, startPoint y: 71, endPoint x: 437, endPoint y: 214, distance: 142.6
click at [437, 214] on div "**********" at bounding box center [383, 240] width 723 height 437
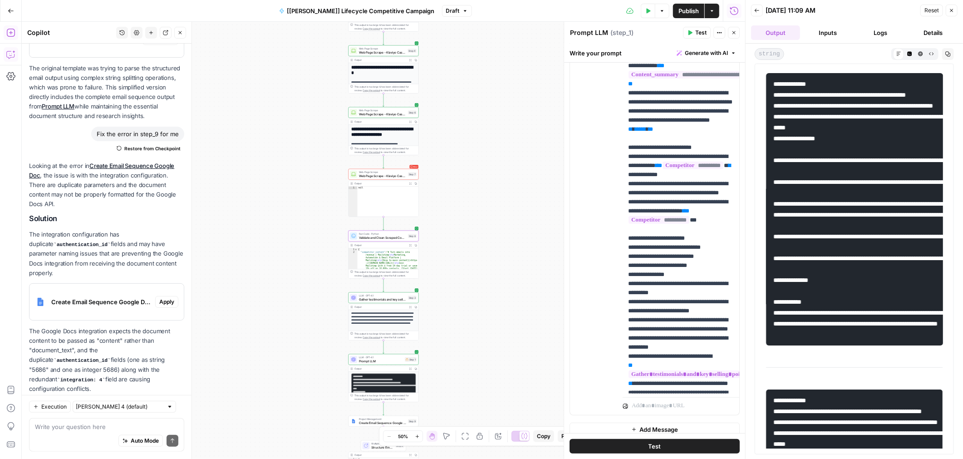
click at [393, 109] on span "Web Page Scrape" at bounding box center [382, 110] width 47 height 4
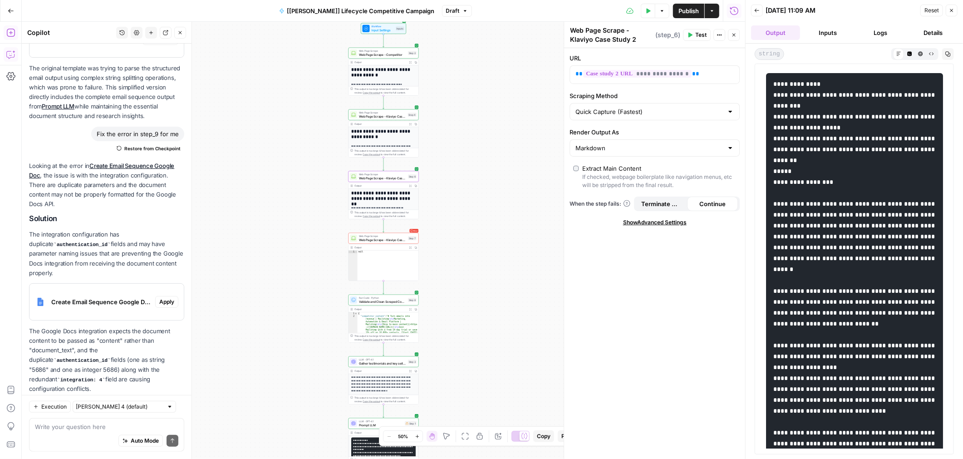
drag, startPoint x: 447, startPoint y: 88, endPoint x: 447, endPoint y: 152, distance: 63.5
click at [447, 152] on div "**********" at bounding box center [383, 240] width 723 height 437
click at [388, 237] on span "Web Page Scrape - Klaviyo Case Study 3" at bounding box center [382, 239] width 47 height 5
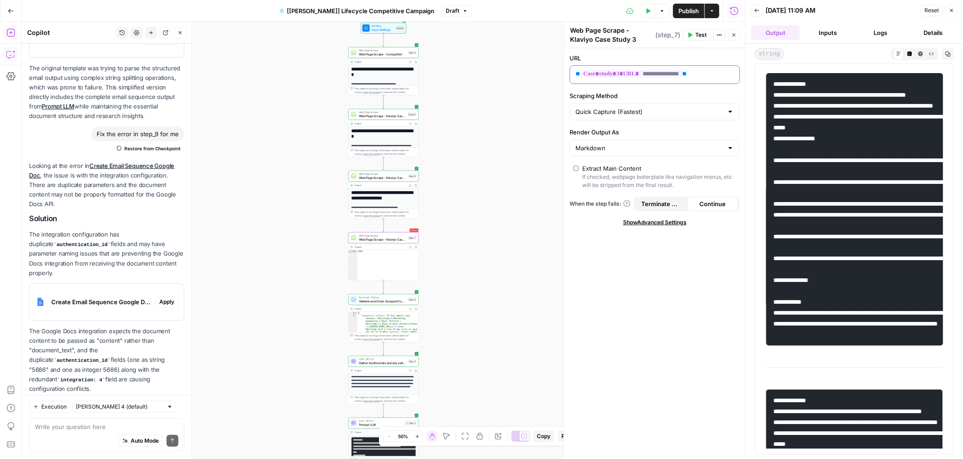
click at [705, 76] on p "**********" at bounding box center [648, 73] width 144 height 9
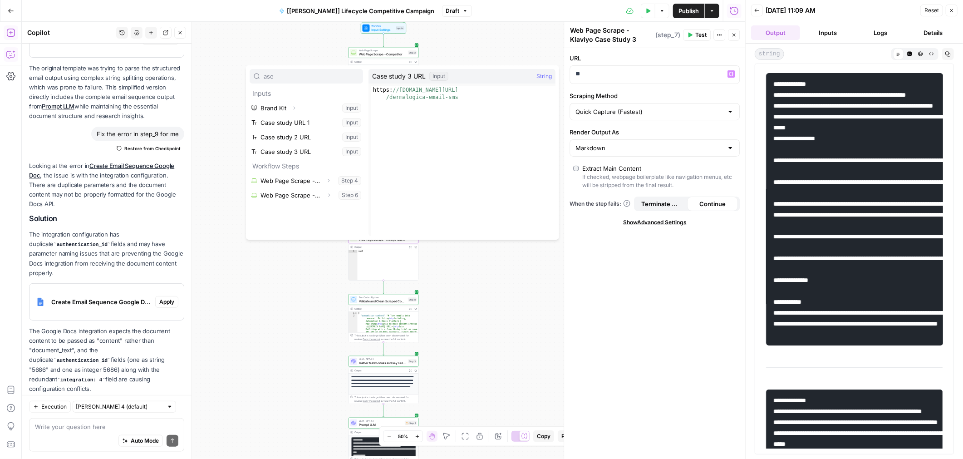
type input "ase"
click at [296, 151] on button "Select variable Case study 3 URL" at bounding box center [306, 151] width 113 height 15
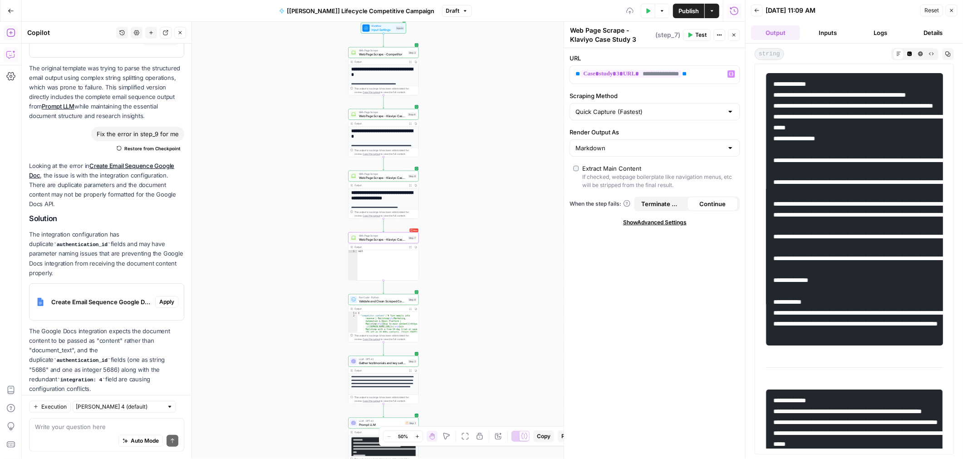
click at [478, 164] on div "**********" at bounding box center [383, 240] width 723 height 437
click at [699, 34] on span "Test" at bounding box center [700, 35] width 11 height 8
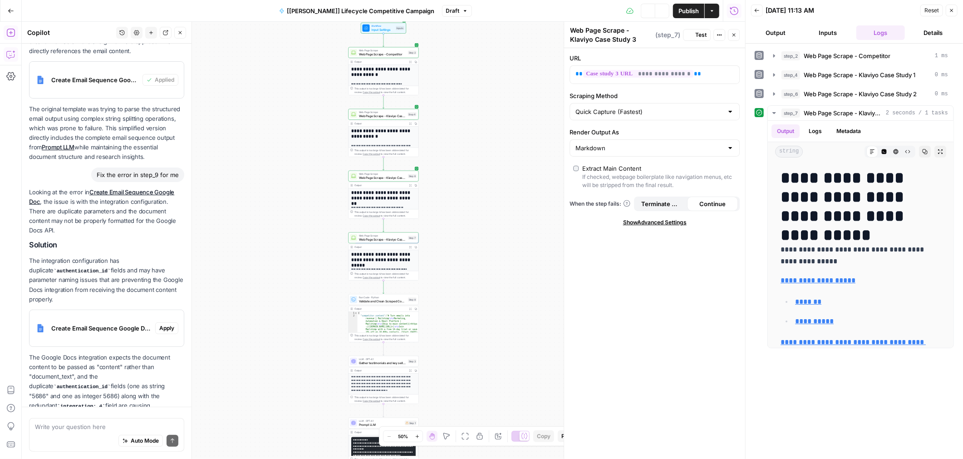
scroll to position [496, 0]
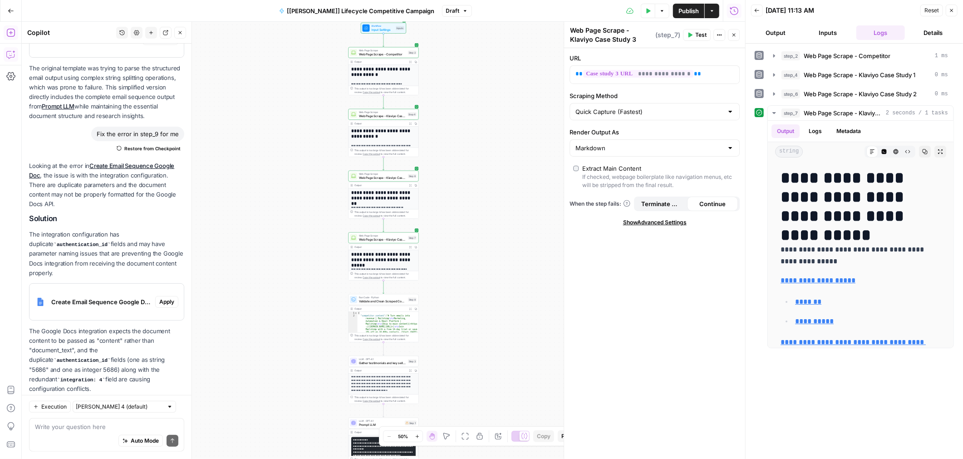
click at [367, 429] on div "Output Expand Output Copy" at bounding box center [384, 432] width 70 height 6
click at [367, 428] on div "LLM · GPT-4.1 Prompt LLM Step 1 Copy step Delete step Add Note Test" at bounding box center [384, 423] width 70 height 11
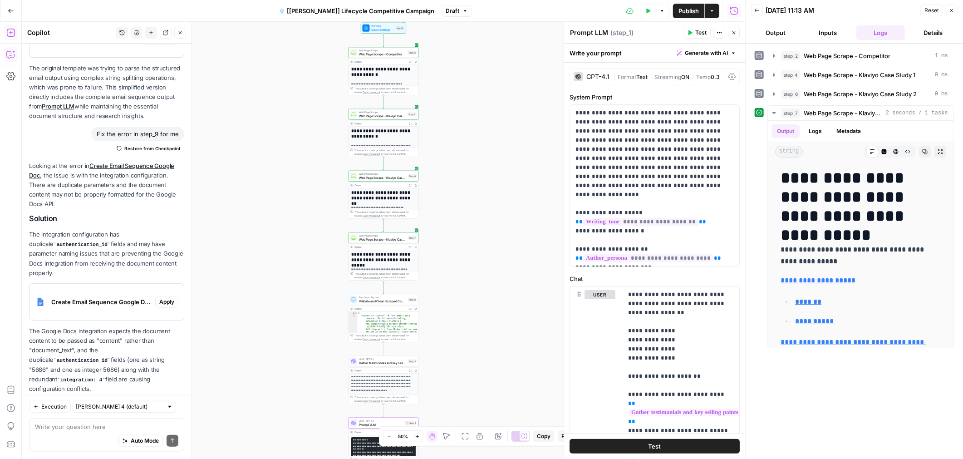
click at [696, 30] on span "Test" at bounding box center [700, 33] width 11 height 8
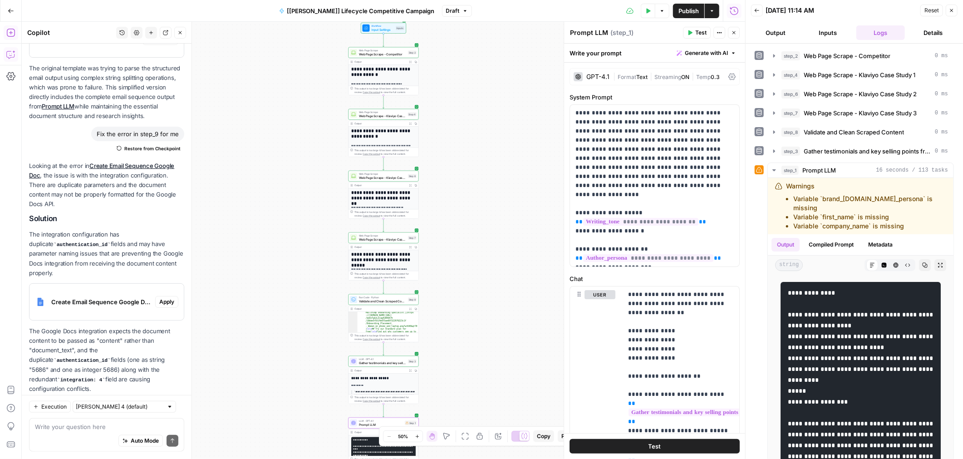
scroll to position [61, 0]
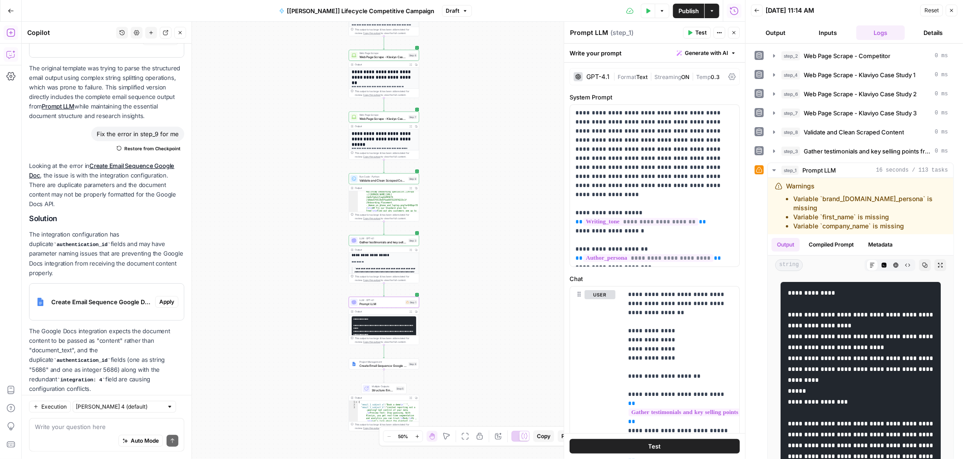
drag, startPoint x: 432, startPoint y: 380, endPoint x: 433, endPoint y: 259, distance: 120.7
click at [433, 259] on div "**********" at bounding box center [383, 240] width 723 height 437
click at [922, 259] on button "Copy" at bounding box center [925, 265] width 12 height 12
